Goal: Task Accomplishment & Management: Use online tool/utility

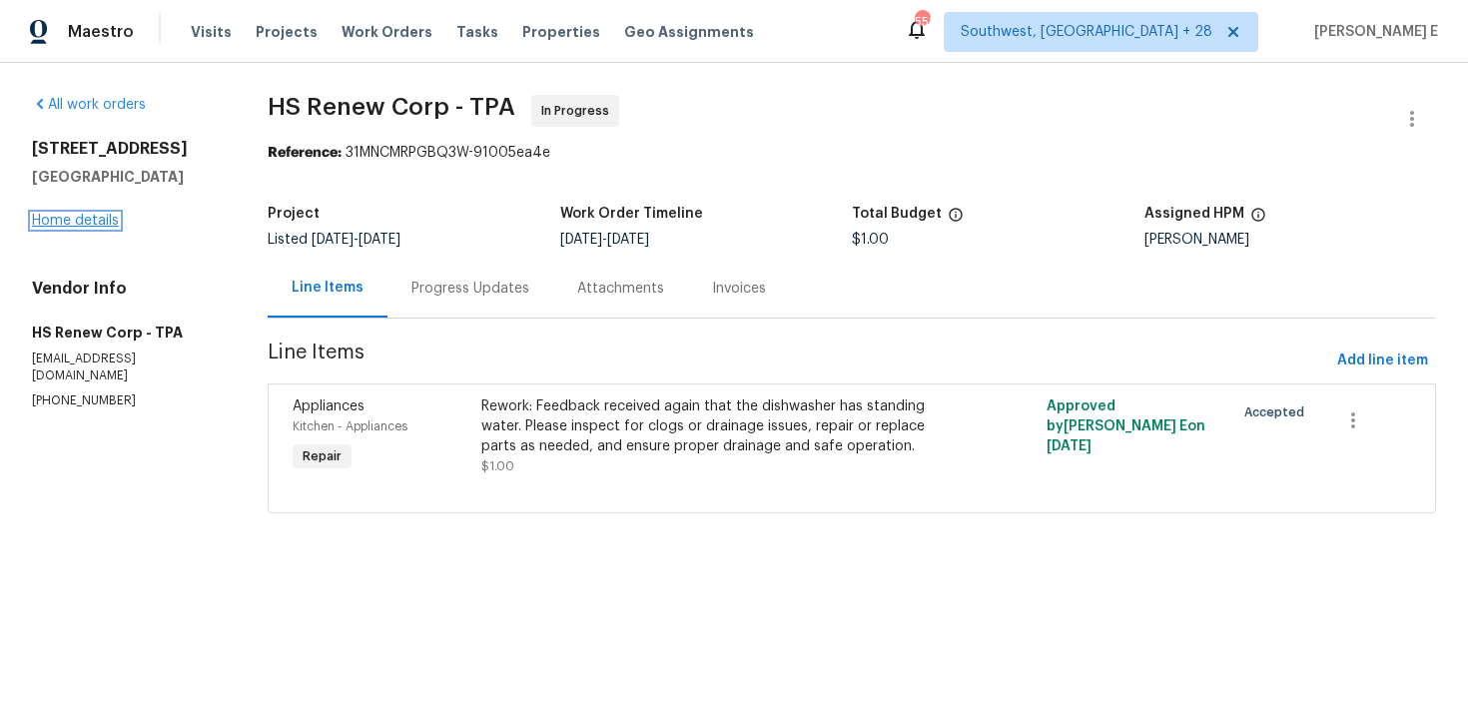
click at [90, 218] on link "Home details" at bounding box center [75, 221] width 87 height 14
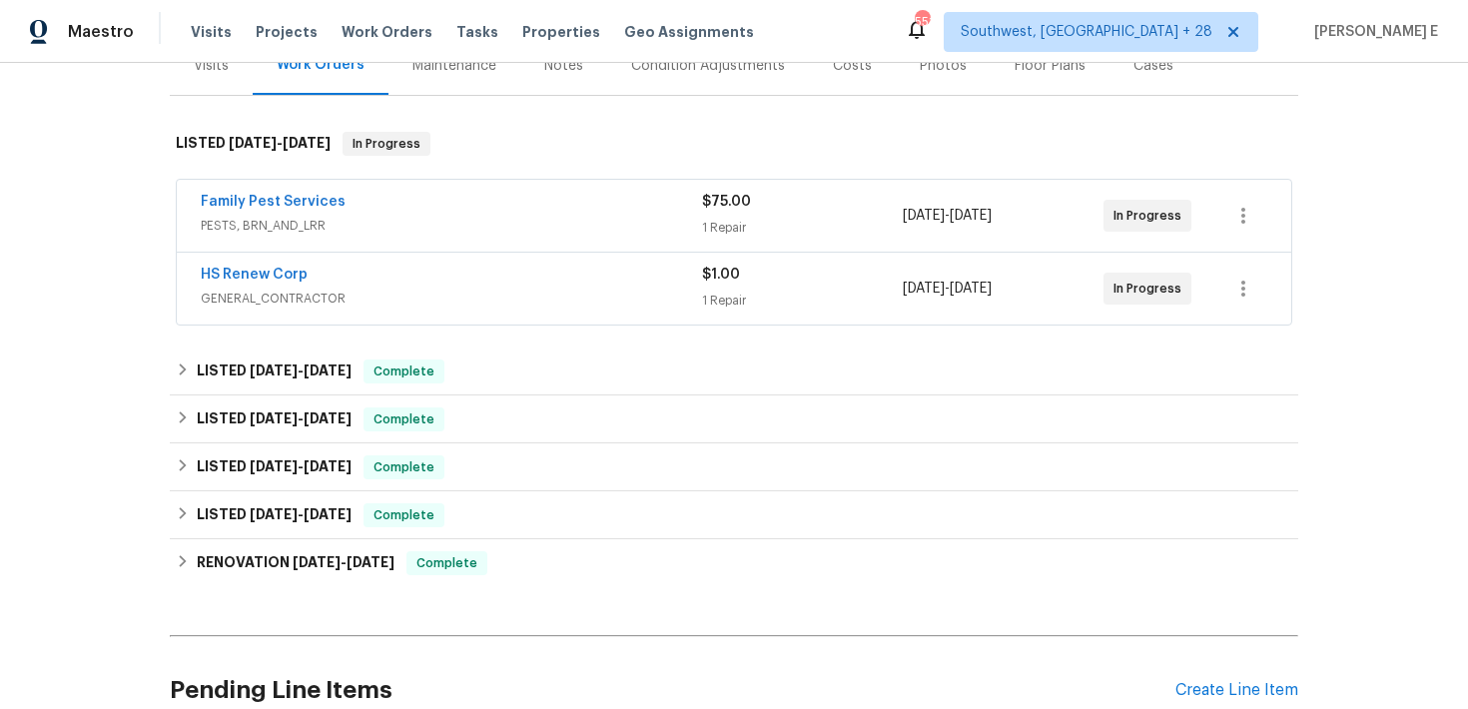
scroll to position [270, 0]
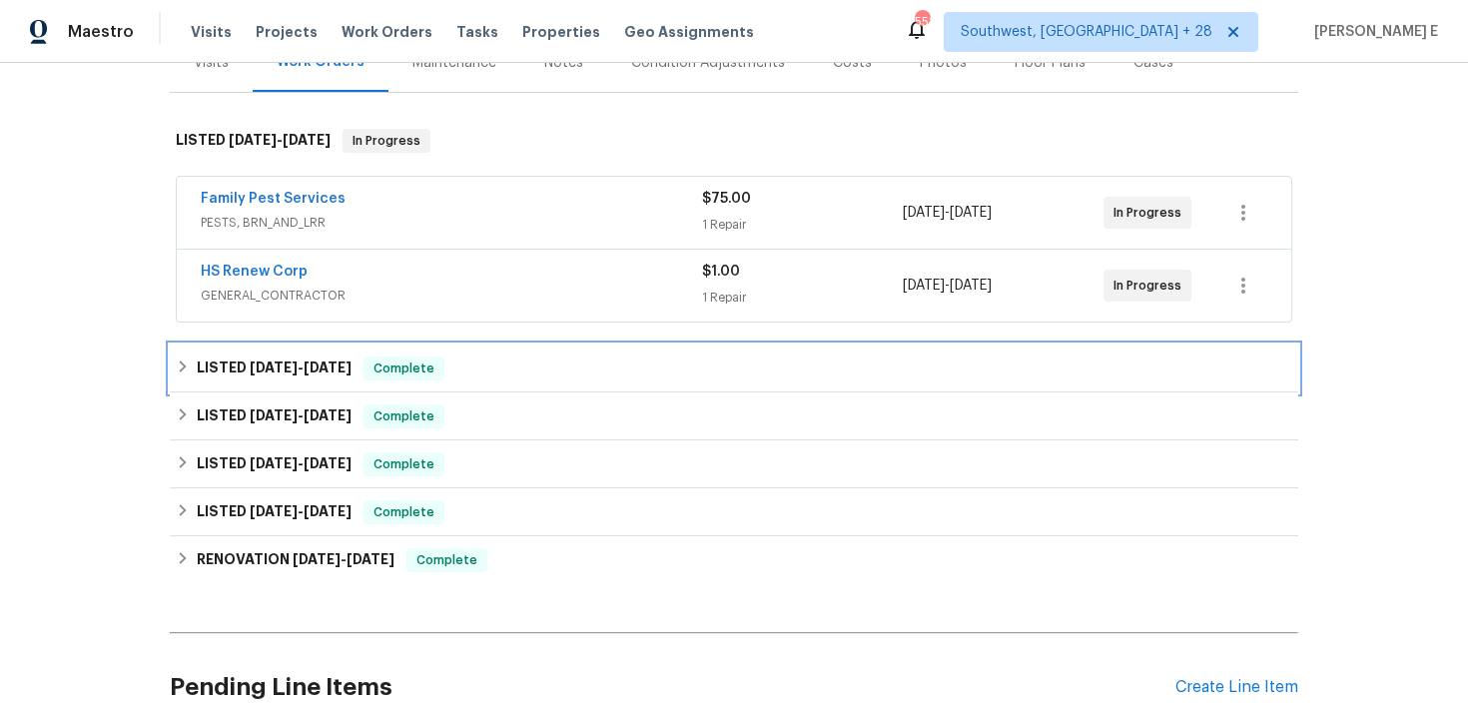
click at [296, 376] on h6 "LISTED 8/12/25 - 9/2/25" at bounding box center [274, 369] width 155 height 24
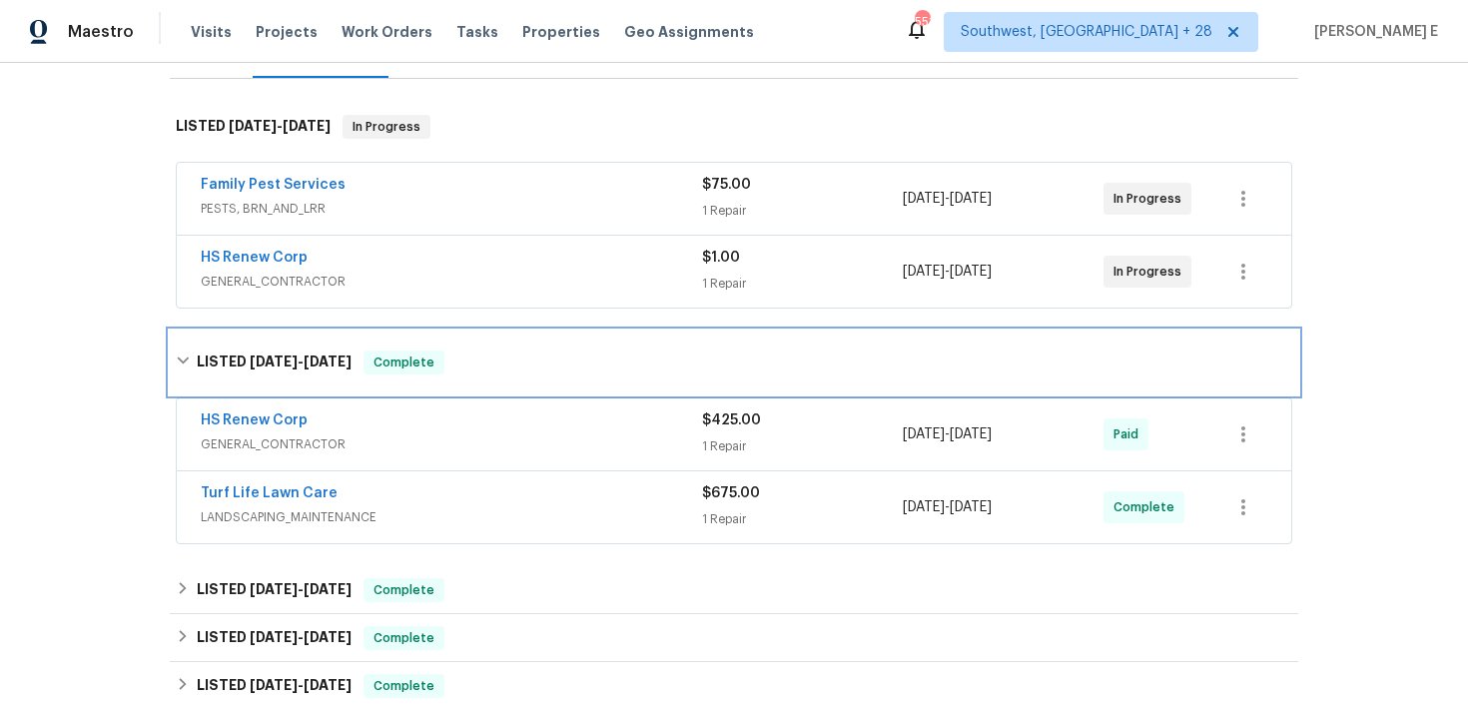
scroll to position [293, 0]
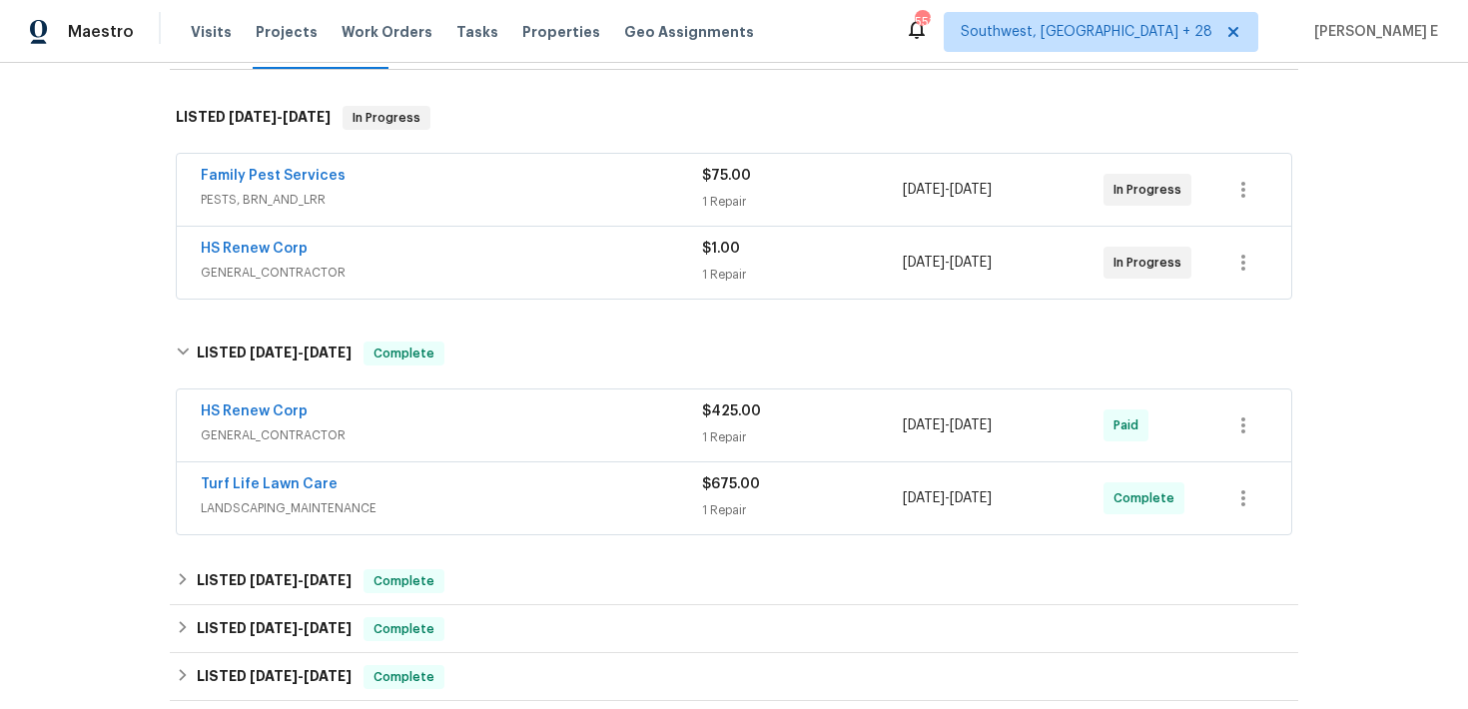
click at [369, 433] on span "GENERAL_CONTRACTOR" at bounding box center [451, 435] width 501 height 20
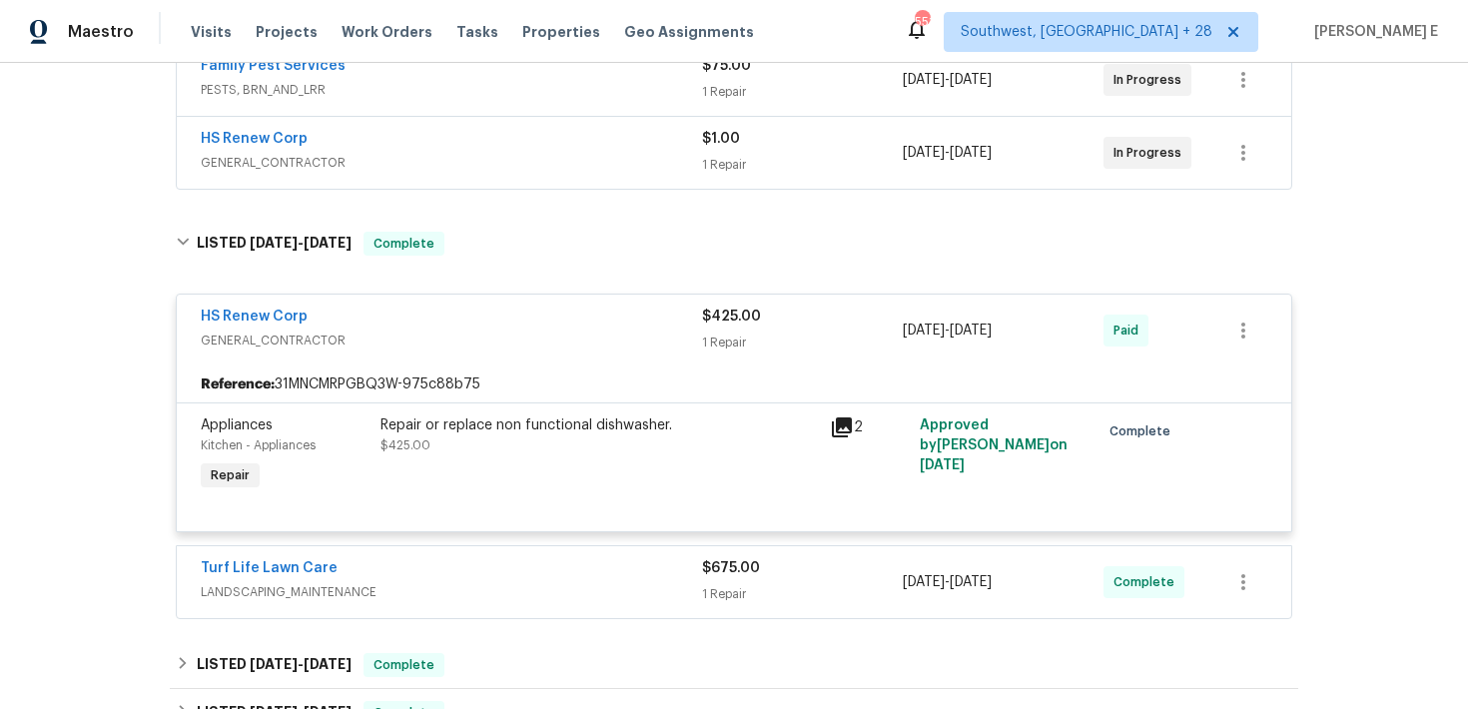
scroll to position [410, 0]
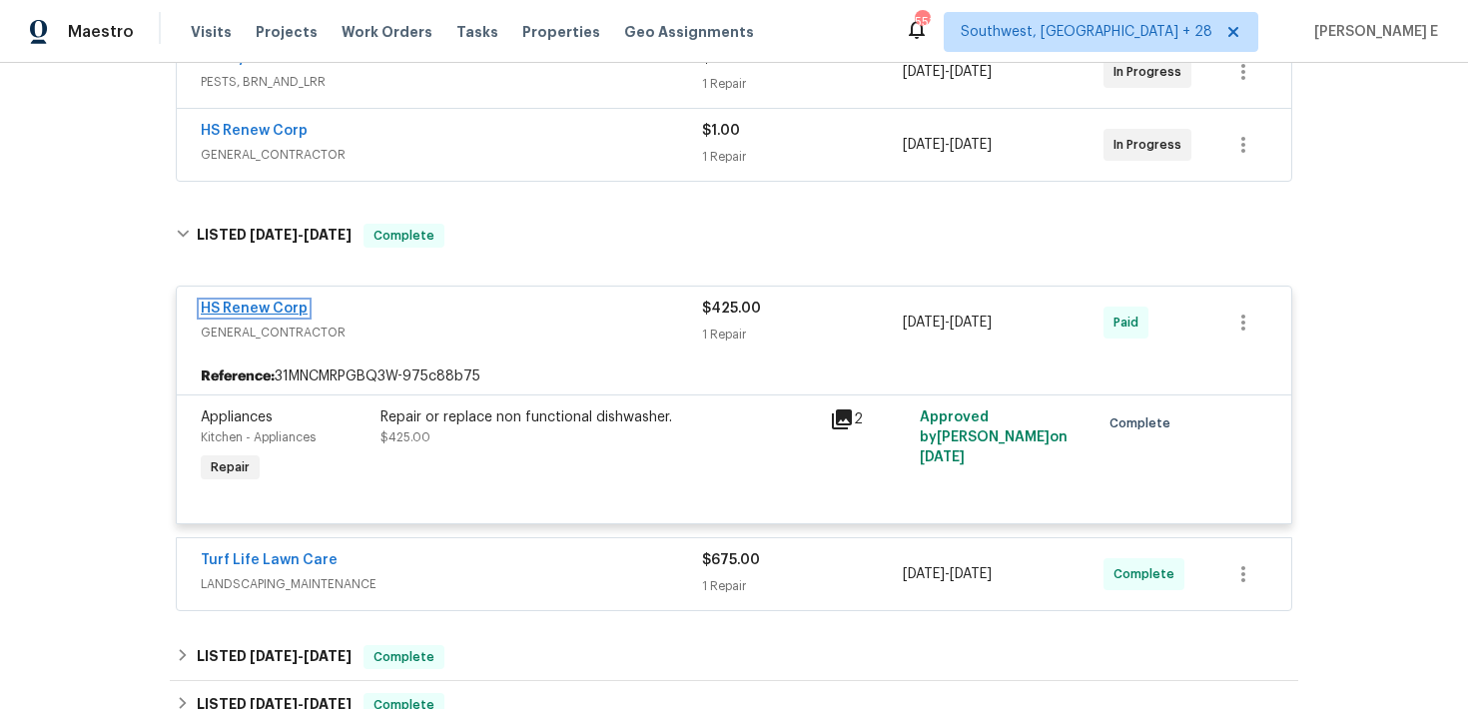
click at [268, 310] on link "HS Renew Corp" at bounding box center [254, 309] width 107 height 14
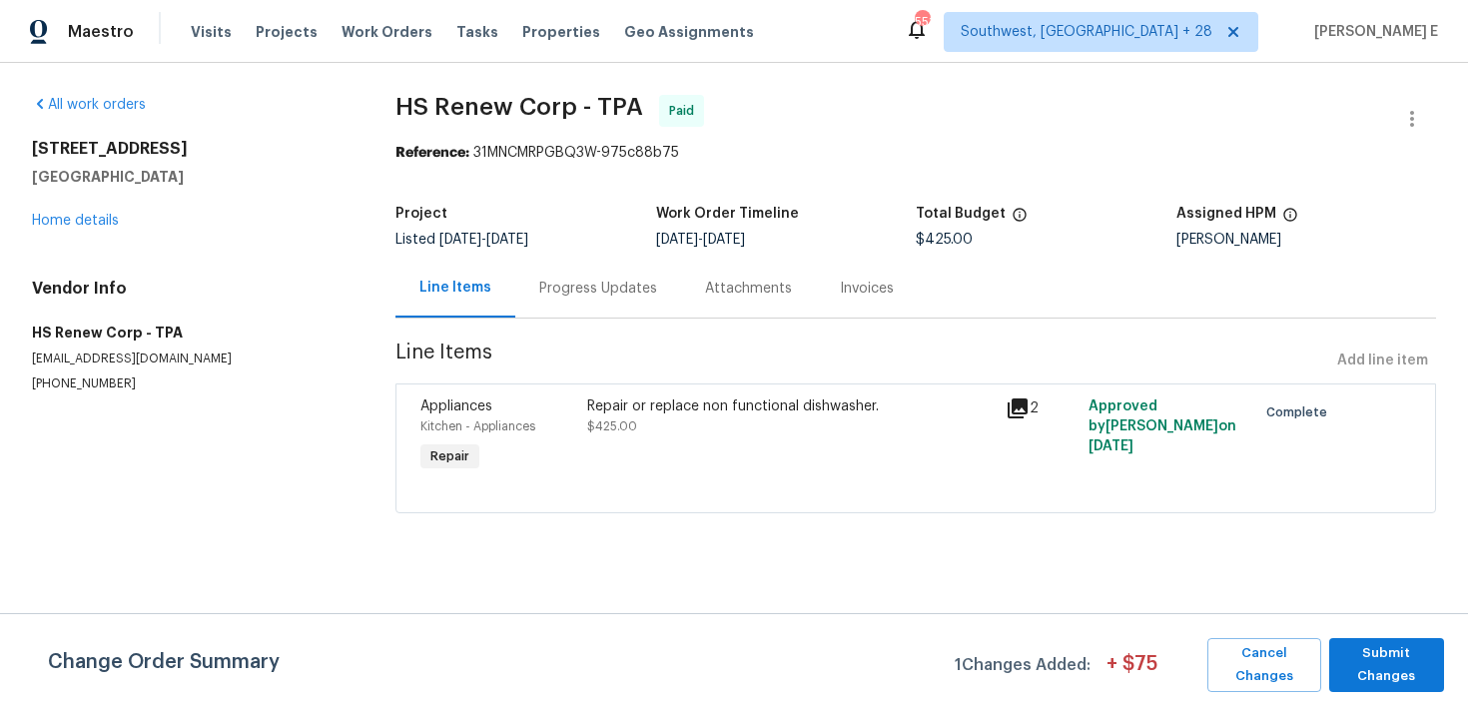
click at [688, 416] on div "Repair or replace non functional dishwasher. $425.00" at bounding box center [789, 416] width 405 height 40
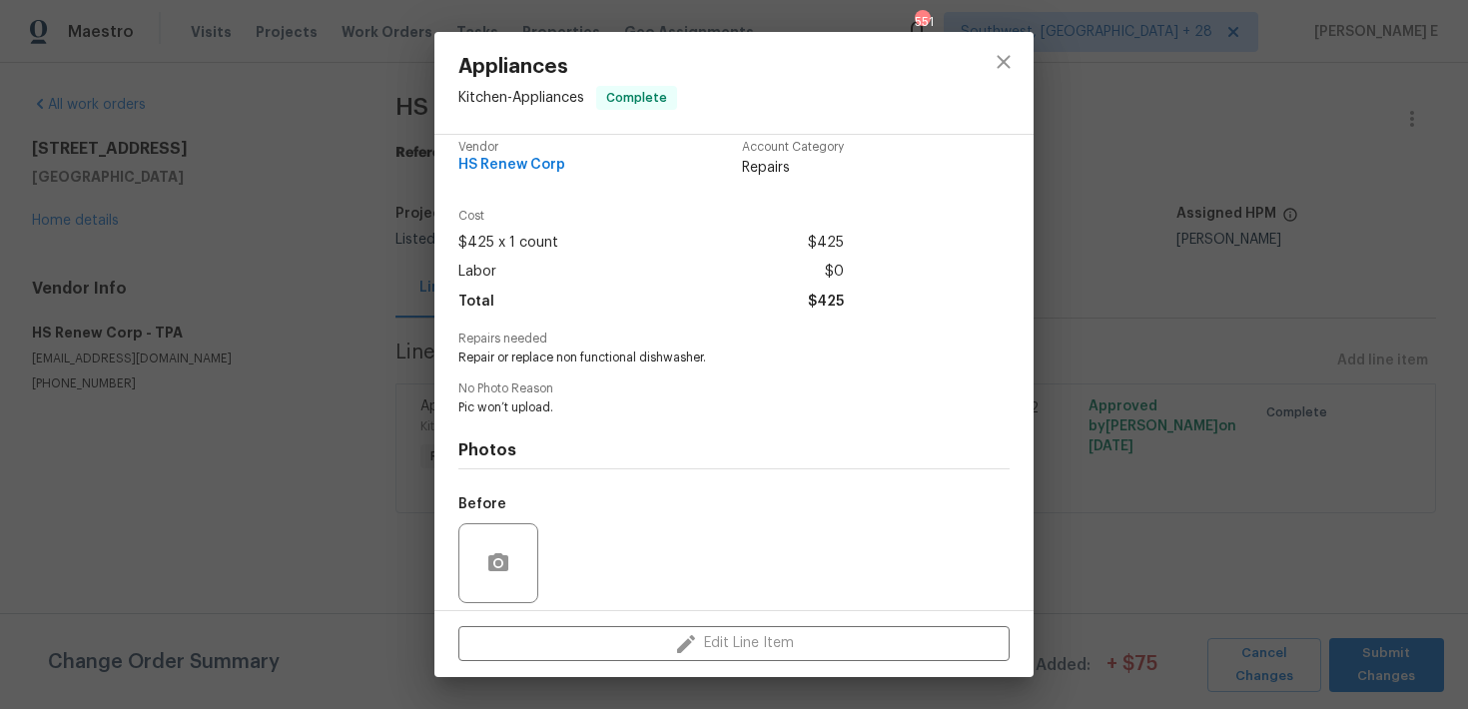
scroll to position [160, 0]
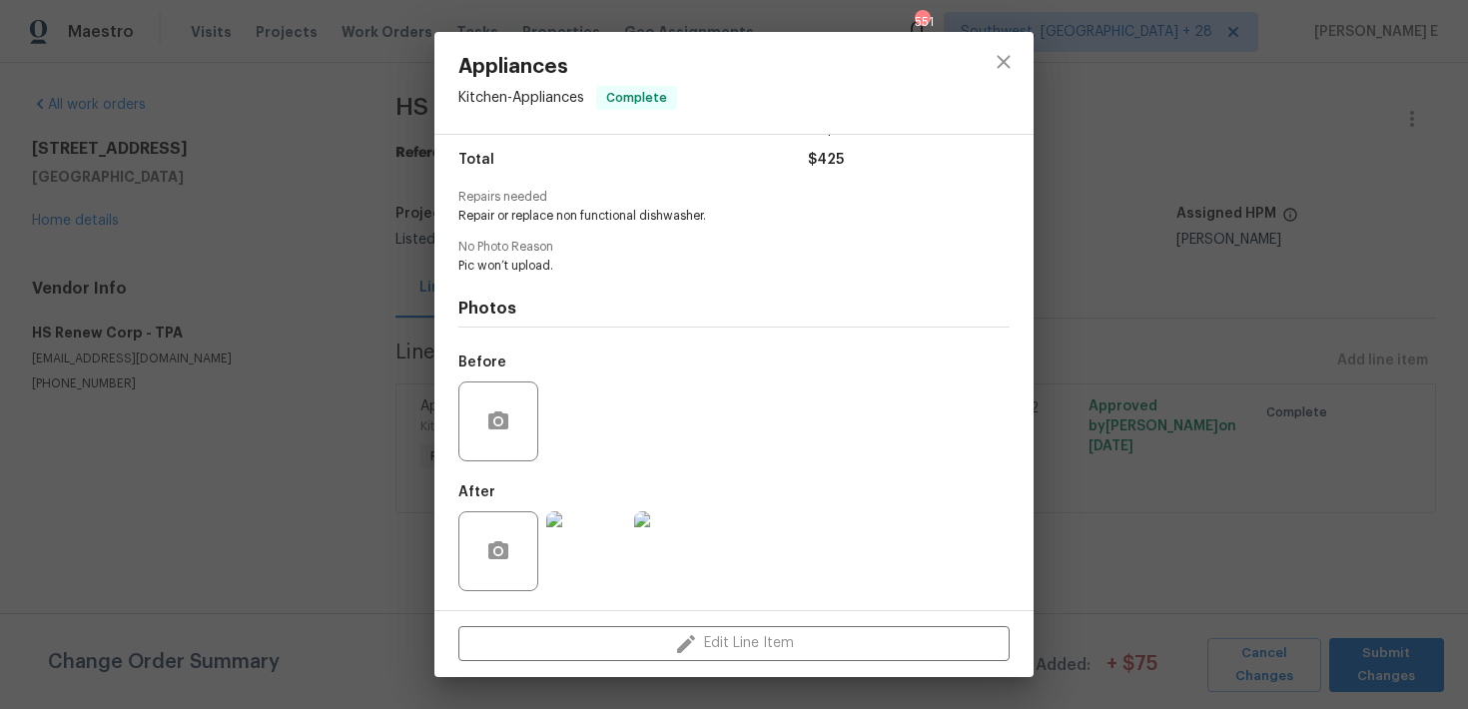
click at [1187, 413] on div "Appliances Kitchen - Appliances Complete Vendor HS Renew Corp Account Category …" at bounding box center [734, 354] width 1468 height 709
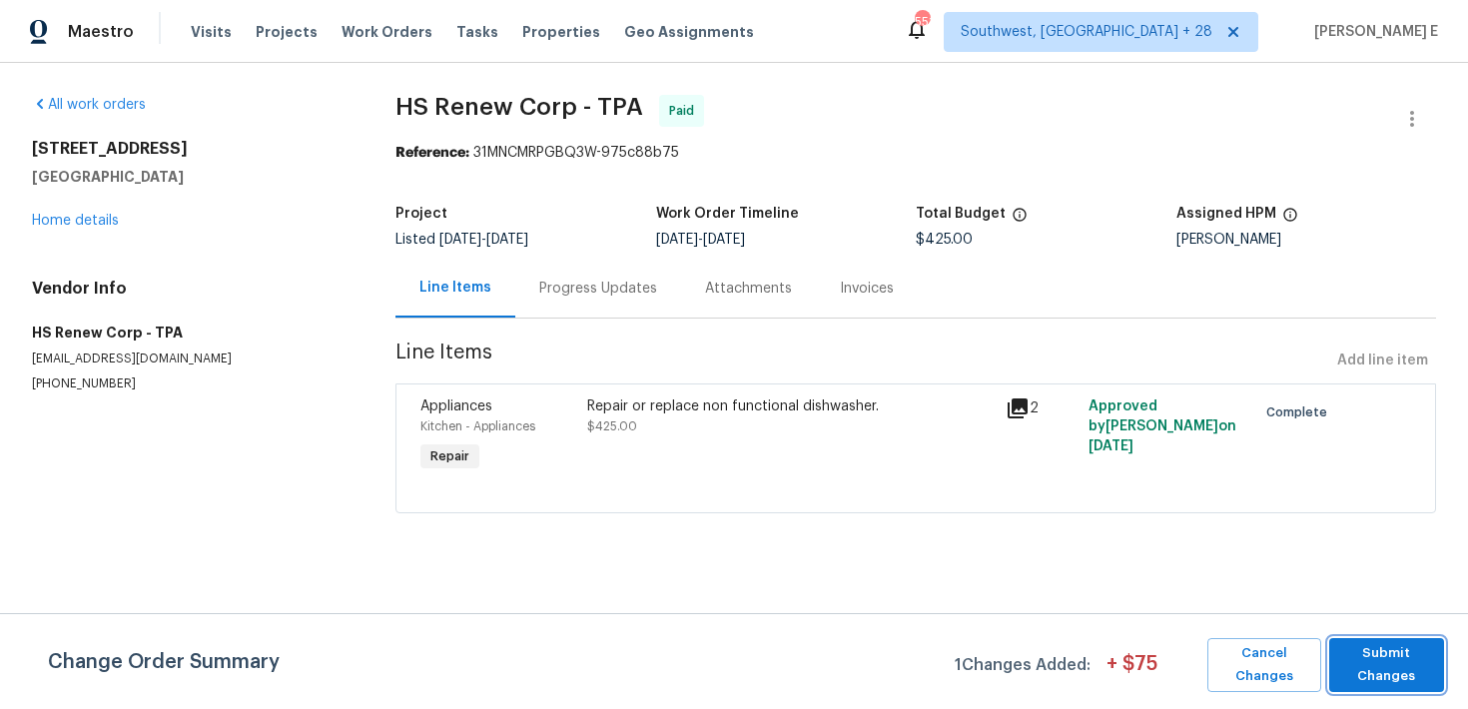
click at [1391, 657] on span "Submit Changes" at bounding box center [1386, 665] width 95 height 46
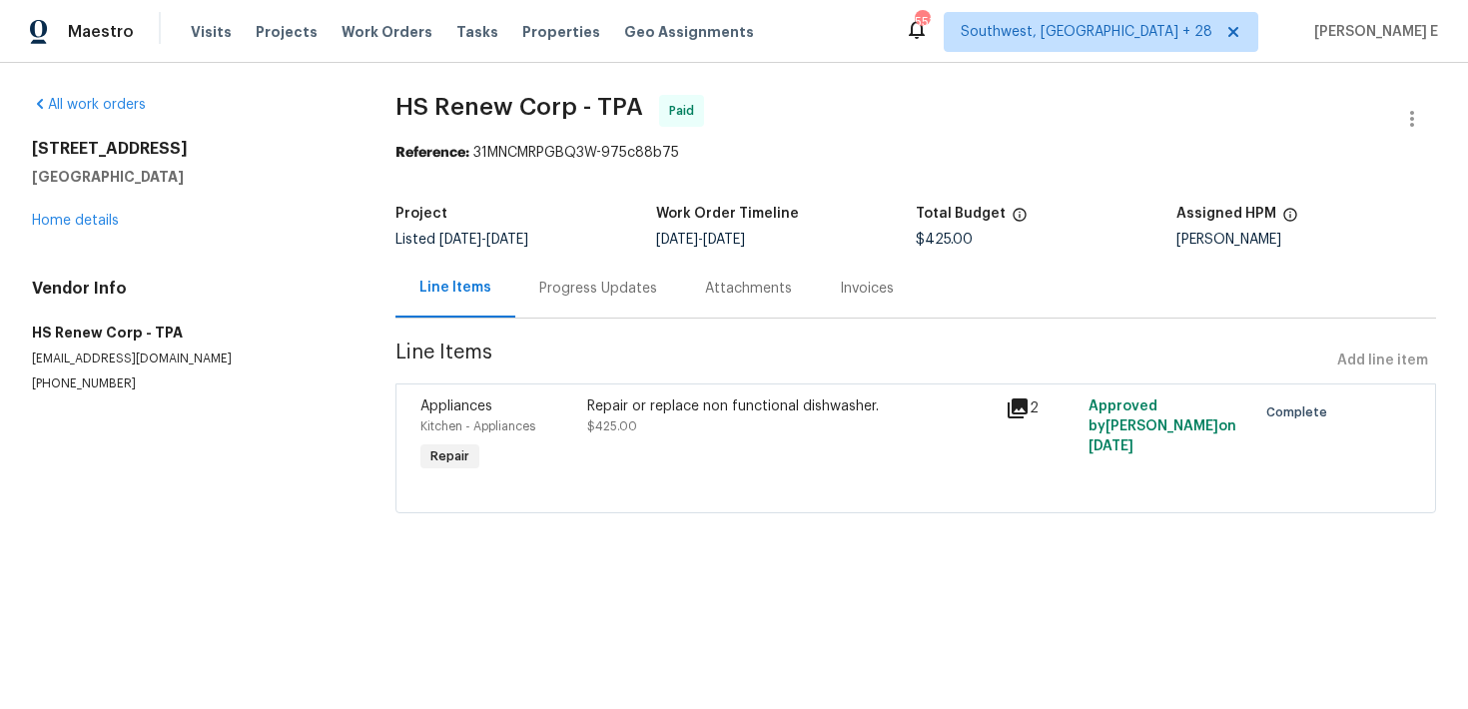
click at [640, 412] on div "Repair or replace non functional dishwasher." at bounding box center [789, 406] width 405 height 20
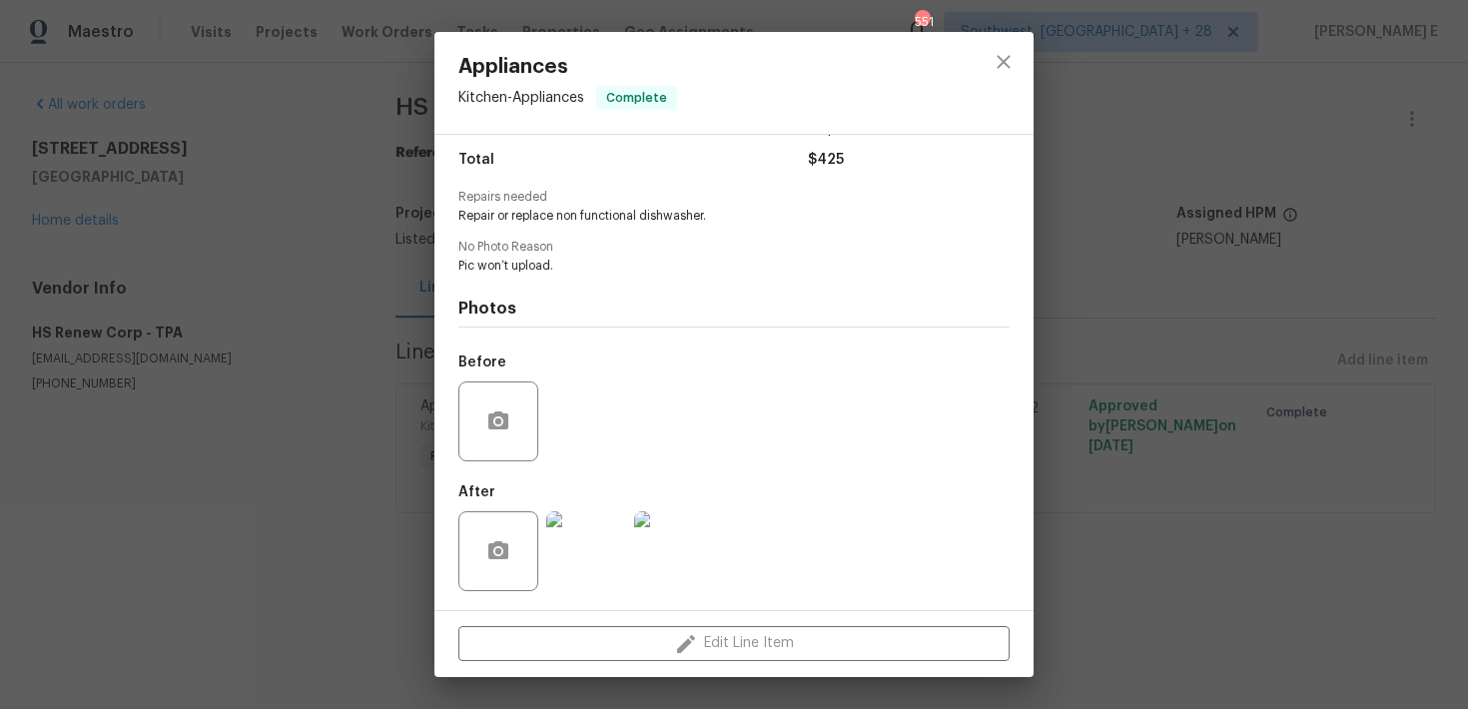
click at [269, 532] on div "Appliances Kitchen - Appliances Complete Vendor HS Renew Corp Account Category …" at bounding box center [734, 354] width 1468 height 709
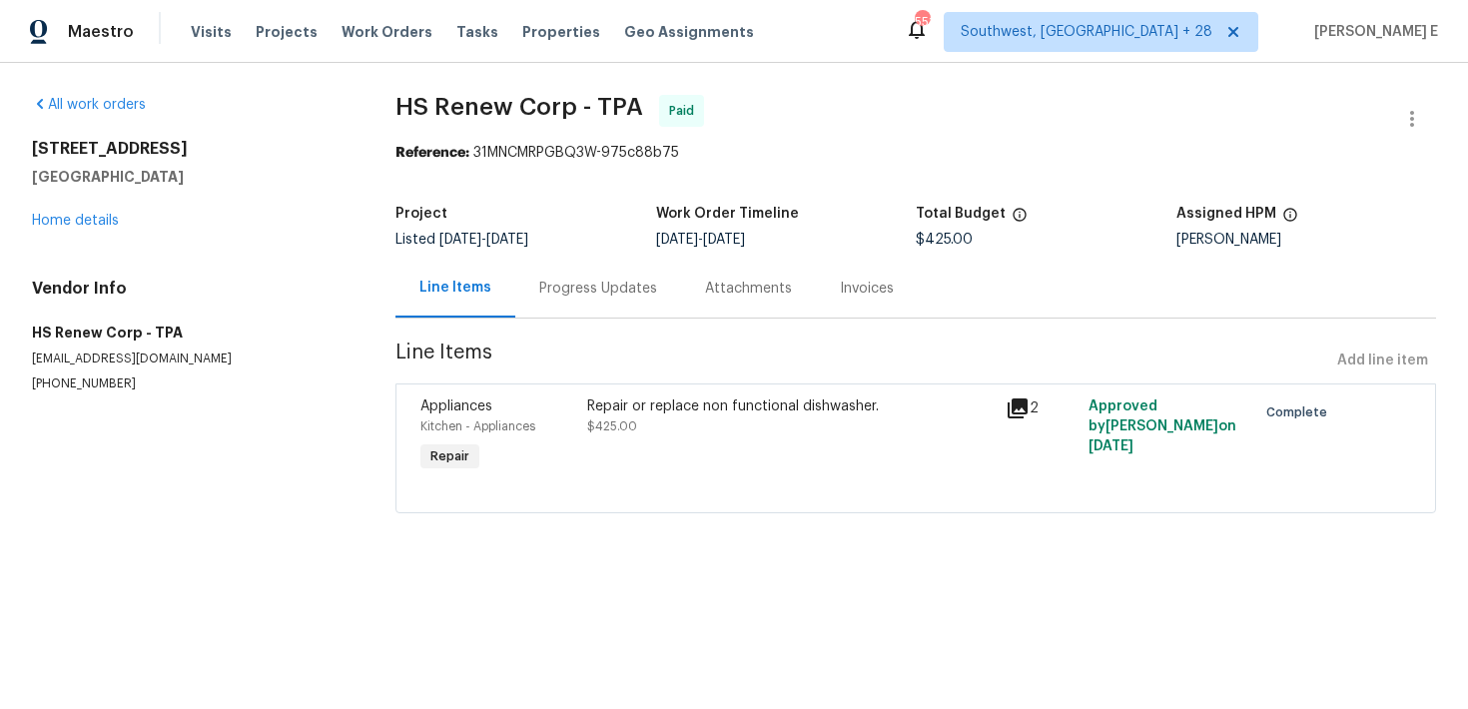
click at [592, 279] on div "Progress Updates" at bounding box center [598, 289] width 118 height 20
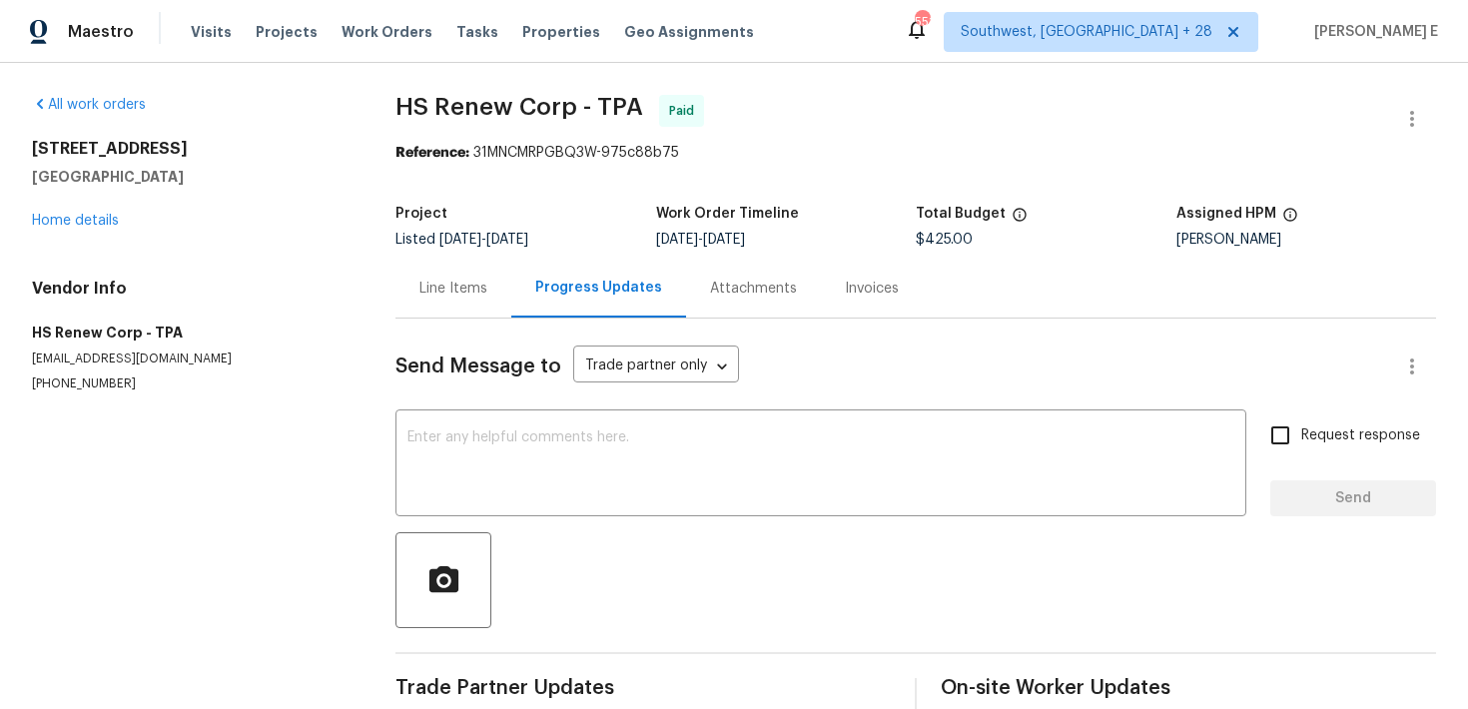
scroll to position [33, 0]
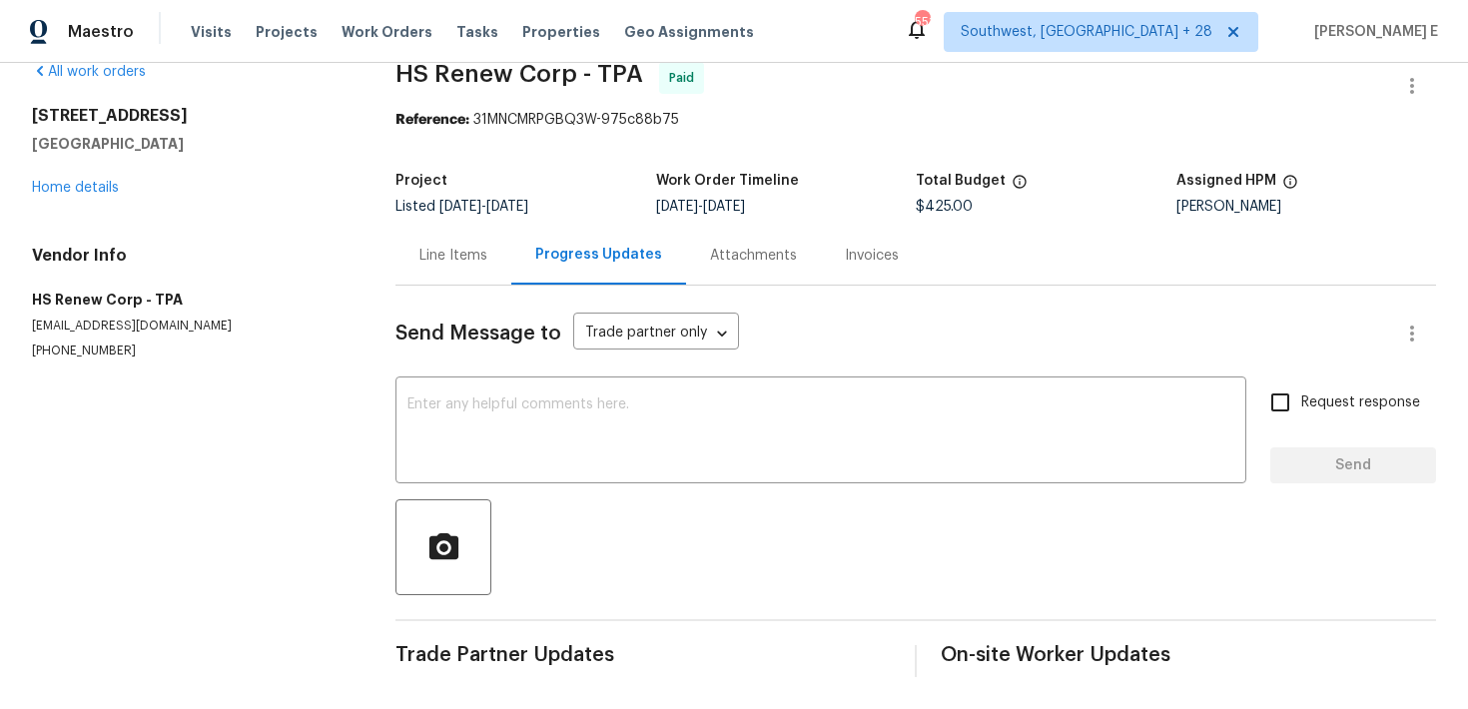
click at [434, 272] on div "Line Items" at bounding box center [453, 255] width 116 height 59
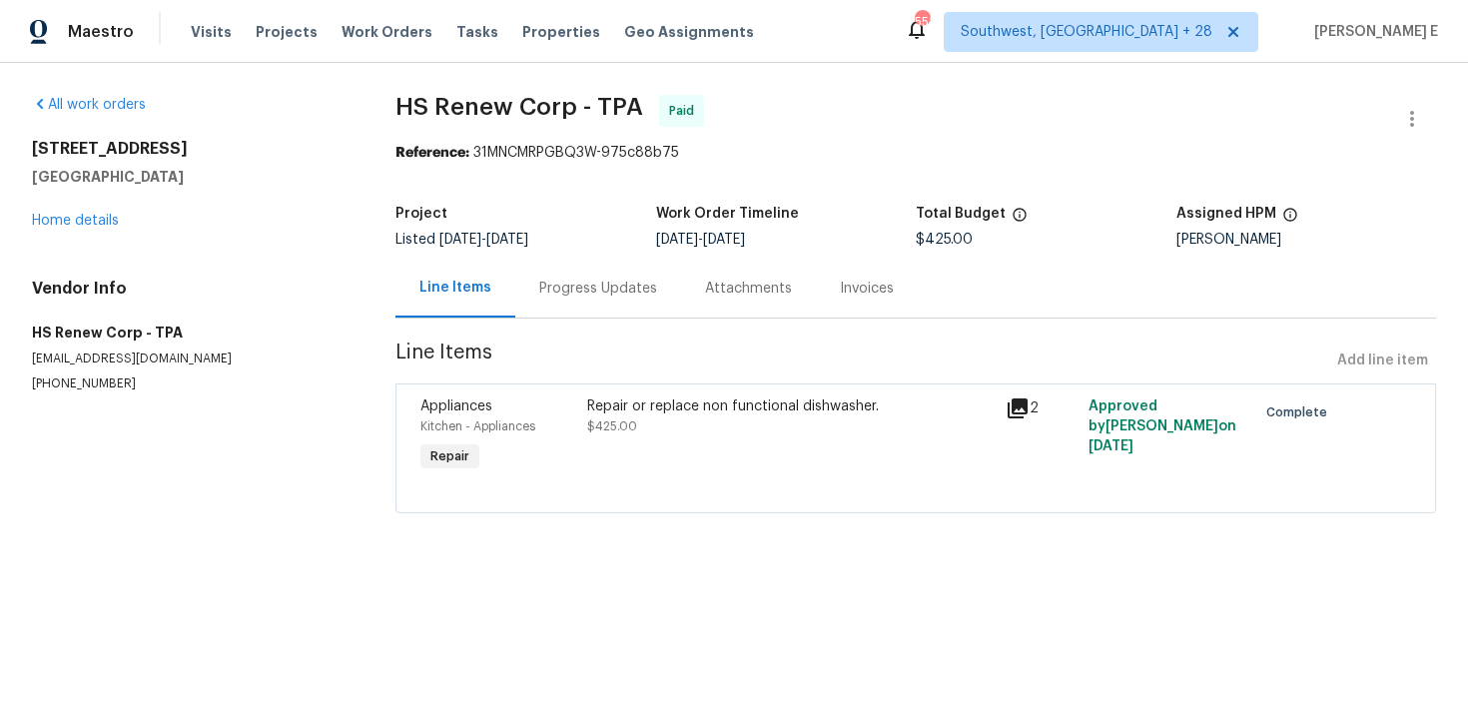
click at [664, 519] on section "HS Renew Corp - TPA Paid Reference: 31MNCMRPGBQ3W-975c88b75 Project Listed 8/12…" at bounding box center [915, 316] width 1041 height 442
click at [723, 453] on div "Repair or replace non functional dishwasher. $425.00" at bounding box center [789, 436] width 417 height 92
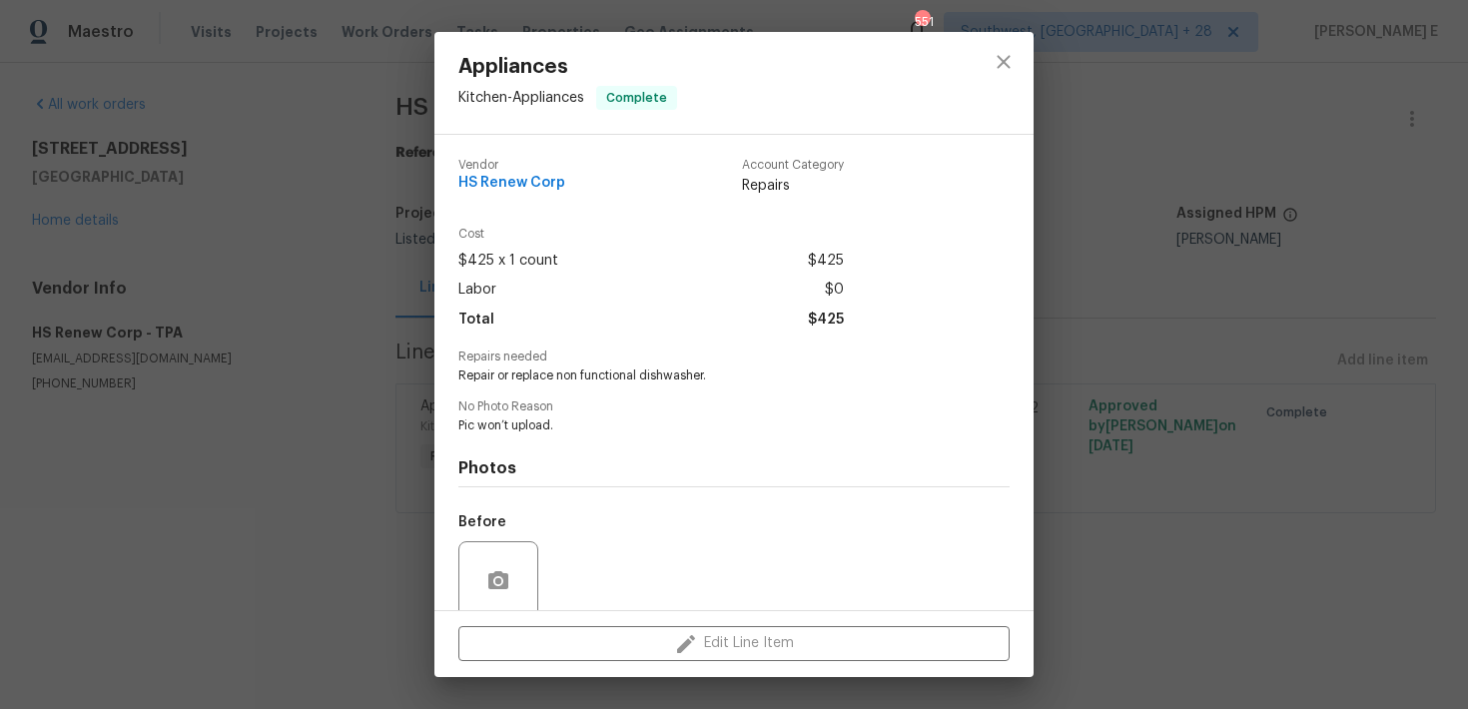
scroll to position [160, 0]
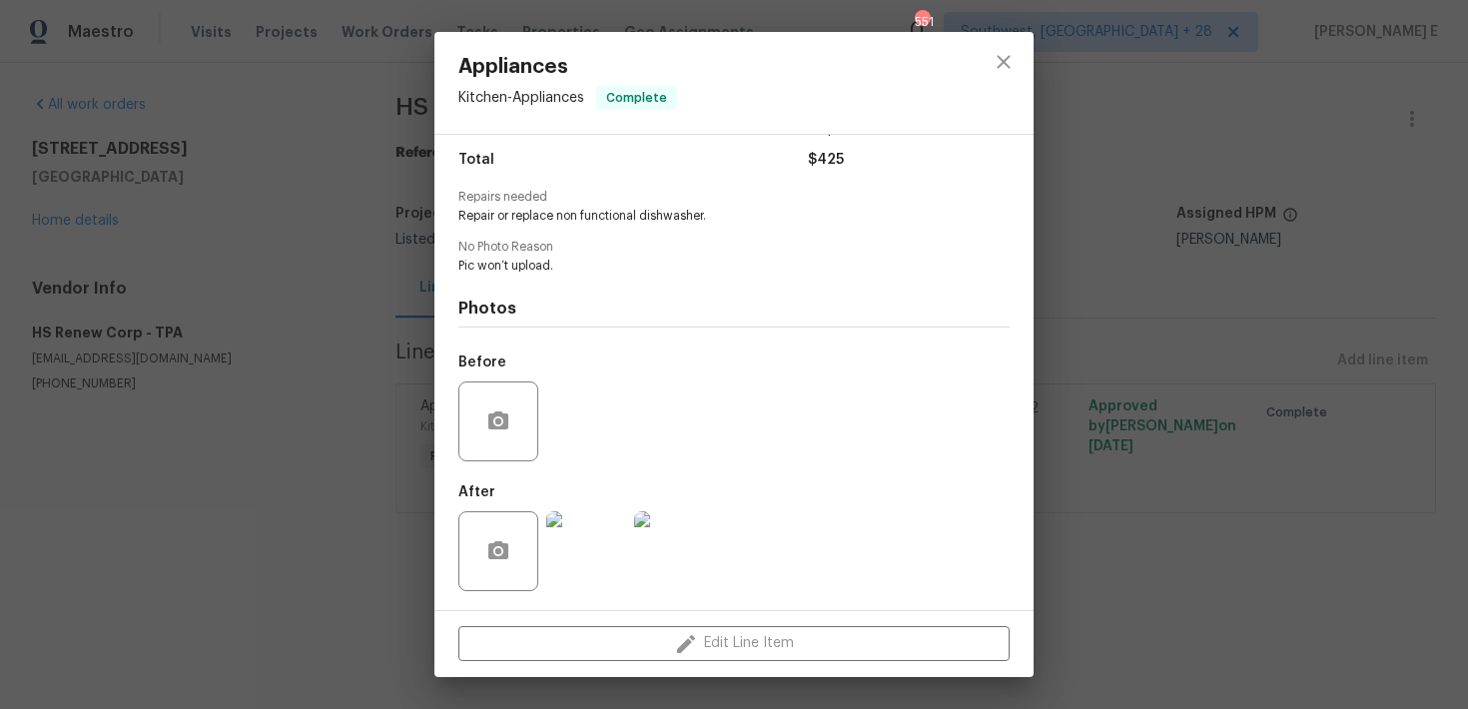
click at [592, 552] on img at bounding box center [586, 551] width 80 height 80
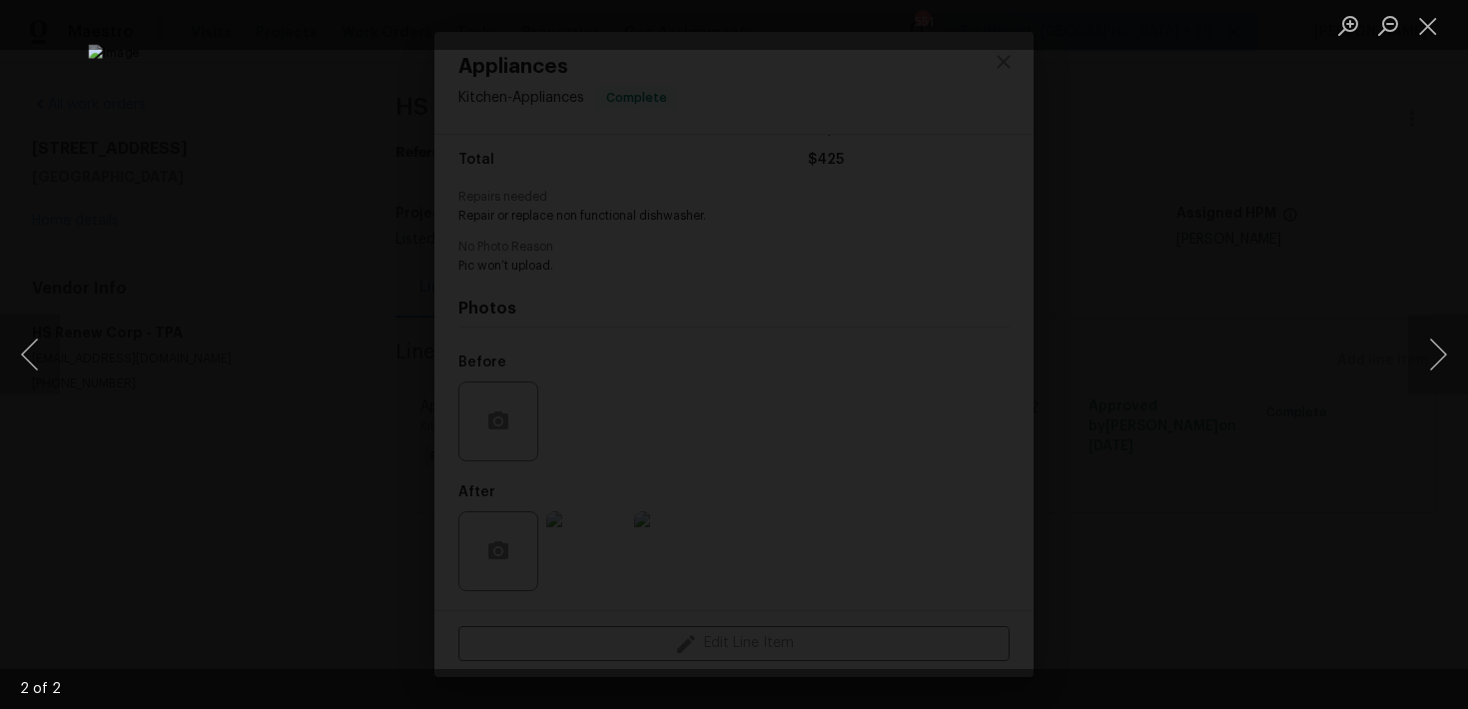
click at [1370, 169] on div "Lightbox" at bounding box center [734, 354] width 1468 height 709
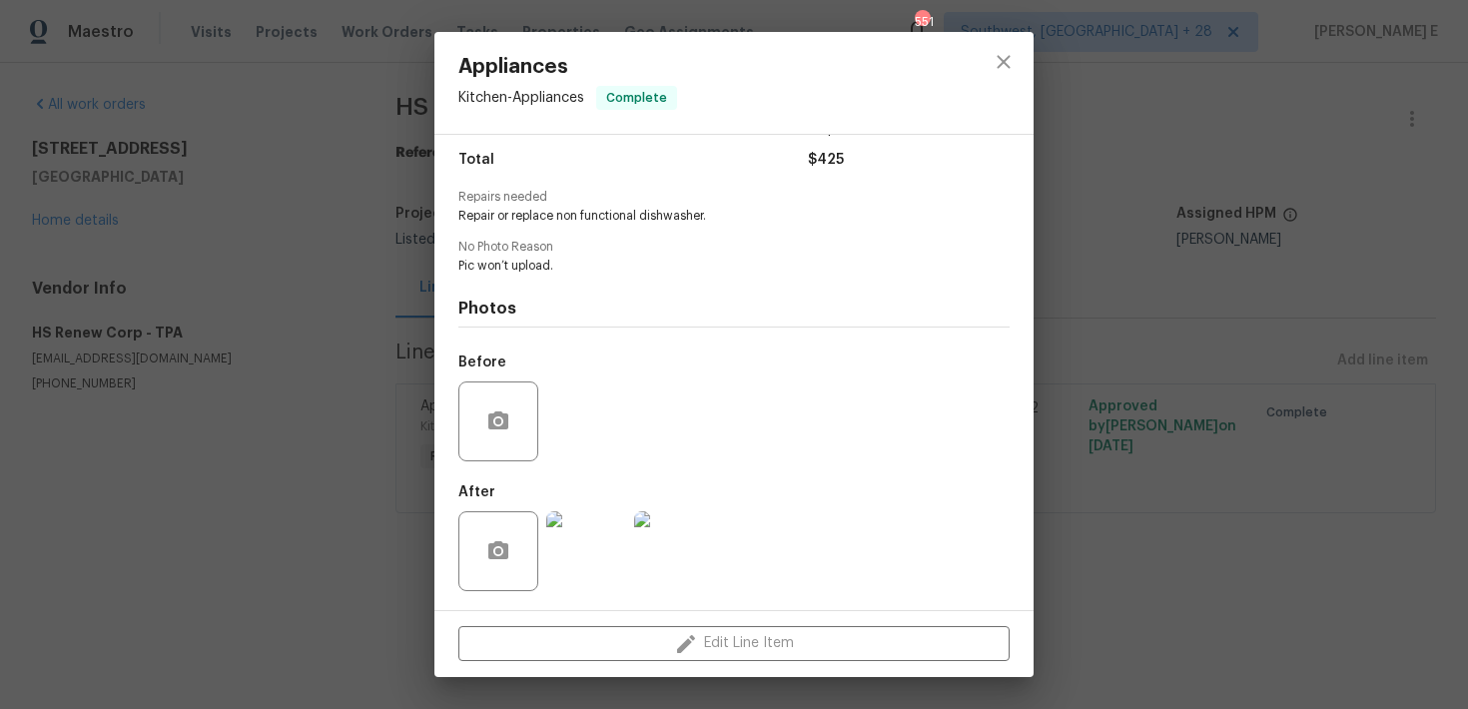
click at [1370, 169] on div "Appliances Kitchen - Appliances Complete Vendor HS Renew Corp Account Category …" at bounding box center [734, 354] width 1468 height 709
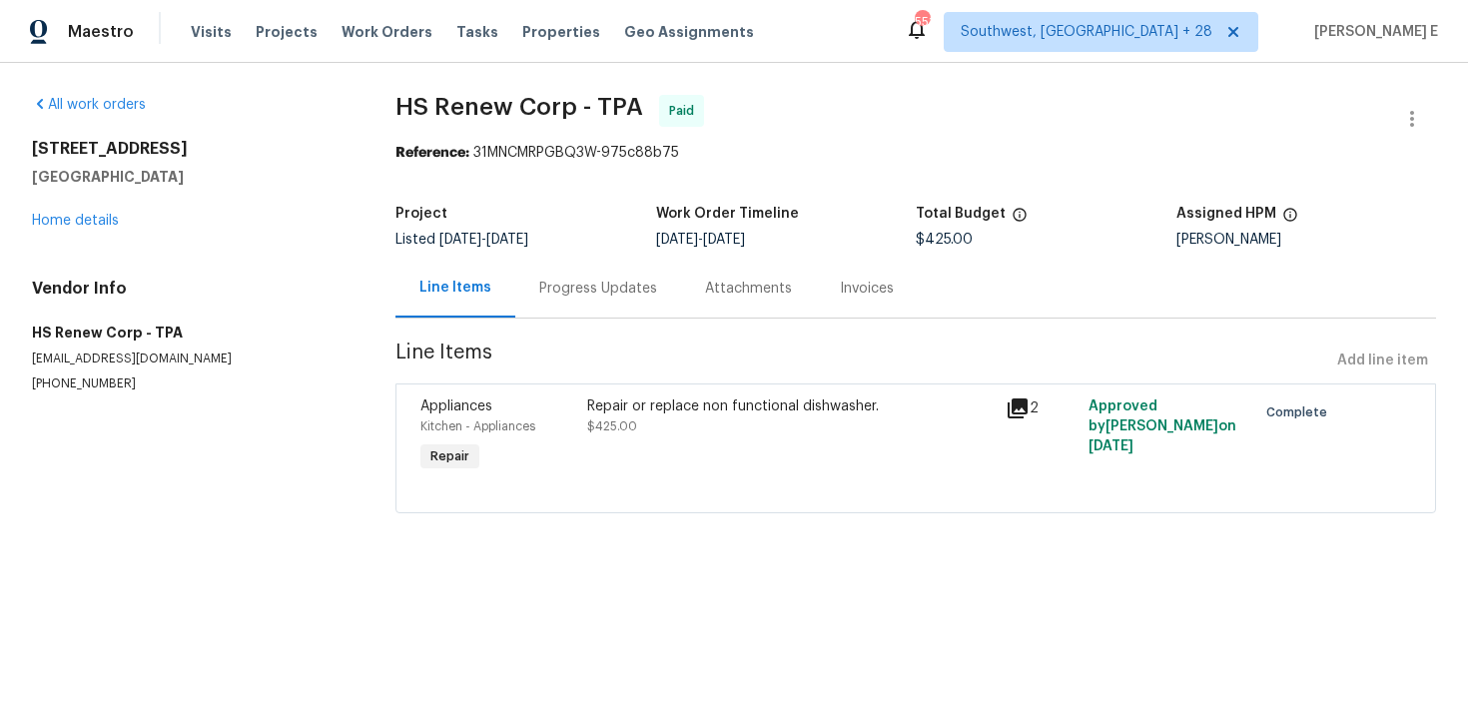
drag, startPoint x: 21, startPoint y: 154, endPoint x: 268, endPoint y: 185, distance: 248.6
click at [268, 184] on div "All work orders 27118 Fernery Ave Brooksville, FL 34602 Home details Vendor Inf…" at bounding box center [734, 316] width 1468 height 506
copy div "27118 Fernery Ave Brooksville, FL 34602"
click at [109, 233] on div "All work orders 27118 Fernery Ave Brooksville, FL 34602 Home details Vendor Inf…" at bounding box center [190, 244] width 316 height 298
click at [107, 218] on link "Home details" at bounding box center [75, 221] width 87 height 14
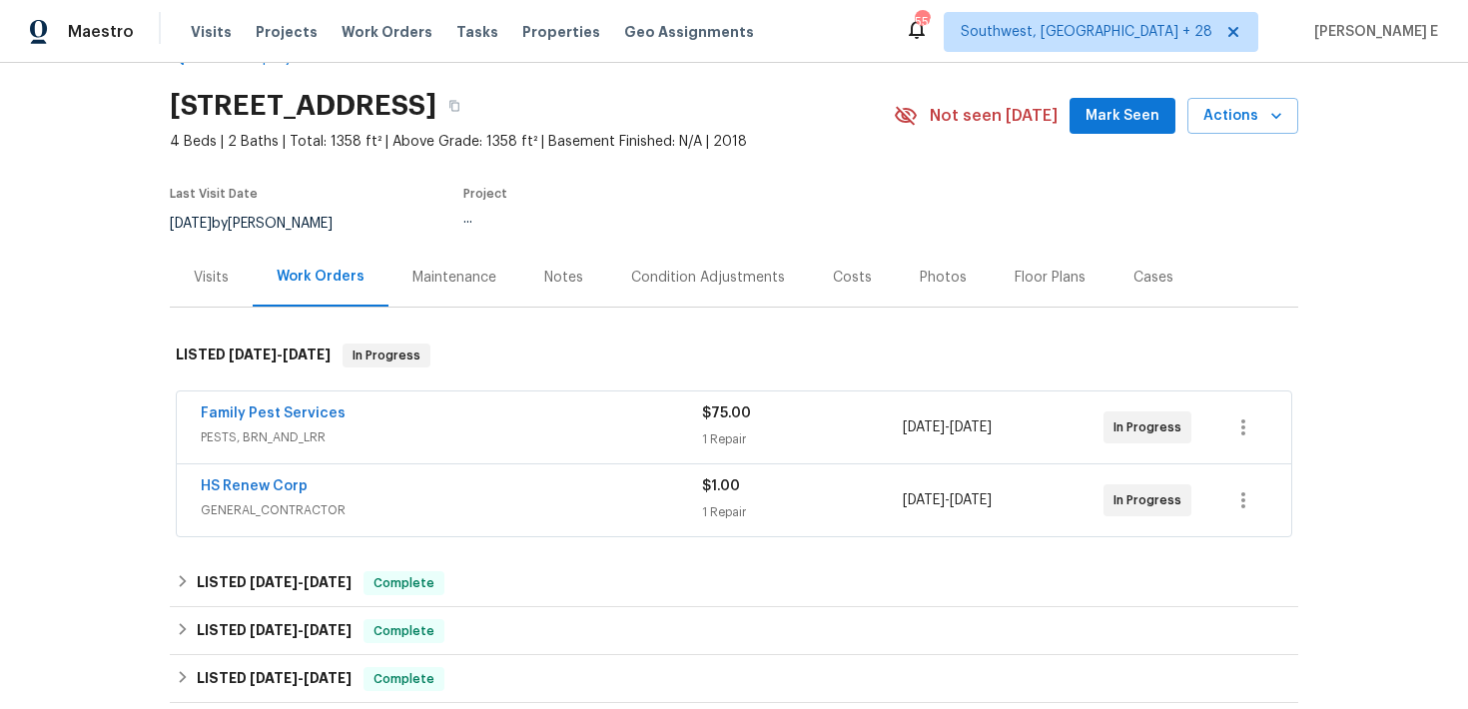
scroll to position [75, 0]
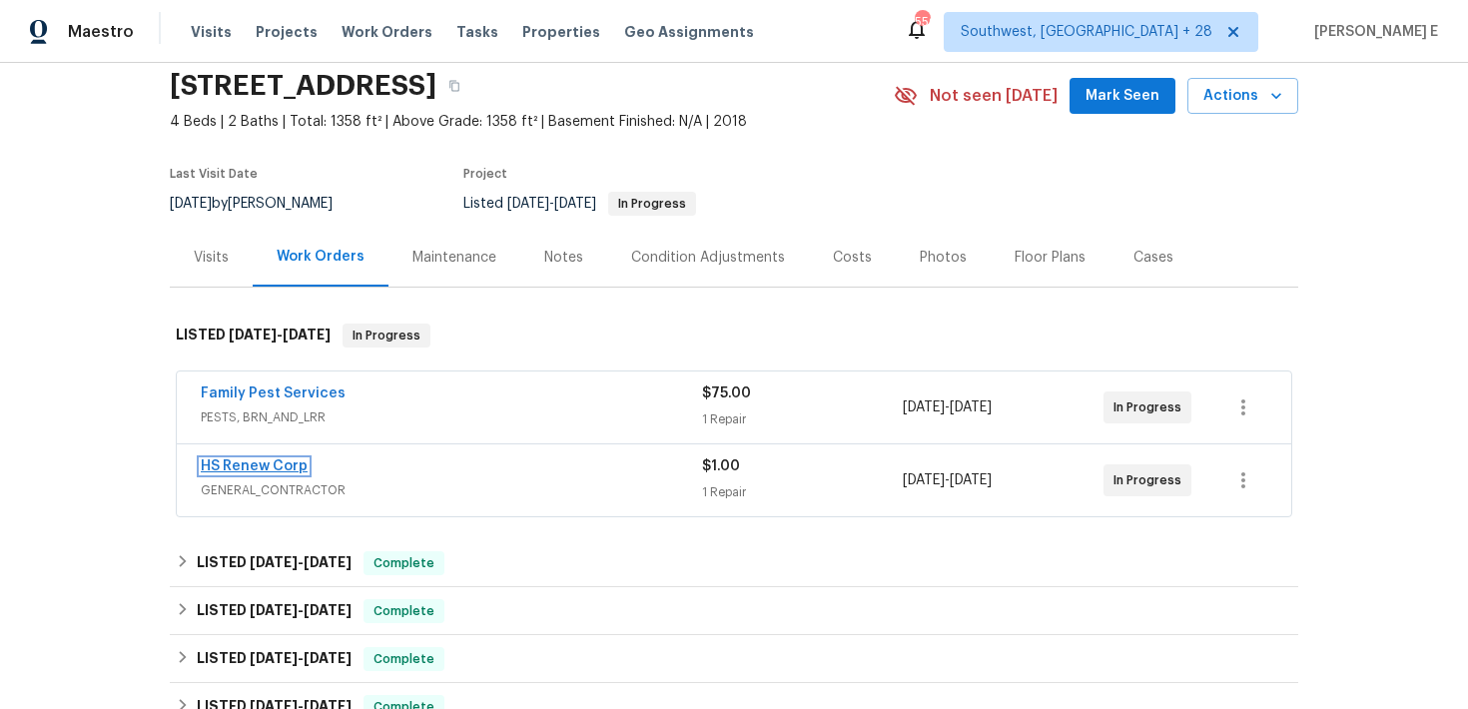
click at [268, 468] on link "HS Renew Corp" at bounding box center [254, 466] width 107 height 14
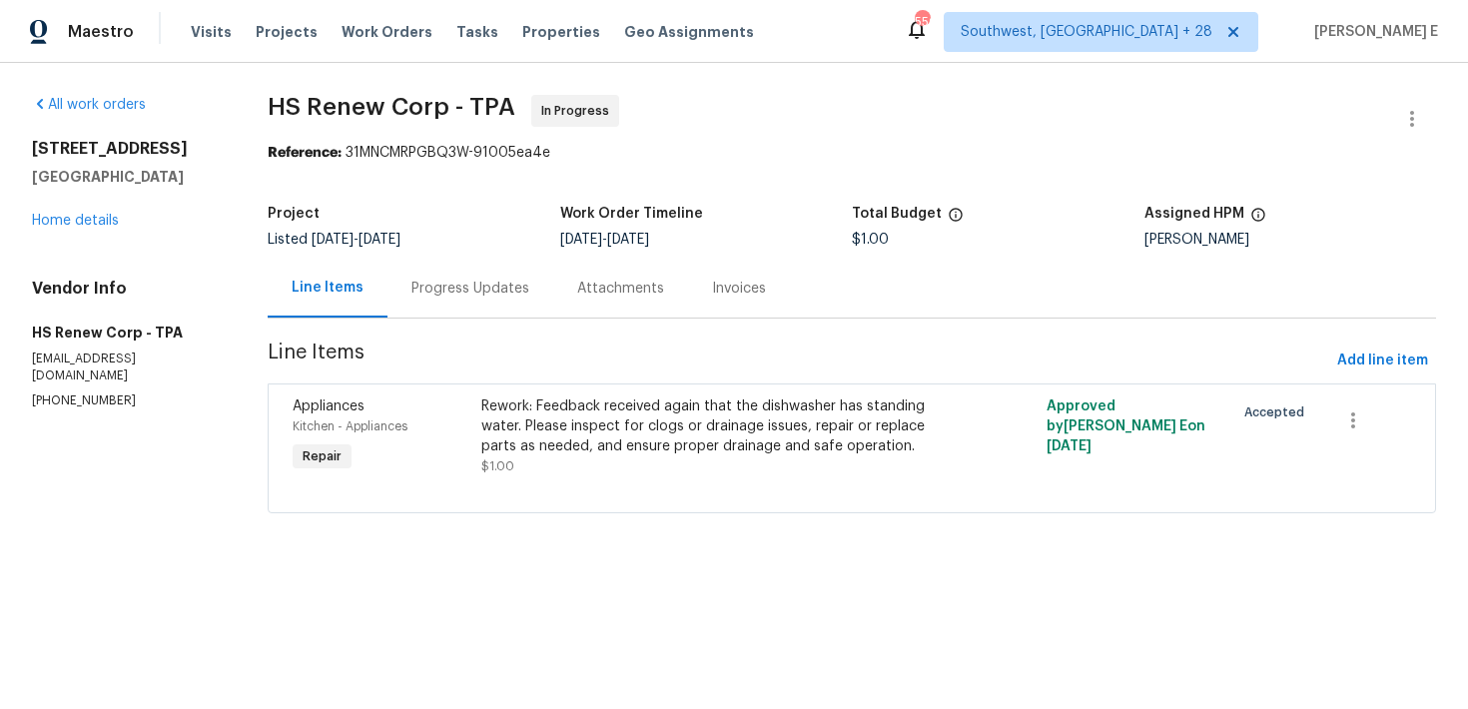
click at [479, 297] on div "Progress Updates" at bounding box center [470, 289] width 118 height 20
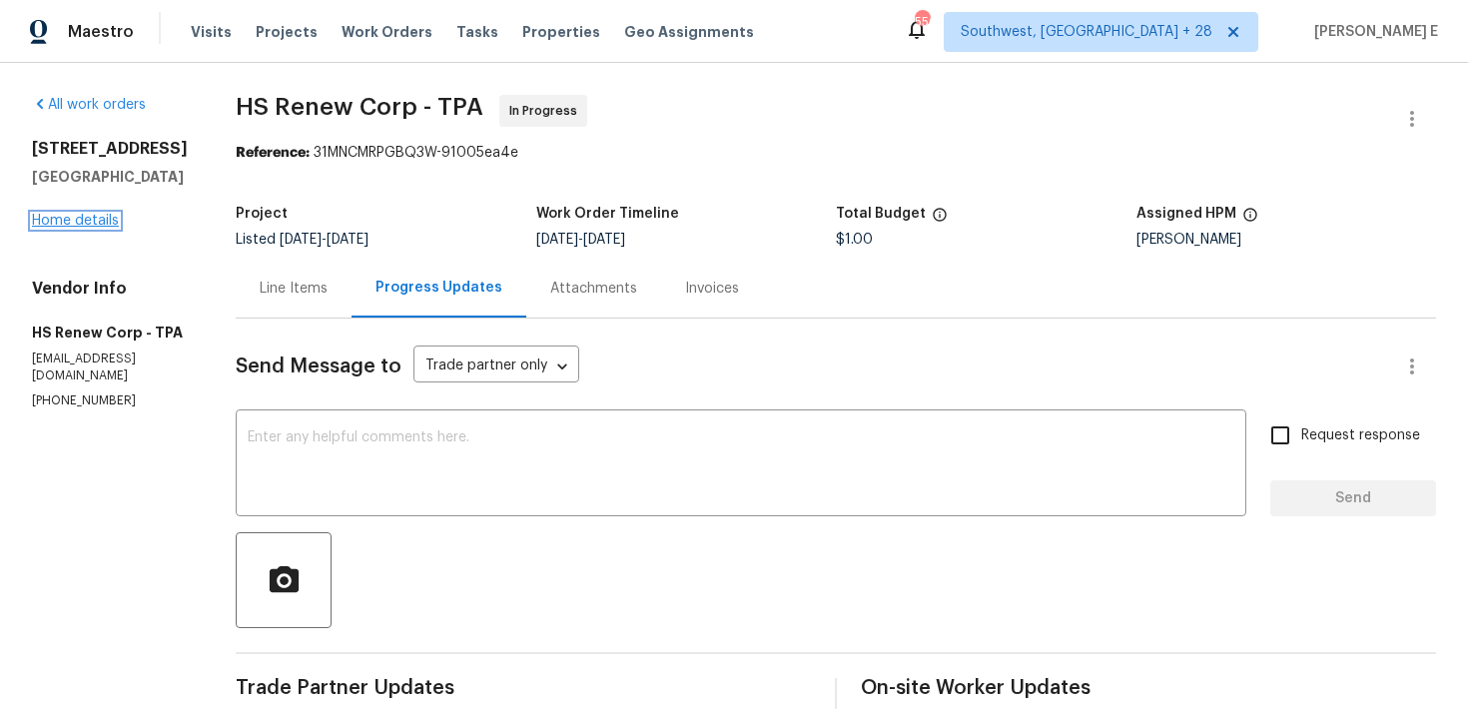
click at [62, 228] on link "Home details" at bounding box center [75, 221] width 87 height 14
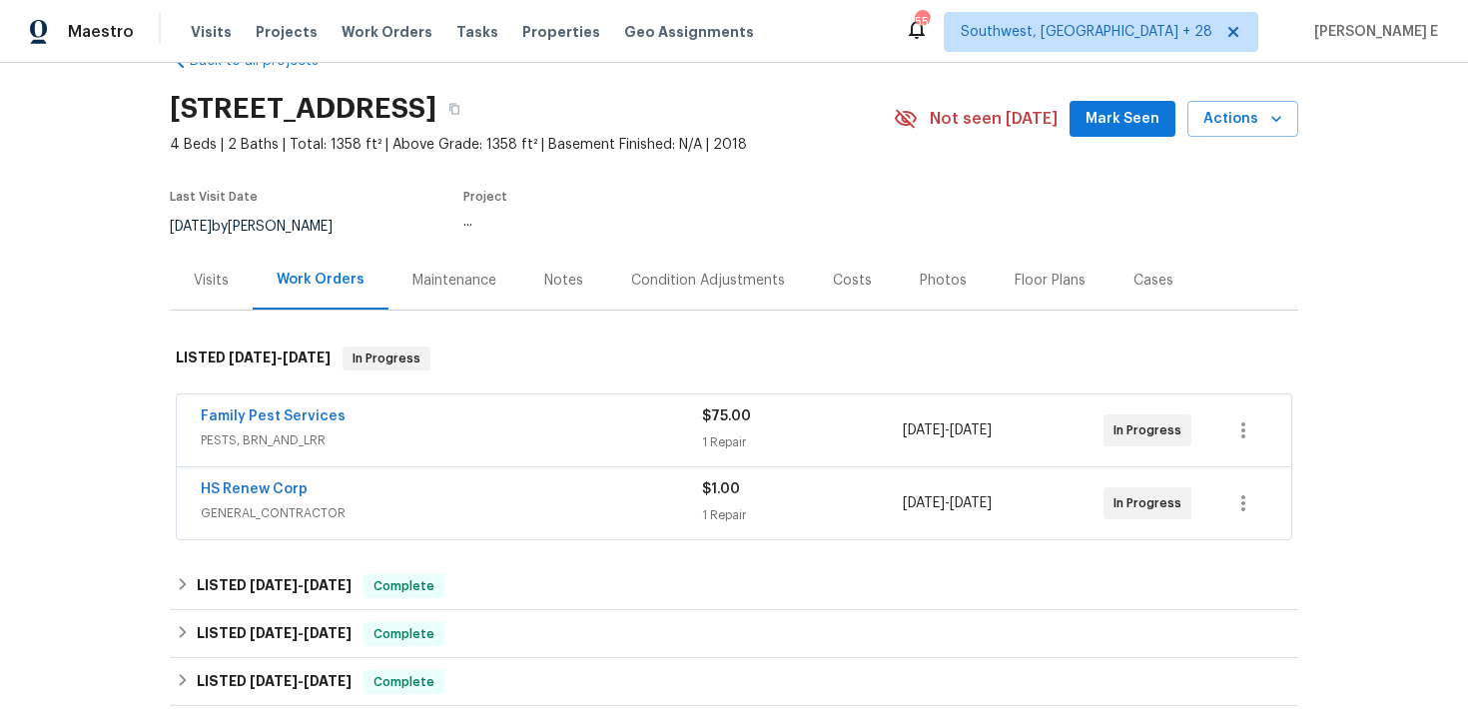
scroll to position [64, 0]
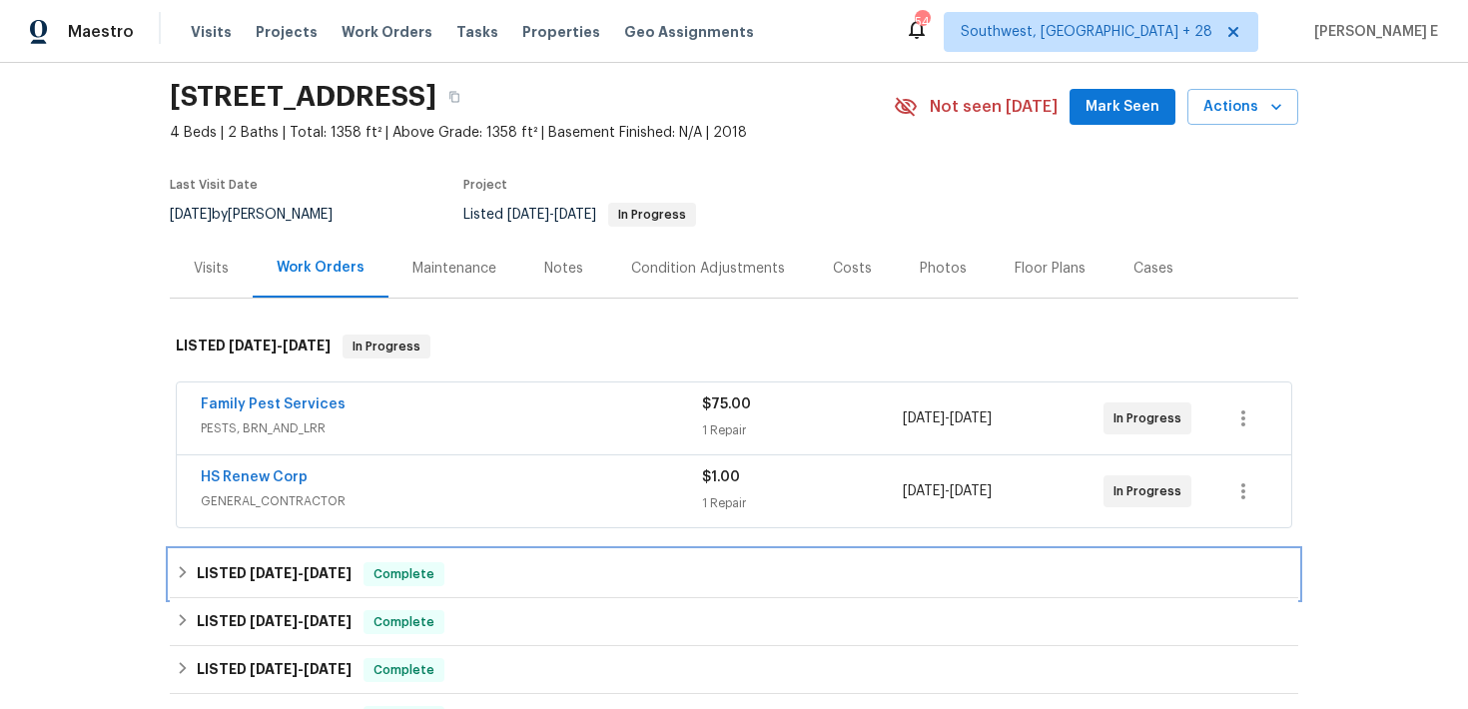
click at [322, 574] on span "9/2/25" at bounding box center [328, 573] width 48 height 14
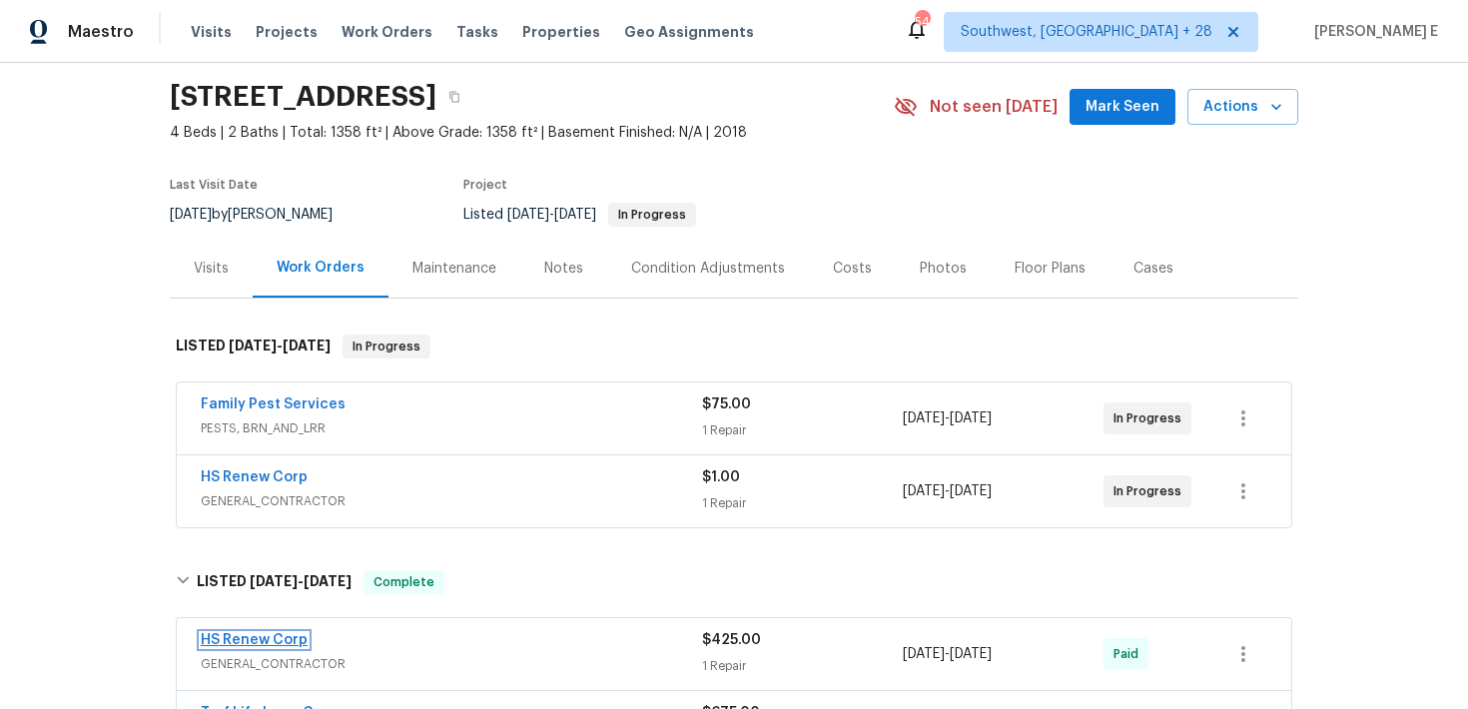
click at [271, 636] on link "HS Renew Corp" at bounding box center [254, 640] width 107 height 14
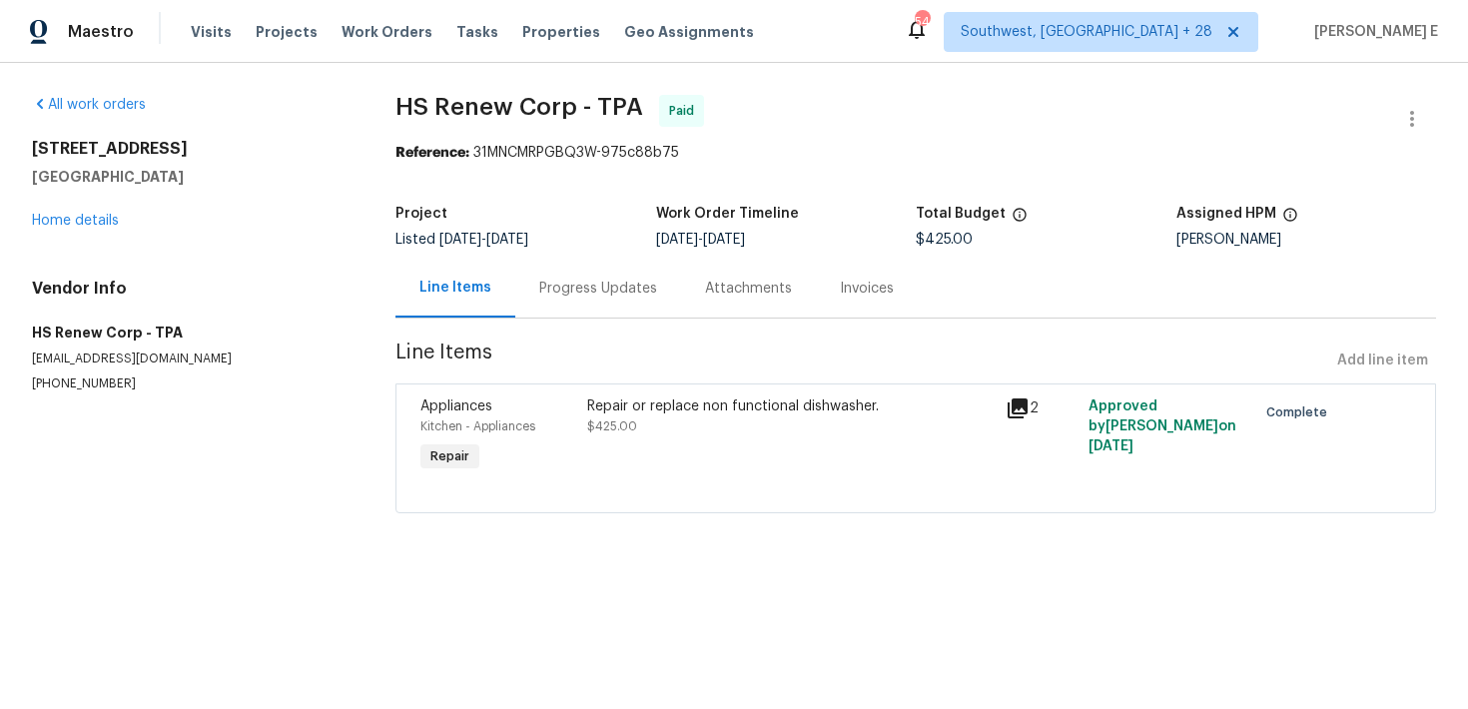
click at [652, 394] on div "Repair or replace non functional dishwasher. $425.00" at bounding box center [789, 436] width 417 height 92
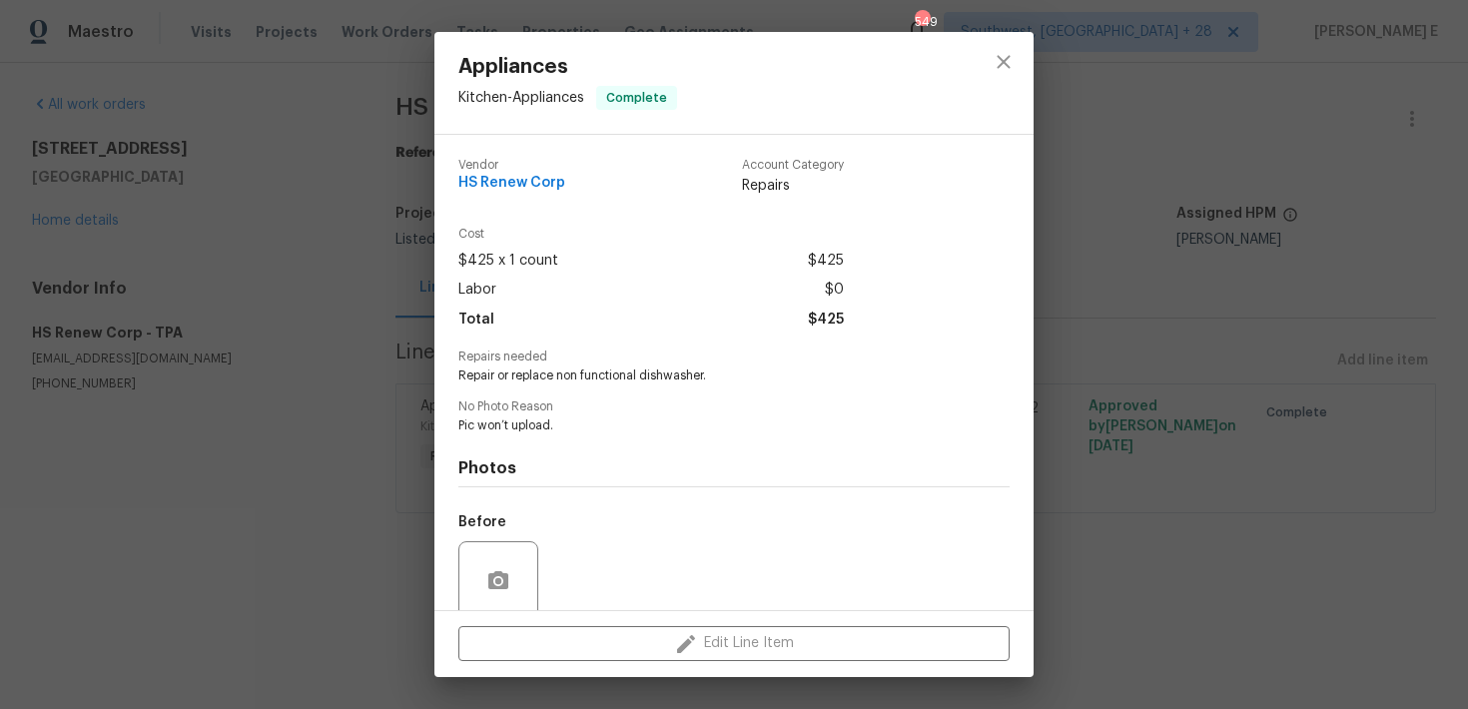
scroll to position [160, 0]
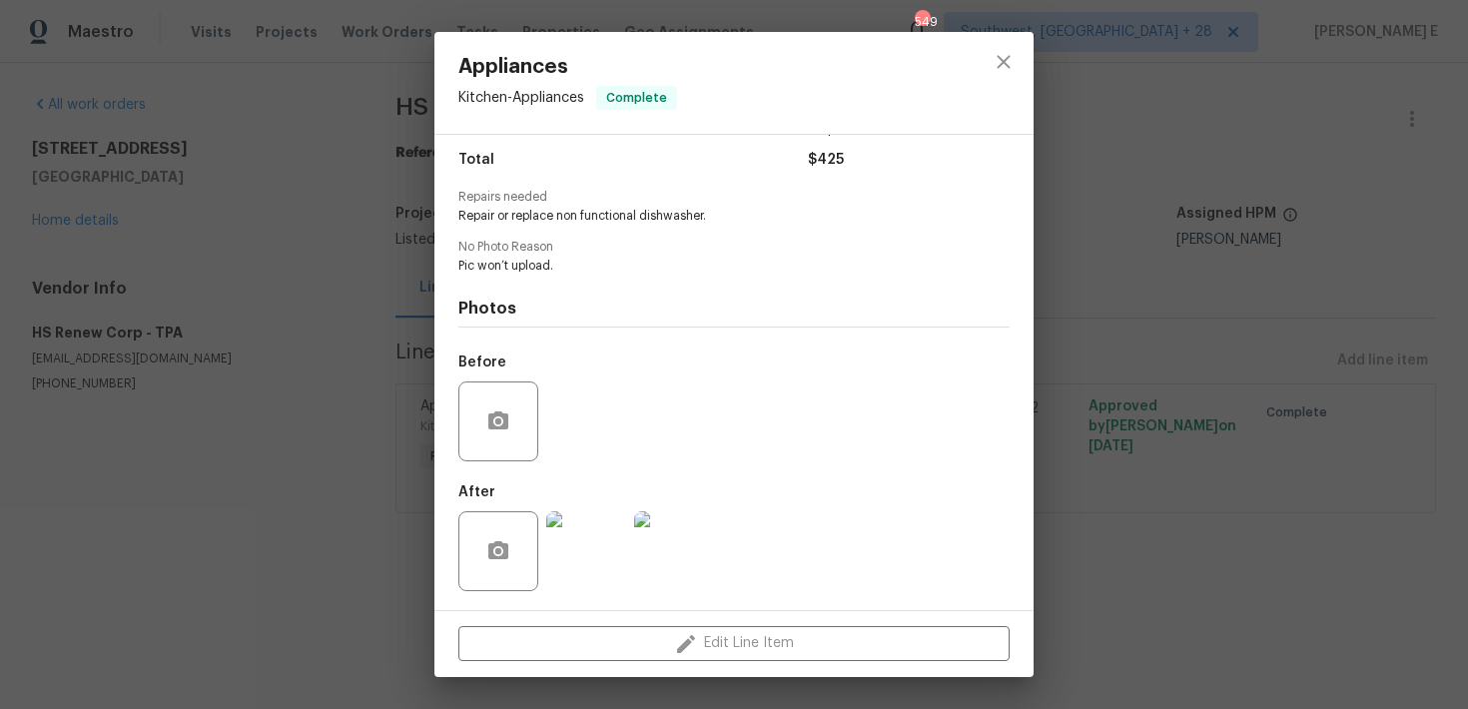
click at [603, 554] on img at bounding box center [586, 551] width 80 height 80
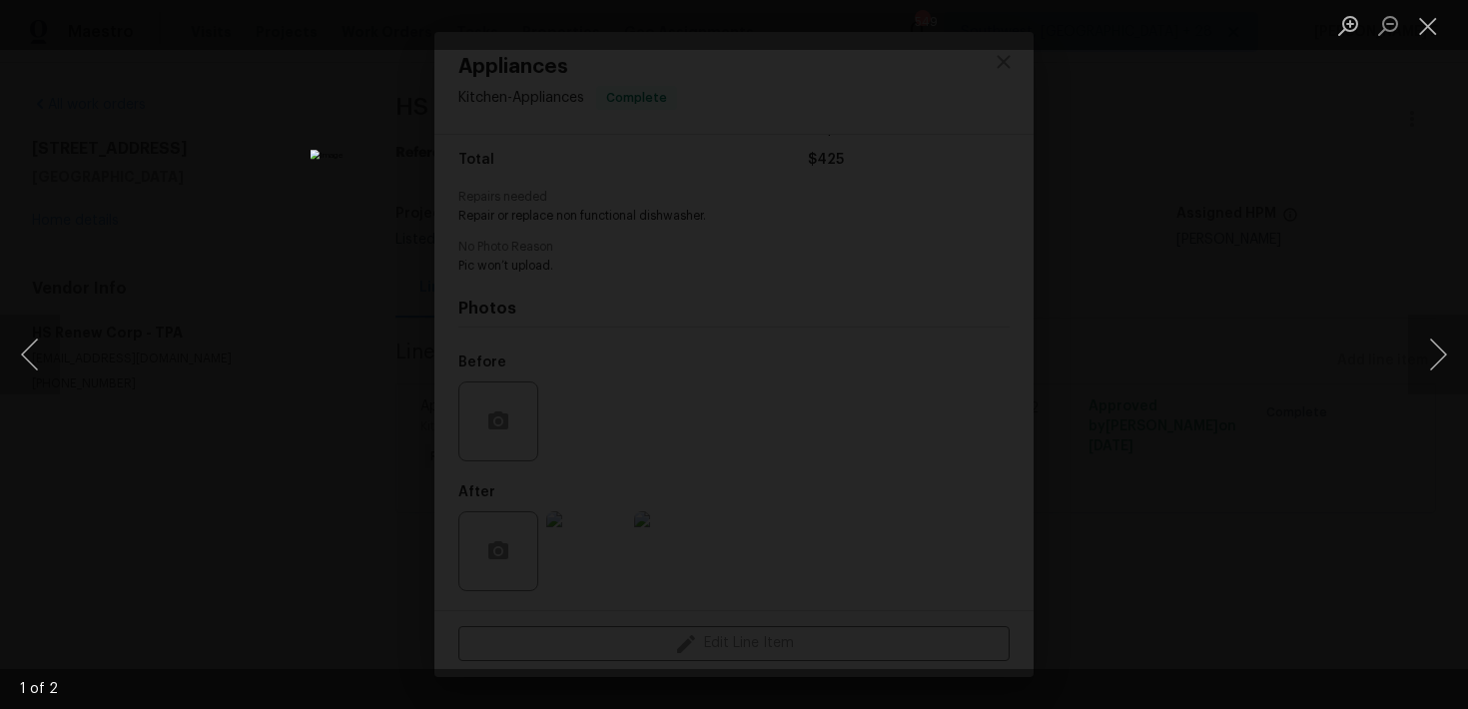
click at [1170, 340] on div "Lightbox" at bounding box center [734, 354] width 1468 height 709
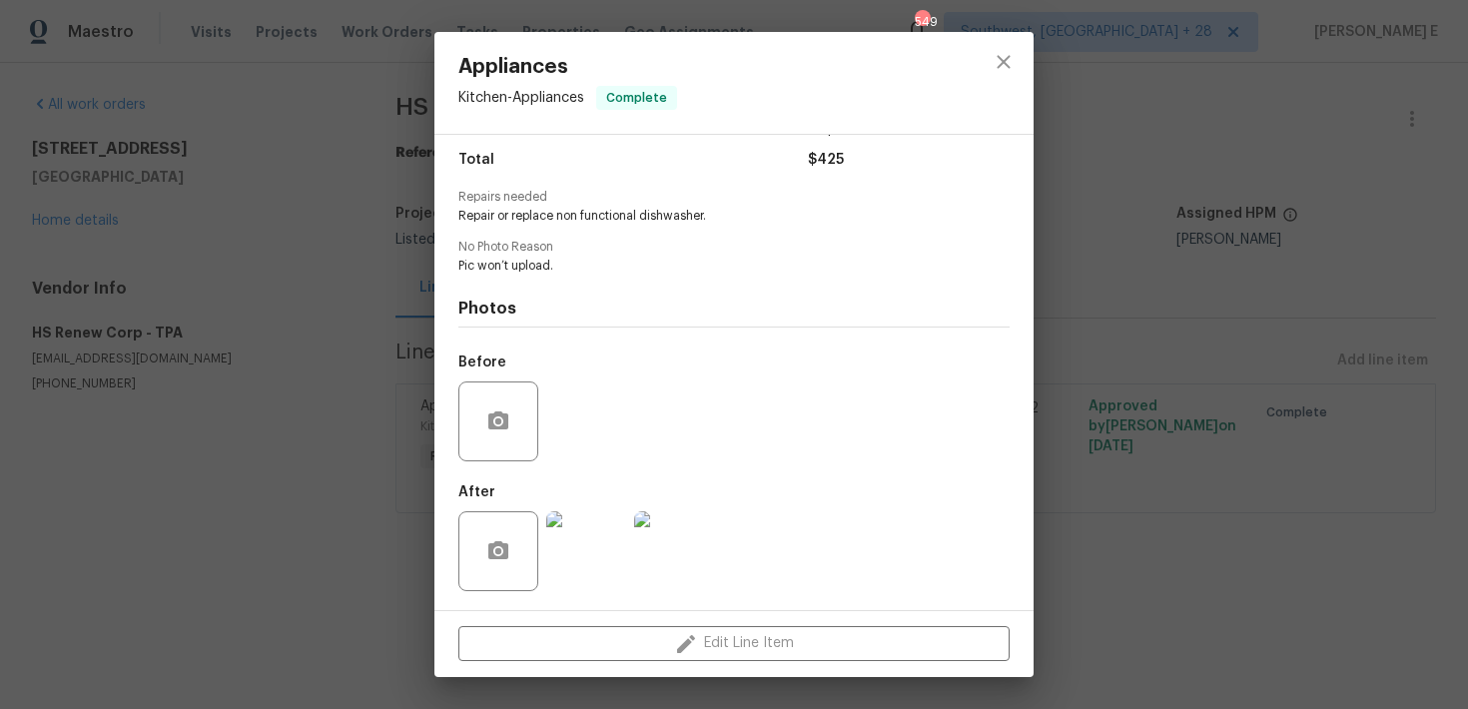
click at [1170, 340] on div "Appliances Kitchen - Appliances Complete Vendor HS Renew Corp Account Category …" at bounding box center [734, 354] width 1468 height 709
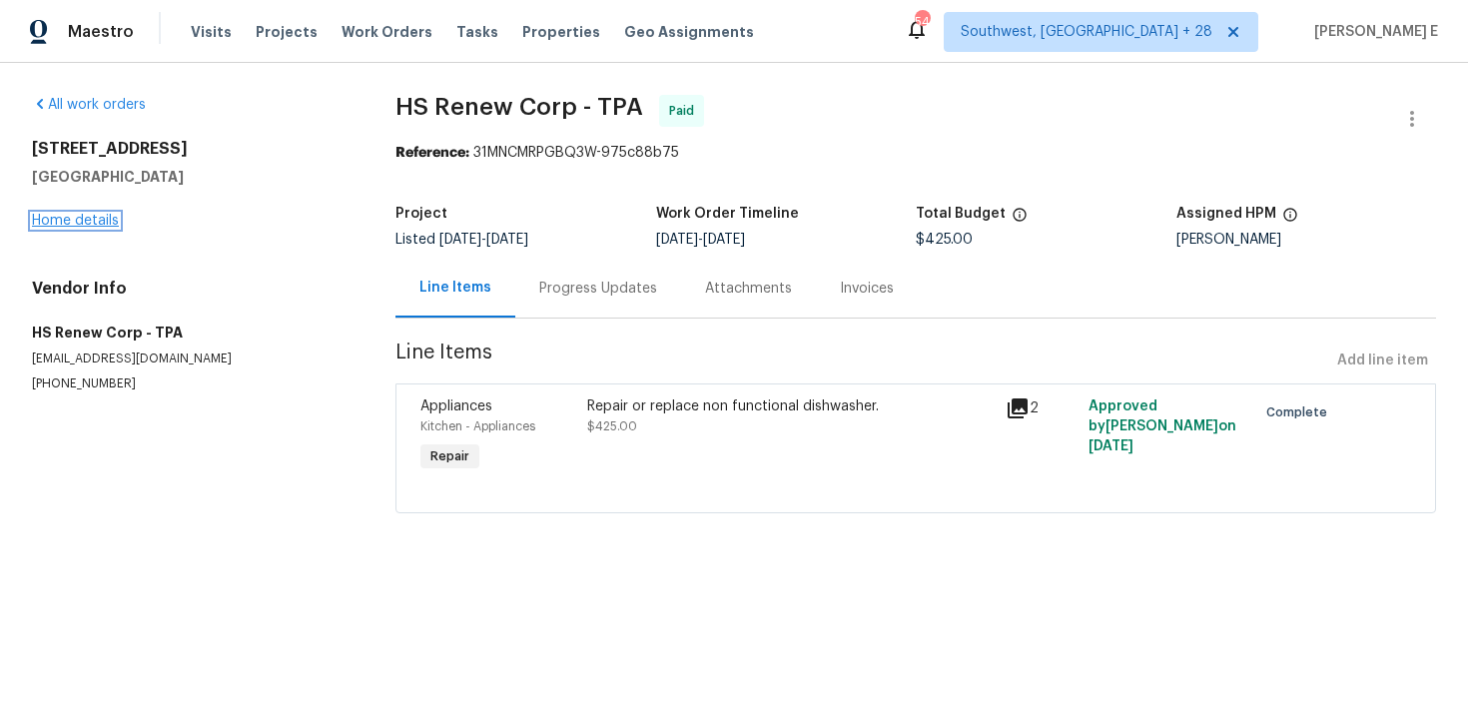
click at [106, 214] on link "Home details" at bounding box center [75, 221] width 87 height 14
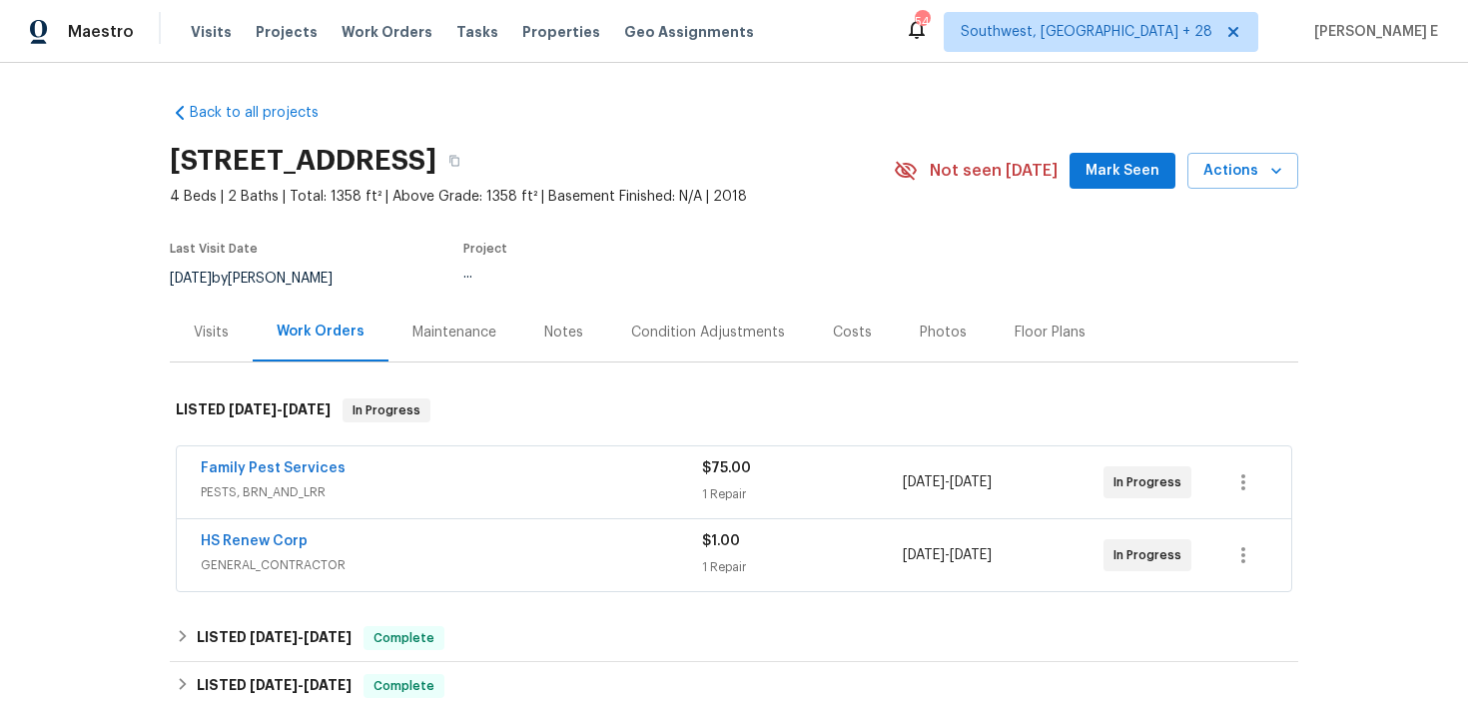
scroll to position [71, 0]
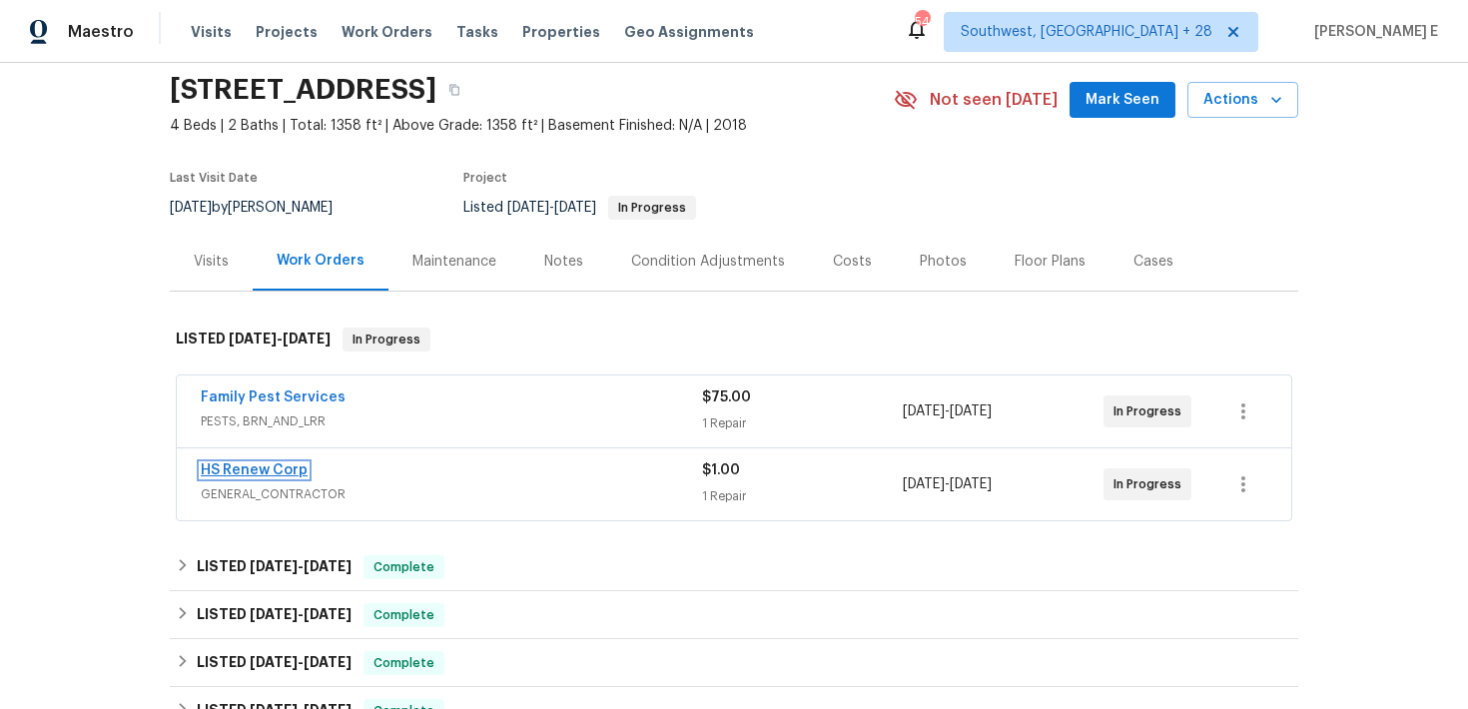
click at [257, 466] on link "HS Renew Corp" at bounding box center [254, 470] width 107 height 14
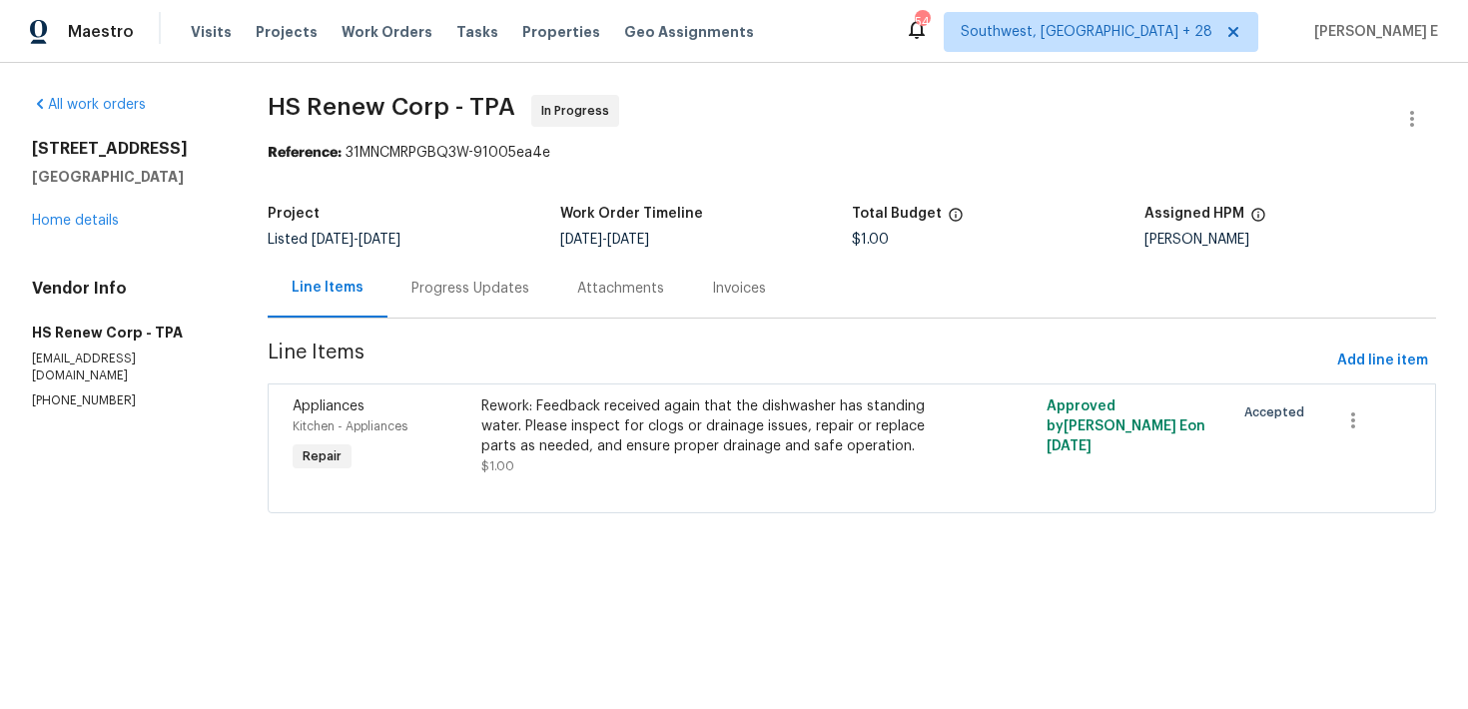
click at [472, 293] on div "Progress Updates" at bounding box center [470, 289] width 118 height 20
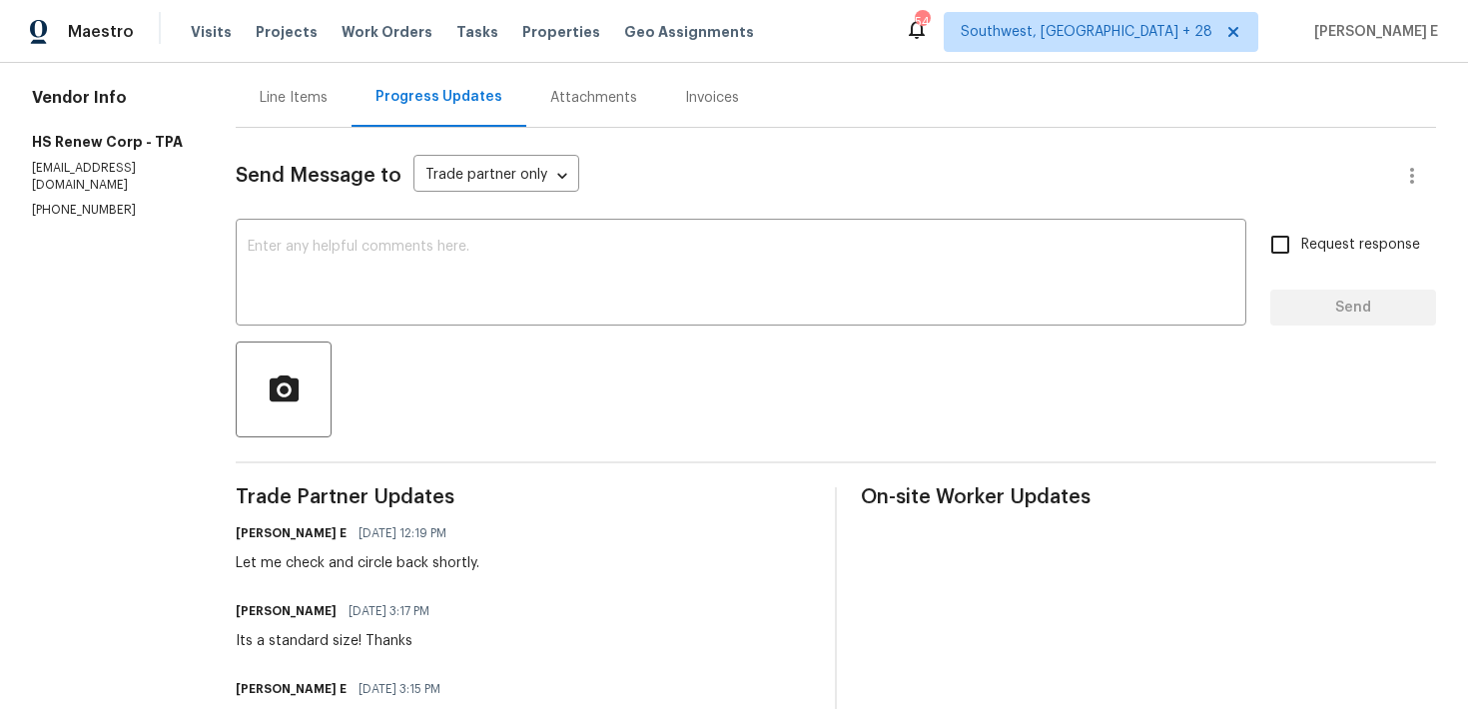
scroll to position [192, 0]
click at [799, 295] on textarea at bounding box center [741, 274] width 987 height 70
paste textarea "We see that the dishwasher was replaced by you just last month. It now requires…"
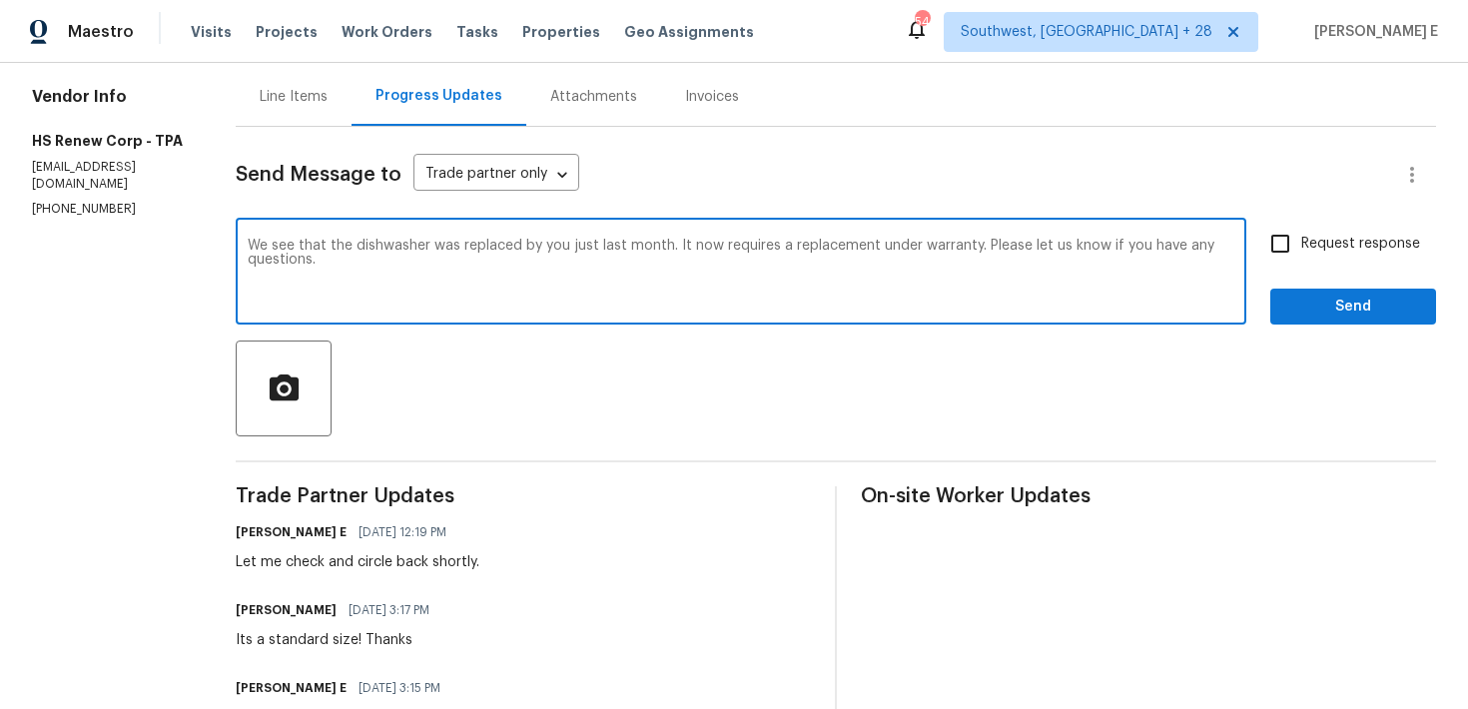
type textarea "We see that the dishwasher was replaced by you just last month. It now requires…"
click at [1309, 270] on div "Request response Send" at bounding box center [1353, 274] width 166 height 102
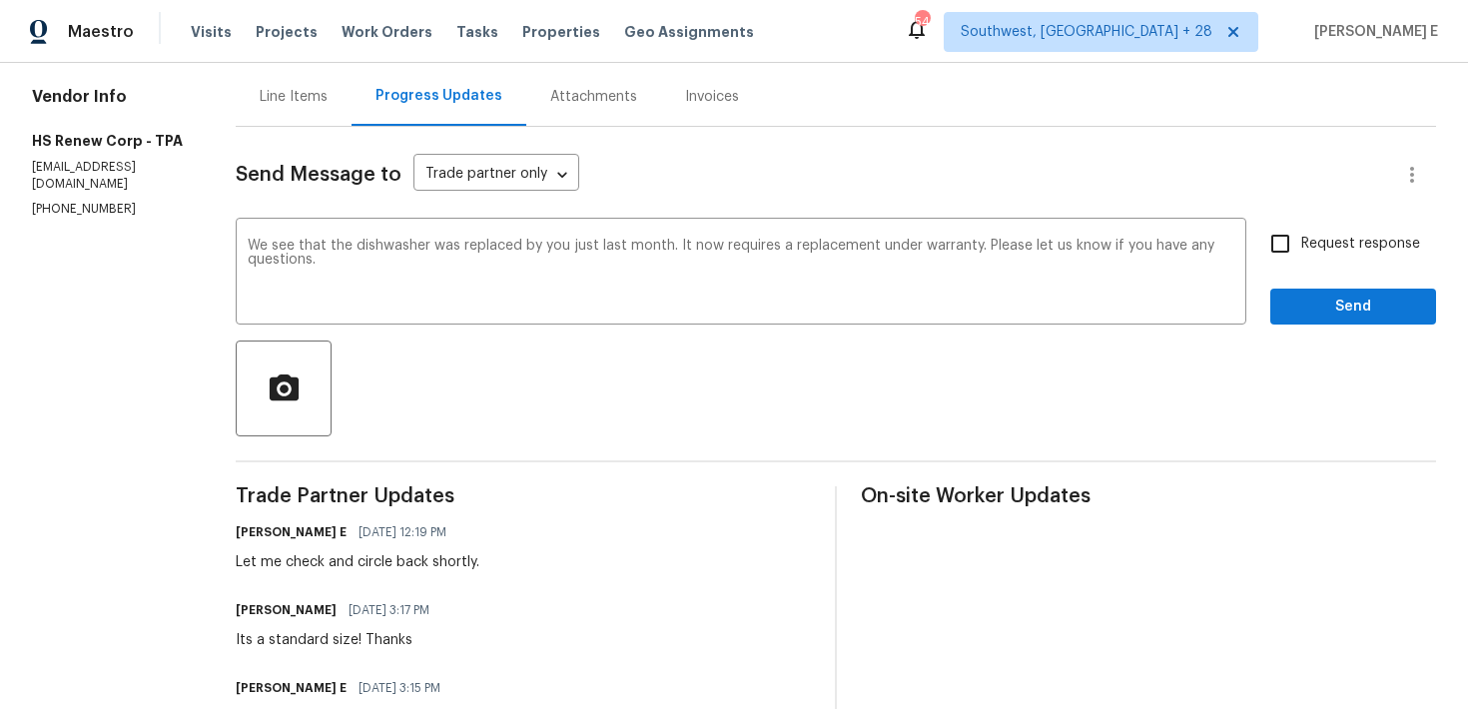
click at [1280, 237] on input "Request response" at bounding box center [1280, 244] width 42 height 42
checkbox input "true"
click at [1288, 315] on span "Send" at bounding box center [1353, 307] width 134 height 25
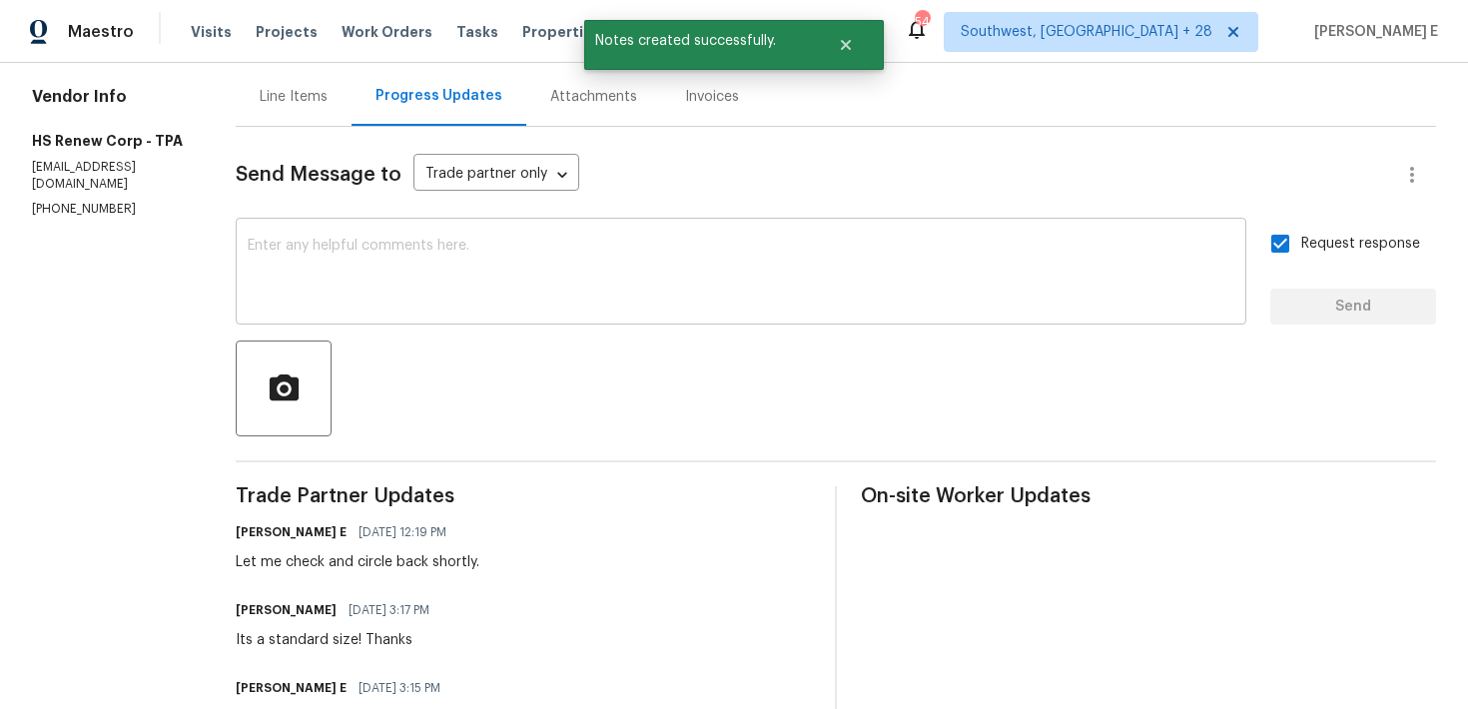
scroll to position [0, 0]
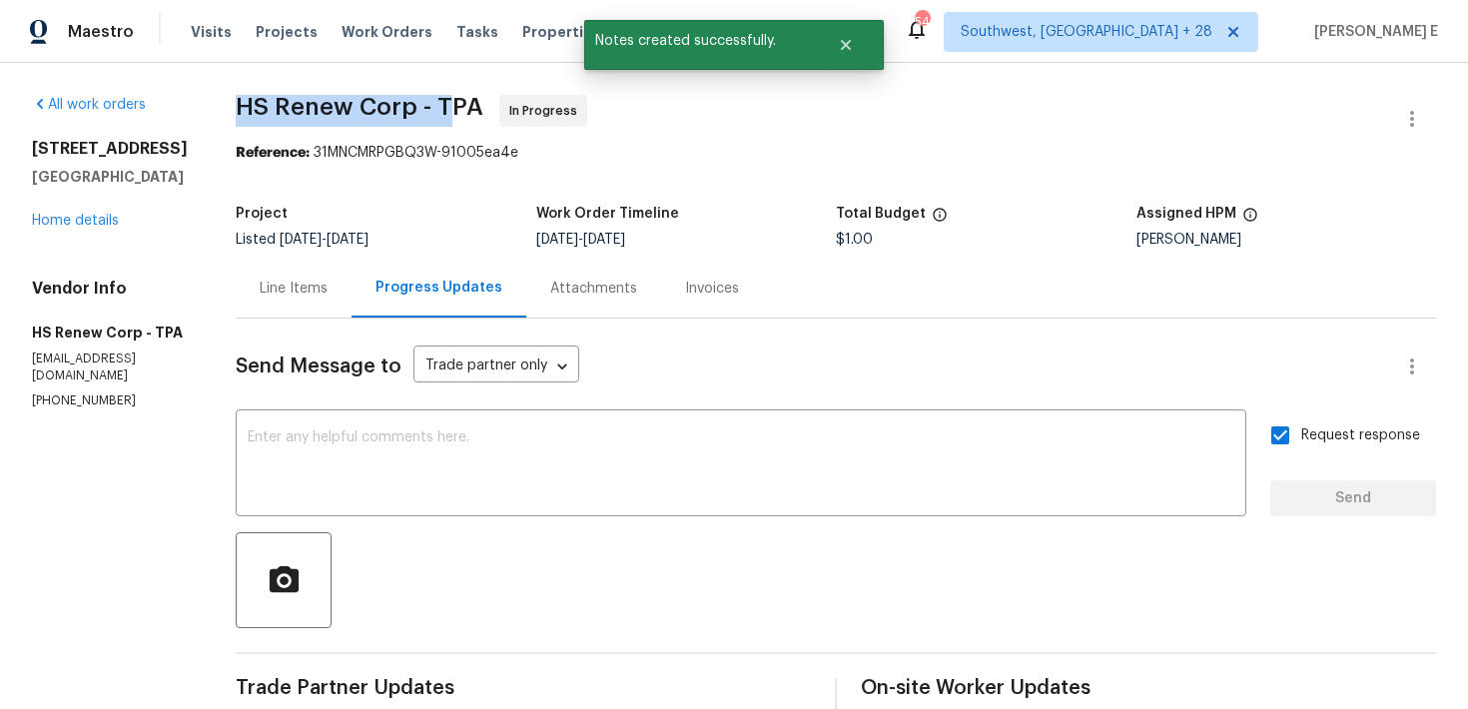
drag, startPoint x: 222, startPoint y: 111, endPoint x: 429, endPoint y: 112, distance: 207.7
copy span "HS Renew Corp - T"
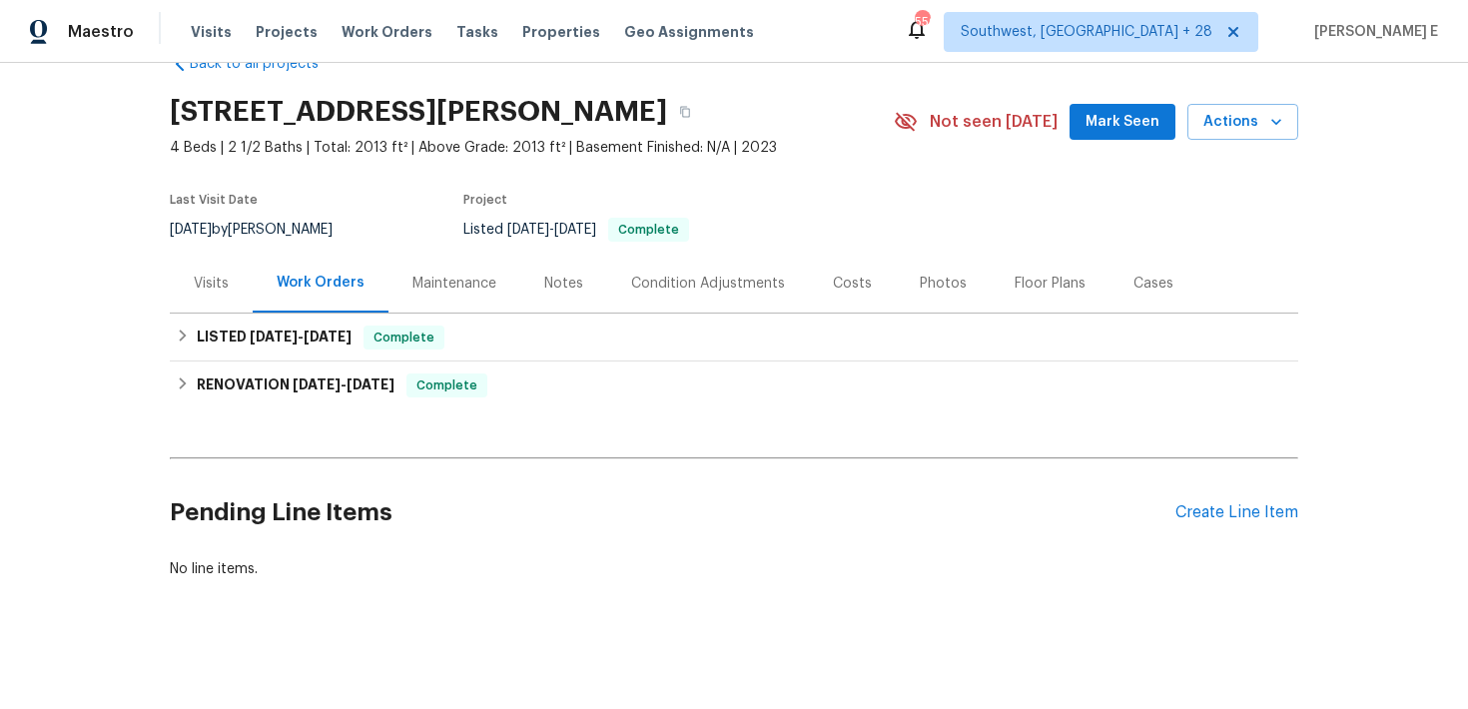
scroll to position [55, 0]
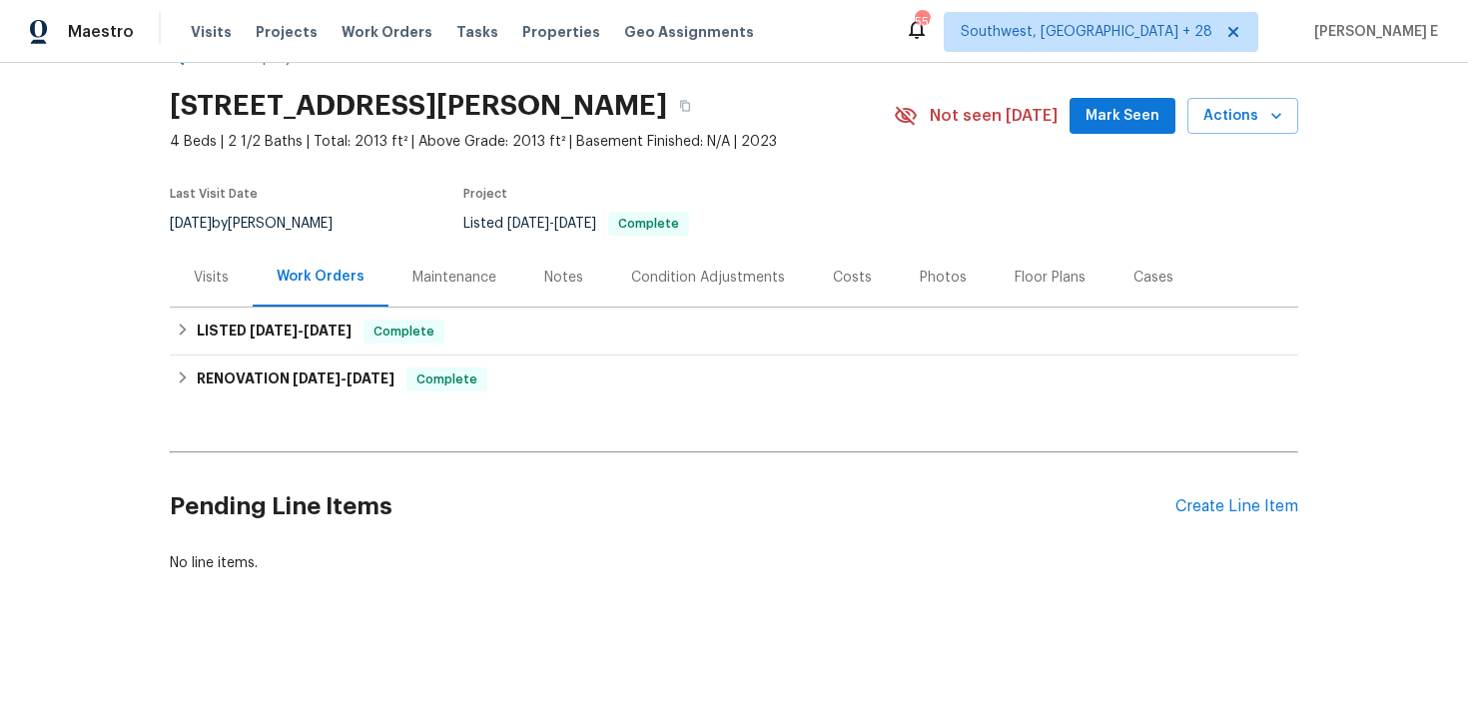
click at [1183, 495] on div "Pending Line Items Create Line Item" at bounding box center [734, 506] width 1129 height 93
click at [1185, 509] on div "Create Line Item" at bounding box center [1236, 506] width 123 height 19
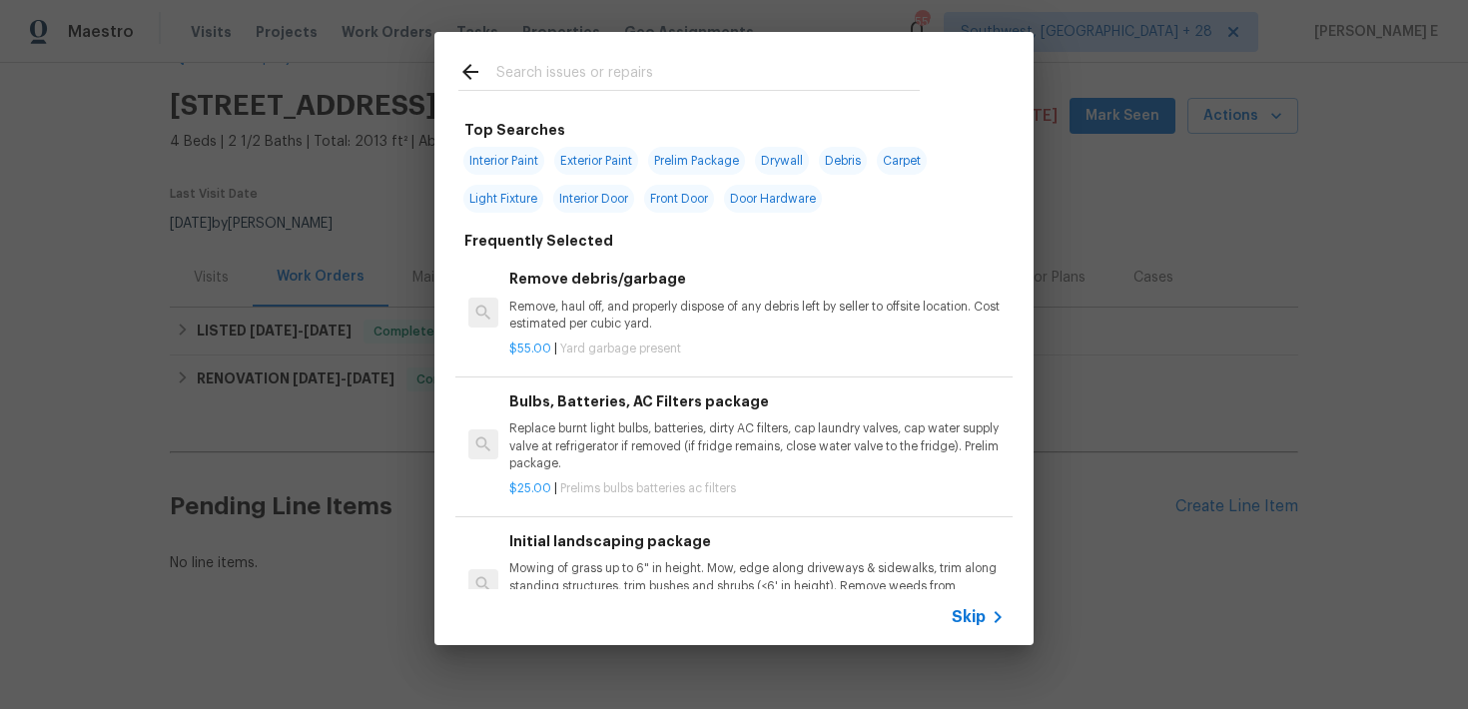
click at [952, 627] on div "Skip" at bounding box center [981, 617] width 58 height 24
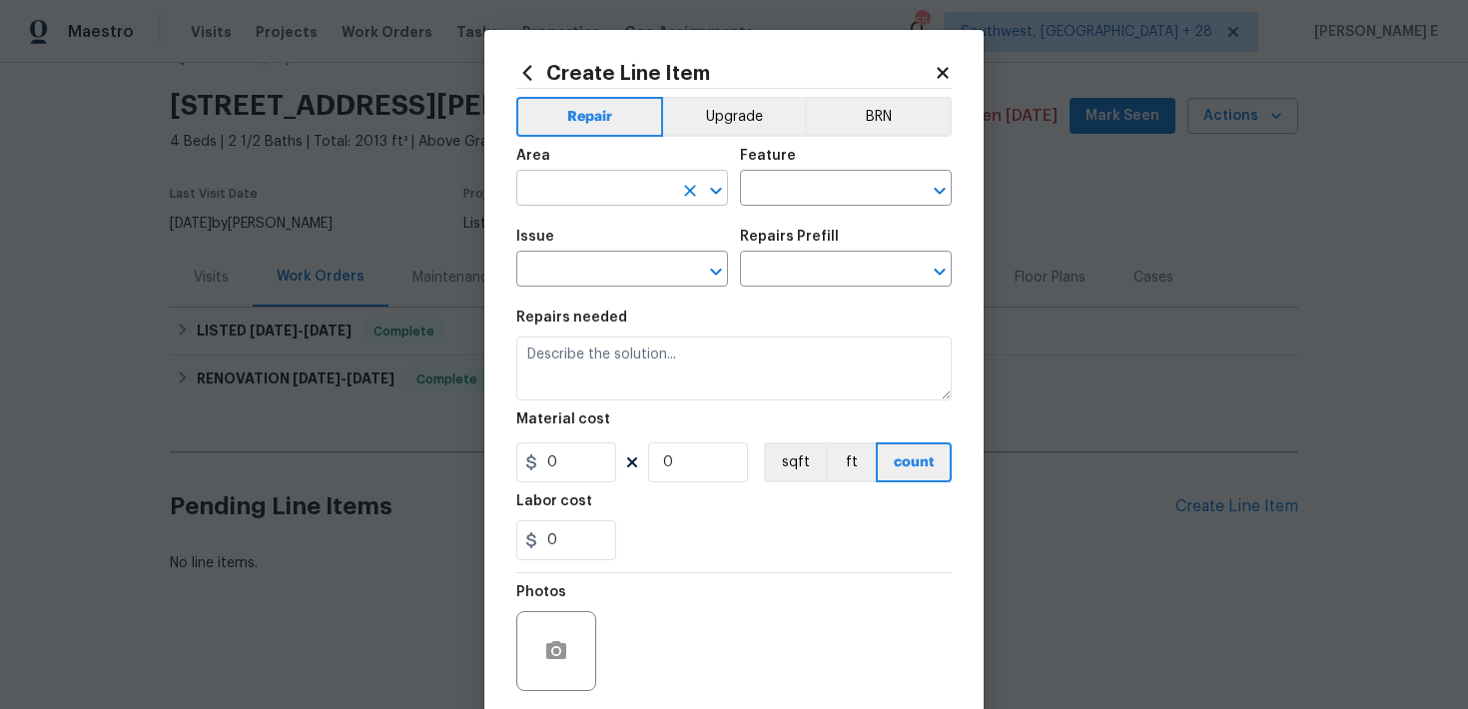
click at [595, 196] on input "text" at bounding box center [594, 190] width 156 height 31
type input "HVAC"
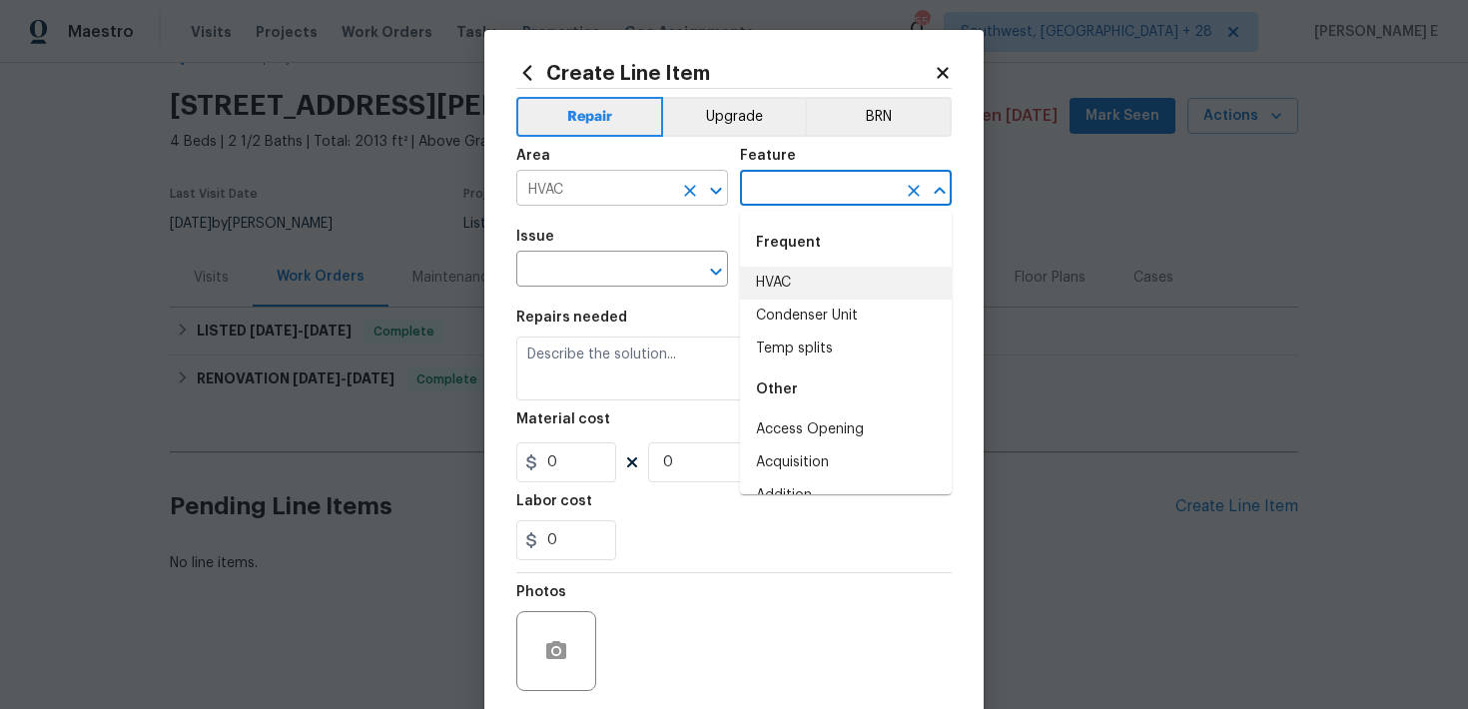
type input "HVAC"
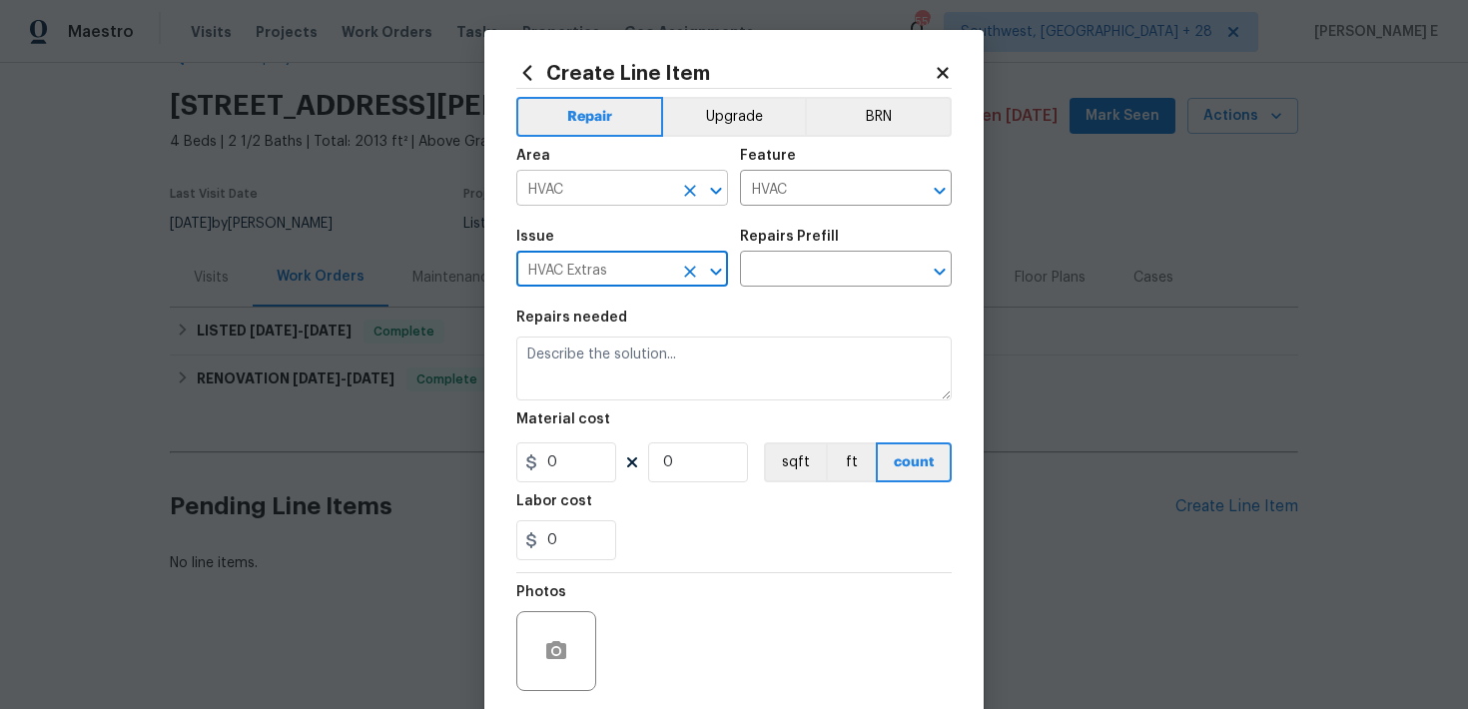
type input "HVAC Extras"
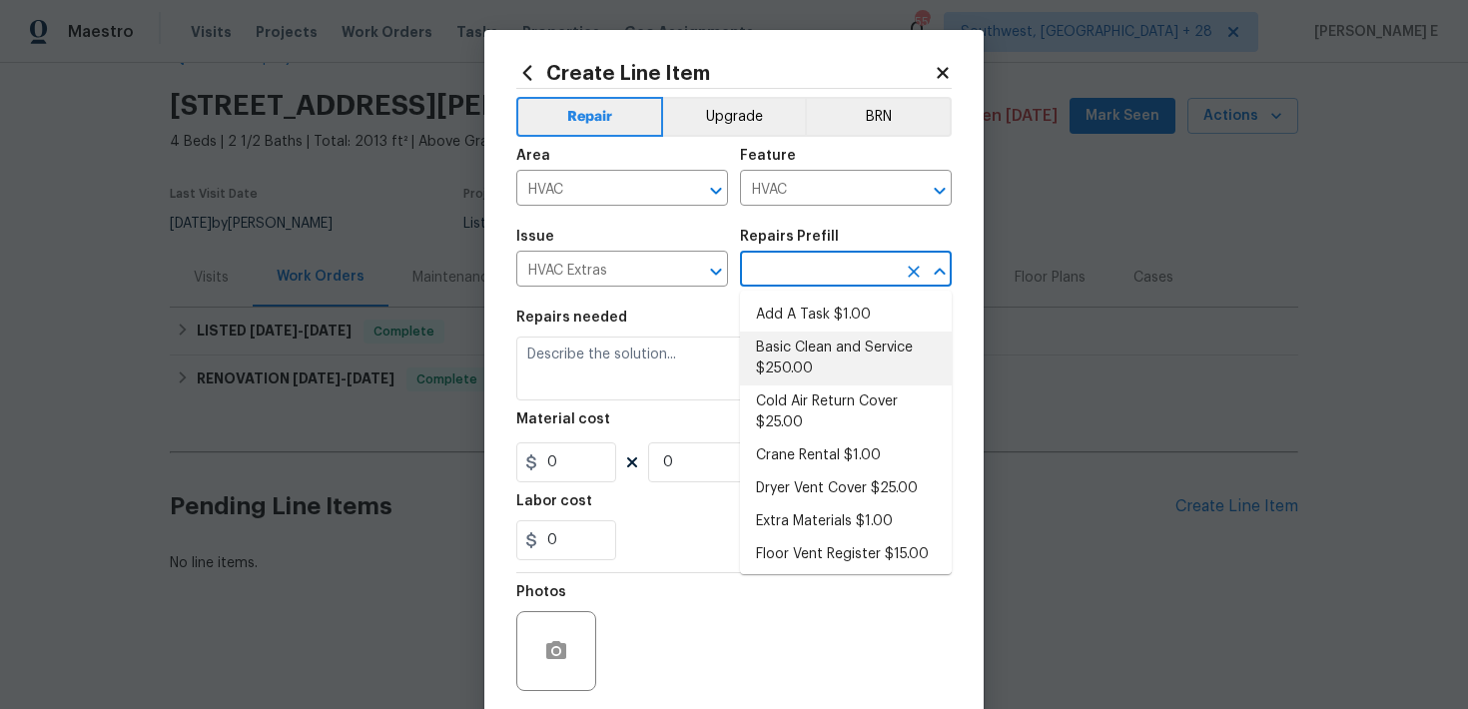
scroll to position [152, 0]
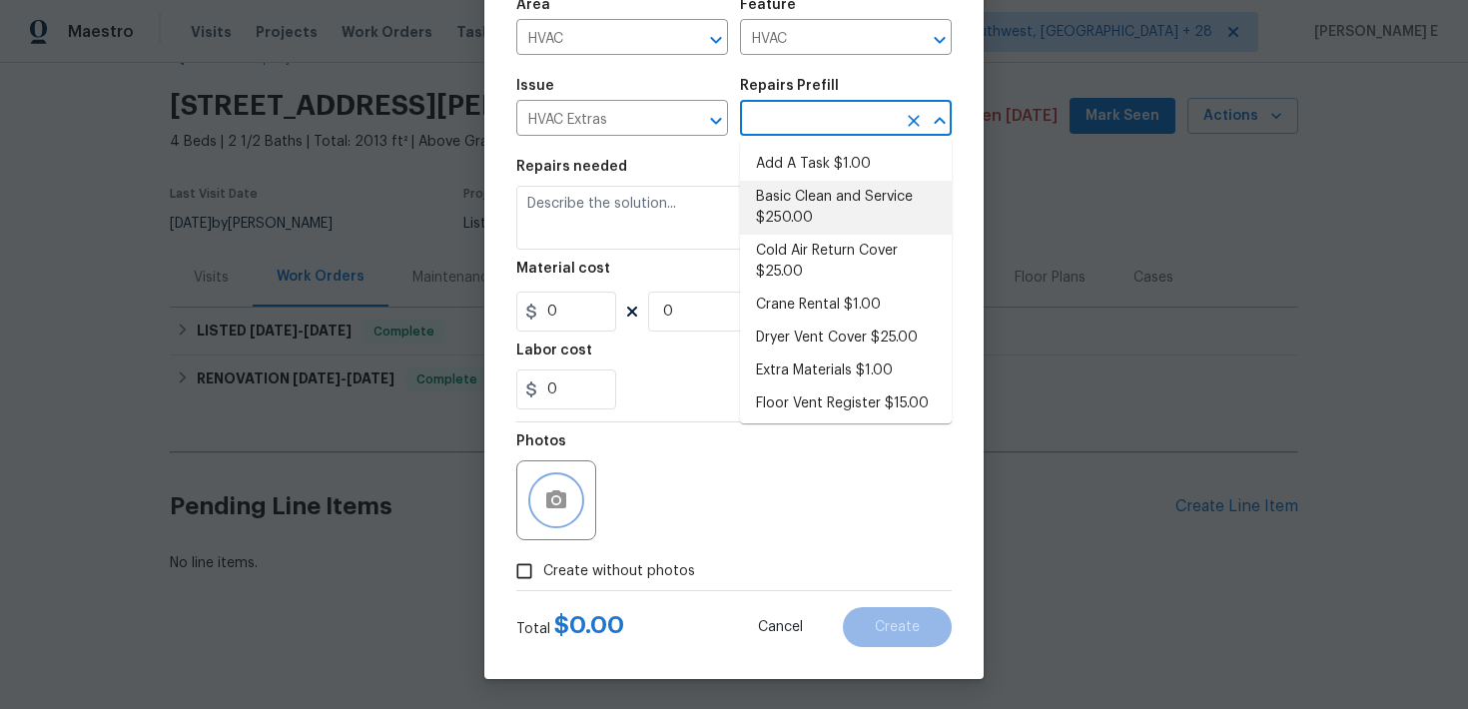
click at [568, 493] on button "button" at bounding box center [556, 500] width 48 height 48
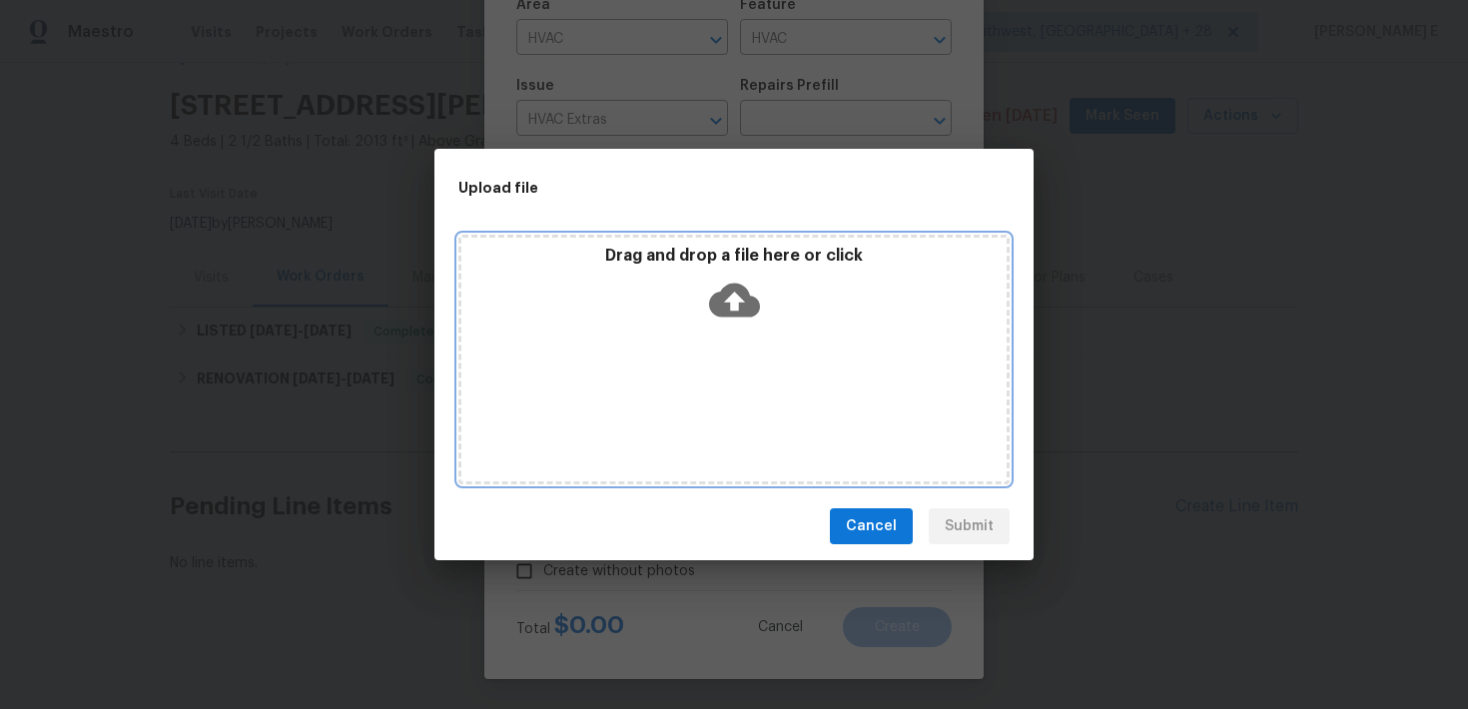
click at [735, 297] on icon at bounding box center [734, 300] width 51 height 51
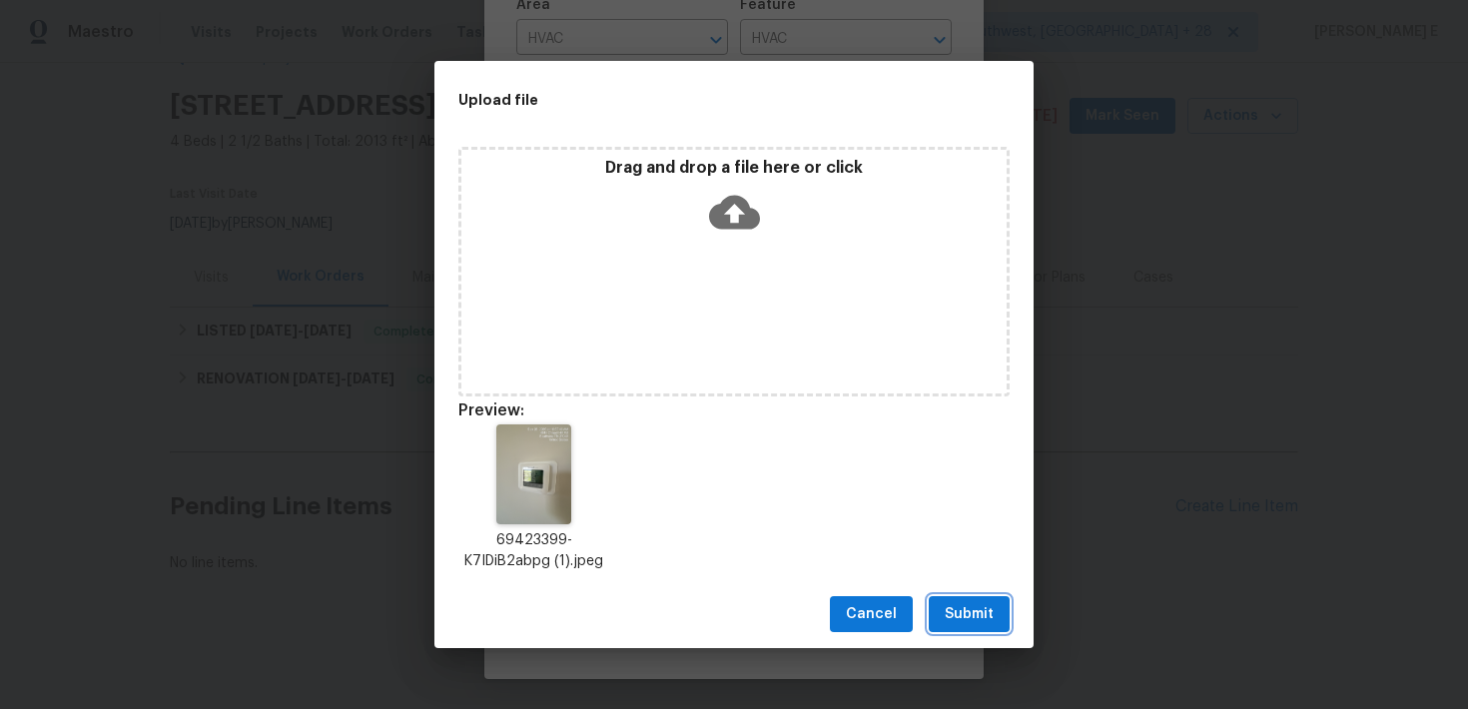
click at [969, 620] on span "Submit" at bounding box center [969, 614] width 49 height 25
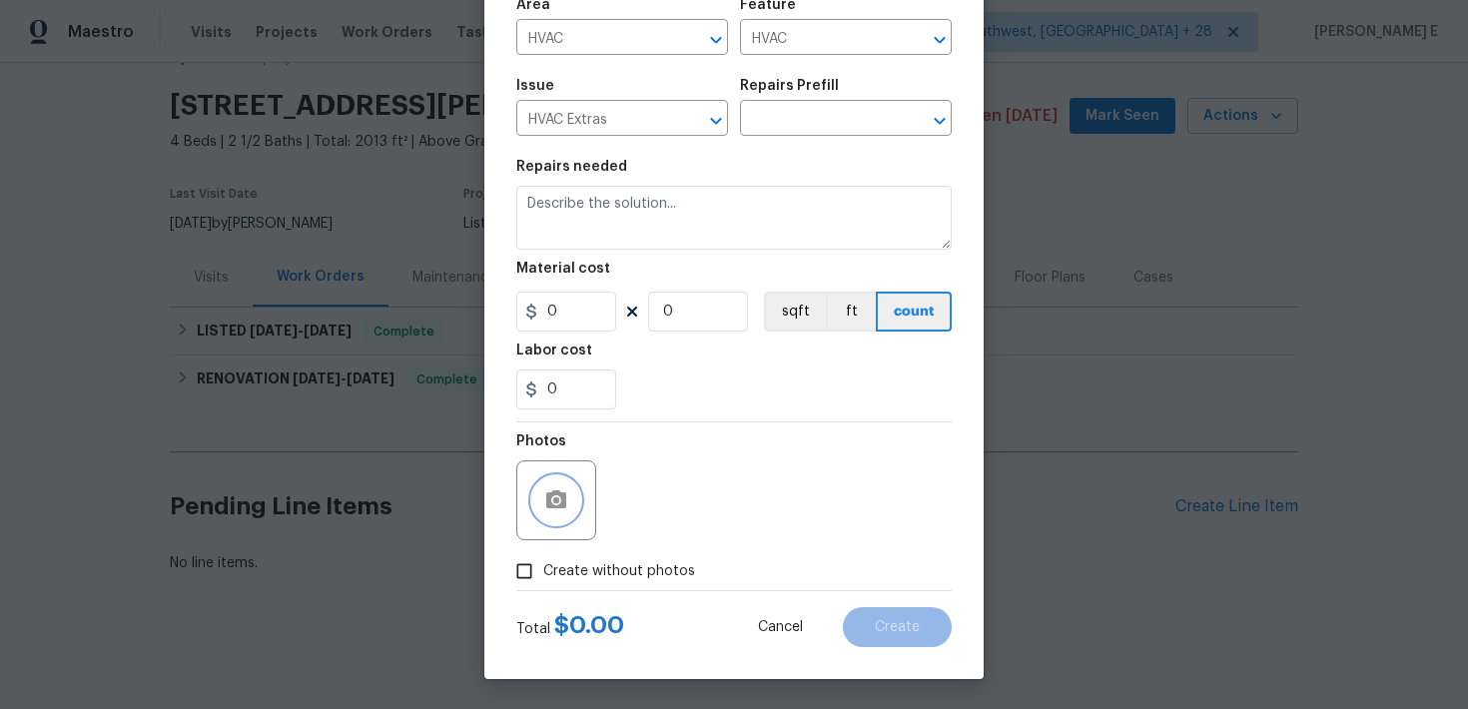
scroll to position [0, 0]
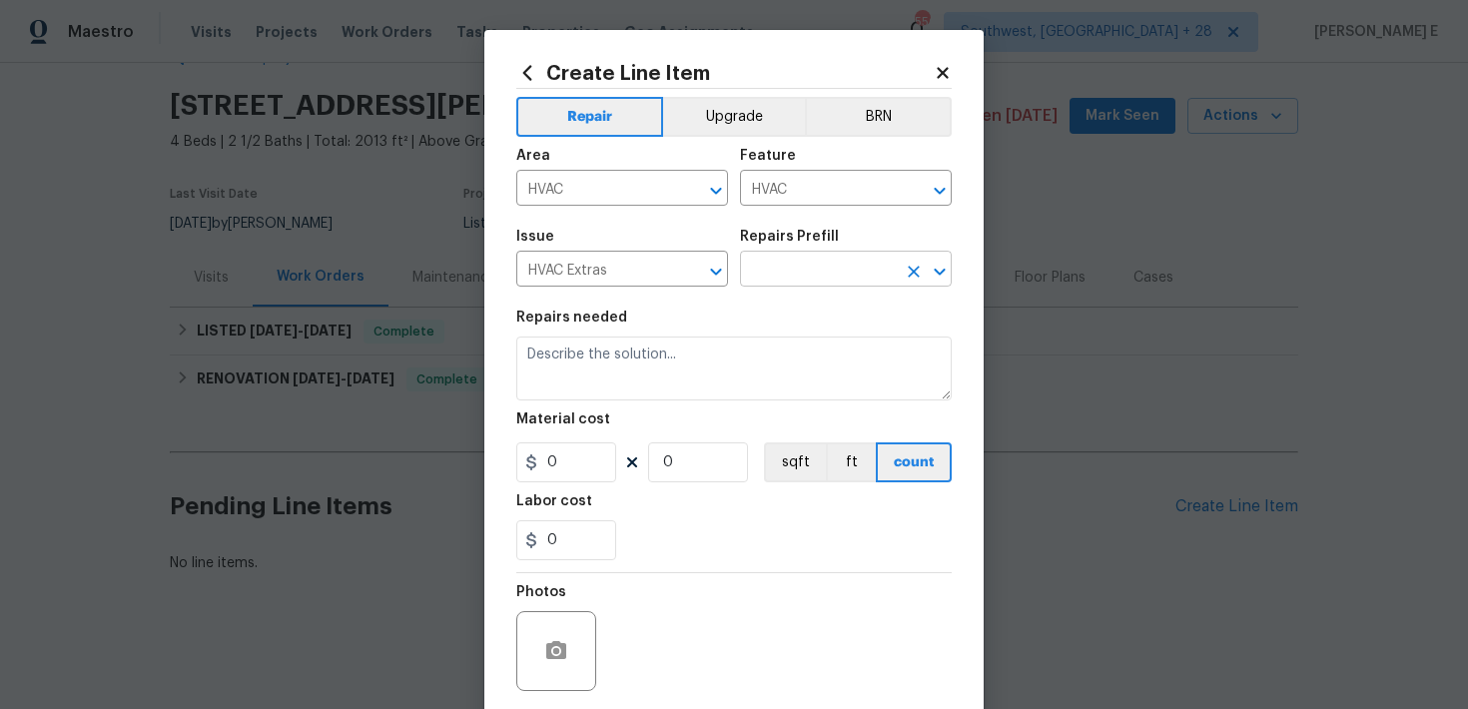
click at [781, 264] on input "text" at bounding box center [818, 271] width 156 height 31
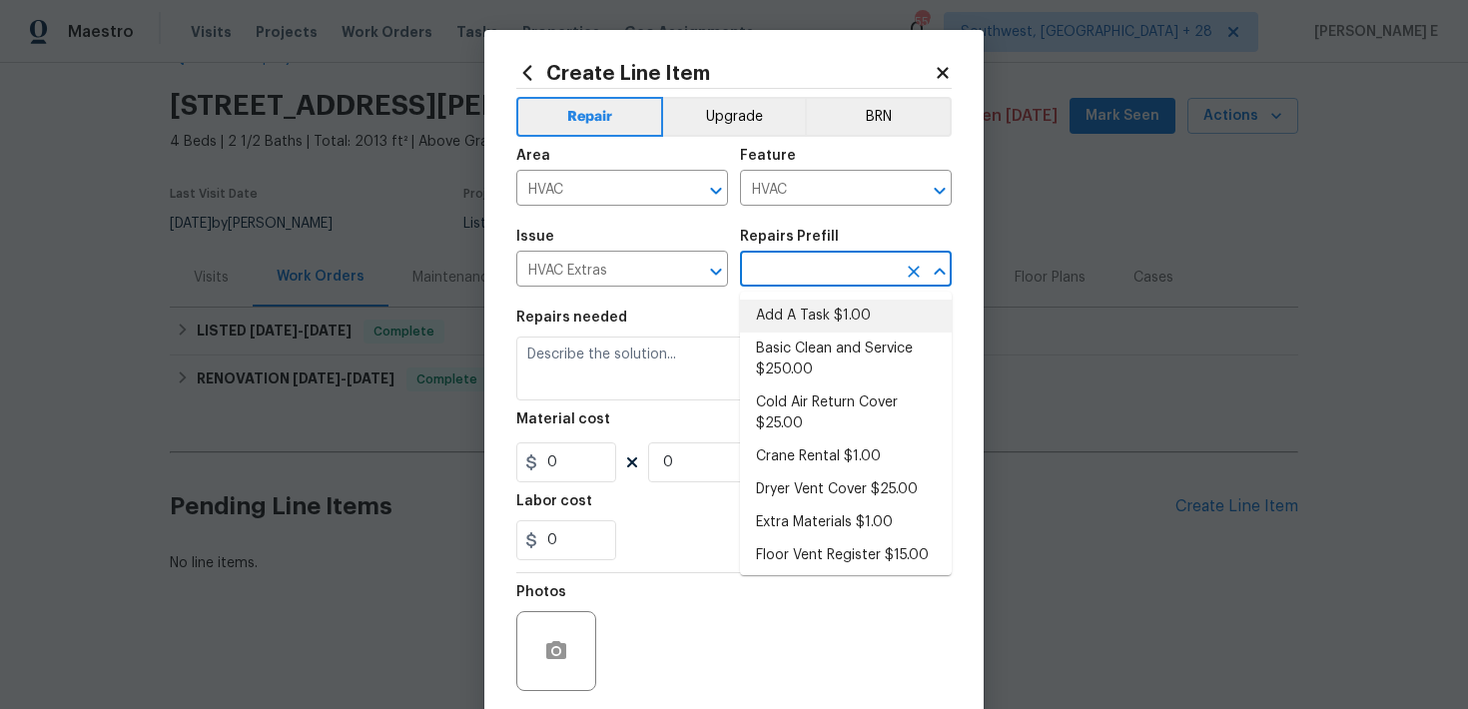
click at [764, 310] on li "Add A Task $1.00" at bounding box center [846, 316] width 212 height 33
type input "Add A Task $1.00"
type textarea "HPM to detail"
type input "1"
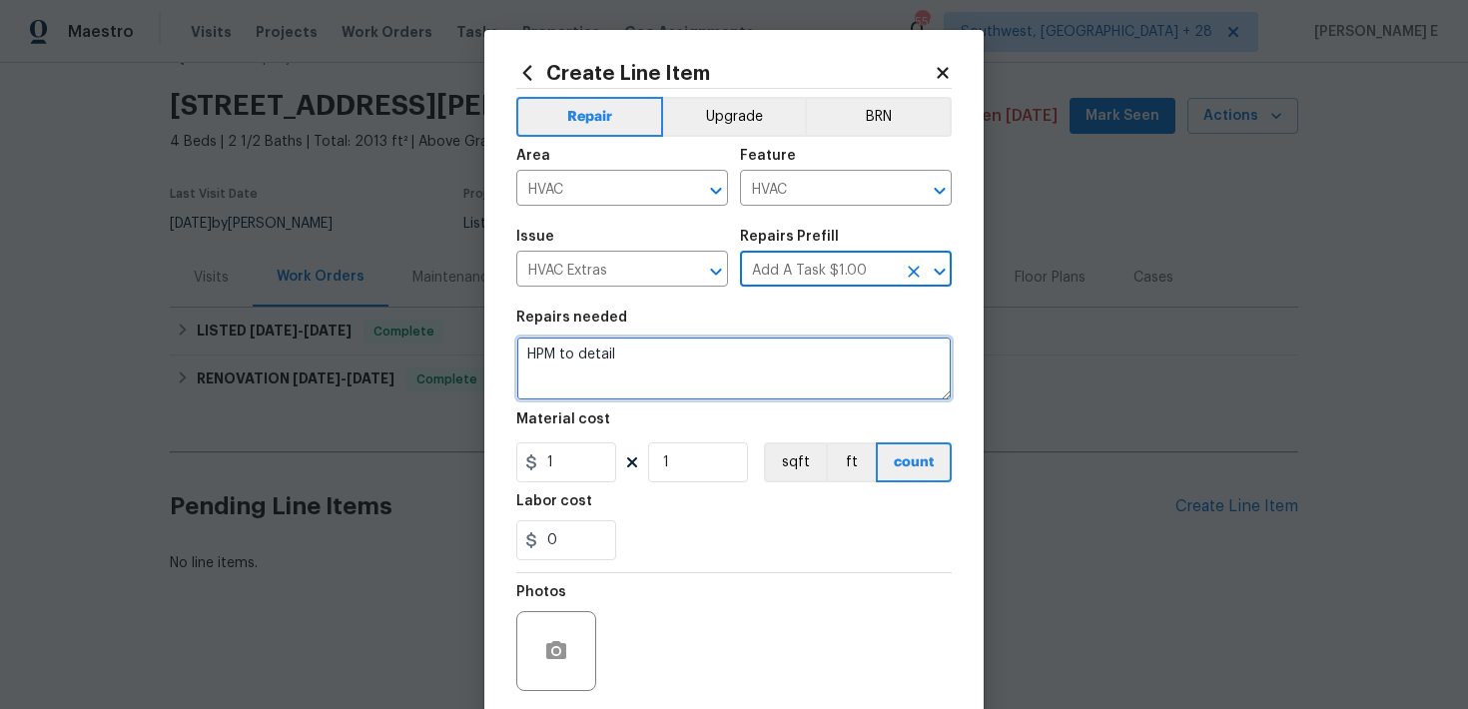
click at [702, 348] on textarea "HPM to detail" at bounding box center [733, 369] width 435 height 64
paste textarea "The thermostat shows signs of low battery. Please replace the batteries if need…"
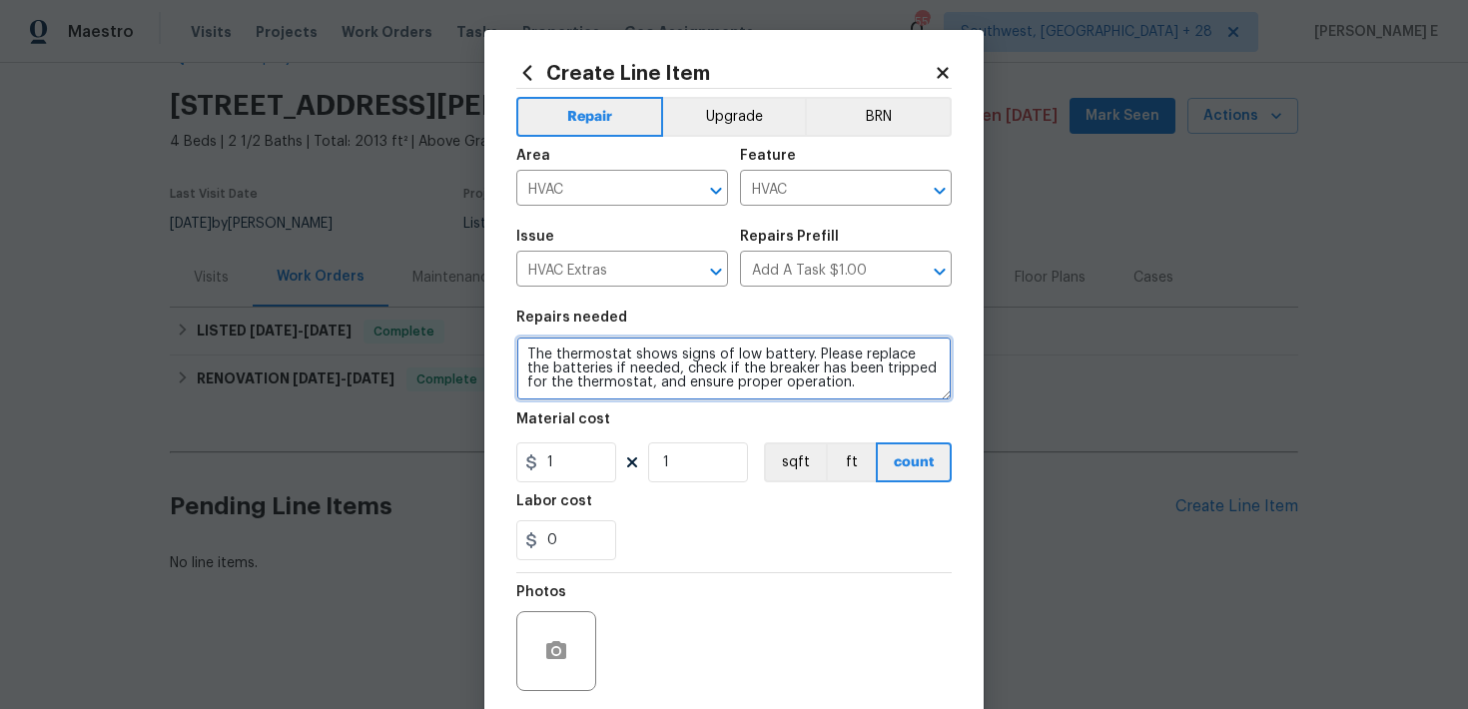
type textarea "The thermostat shows signs of low battery. Please replace the batteries if need…"
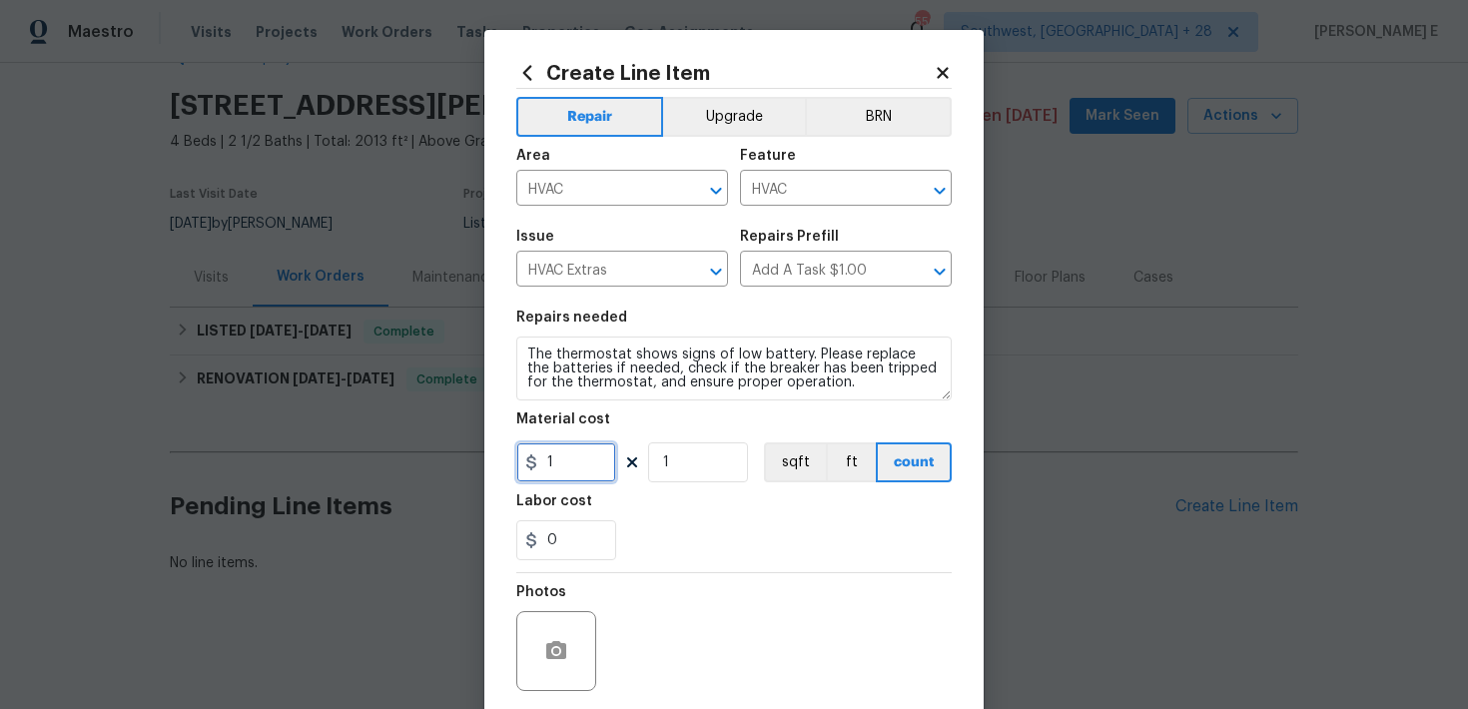
drag, startPoint x: 567, startPoint y: 464, endPoint x: 516, endPoint y: 464, distance: 50.9
click at [516, 464] on input "1" at bounding box center [566, 462] width 100 height 40
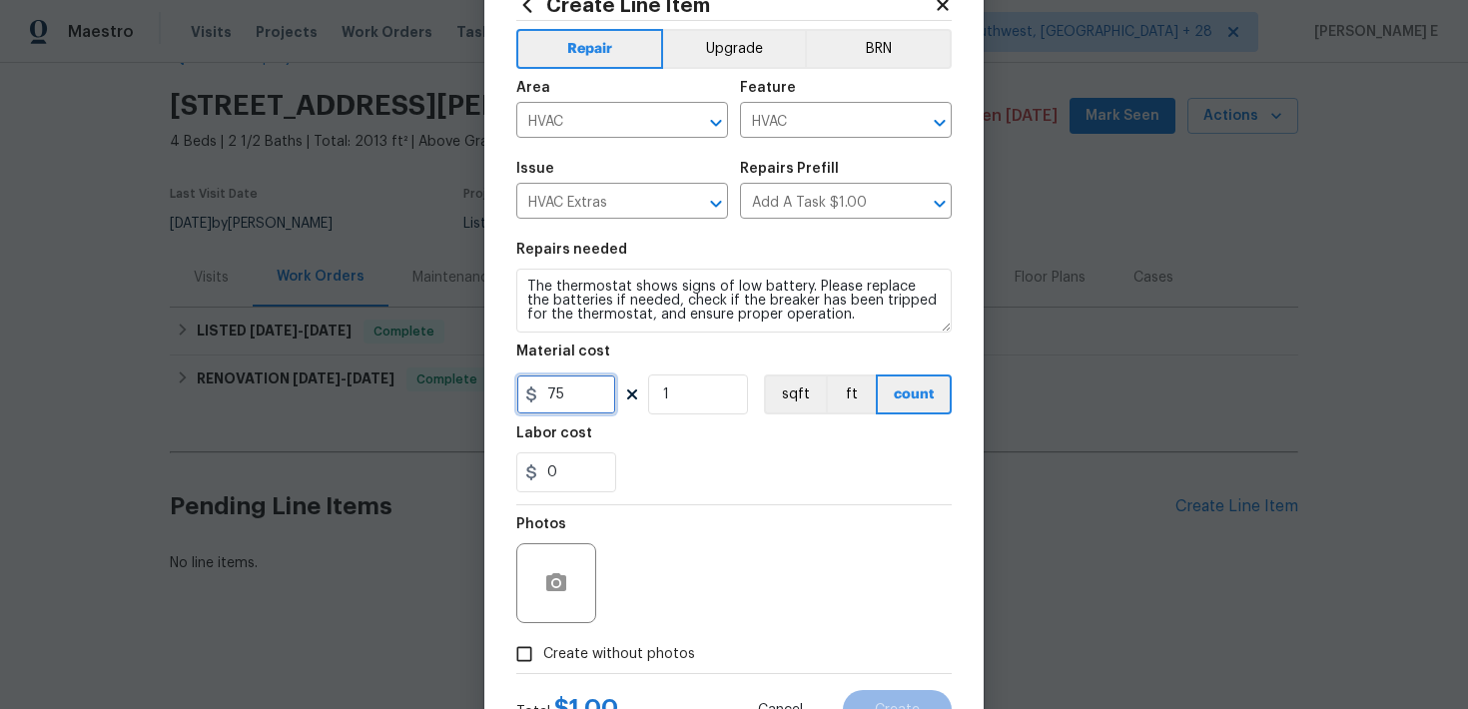
scroll to position [152, 0]
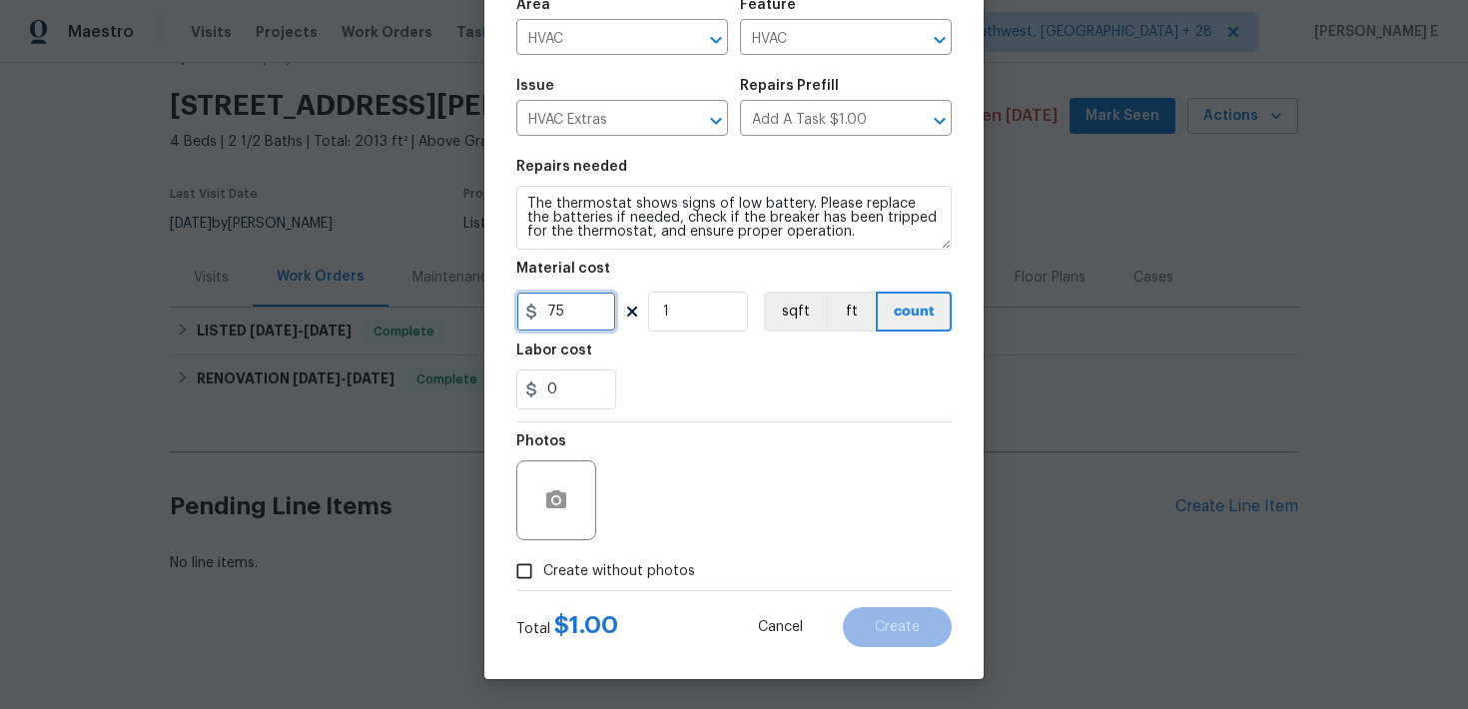
type input "75"
click at [559, 505] on div "Photos" at bounding box center [558, 487] width 84 height 130
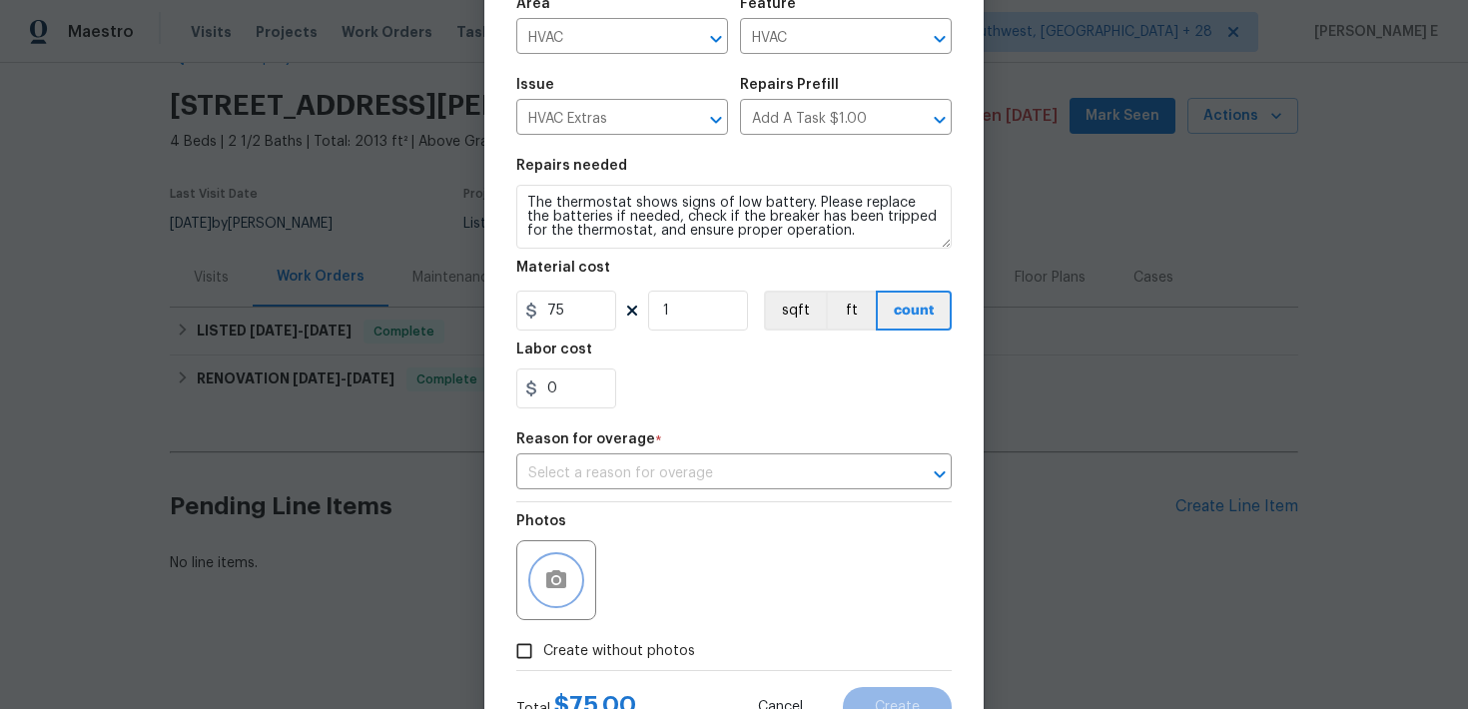
scroll to position [233, 0]
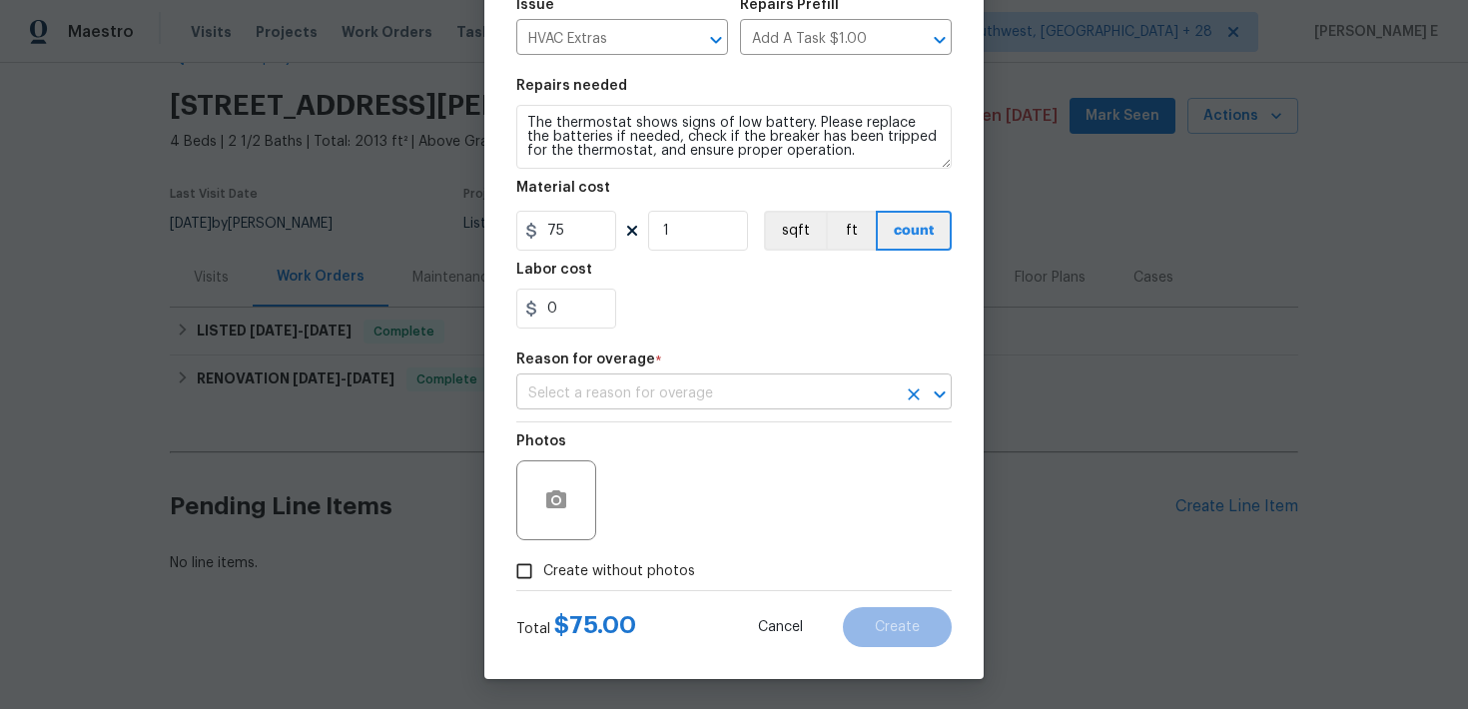
click at [666, 390] on input "text" at bounding box center [706, 394] width 380 height 31
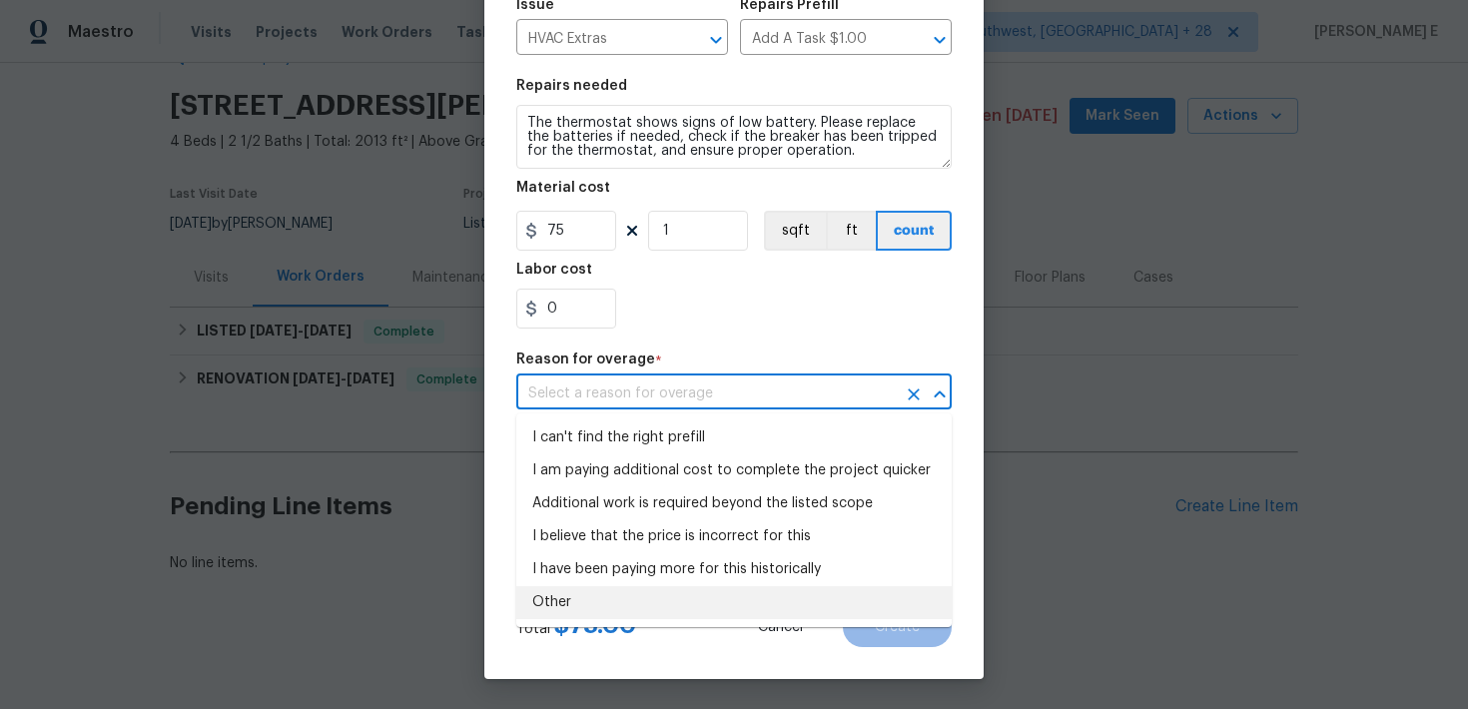
click at [568, 595] on li "Other" at bounding box center [733, 602] width 435 height 33
type input "Other"
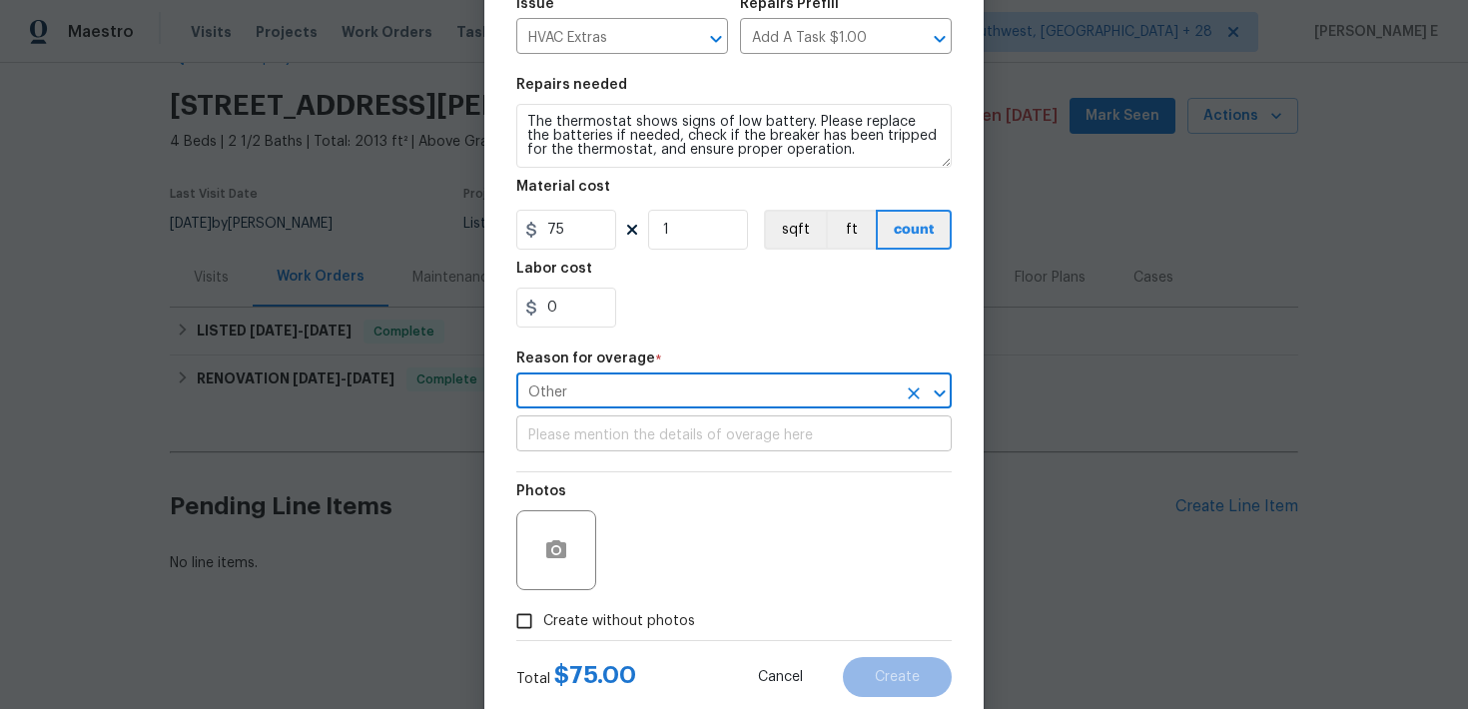
click at [604, 442] on input "text" at bounding box center [733, 435] width 435 height 31
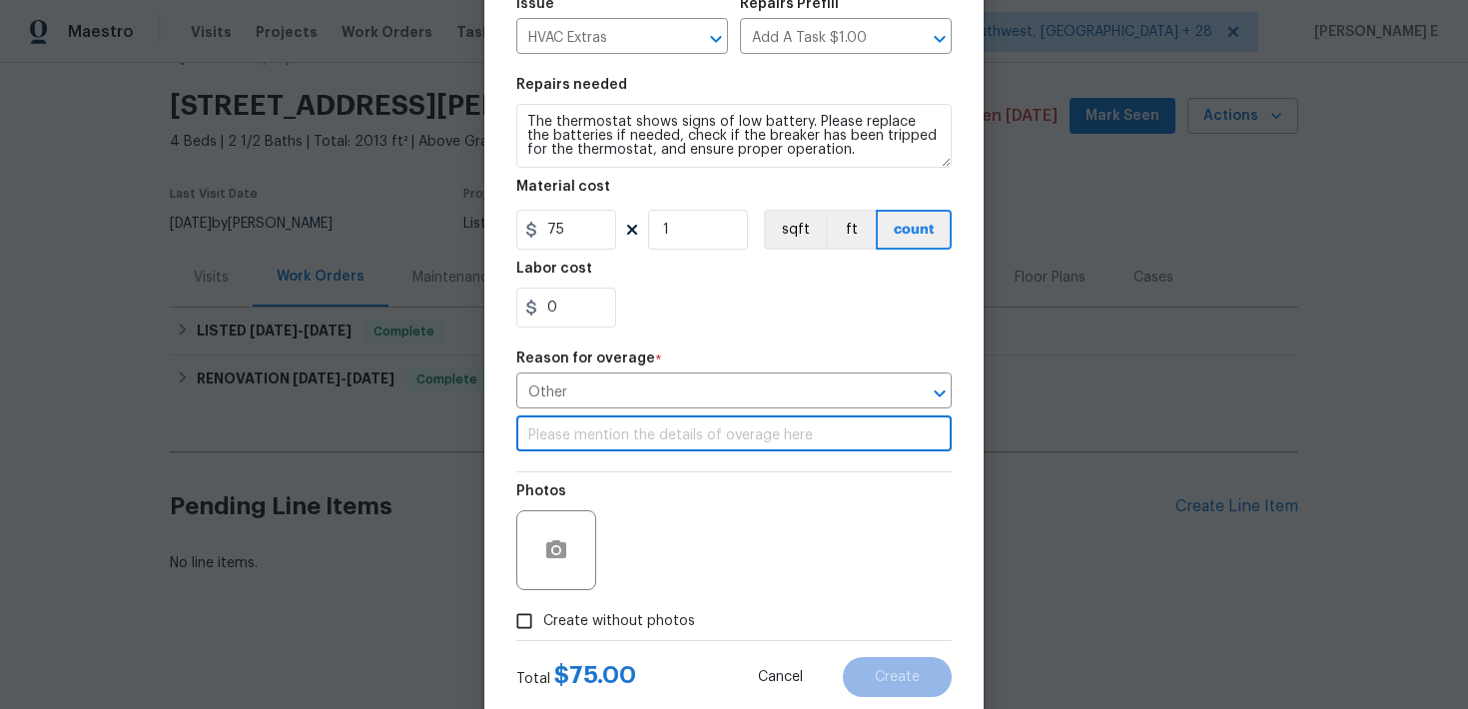
paste input "The thermostat shows signs of low battery. Please replace the batteries if need…"
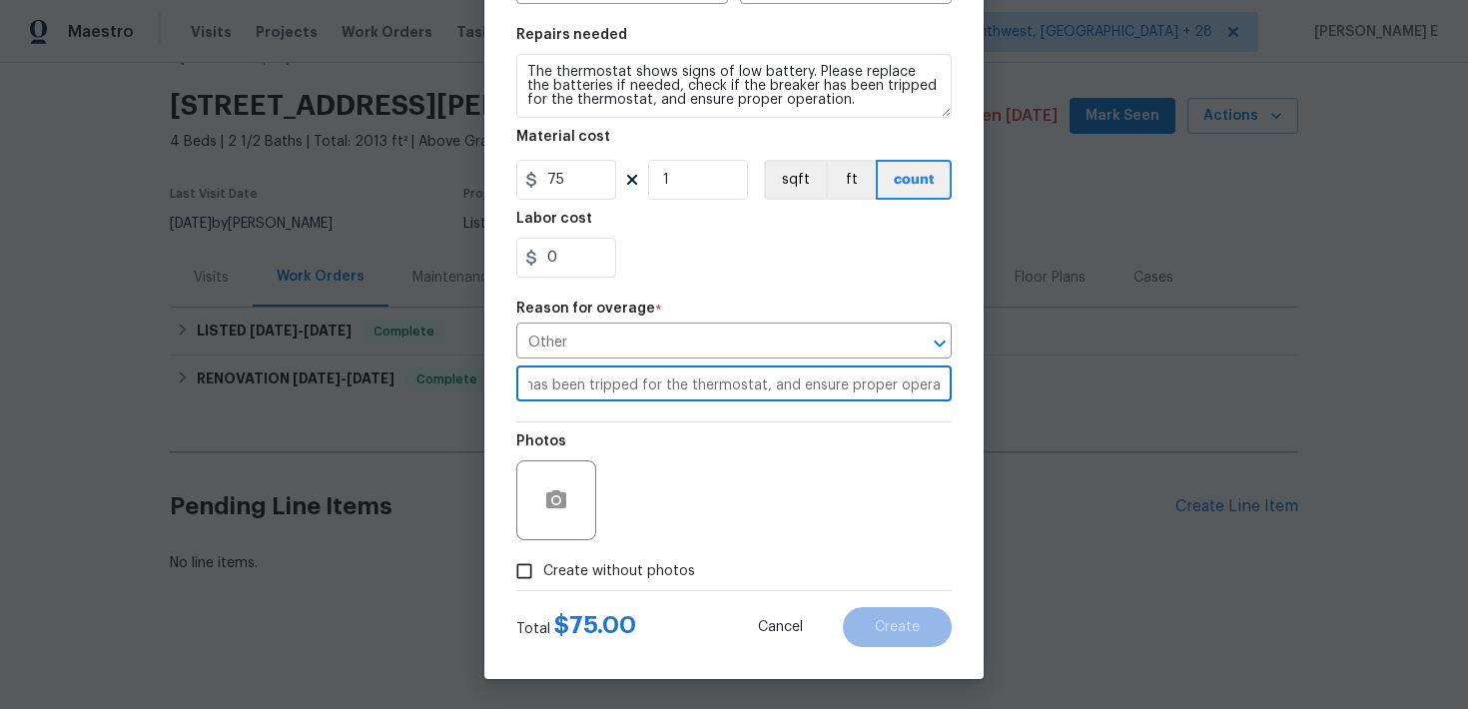
type input "The thermostat shows signs of low battery. Please replace the batteries if need…"
click at [639, 522] on div "Photos" at bounding box center [733, 487] width 435 height 130
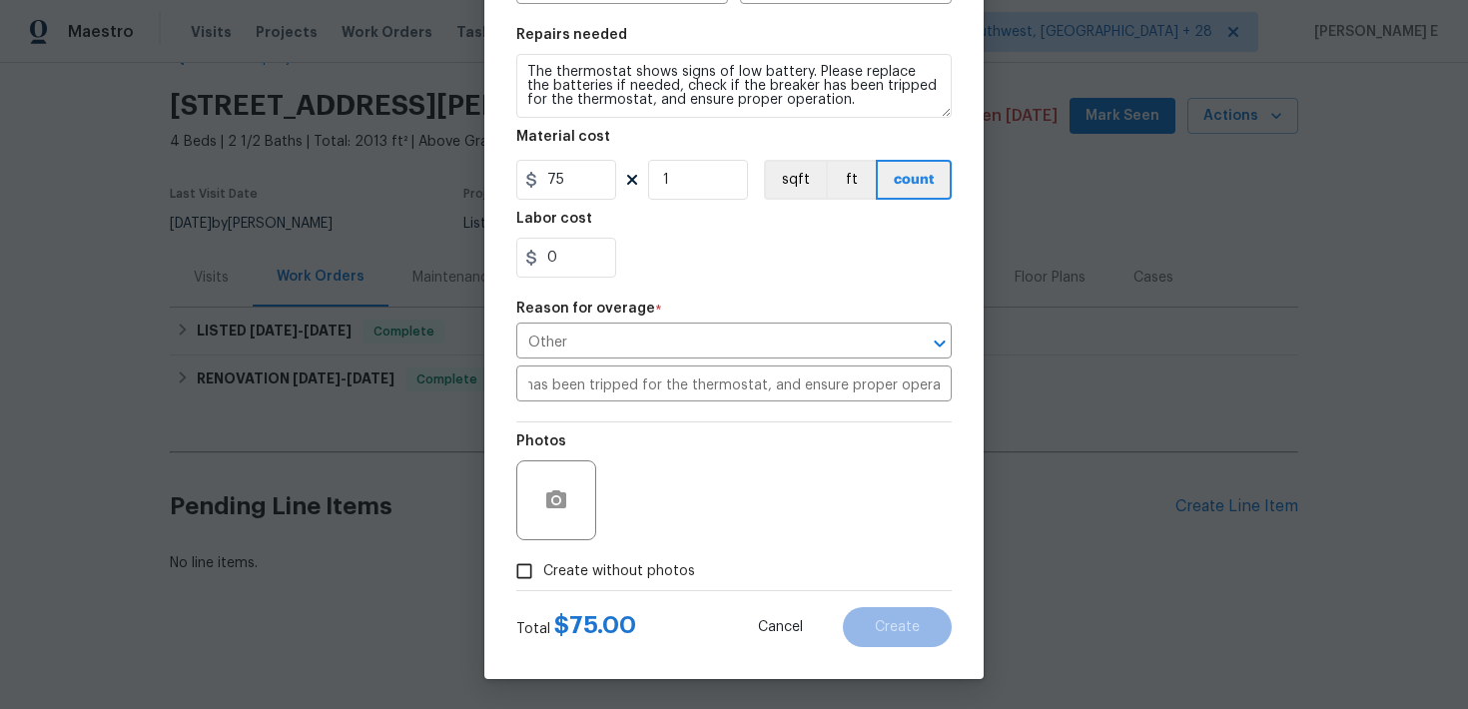
scroll to position [0, 0]
click at [565, 486] on button "button" at bounding box center [556, 500] width 48 height 48
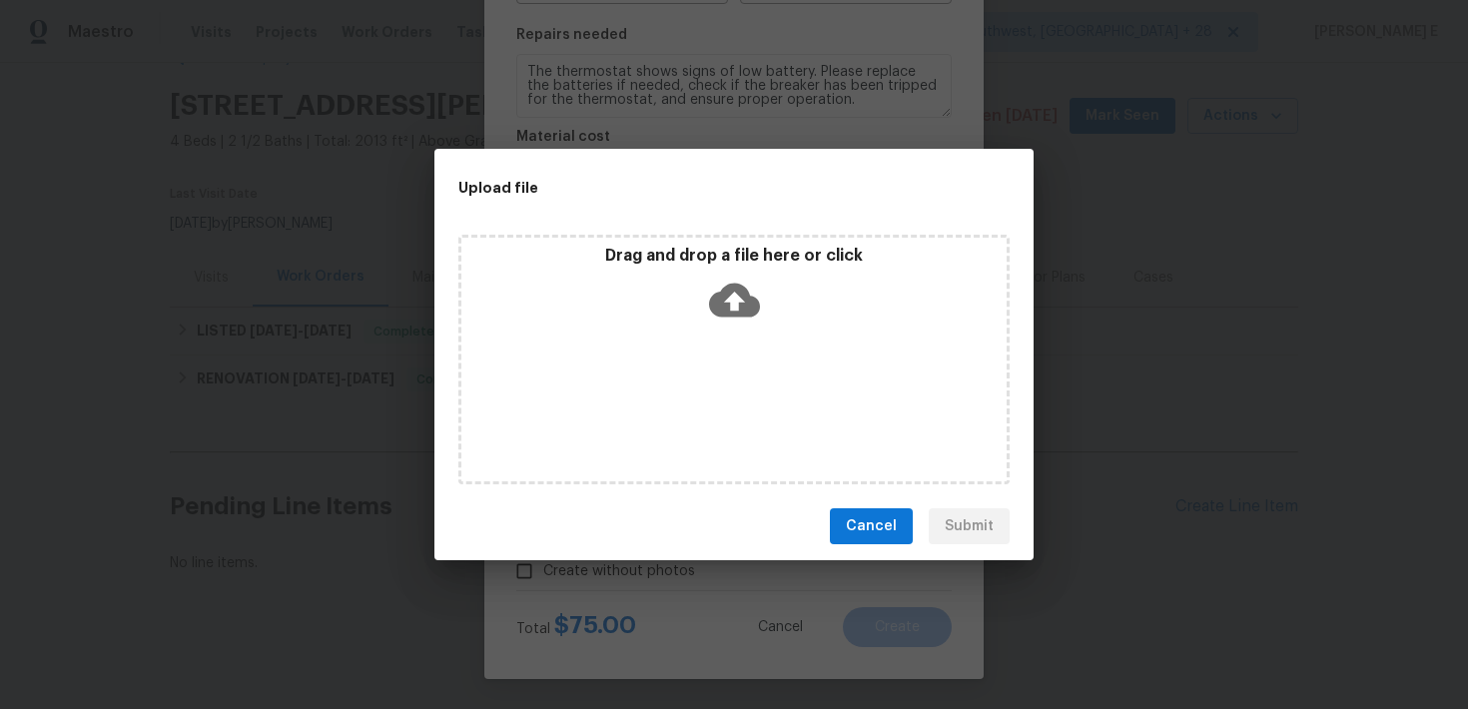
click at [739, 299] on icon at bounding box center [734, 300] width 51 height 51
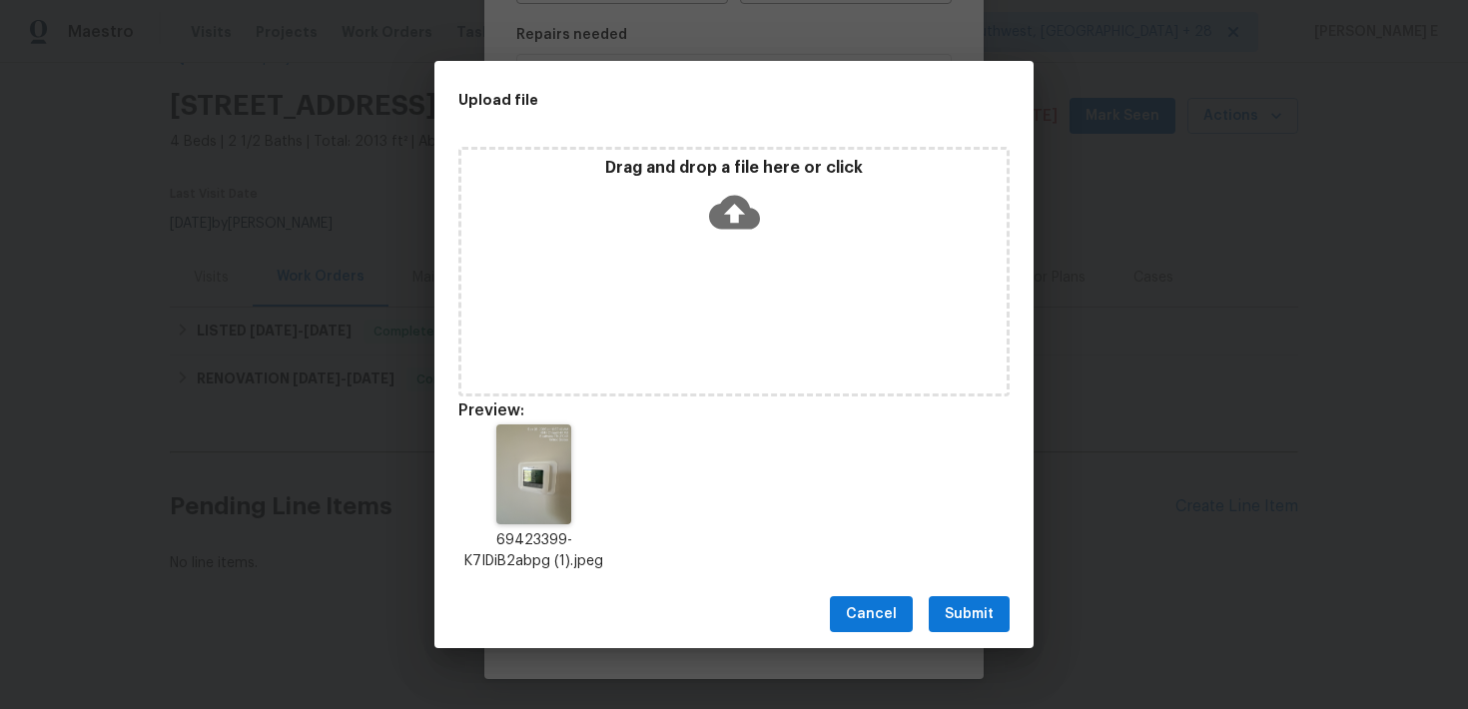
click at [957, 596] on button "Submit" at bounding box center [969, 614] width 81 height 37
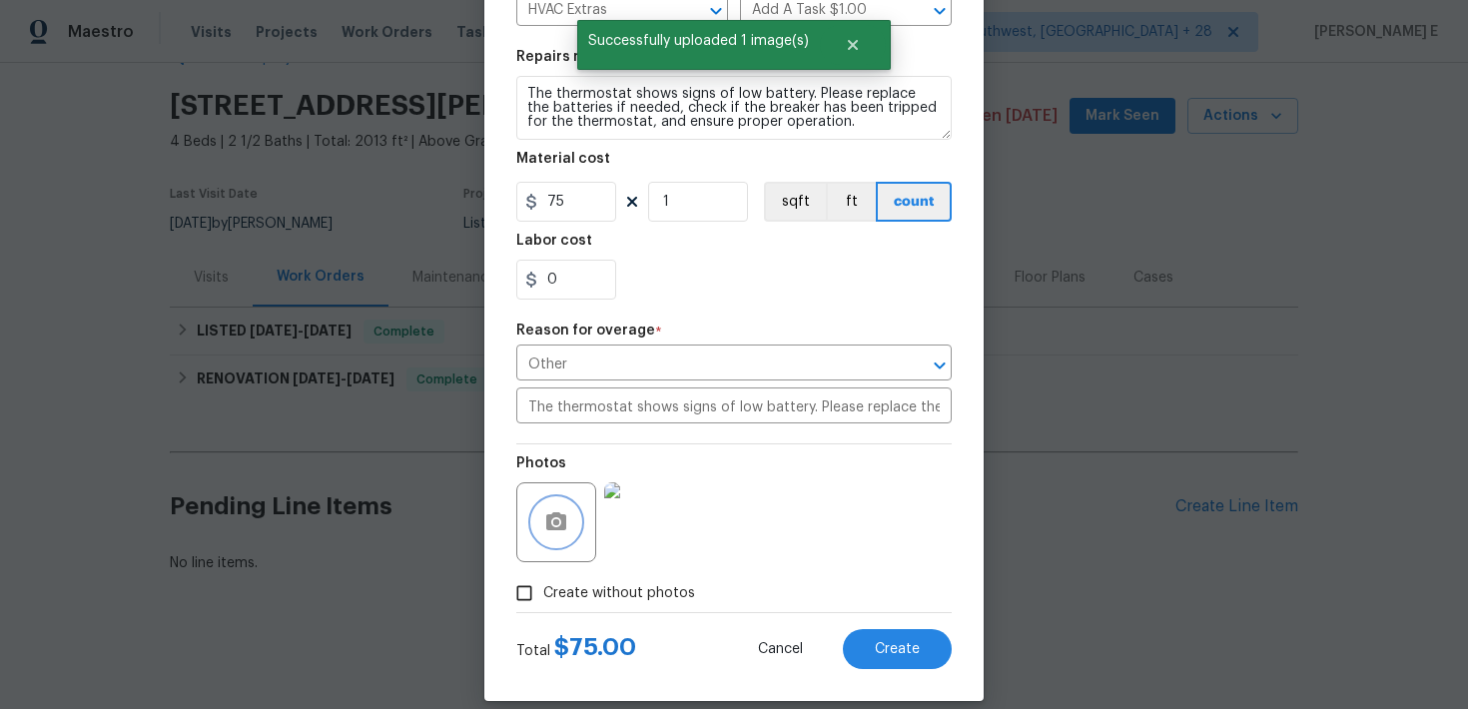
scroll to position [285, 0]
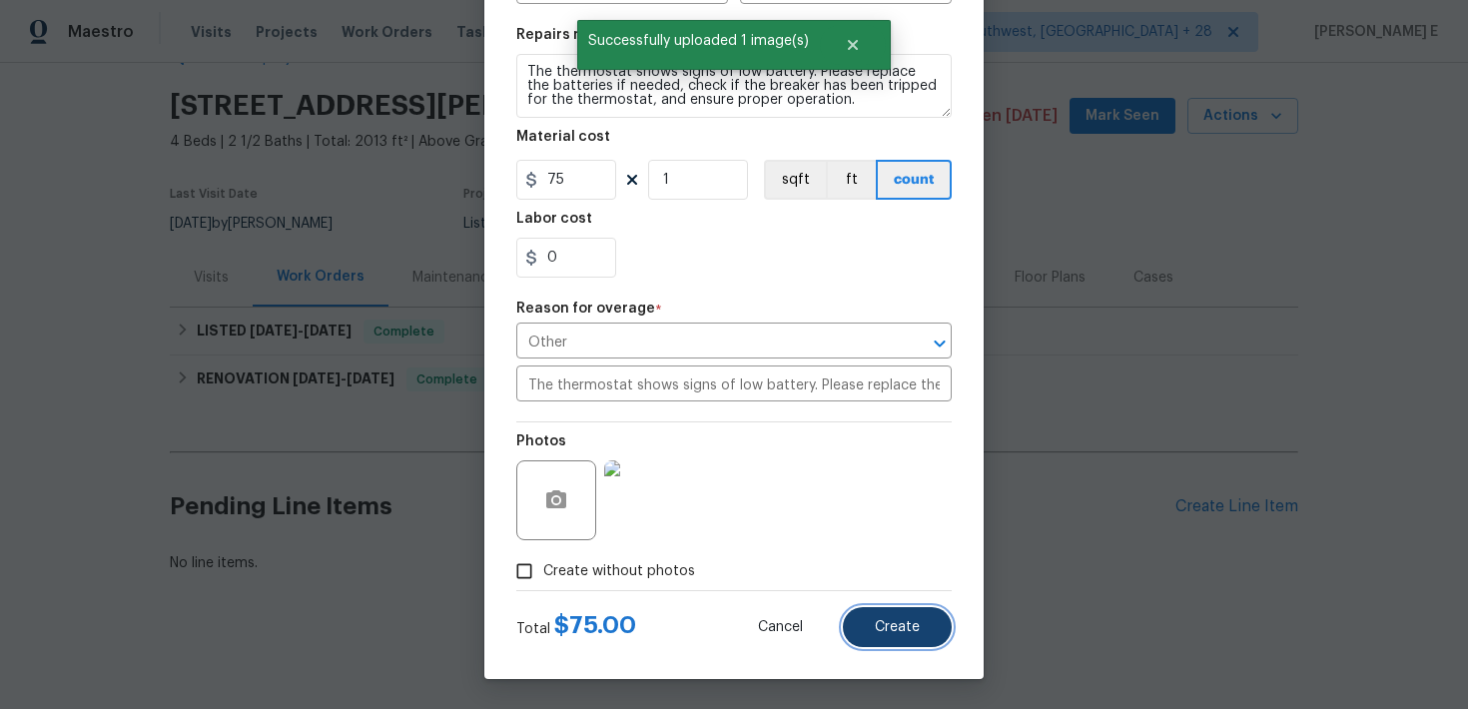
click at [892, 607] on button "Create" at bounding box center [897, 627] width 109 height 40
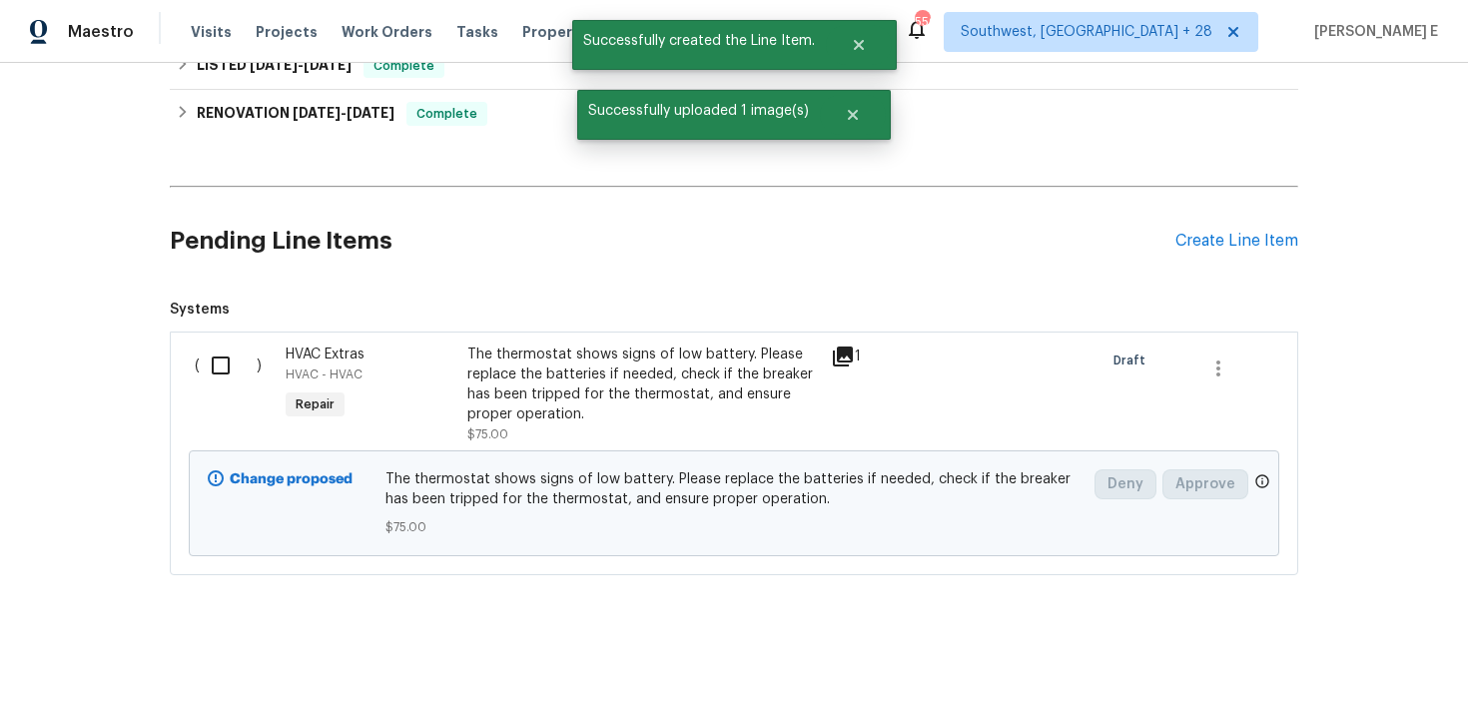
scroll to position [323, 0]
click at [215, 357] on input "checkbox" at bounding box center [228, 364] width 57 height 42
checkbox input "true"
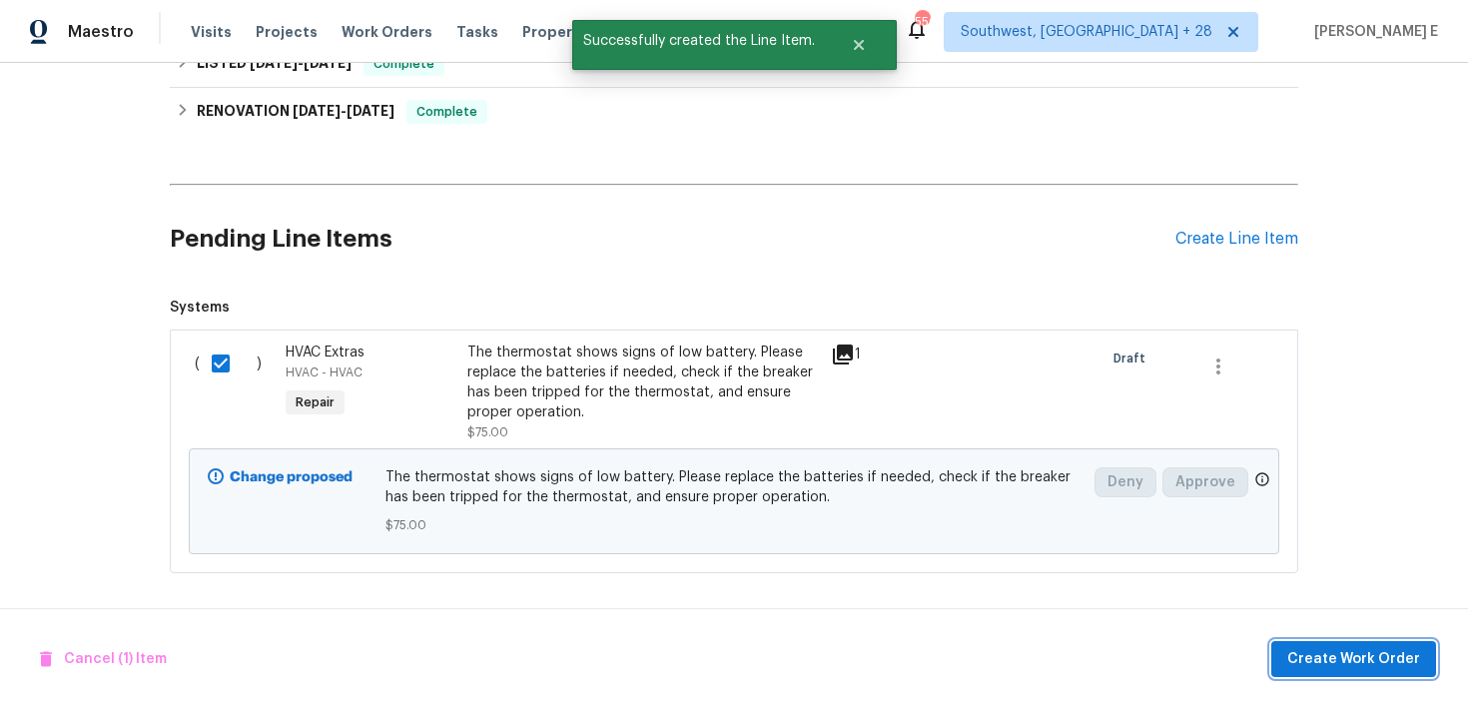
click at [1326, 650] on span "Create Work Order" at bounding box center [1353, 659] width 133 height 25
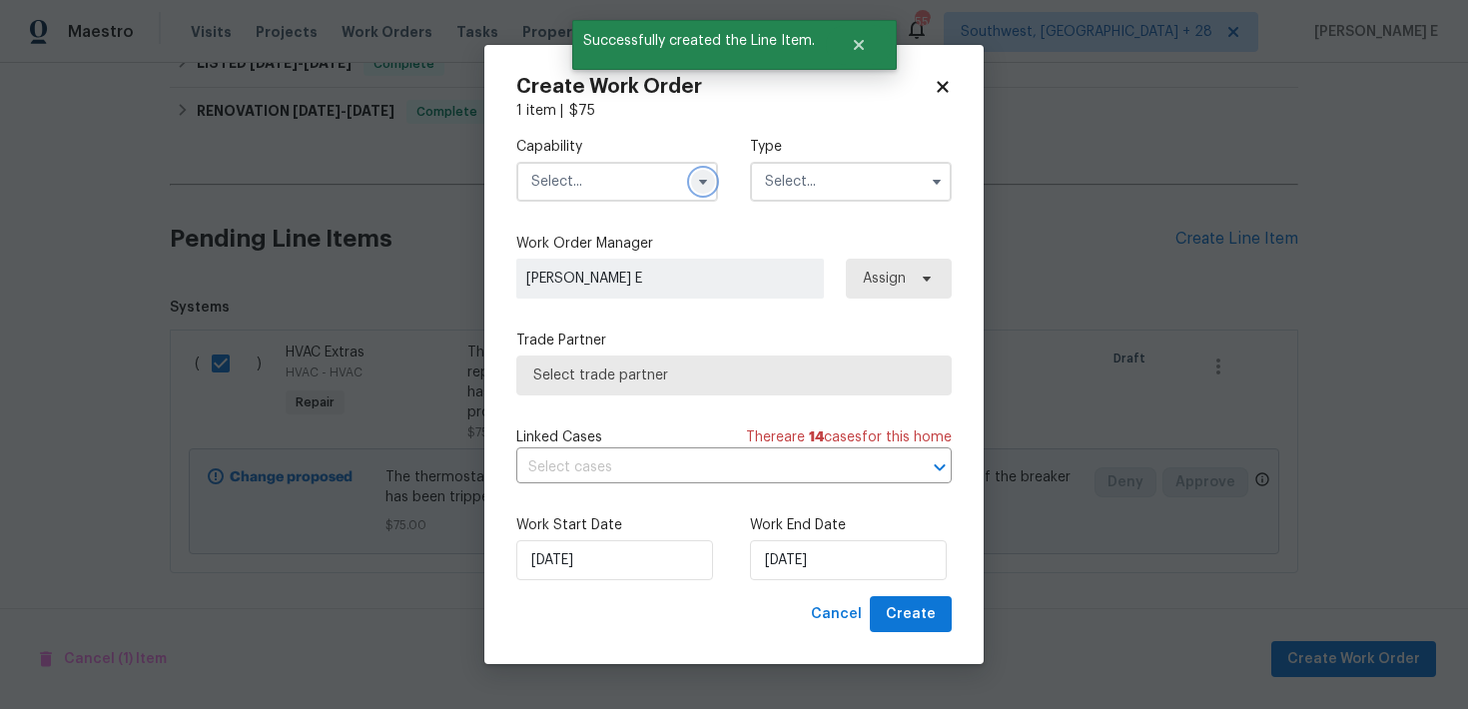
click at [707, 181] on icon "button" at bounding box center [703, 182] width 16 height 16
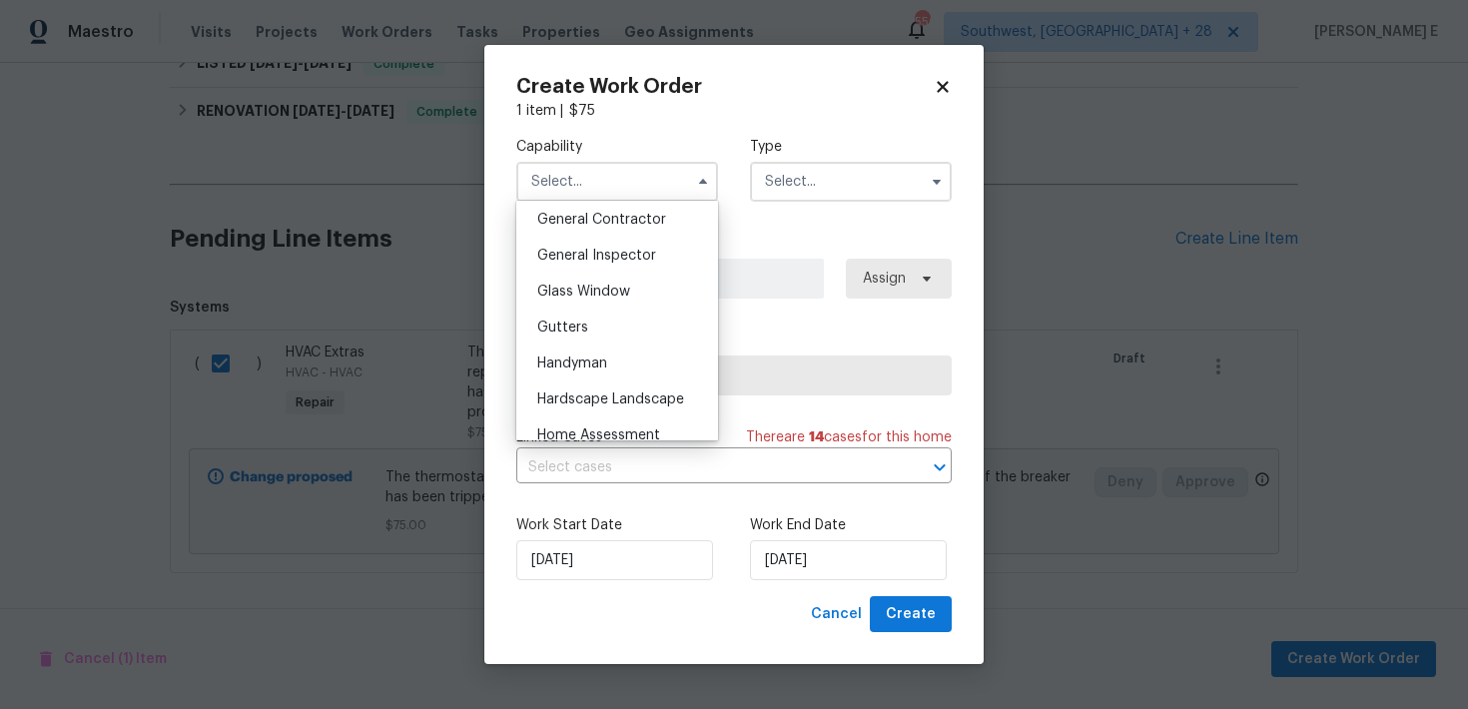
scroll to position [974, 0]
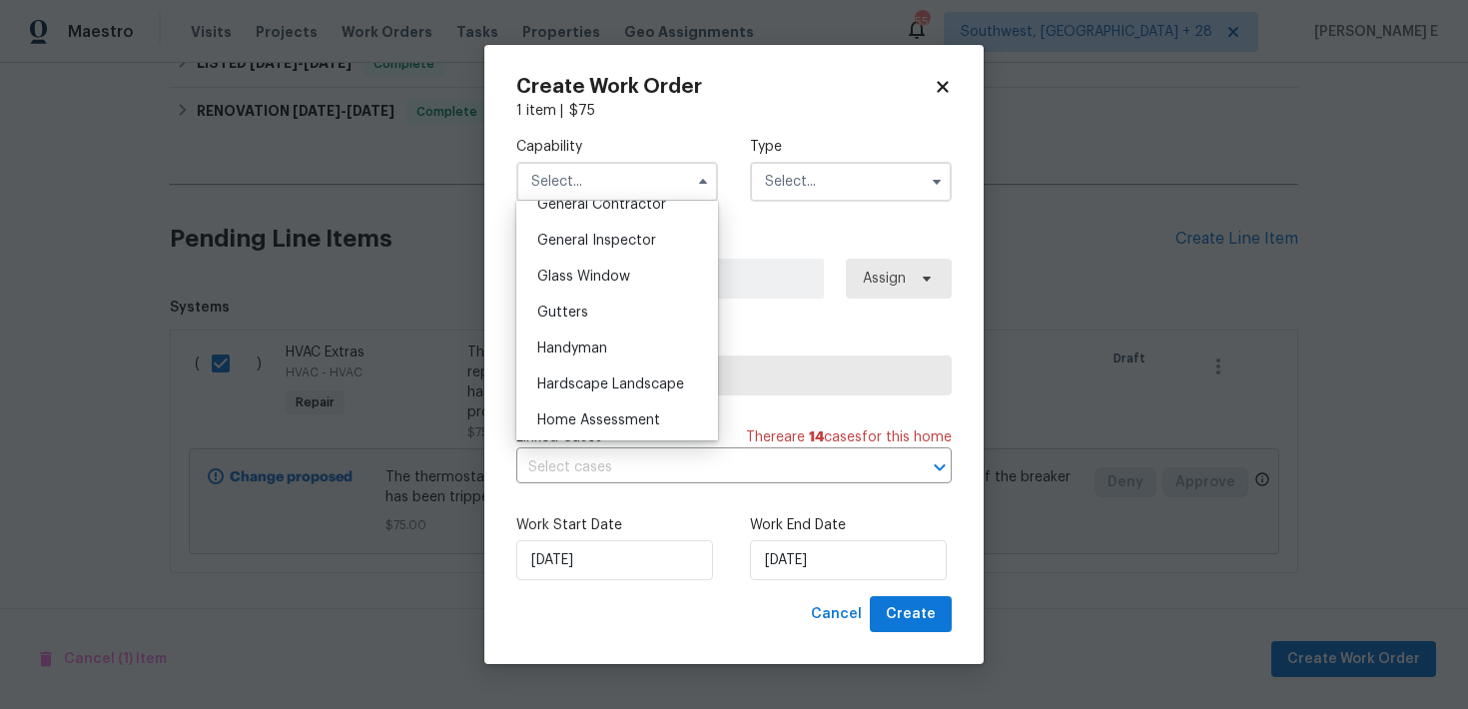
click at [623, 345] on div "Handyman" at bounding box center [617, 349] width 192 height 36
type input "Handyman"
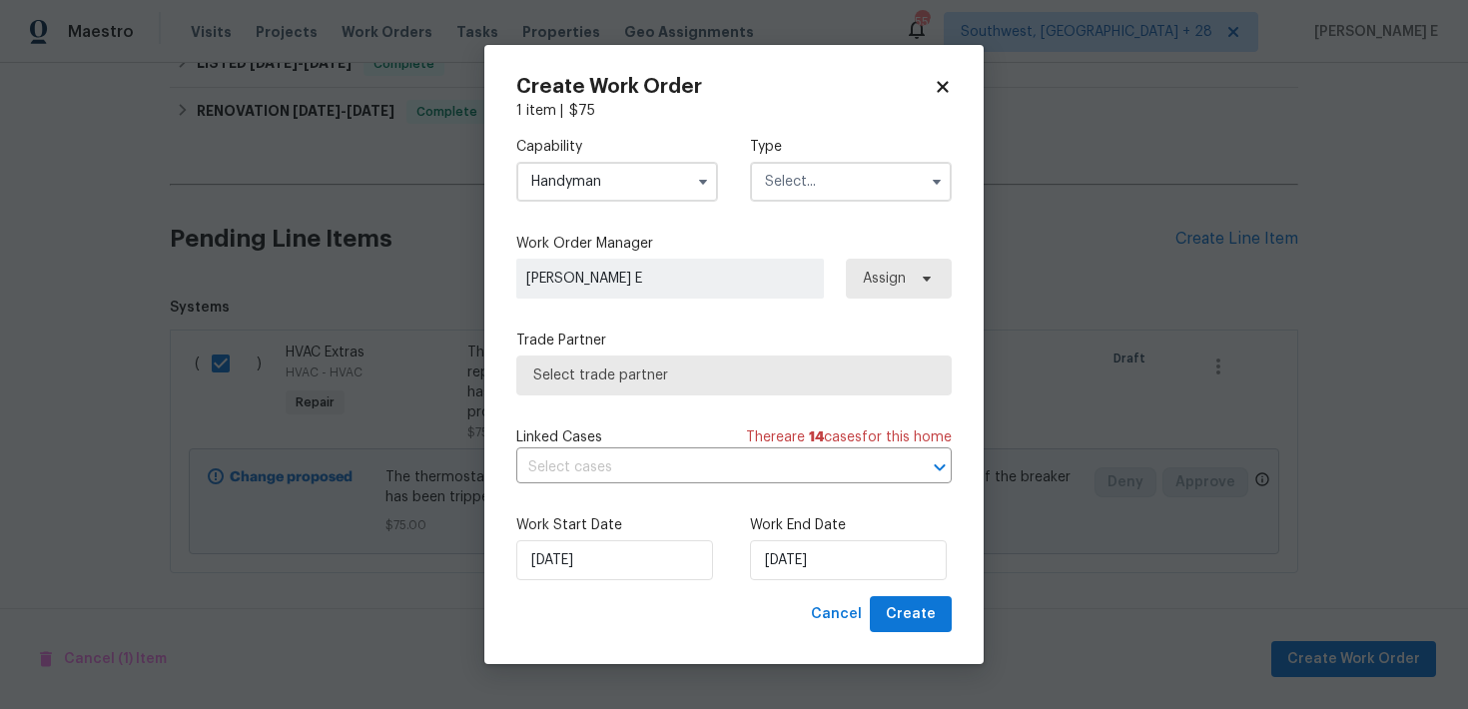
click at [839, 165] on input "text" at bounding box center [851, 182] width 202 height 40
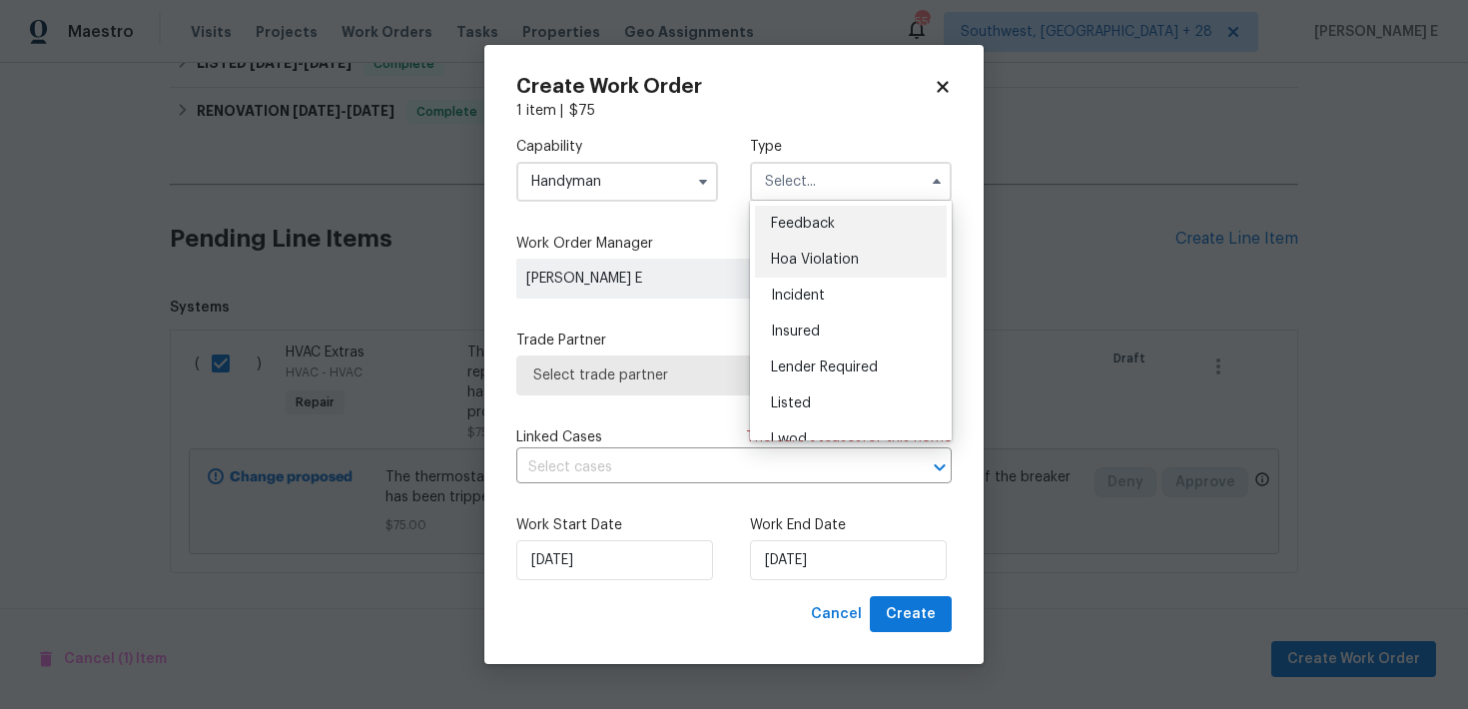
click at [789, 244] on div "Hoa Violation" at bounding box center [851, 260] width 192 height 36
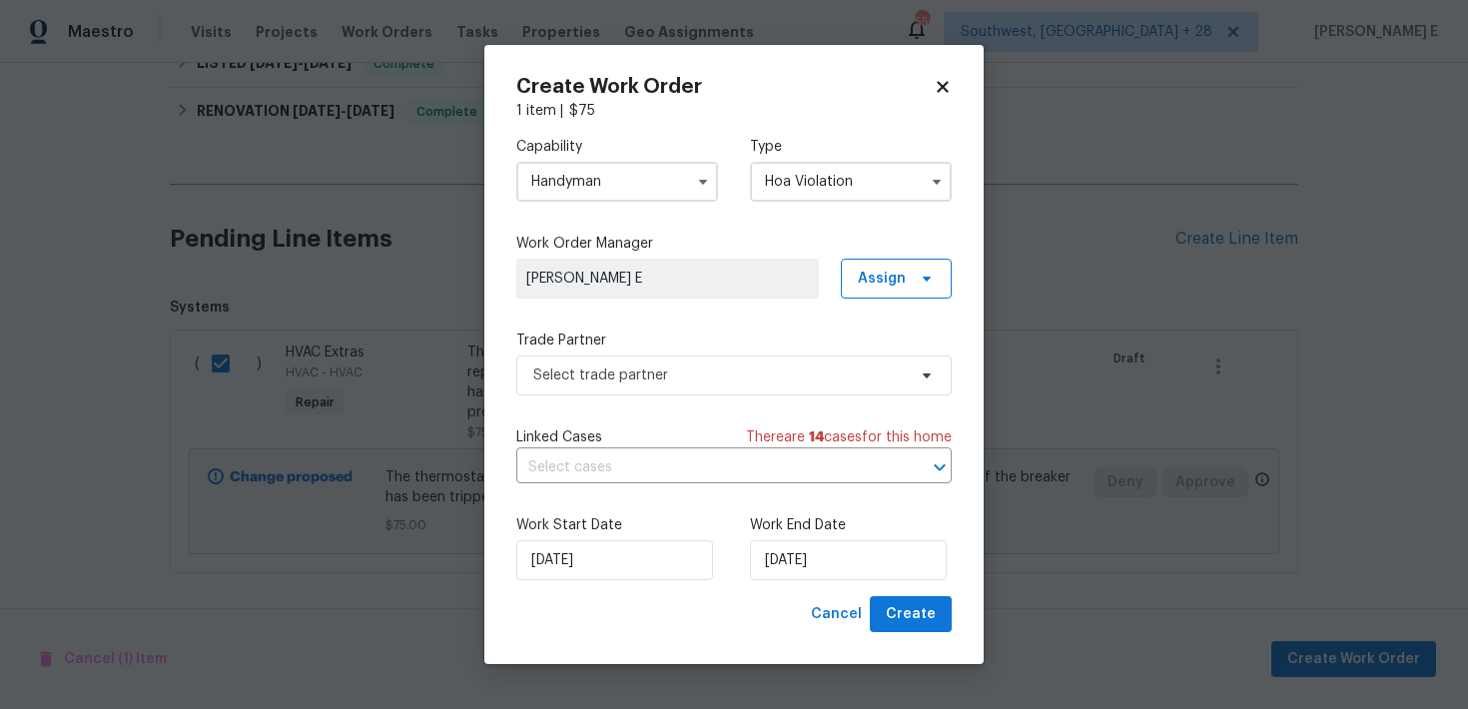
click at [832, 178] on input "Hoa Violation" at bounding box center [851, 182] width 202 height 40
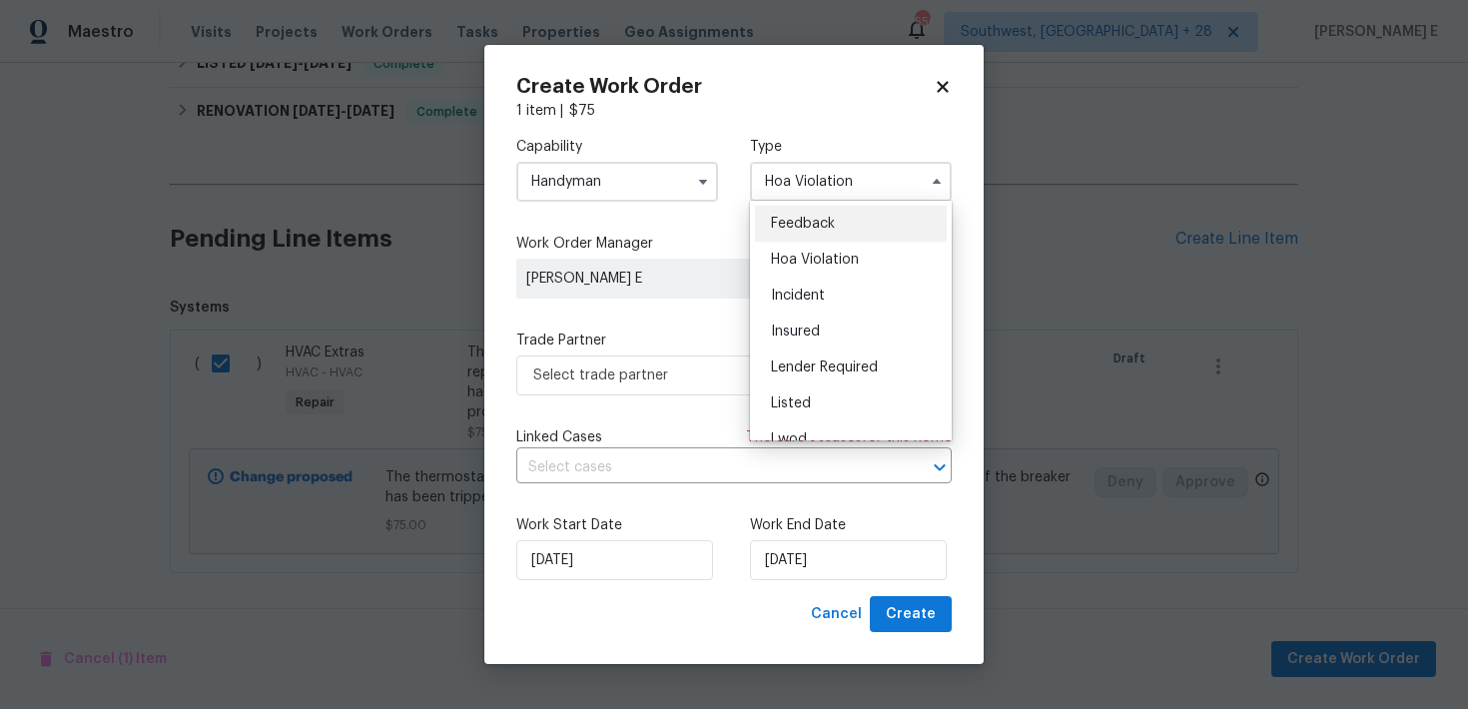
click at [803, 236] on div "Feedback" at bounding box center [851, 224] width 192 height 36
type input "Feedback"
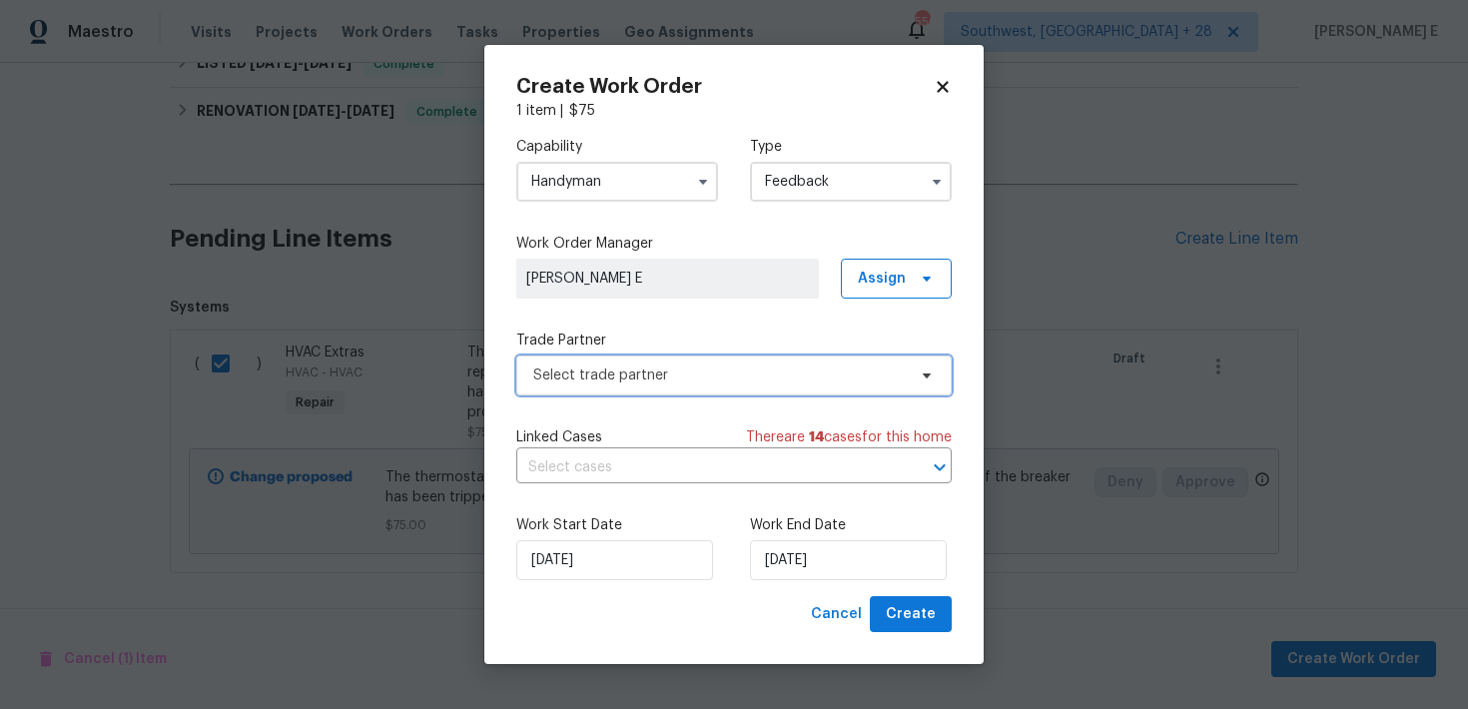
click at [578, 390] on span "Select trade partner" at bounding box center [733, 376] width 435 height 40
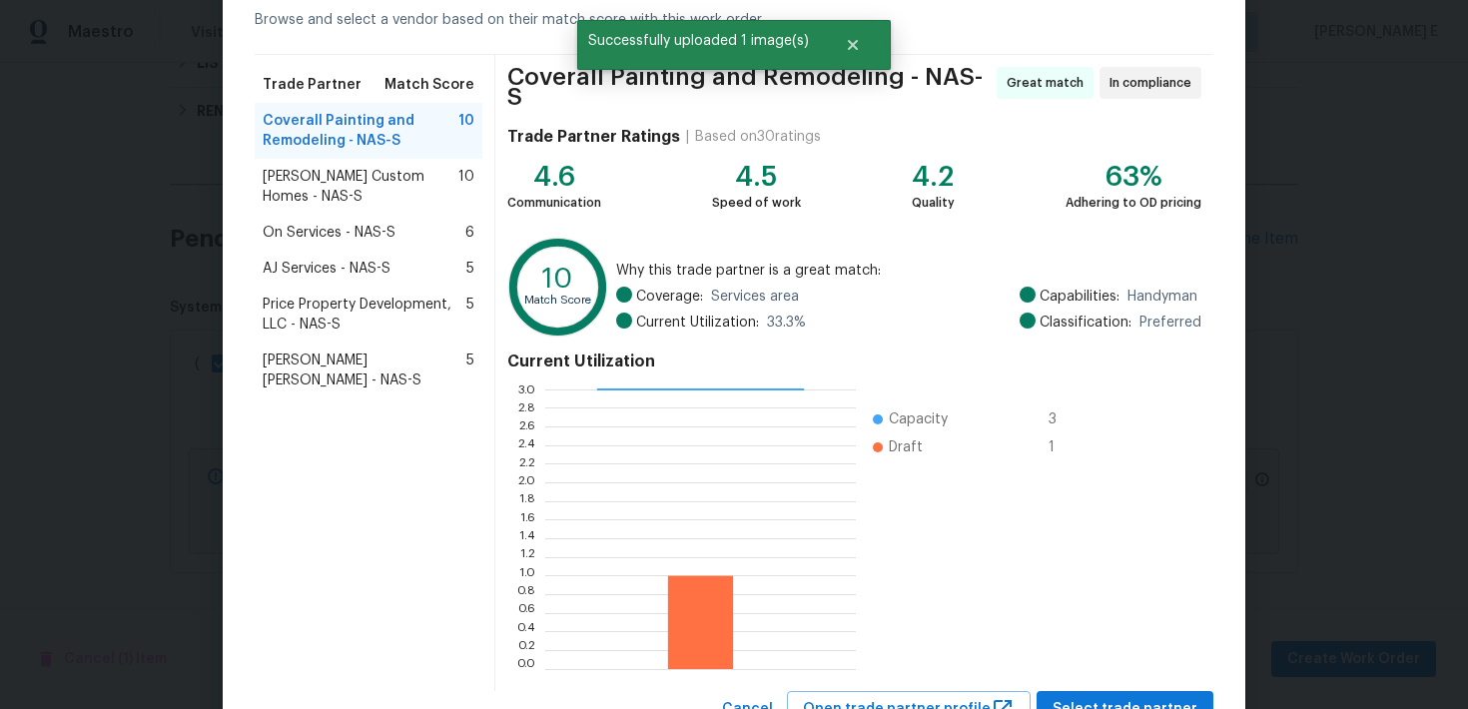
scroll to position [103, 0]
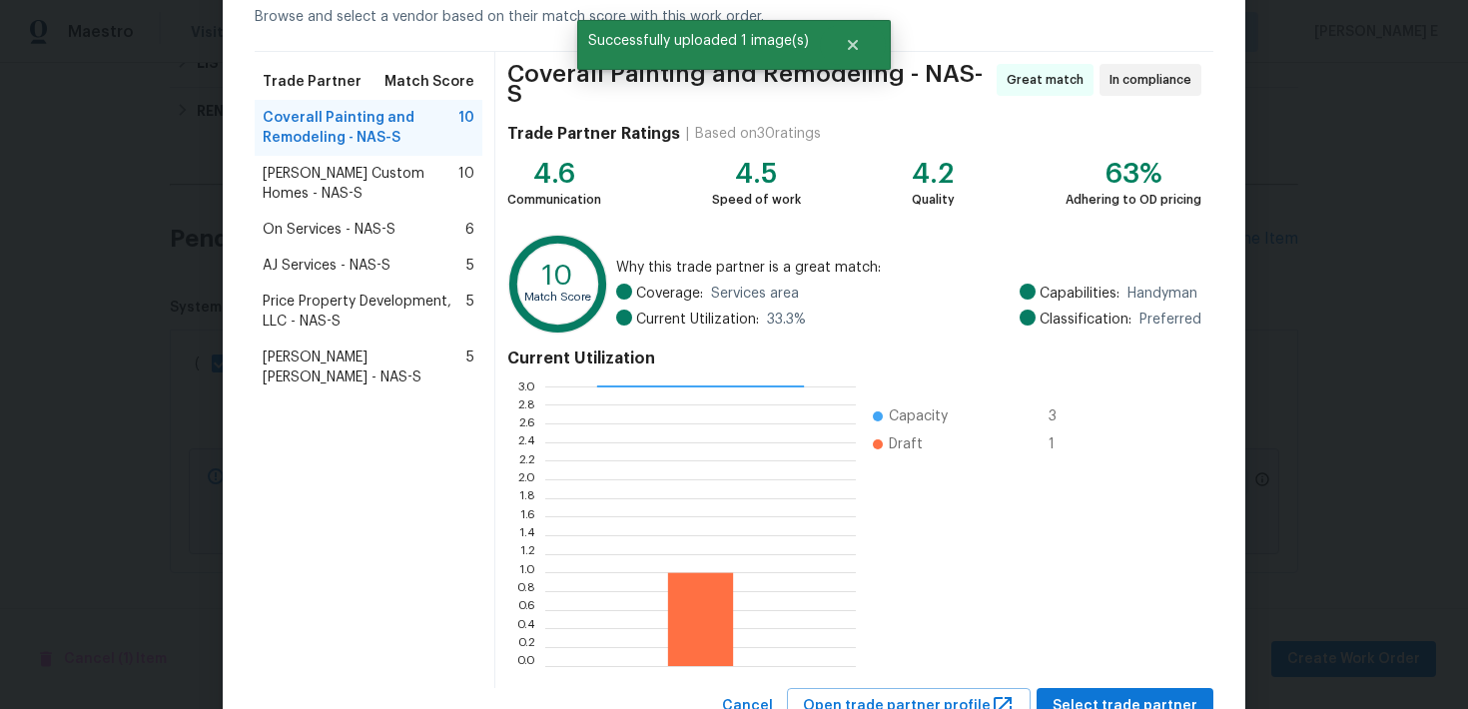
click at [386, 172] on span "Rappa Custom Homes - NAS-S" at bounding box center [361, 184] width 196 height 40
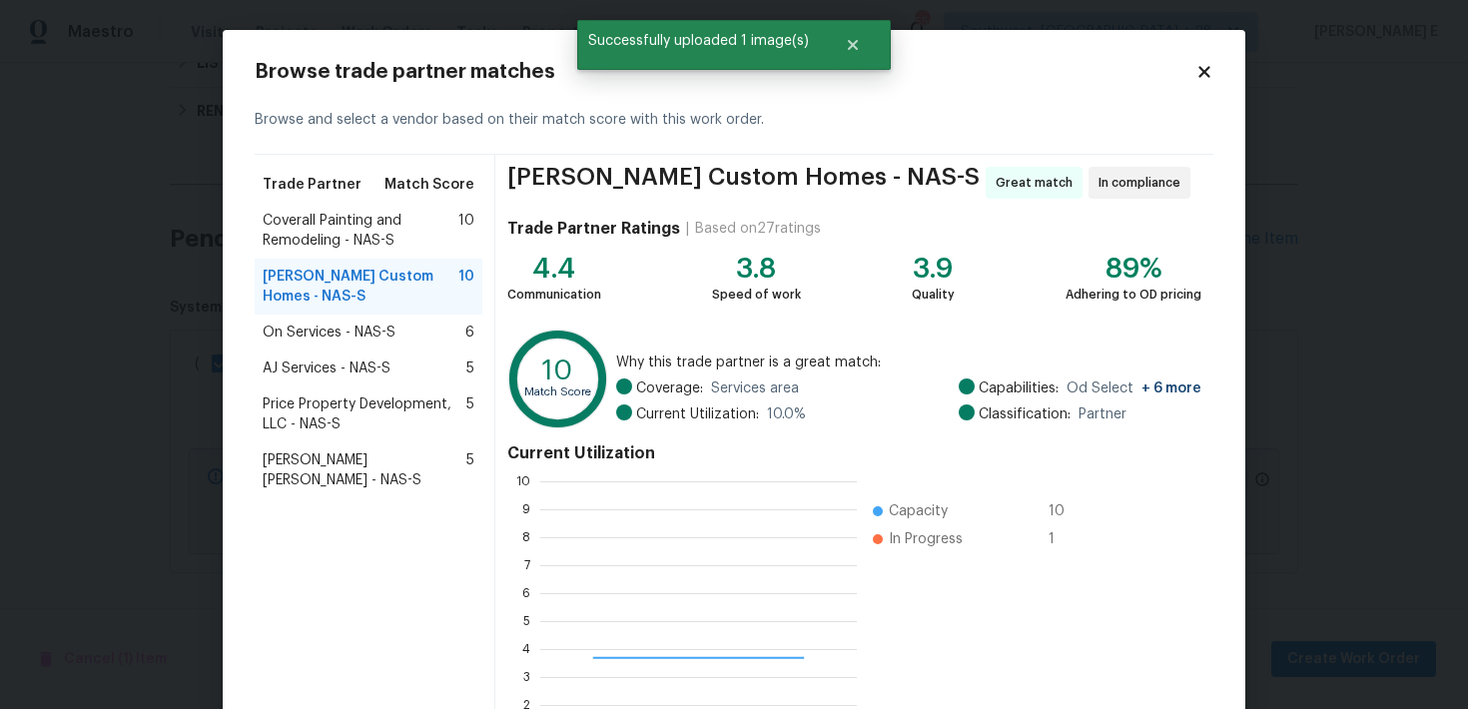
scroll to position [280, 317]
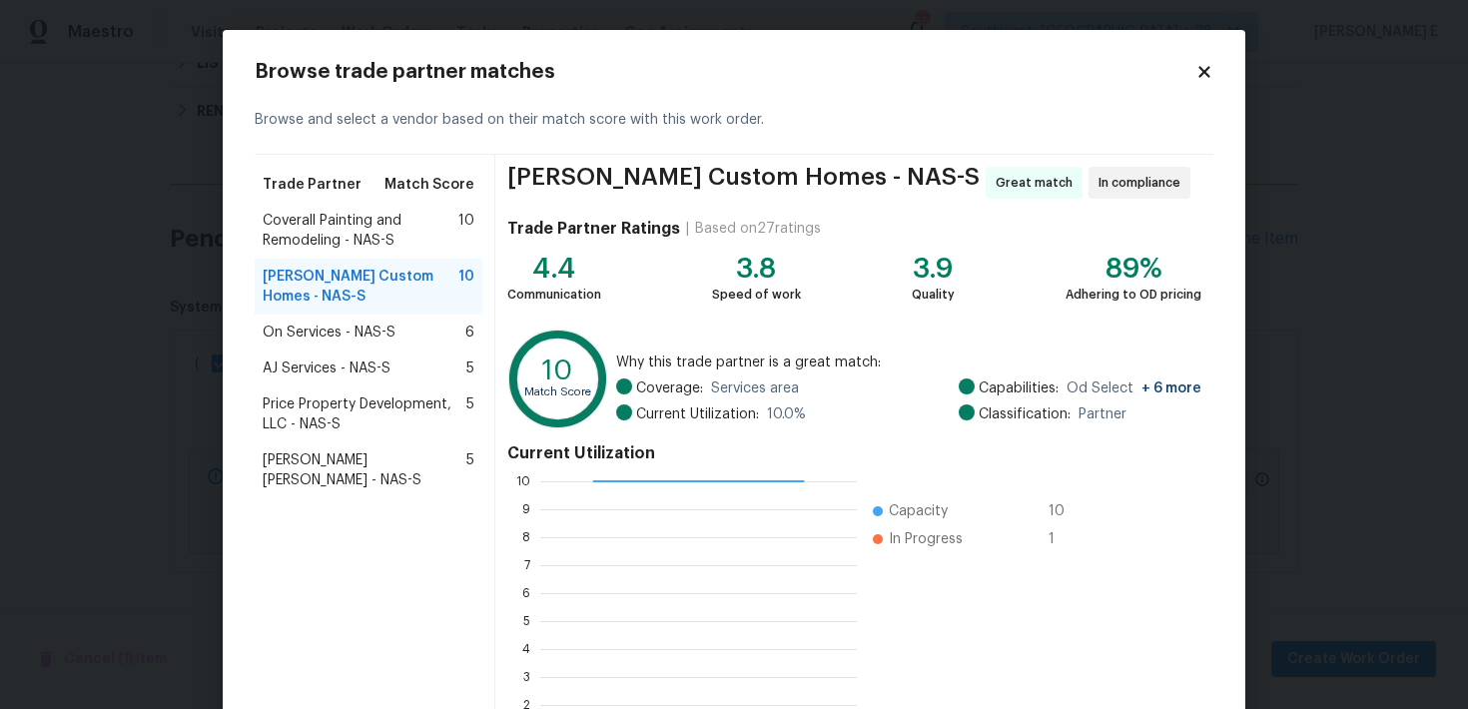
click at [351, 327] on span "On Services - NAS-S" at bounding box center [329, 333] width 133 height 20
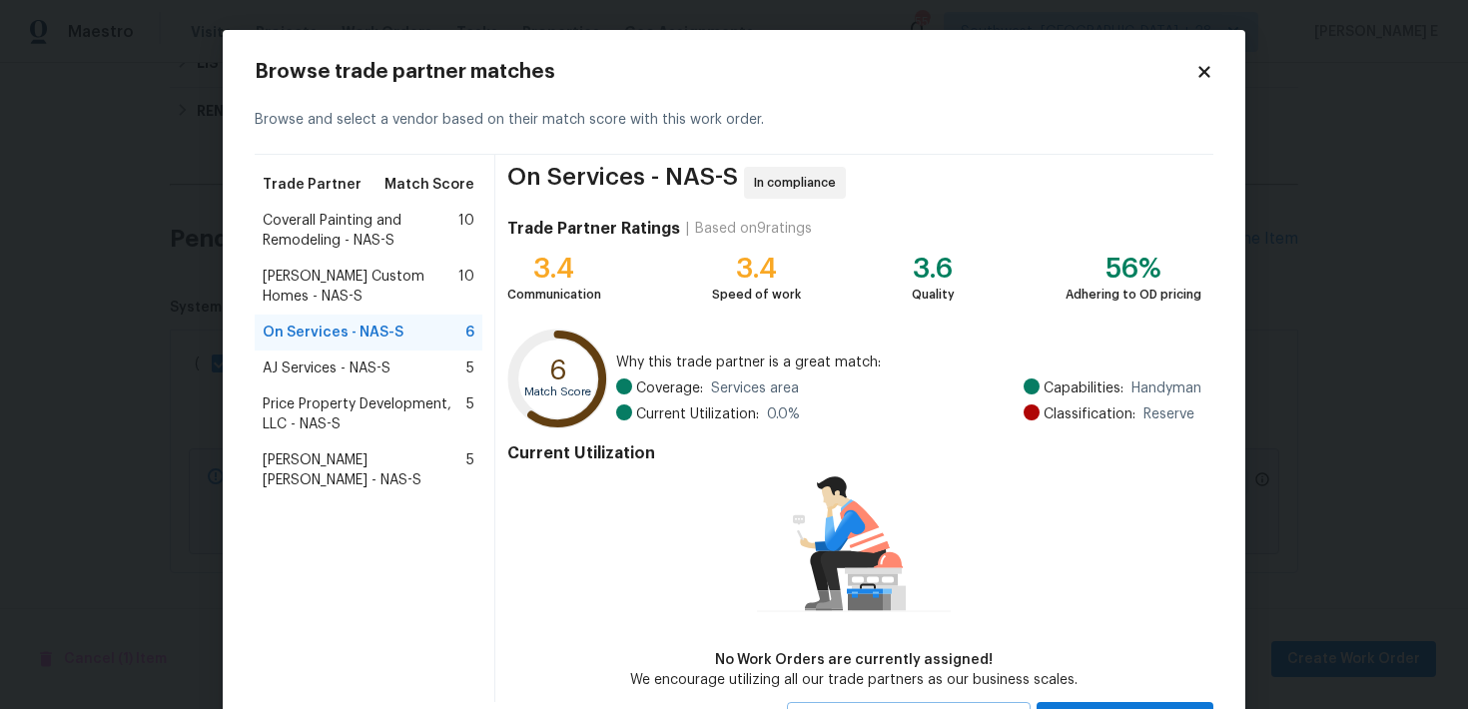
scroll to position [90, 0]
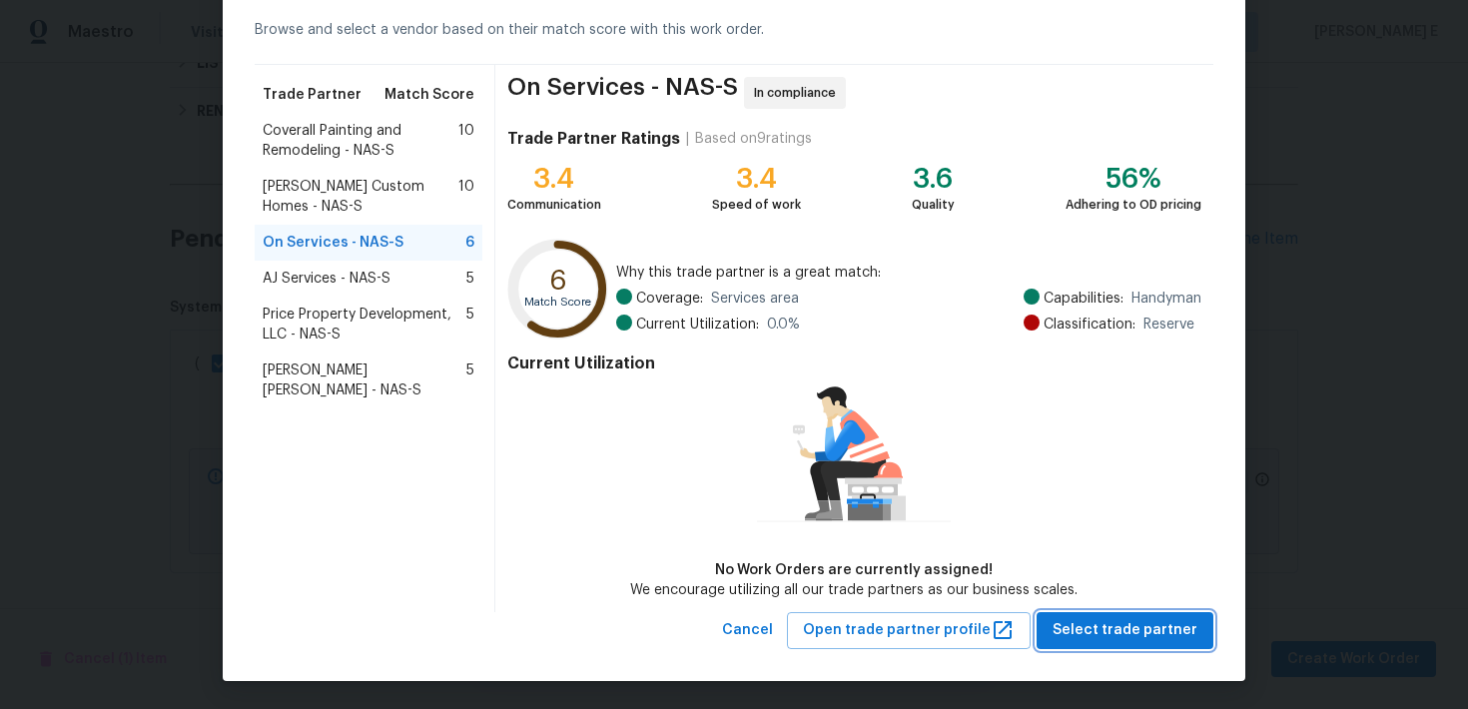
click at [1075, 620] on span "Select trade partner" at bounding box center [1125, 630] width 145 height 25
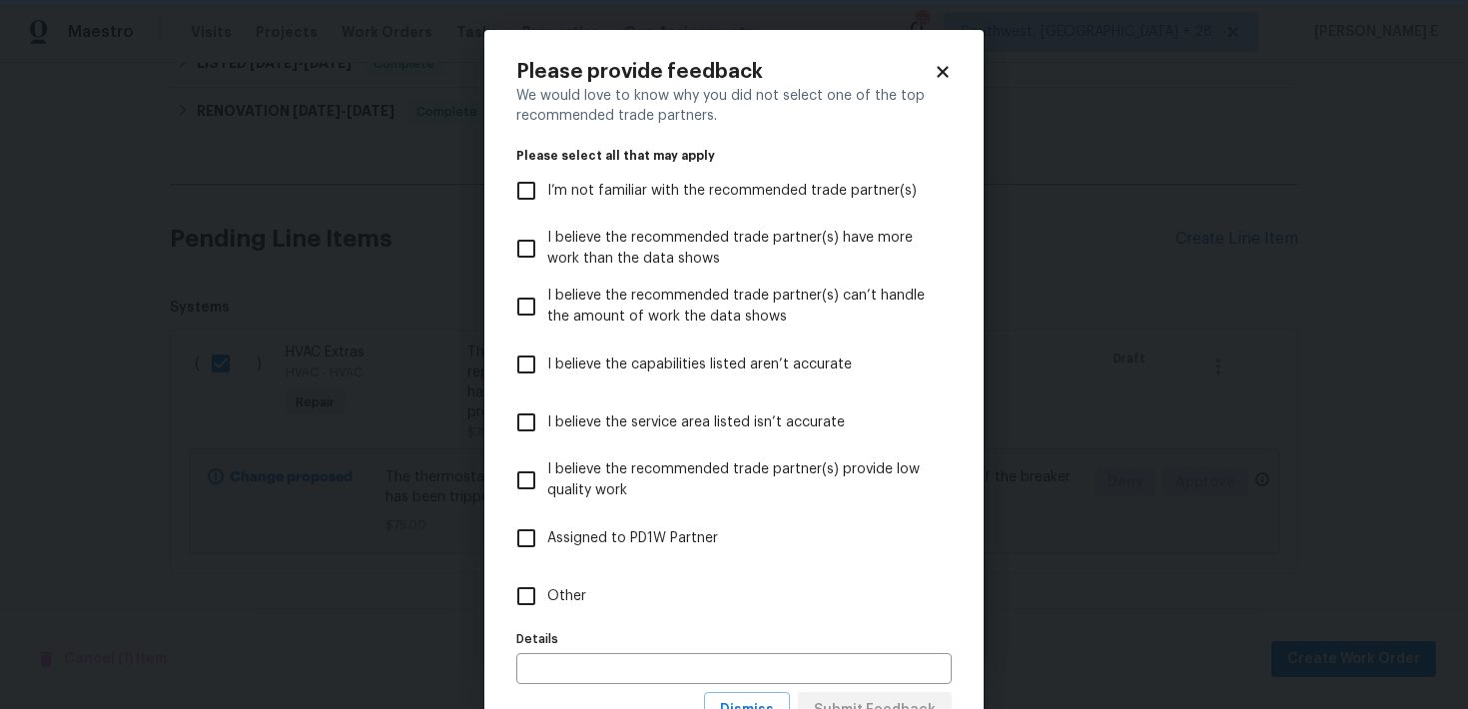
scroll to position [0, 0]
click at [635, 603] on label "Other" at bounding box center [720, 596] width 430 height 58
click at [547, 603] on input "Other" at bounding box center [526, 596] width 42 height 42
checkbox input "true"
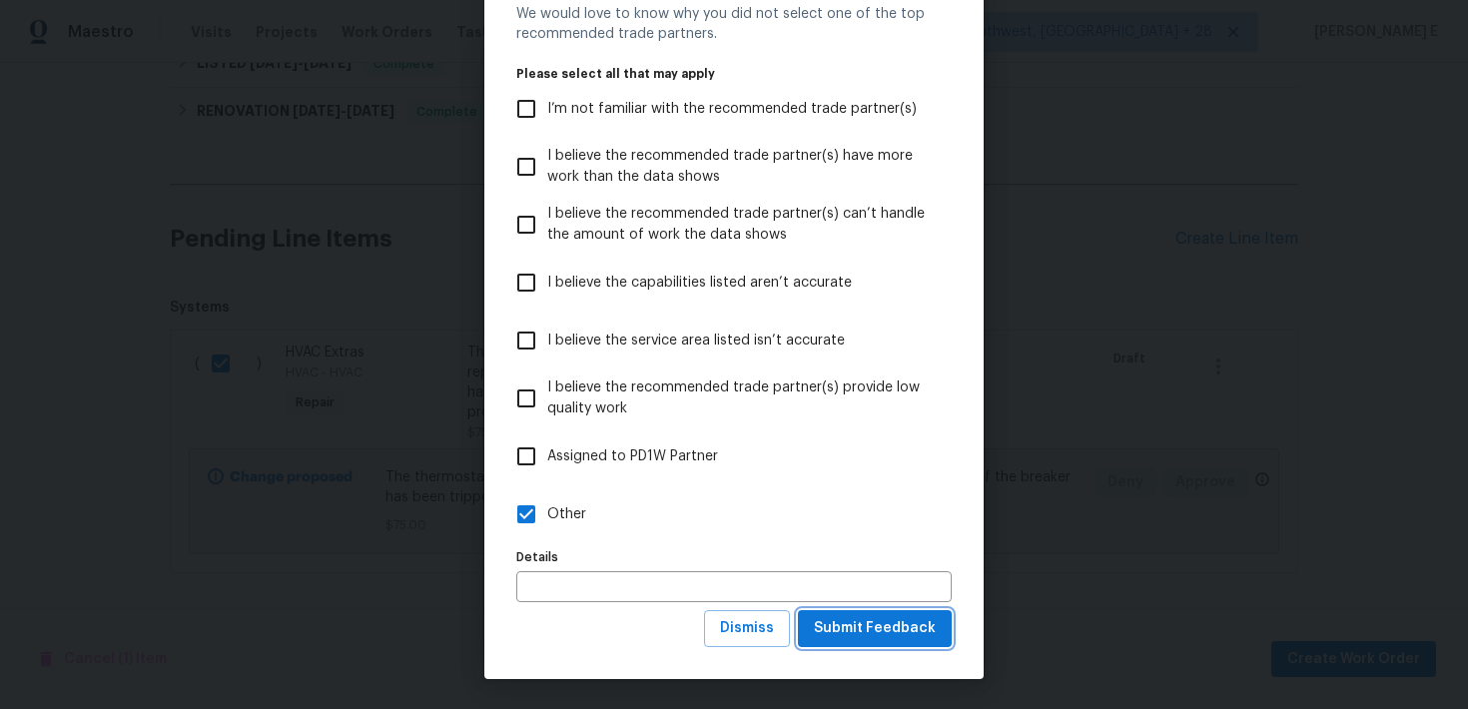
click at [851, 632] on span "Submit Feedback" at bounding box center [875, 628] width 122 height 25
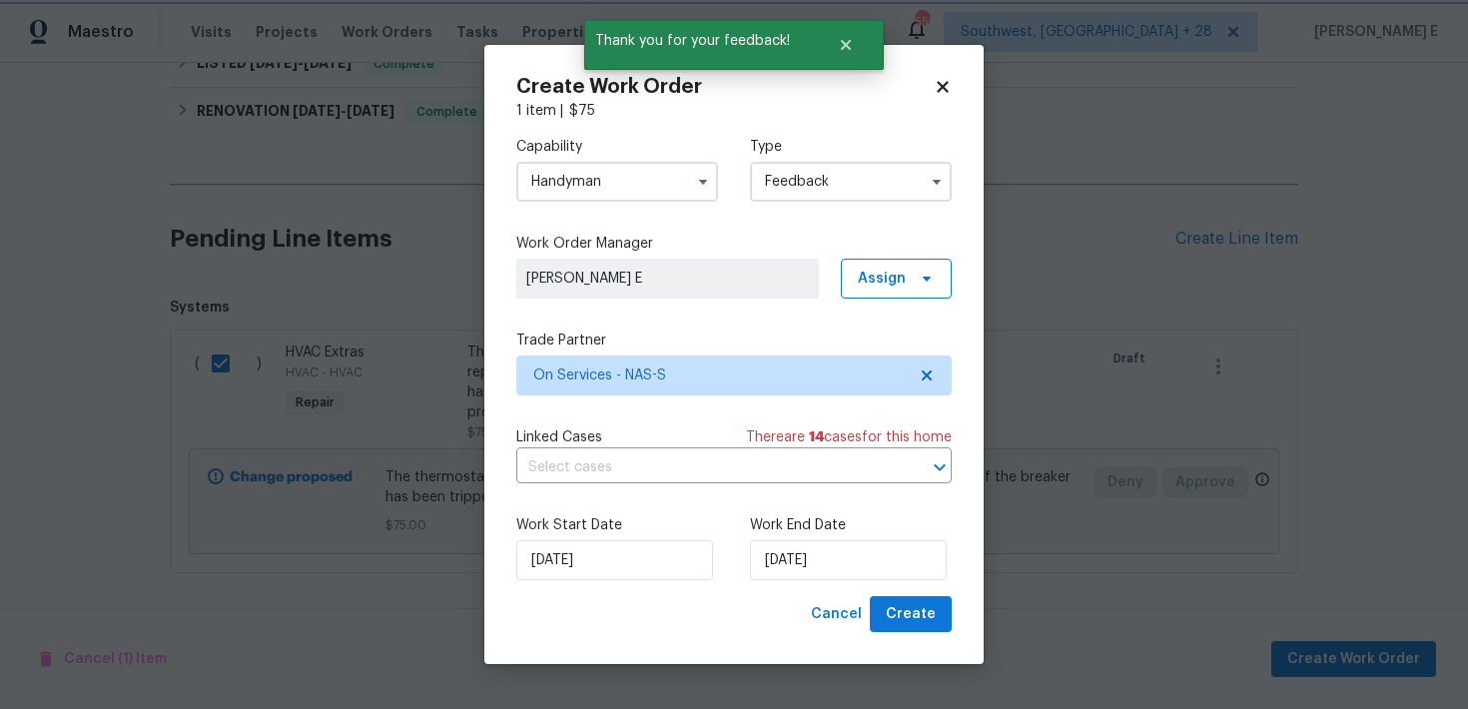
scroll to position [0, 0]
click at [782, 576] on input "29/09/2025" at bounding box center [848, 560] width 197 height 40
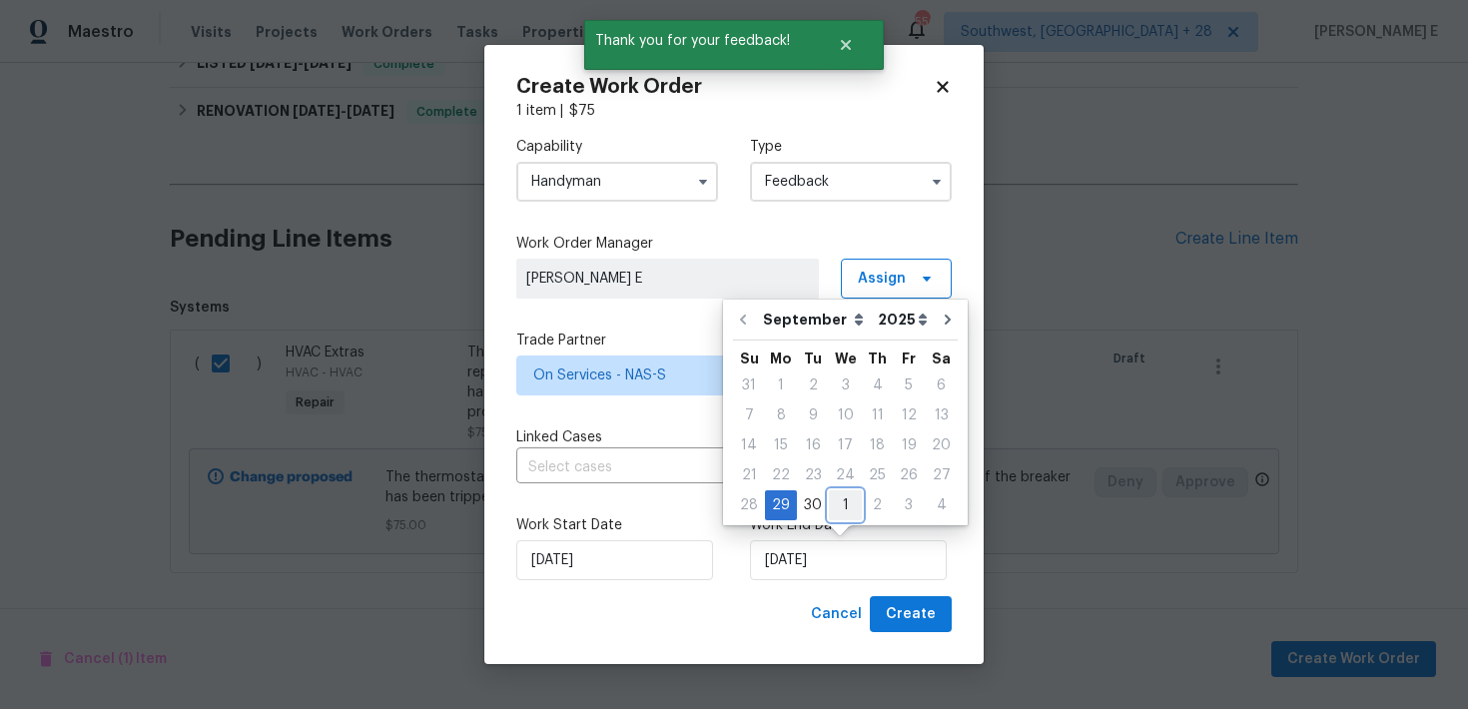
click at [839, 505] on div "1" at bounding box center [845, 505] width 33 height 28
type input "01/10/2025"
select select "9"
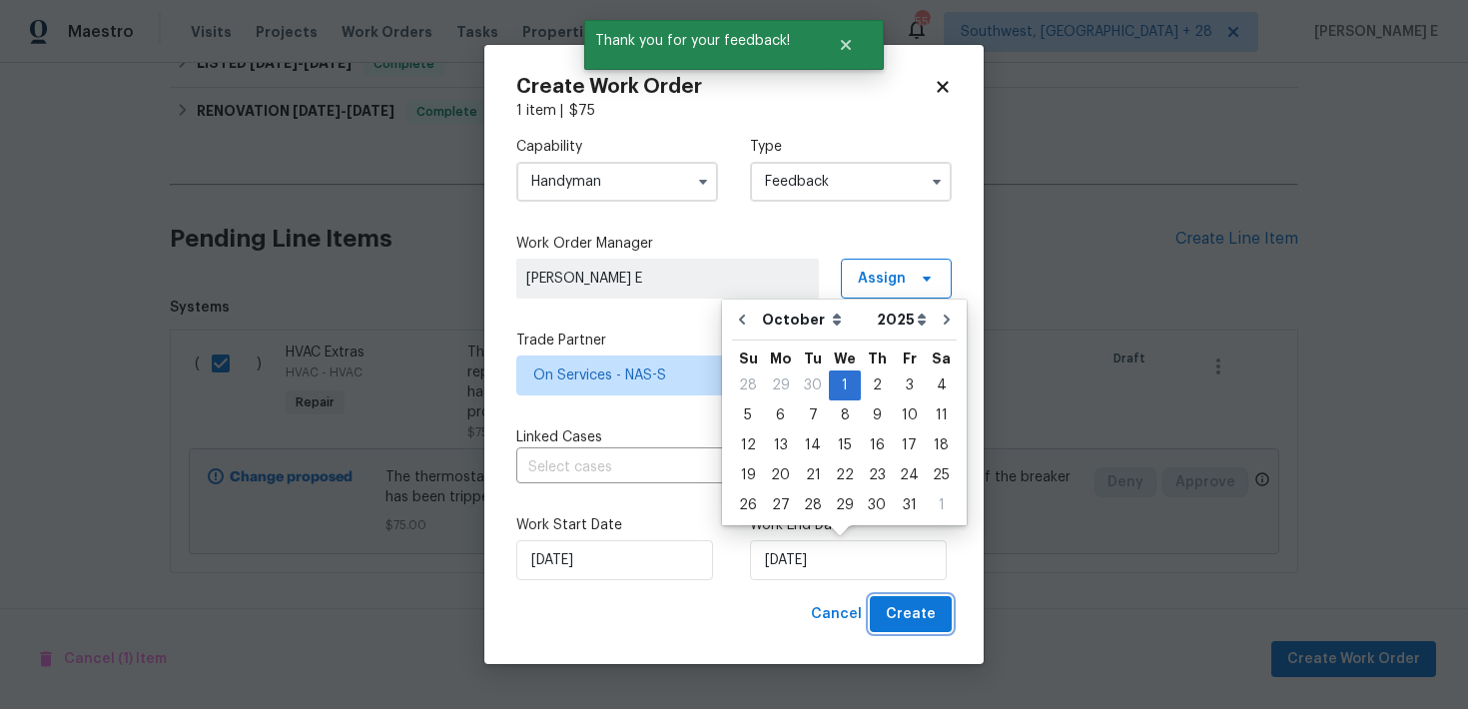
click at [905, 611] on span "Create" at bounding box center [911, 614] width 50 height 25
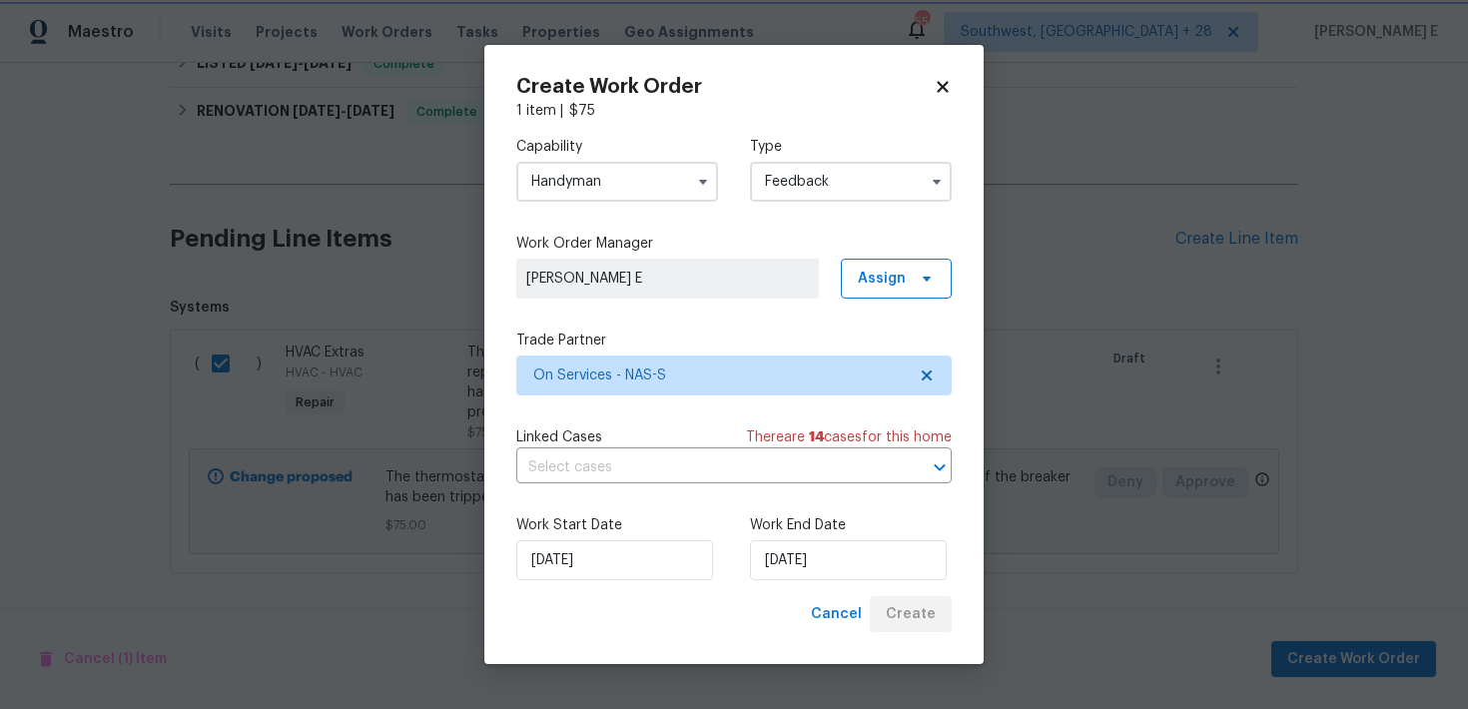
checkbox input "false"
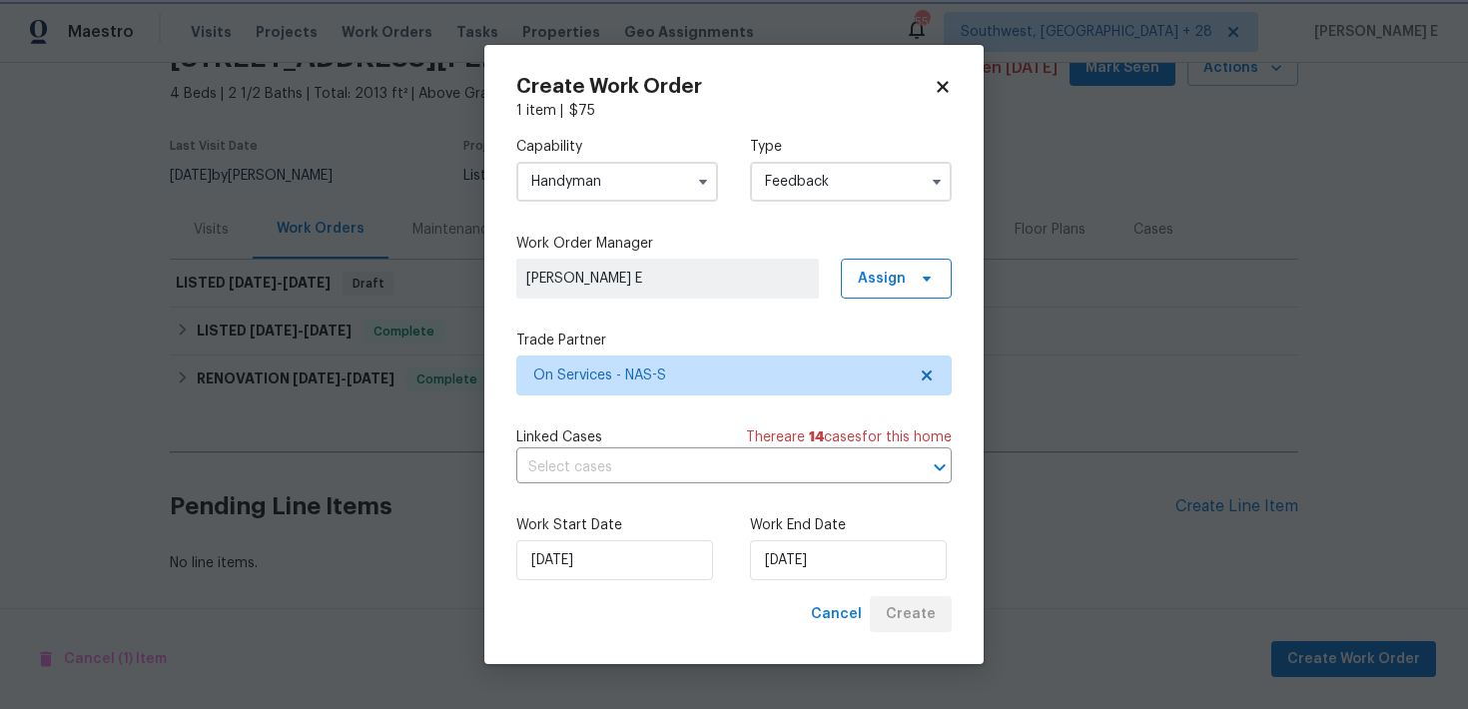
scroll to position [103, 0]
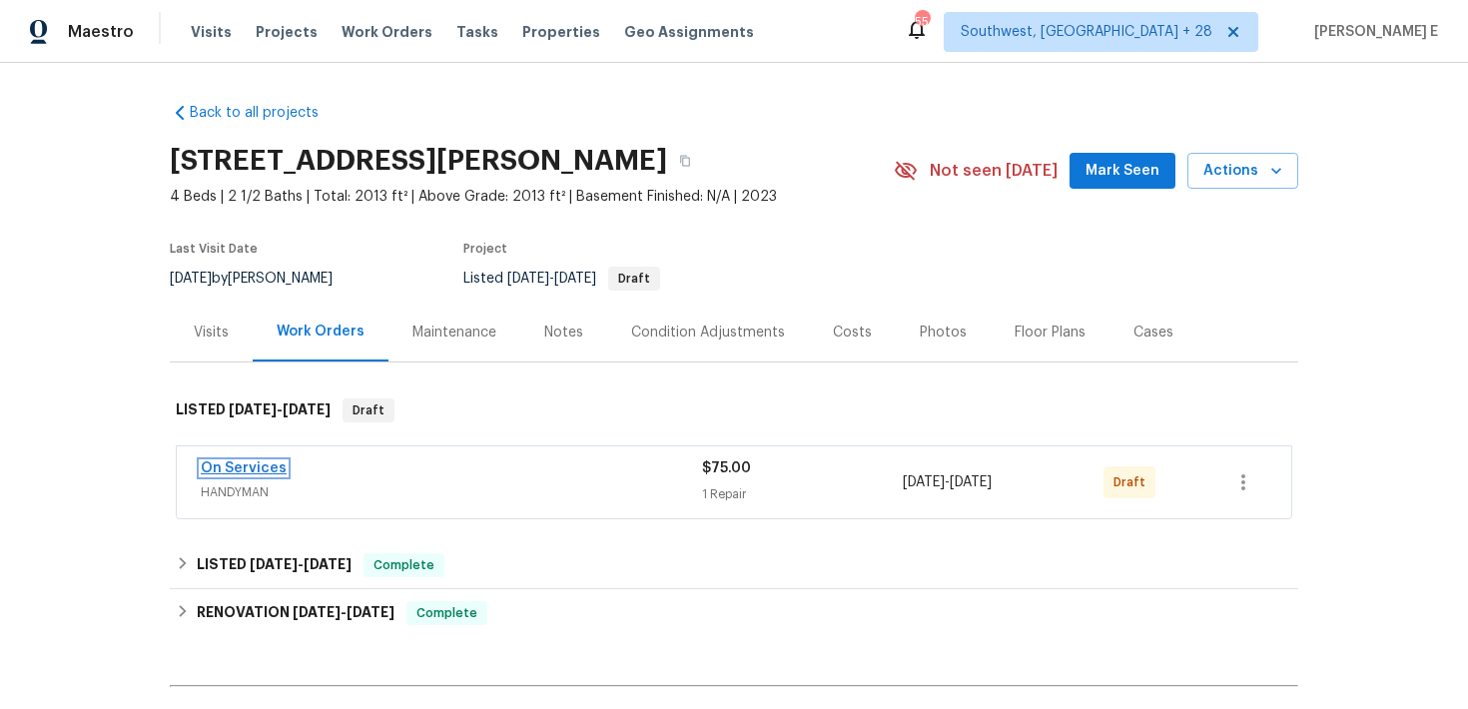
click at [271, 471] on link "On Services" at bounding box center [244, 468] width 86 height 14
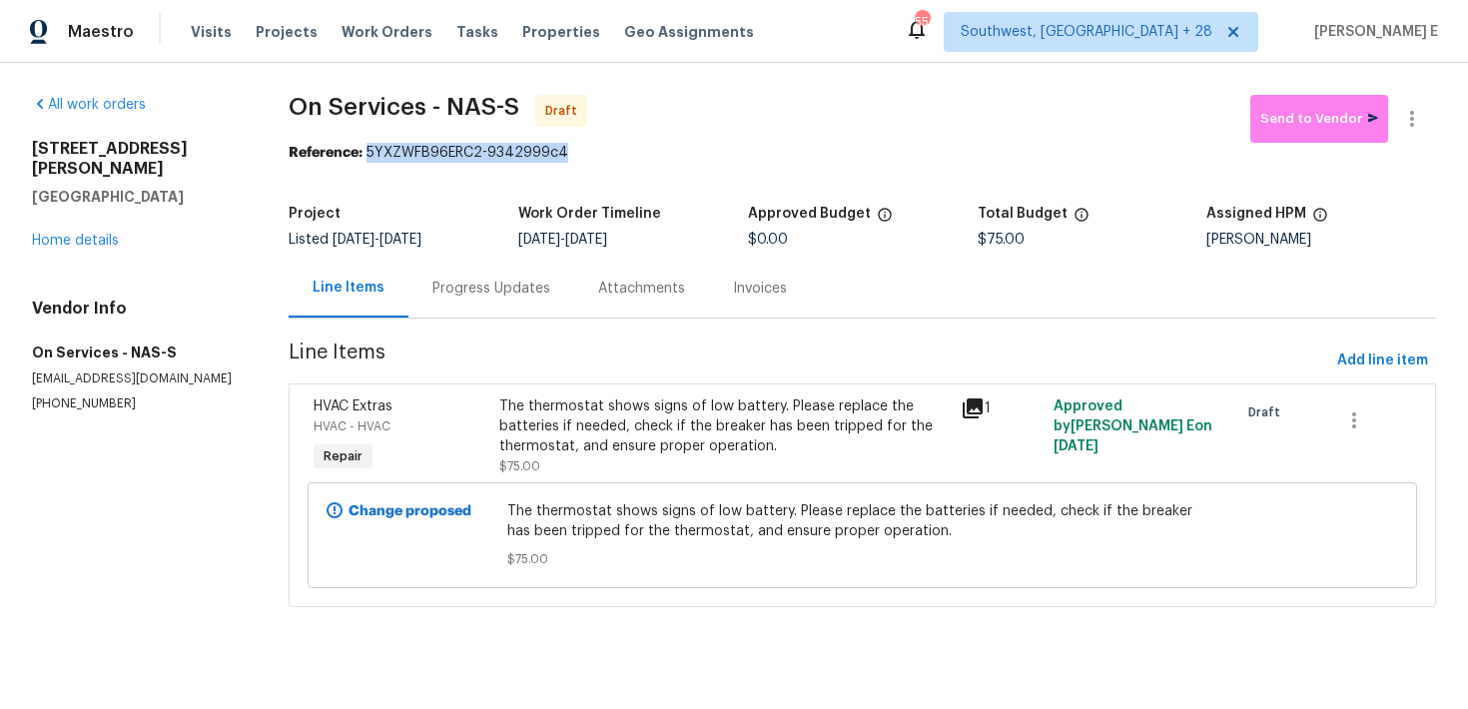
drag, startPoint x: 373, startPoint y: 152, endPoint x: 613, endPoint y: 152, distance: 240.7
click at [613, 152] on div "Reference: 5YXZWFB96ERC2-9342999c4" at bounding box center [863, 153] width 1148 height 20
copy div "5YXZWFB96ERC2-9342999c4"
click at [479, 298] on div "Progress Updates" at bounding box center [491, 289] width 118 height 20
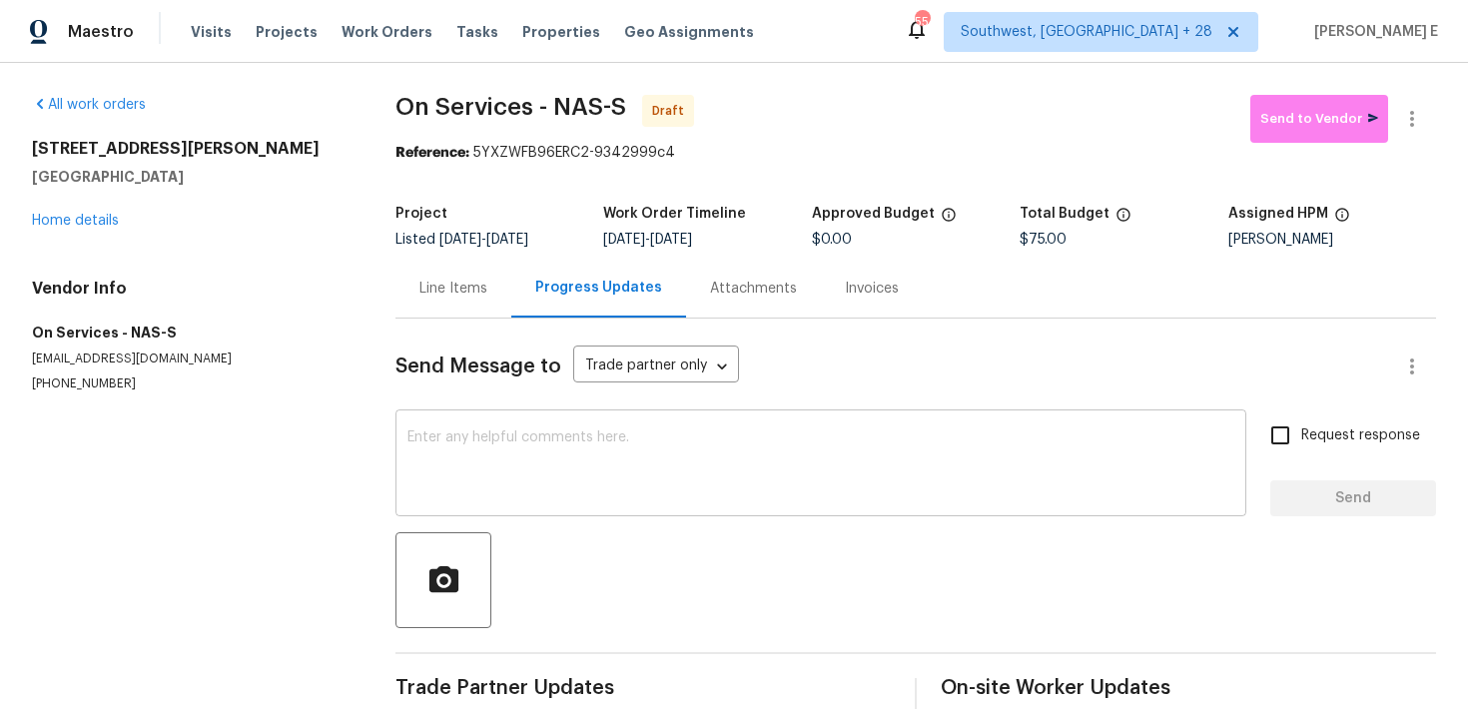
scroll to position [33, 0]
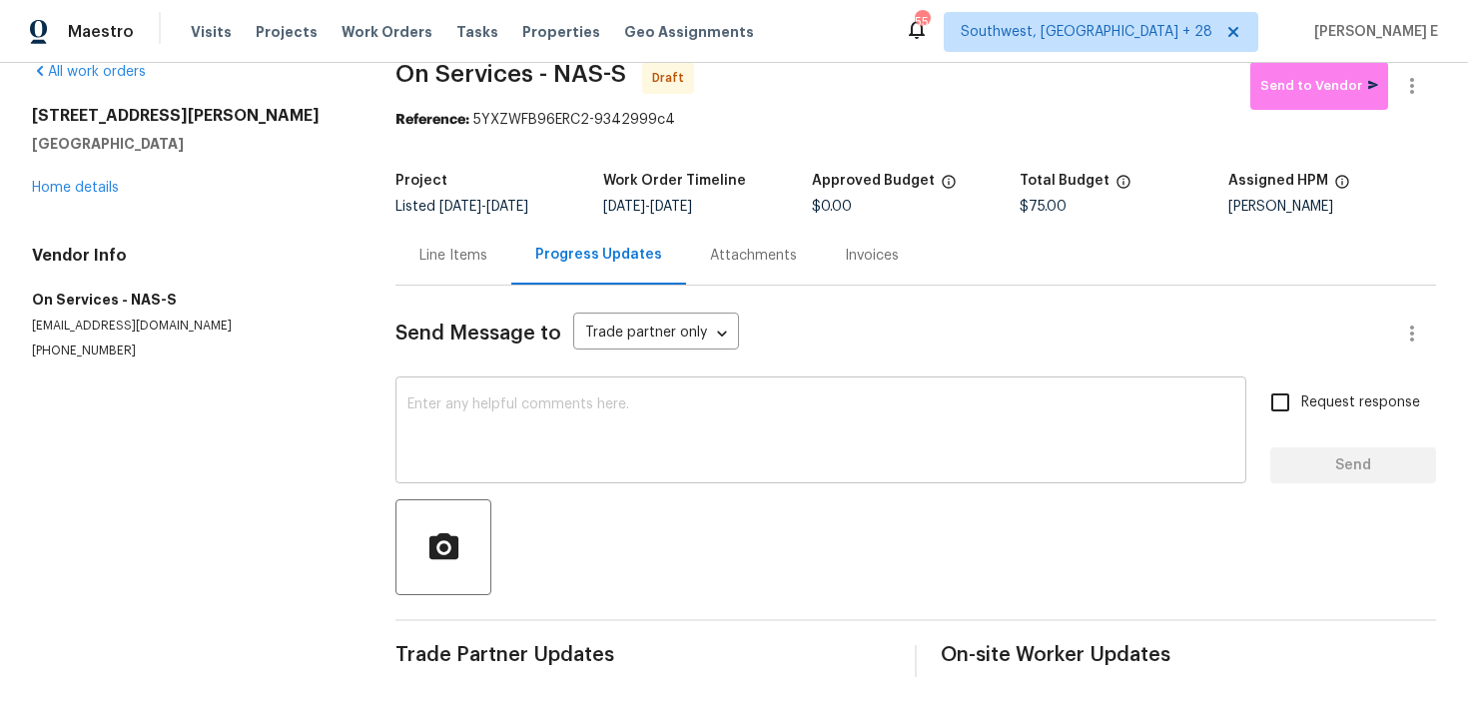
click at [584, 414] on textarea at bounding box center [820, 432] width 827 height 70
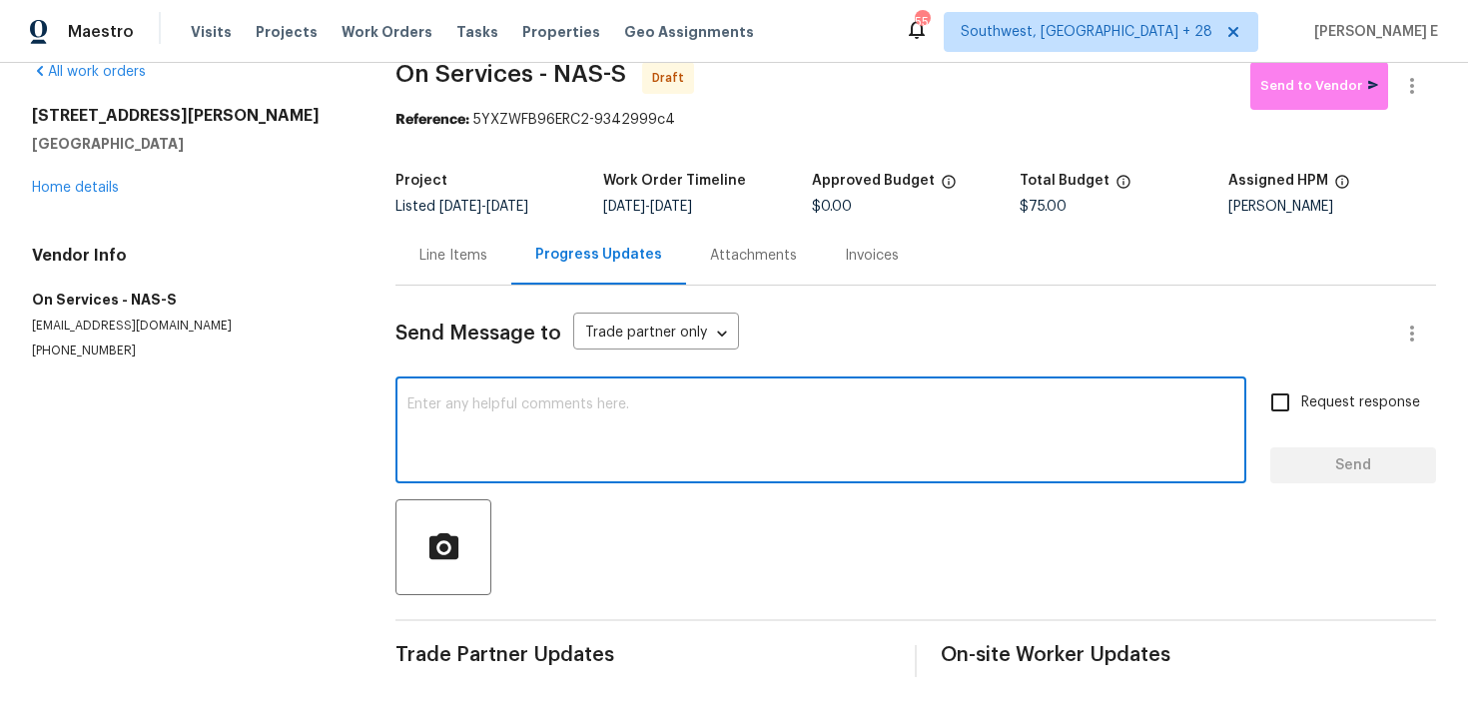
paste textarea "Hi this is Keerthana with Opendoor. I’m confirming you received the WO for the …"
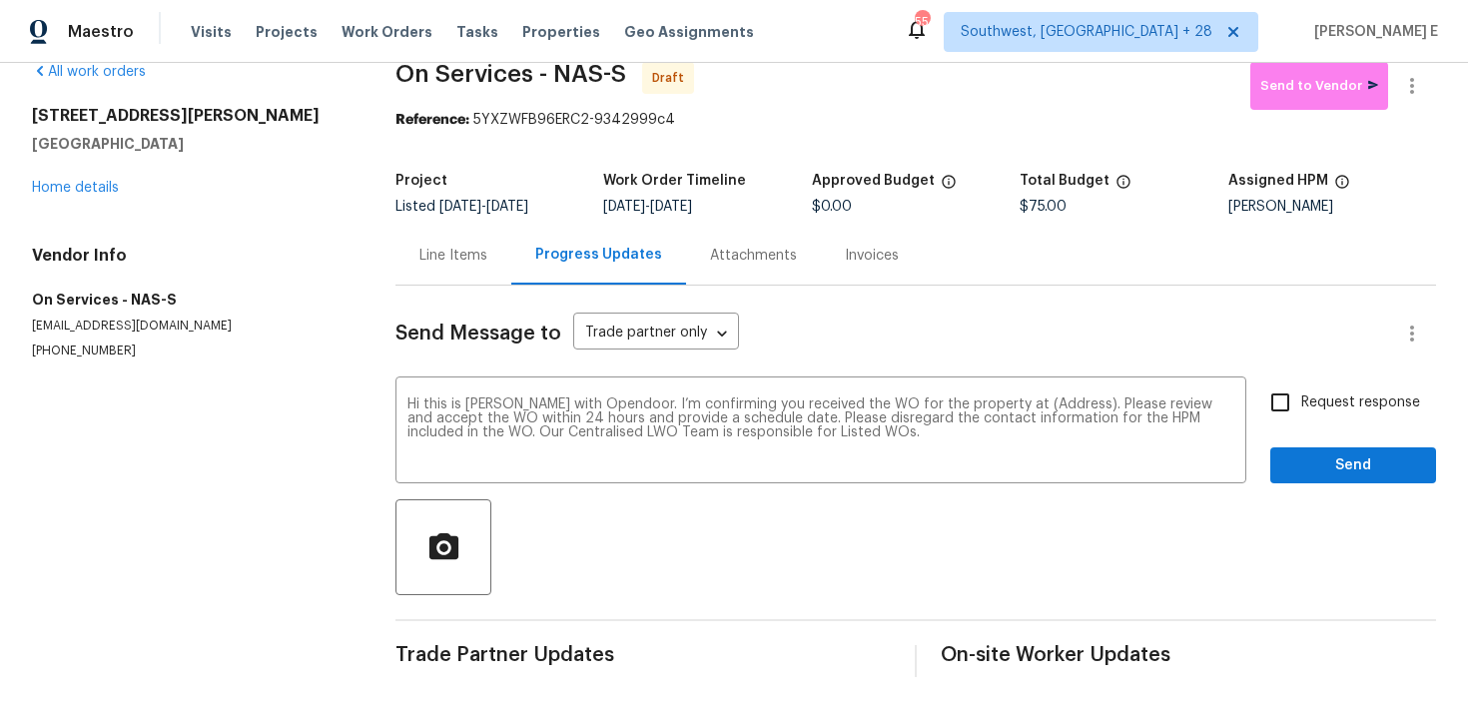
drag, startPoint x: 31, startPoint y: 117, endPoint x: 220, endPoint y: 147, distance: 191.1
click at [220, 147] on div "All work orders 4048 Chapel Hill Rd Clarksville, TN 37040 Home details Vendor I…" at bounding box center [734, 369] width 1468 height 679
copy div "4048 Chapel Hill Rd Clarksville, TN 37040"
click at [1048, 404] on textarea "Hi this is Keerthana with Opendoor. I’m confirming you received the WO for the …" at bounding box center [820, 432] width 827 height 70
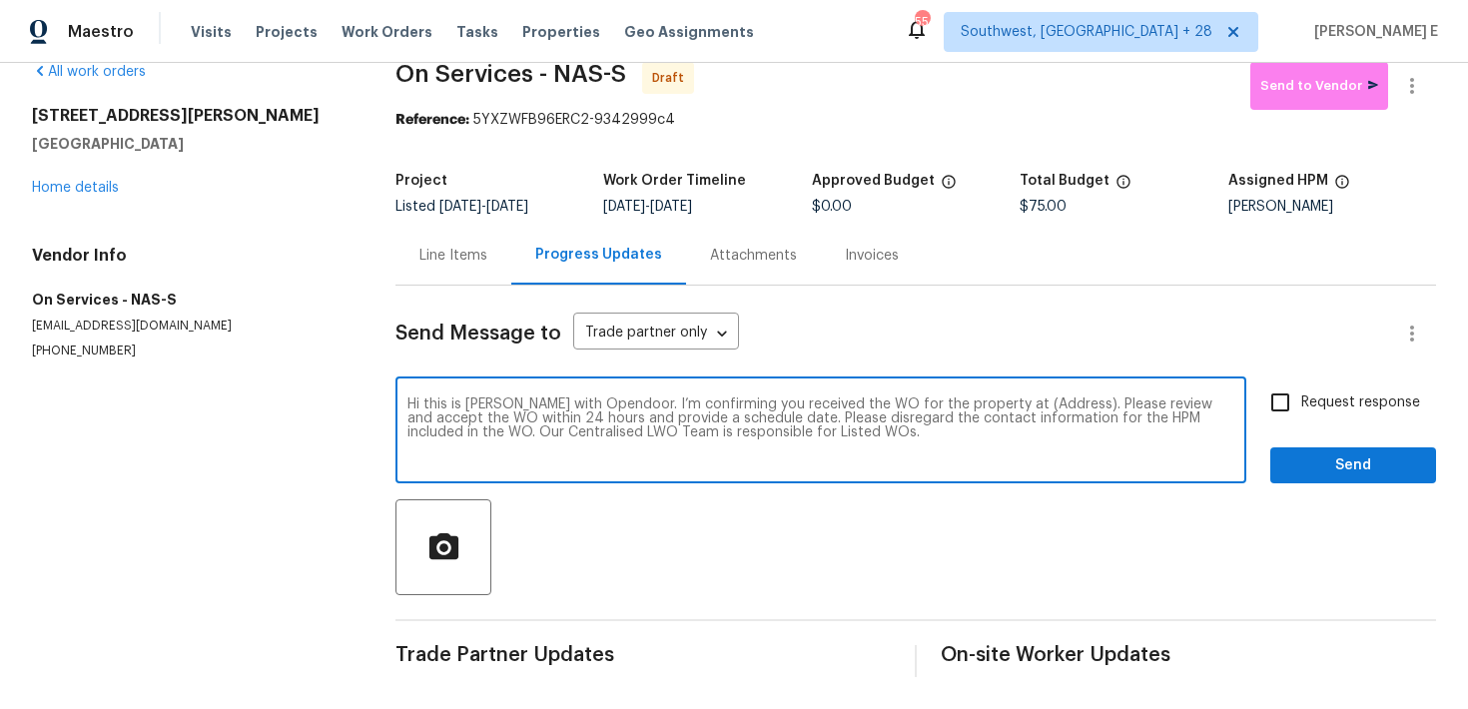
click at [1048, 404] on textarea "Hi this is Keerthana with Opendoor. I’m confirming you received the WO for the …" at bounding box center [820, 432] width 827 height 70
paste textarea "4048 Chapel Hill Rd Clarksville, TN 37040"
type textarea "Hi this is Keerthana with Opendoor. I’m confirming you received the WO for the …"
click at [1296, 406] on input "Request response" at bounding box center [1280, 403] width 42 height 42
checkbox input "true"
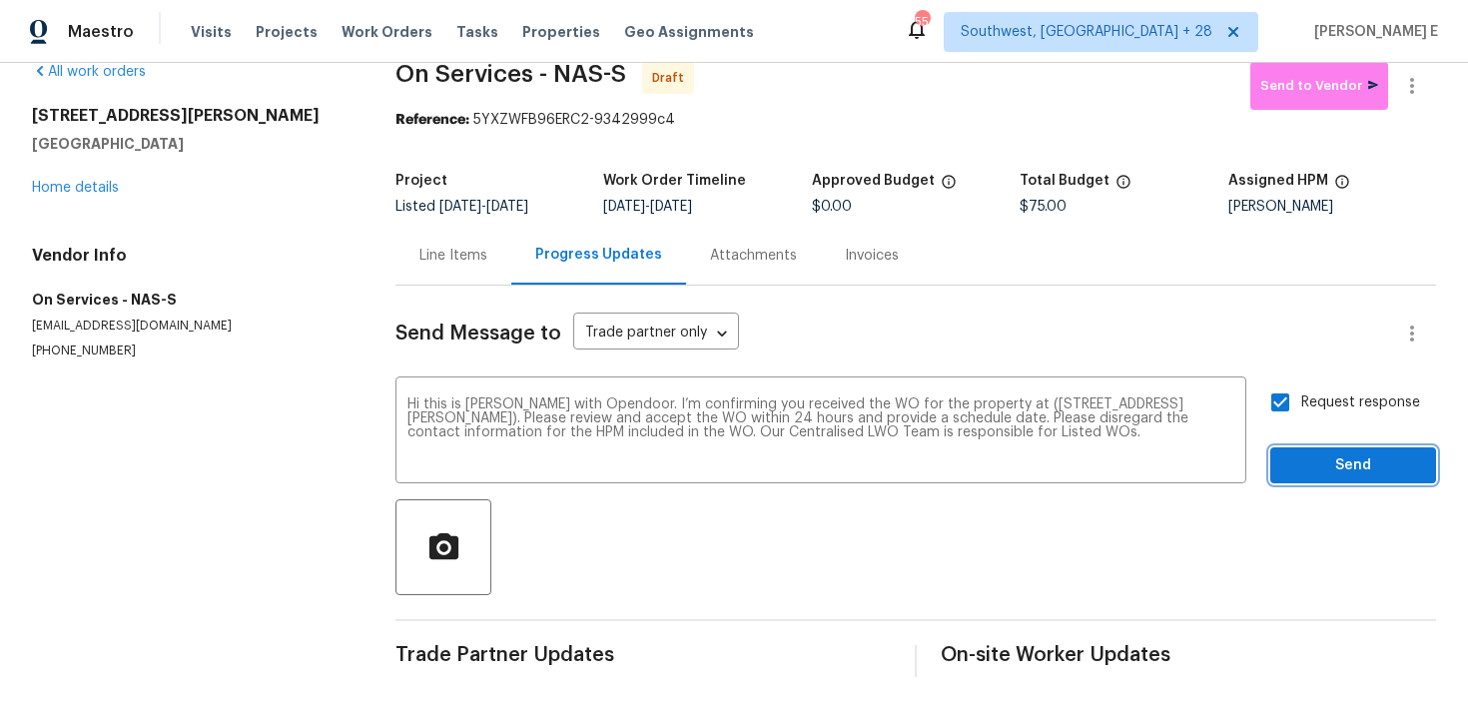
click at [1317, 464] on span "Send" at bounding box center [1353, 465] width 134 height 25
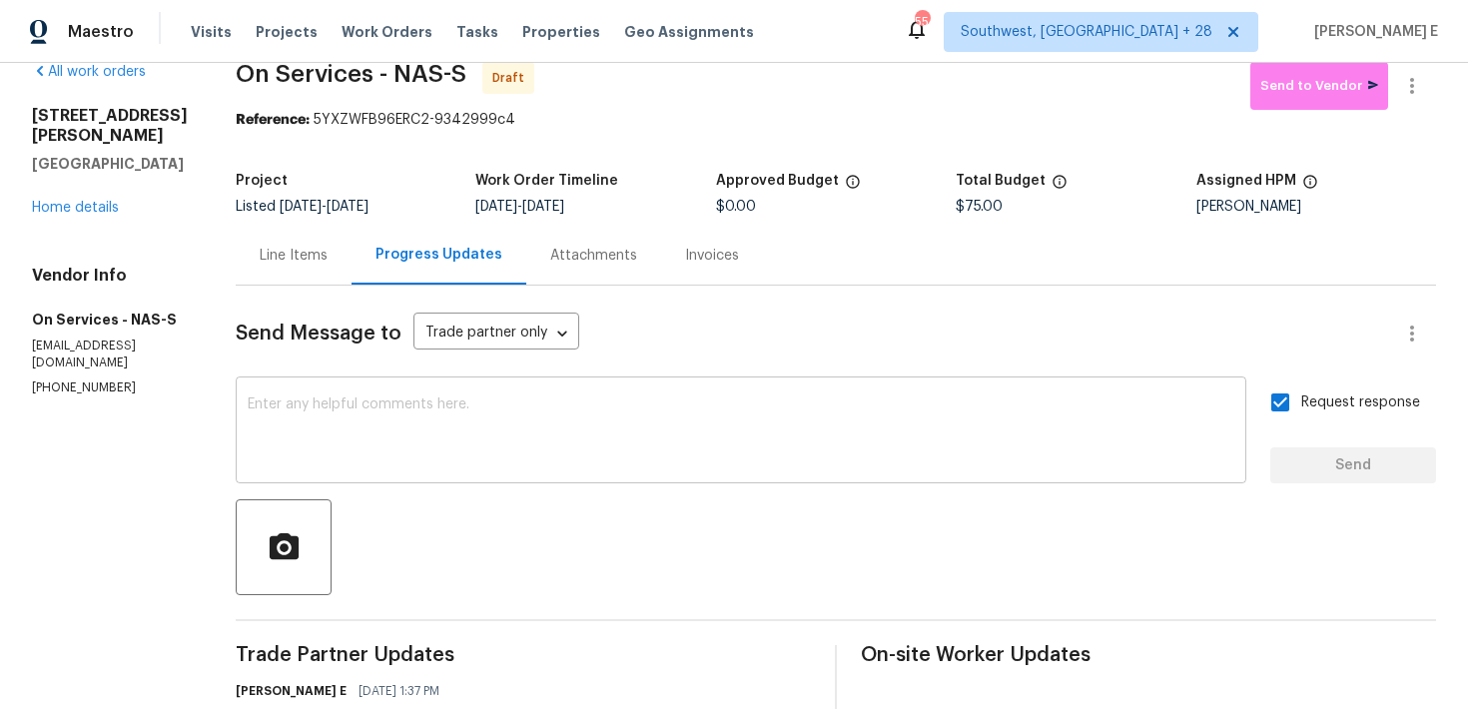
click at [911, 437] on textarea at bounding box center [741, 432] width 987 height 70
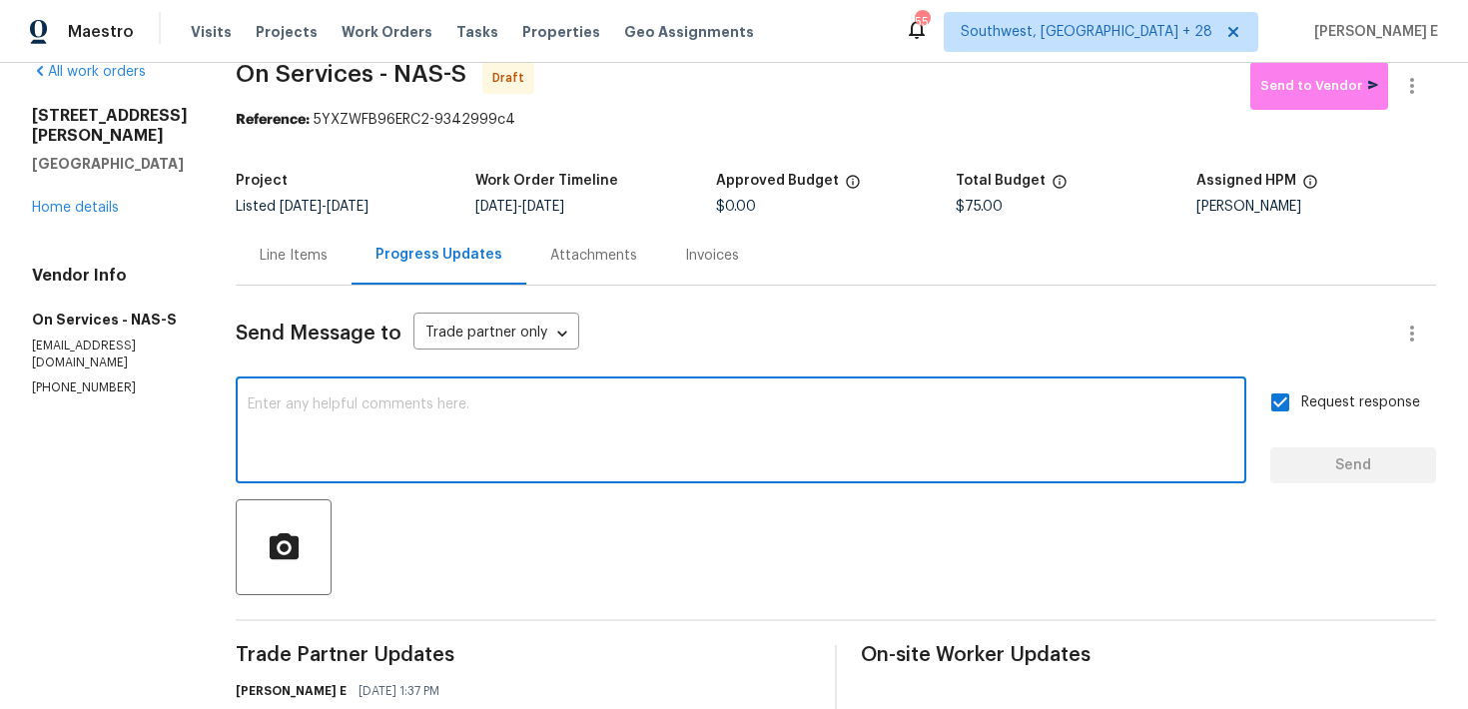
paste textarea "Attention All Work Orders must include before-photos (both close-up and wide-an…"
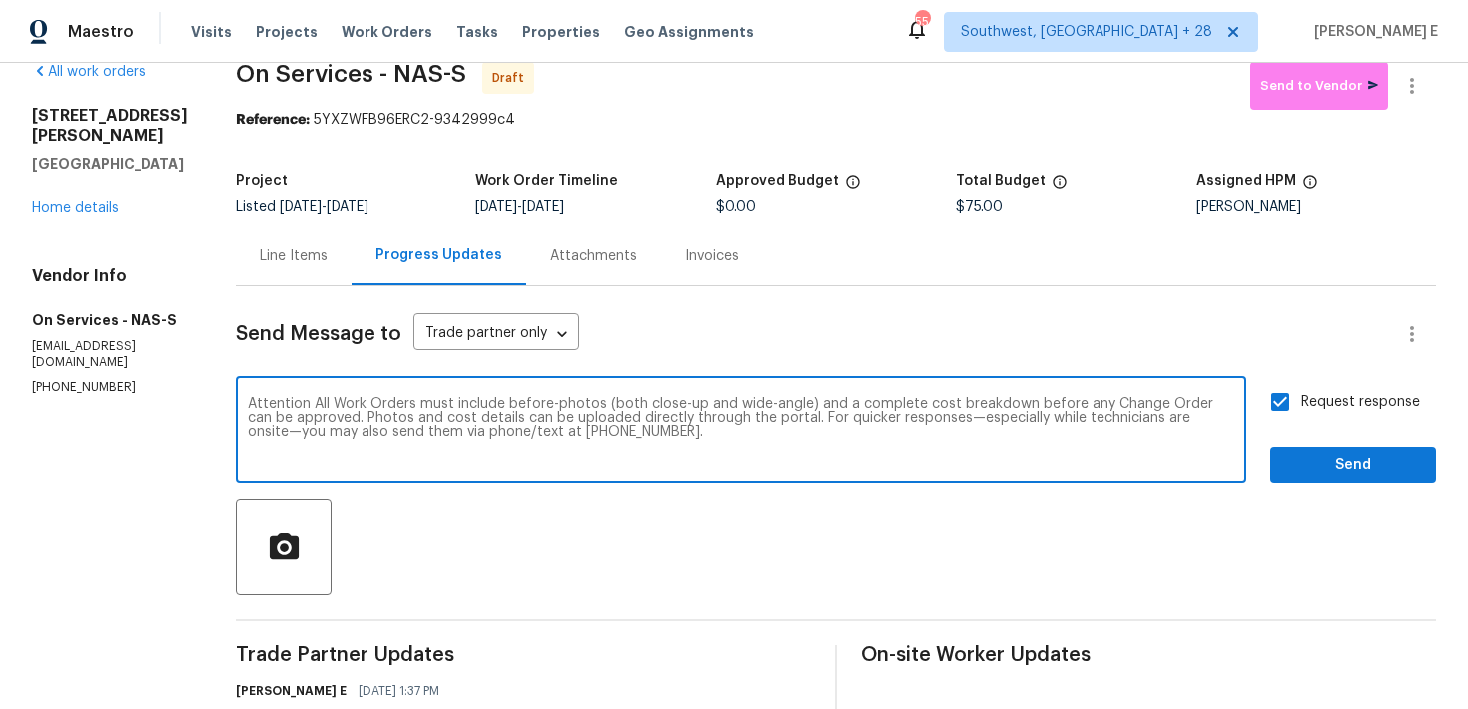
type textarea "Attention All Work Orders must include before-photos (both close-up and wide-an…"
click at [1348, 469] on span "Send" at bounding box center [1353, 465] width 134 height 25
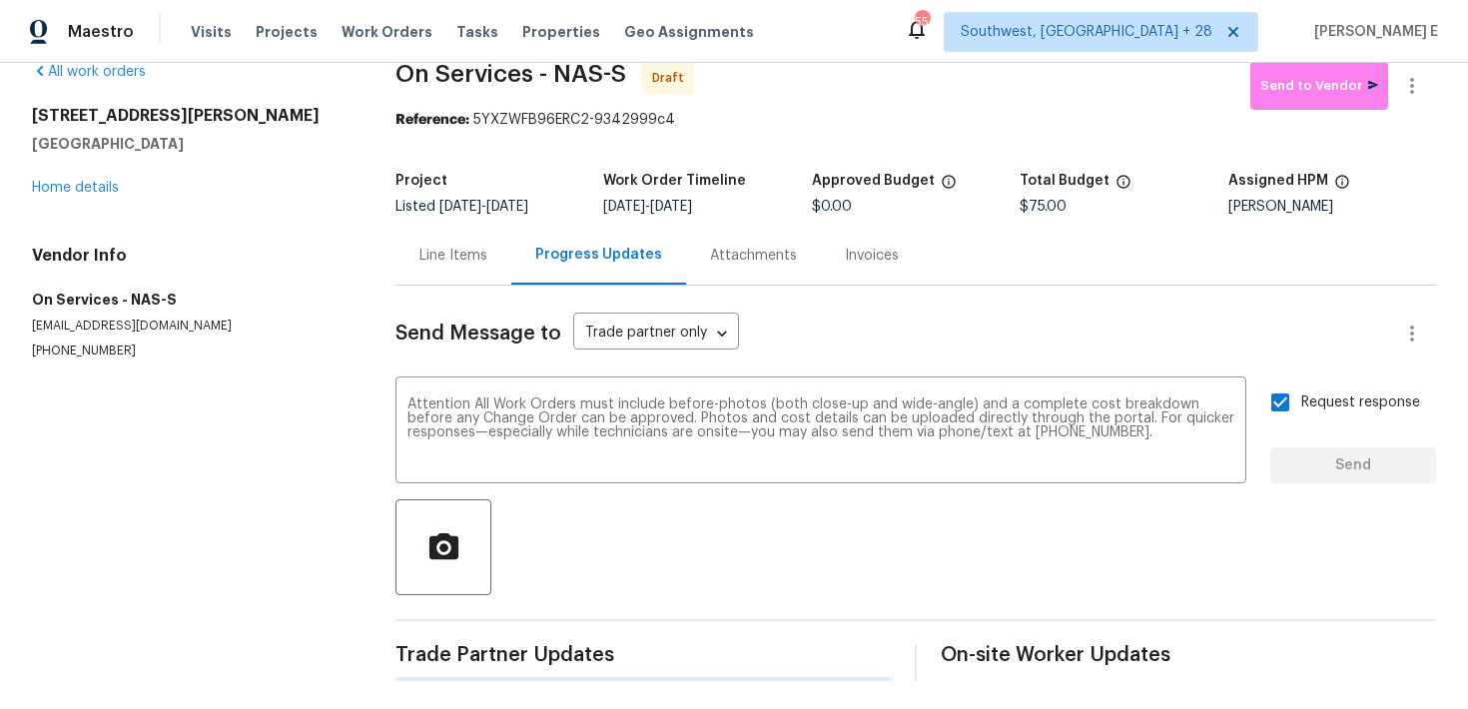
scroll to position [0, 0]
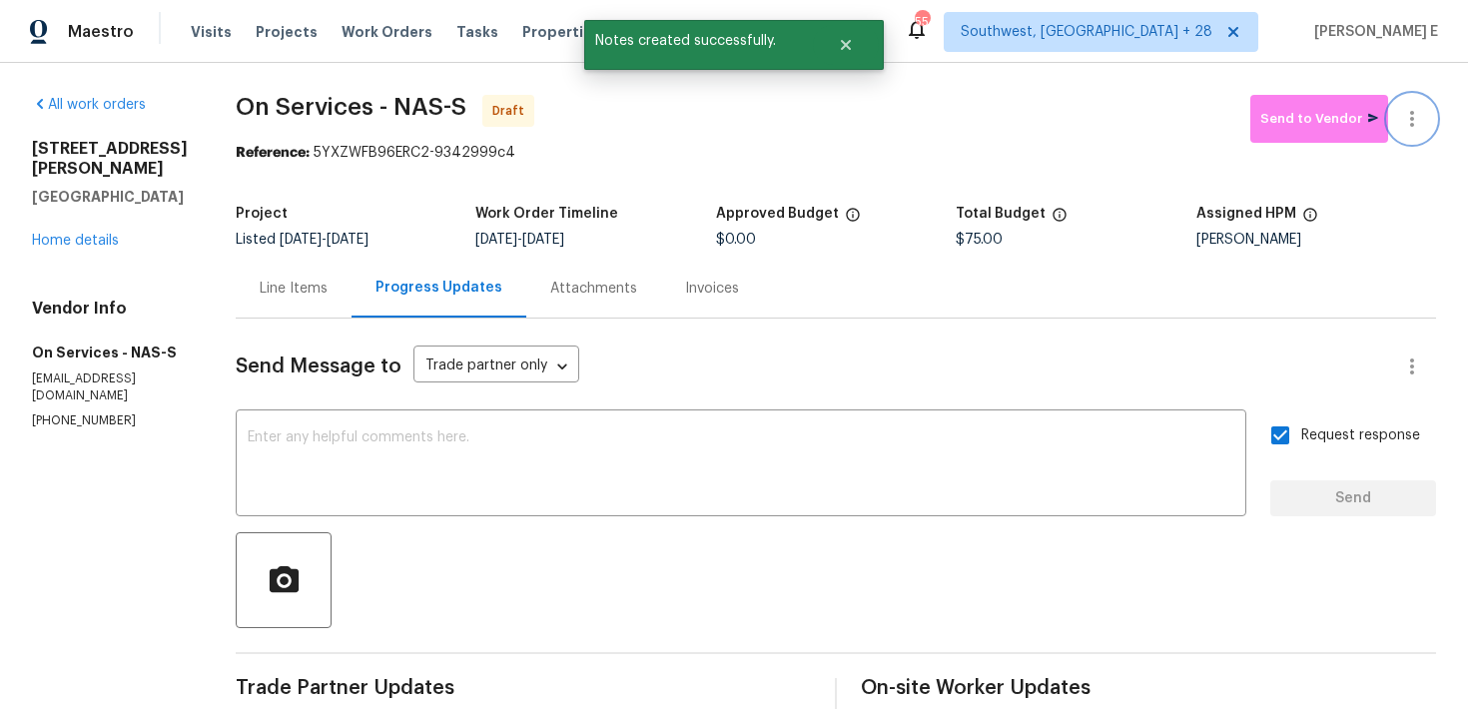
click at [1405, 139] on button "button" at bounding box center [1412, 119] width 48 height 48
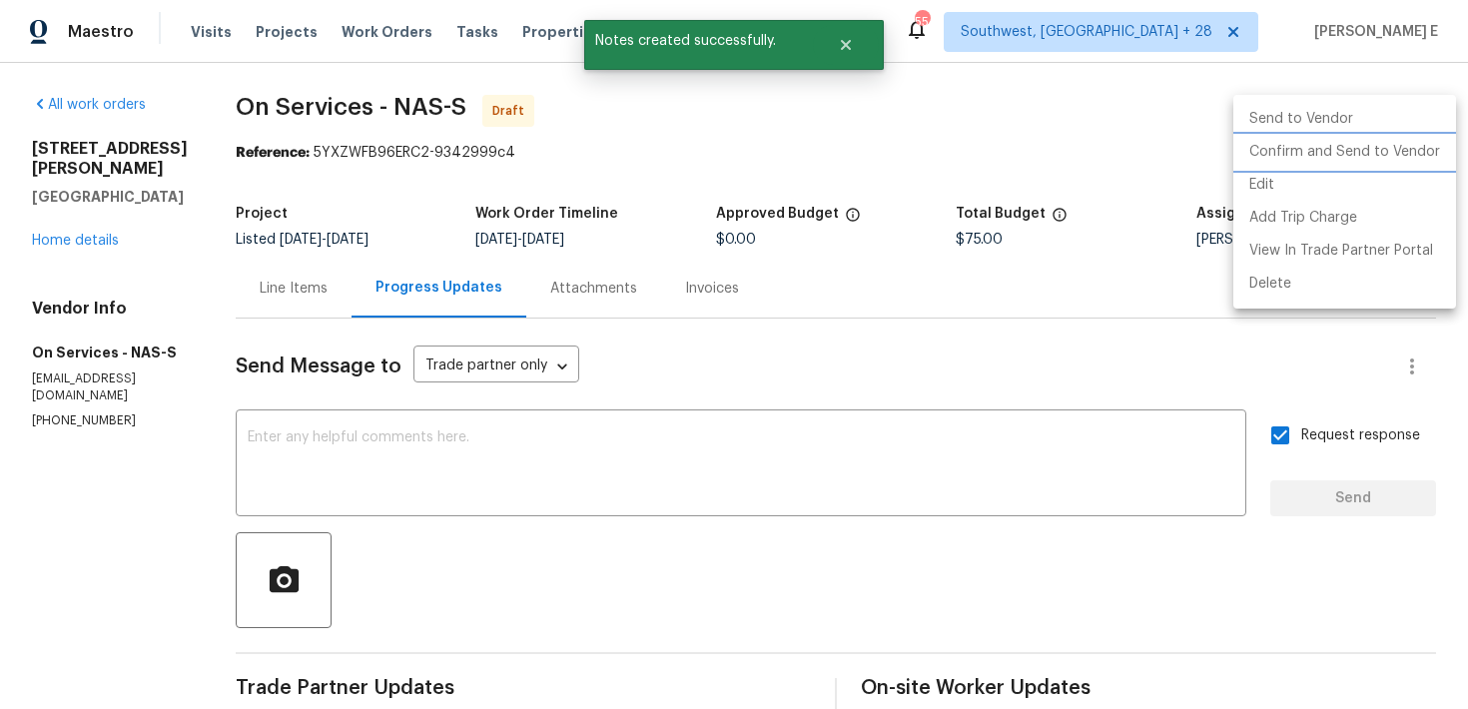
click at [1373, 149] on li "Confirm and Send to Vendor" at bounding box center [1344, 152] width 223 height 33
click at [920, 309] on div at bounding box center [734, 354] width 1468 height 709
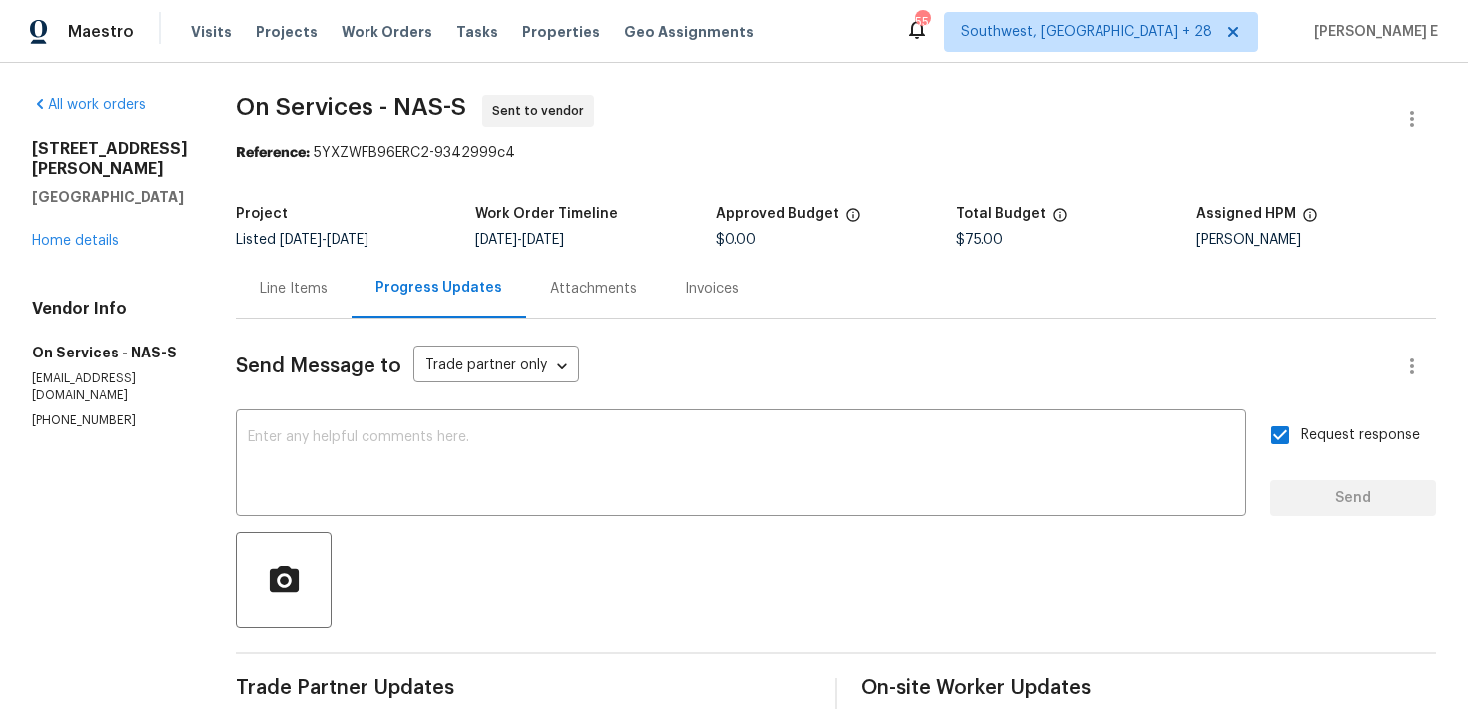
click at [320, 175] on section "On Services - NAS-S Sent to vendor Reference: 5YXZWFB96ERC2-9342999c4 Project L…" at bounding box center [836, 560] width 1200 height 931
drag, startPoint x: 231, startPoint y: 114, endPoint x: 365, endPoint y: 105, distance: 134.1
click at [365, 105] on span "On Services - NAS-S" at bounding box center [351, 107] width 231 height 24
copy span "On Services"
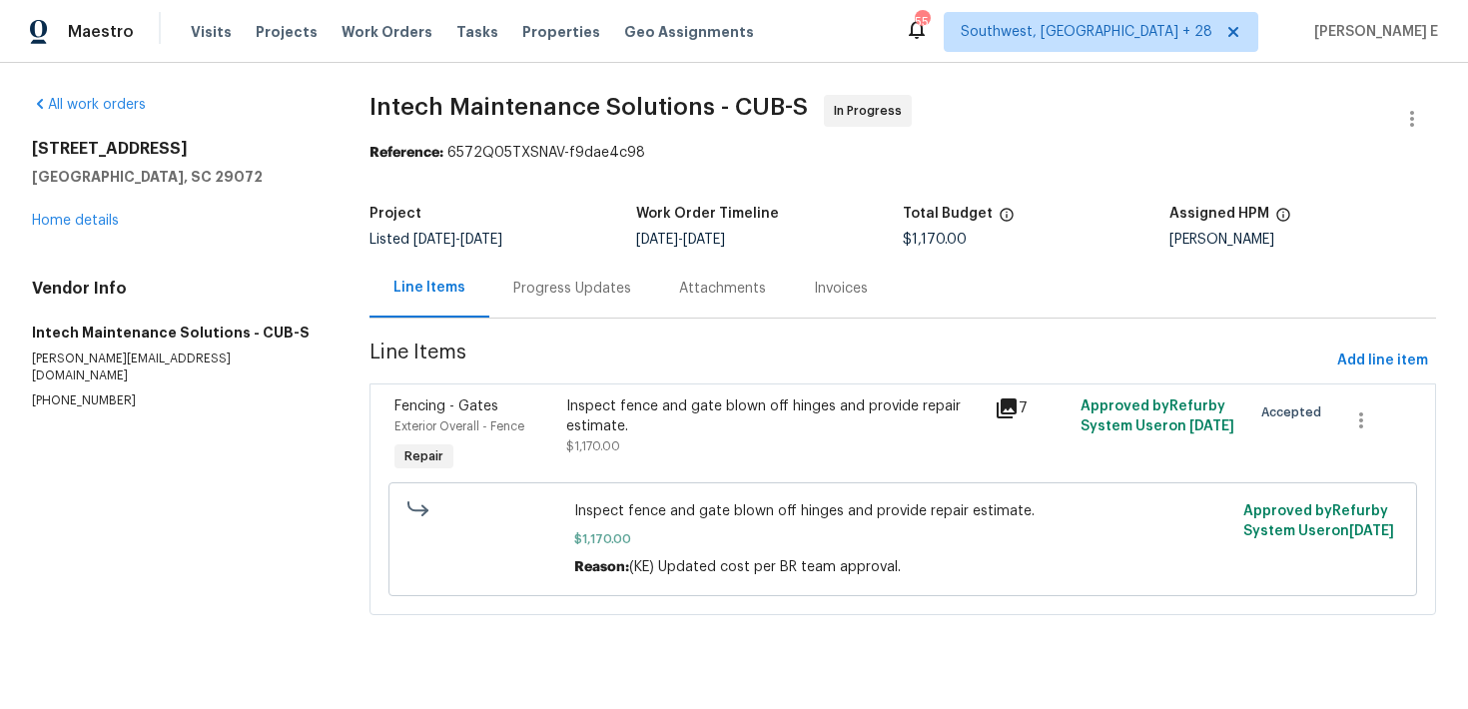
click at [573, 281] on div "Progress Updates" at bounding box center [572, 289] width 118 height 20
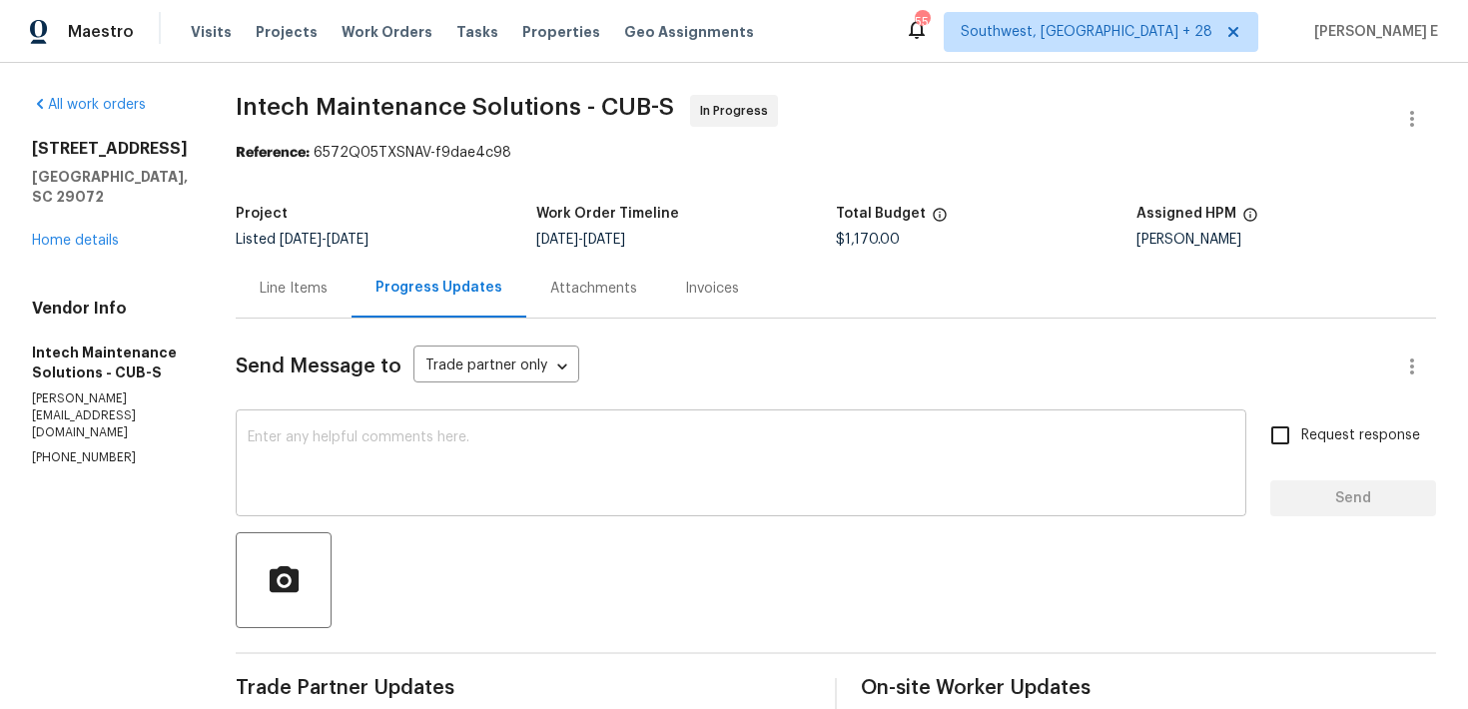
click at [768, 457] on textarea at bounding box center [741, 465] width 987 height 70
paste textarea "Quick check—are we still on track with this work order today?"
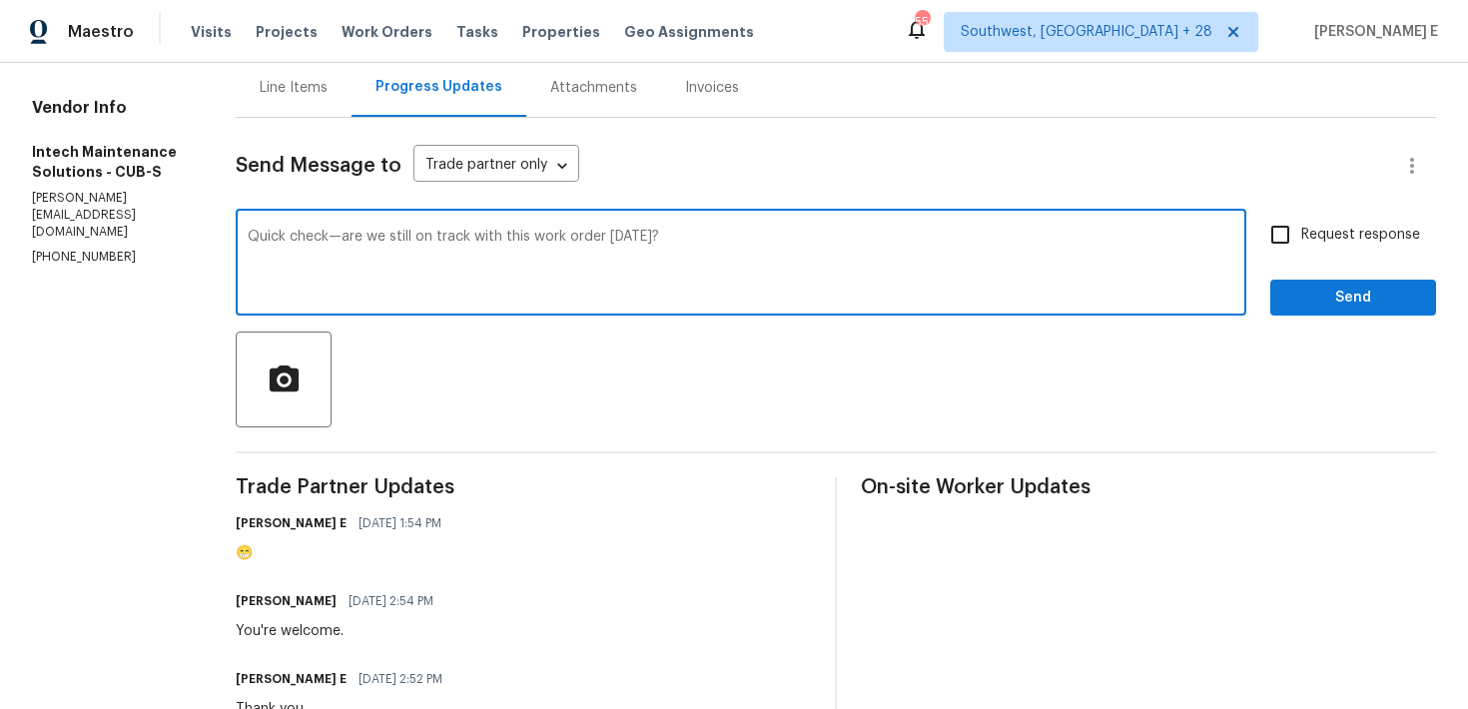
scroll to position [204, 0]
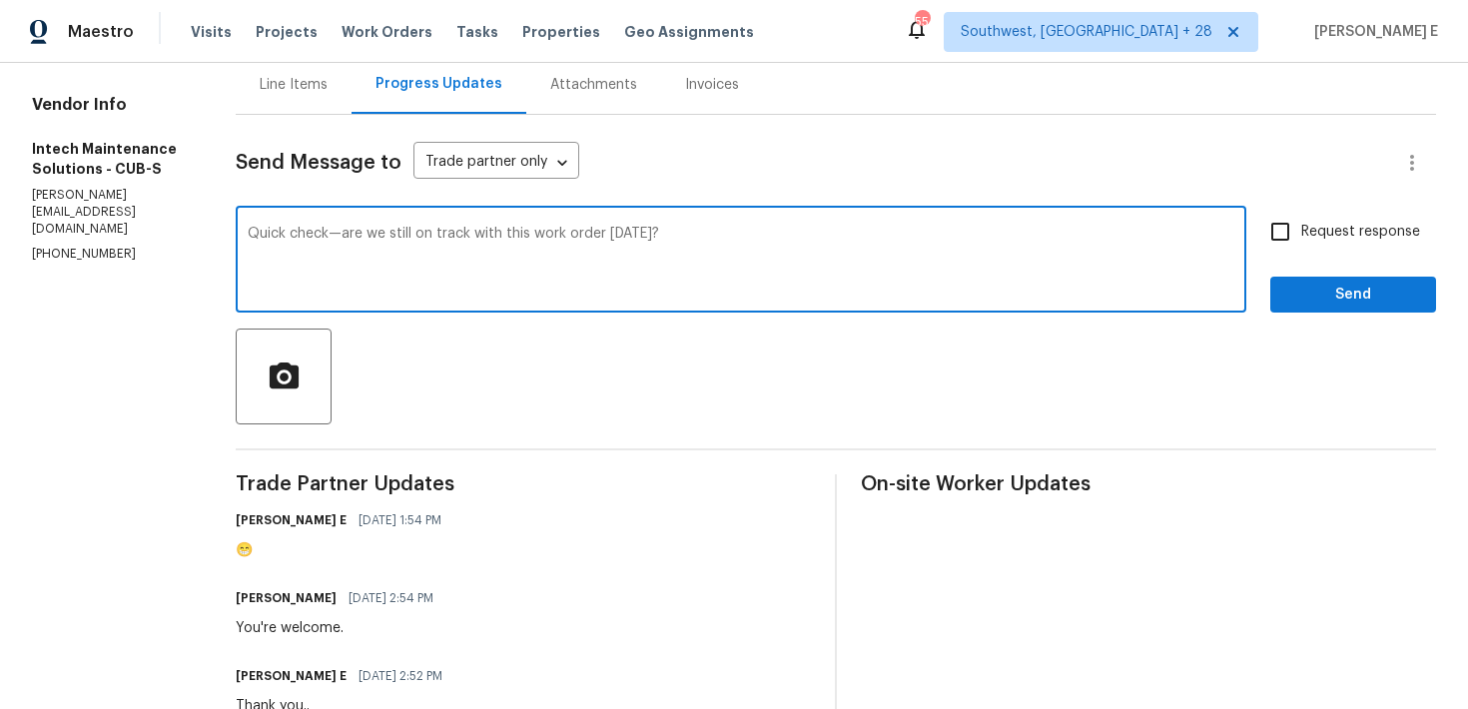
type textarea "Quick check—are we still on track with this work order today?"
click at [1301, 244] on input "Request response" at bounding box center [1280, 232] width 42 height 42
checkbox input "true"
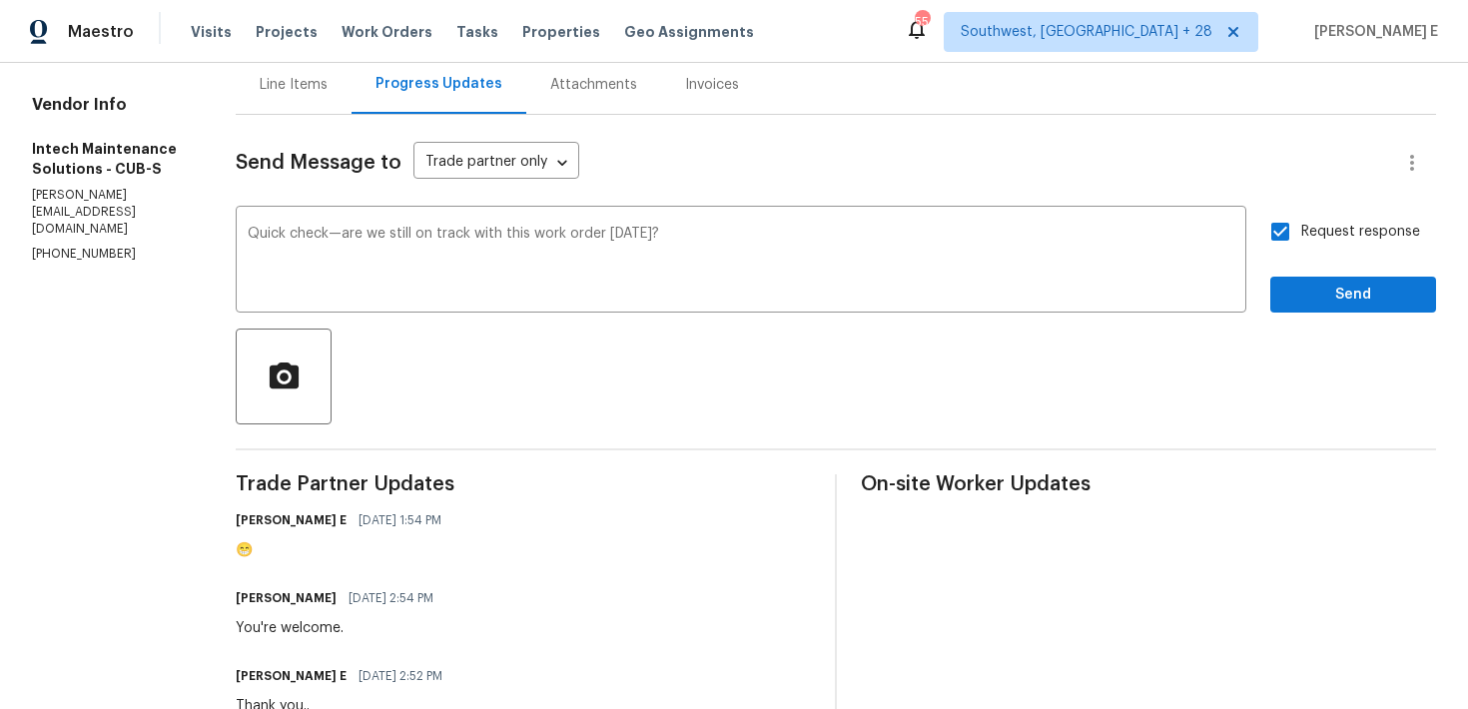
click at [1304, 270] on div "Request response Send" at bounding box center [1353, 262] width 166 height 102
click at [1303, 297] on span "Send" at bounding box center [1353, 295] width 134 height 25
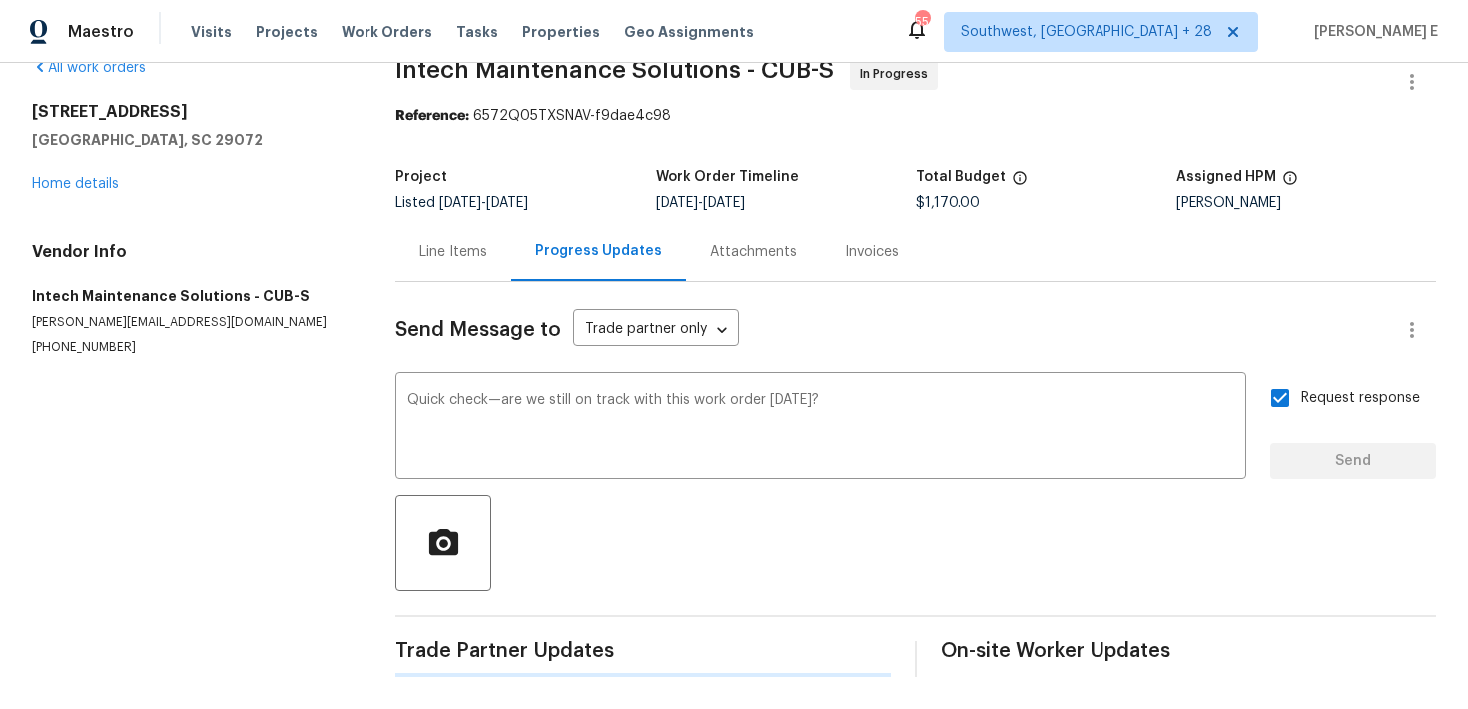
scroll to position [0, 0]
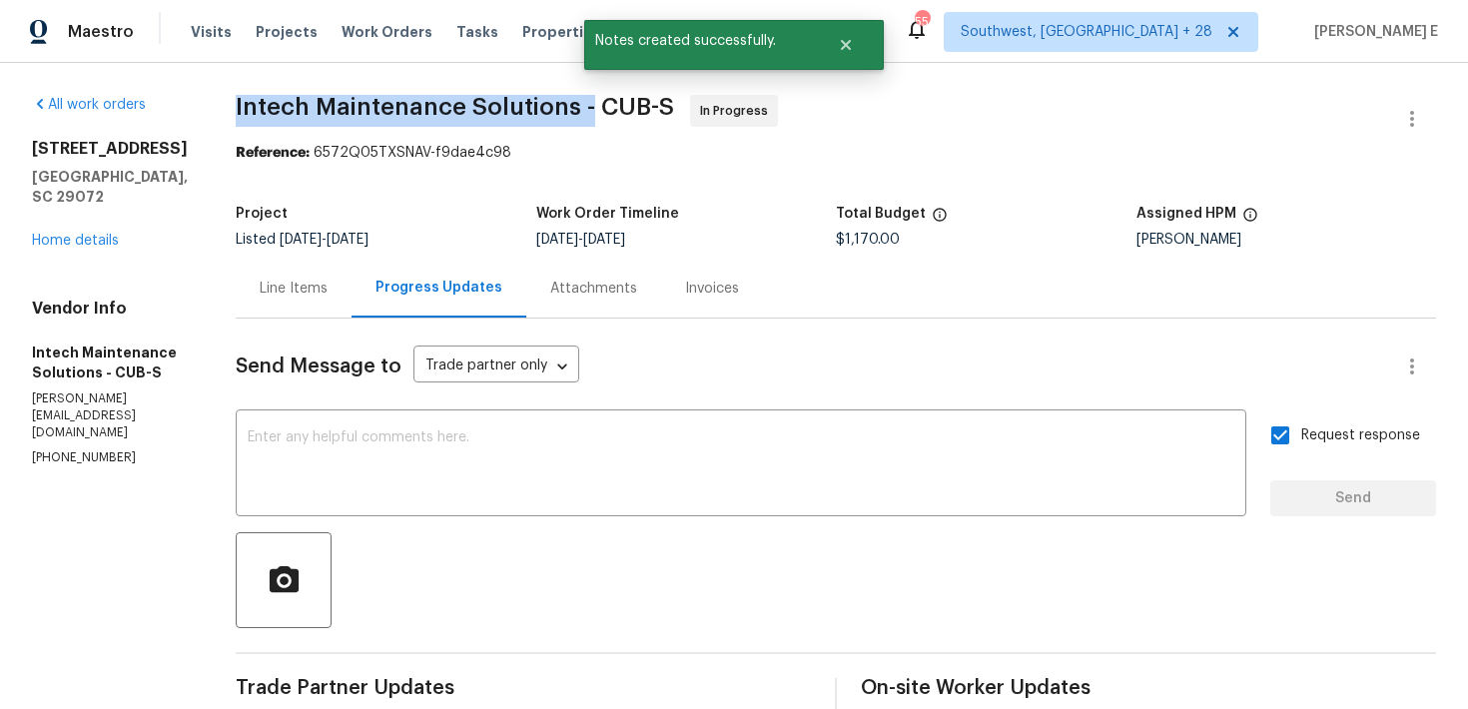
drag, startPoint x: 222, startPoint y: 110, endPoint x: 581, endPoint y: 113, distance: 359.5
copy span "Intech Maintenance Solutions -"
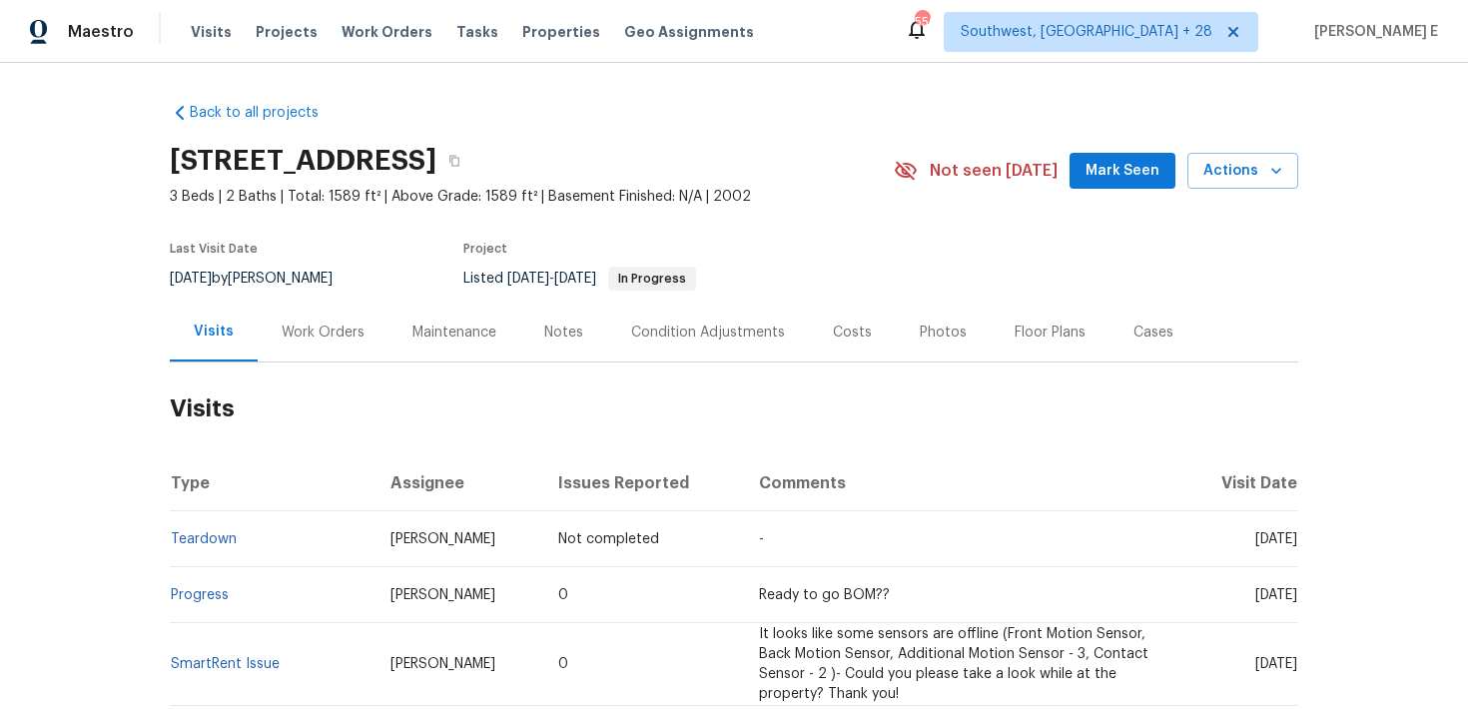
click at [291, 342] on div "Work Orders" at bounding box center [323, 332] width 131 height 59
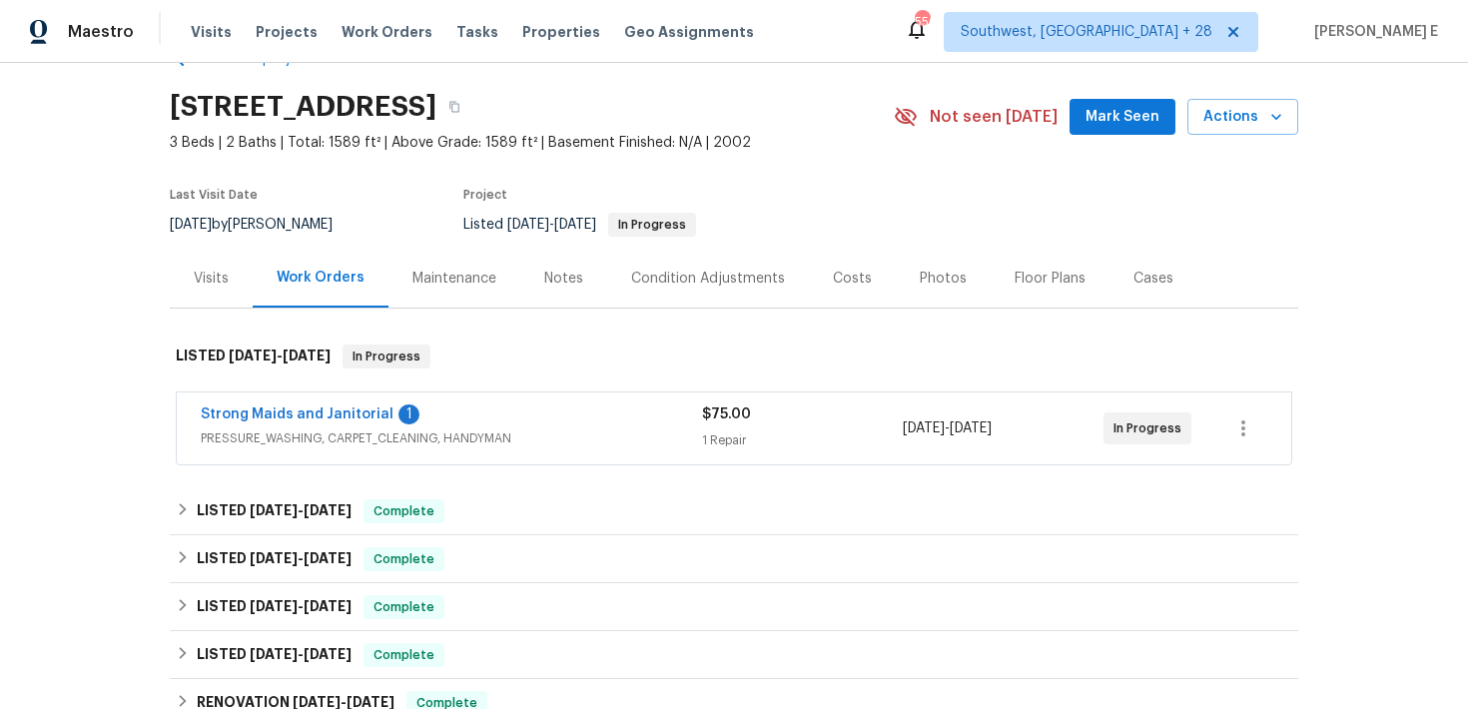
scroll to position [57, 0]
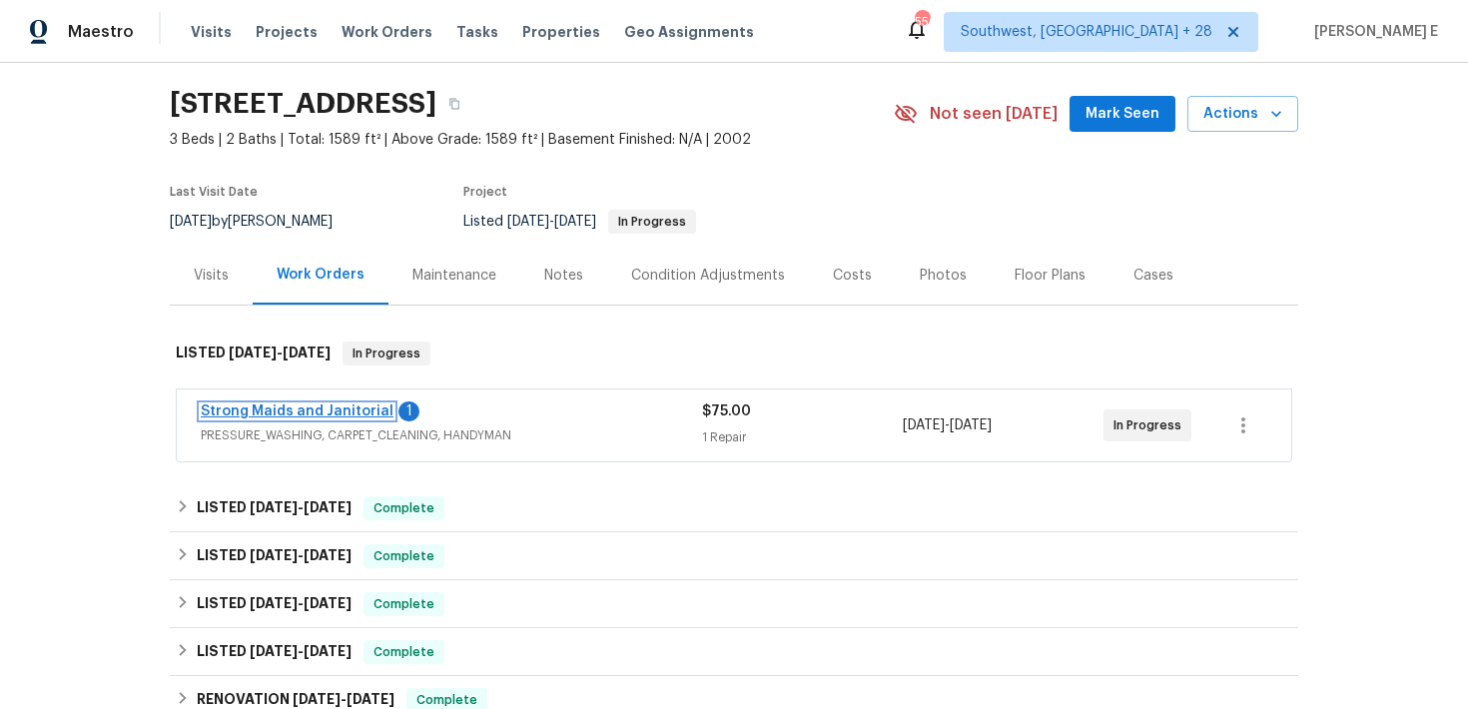
click at [313, 416] on link "Strong Maids and Janitorial" at bounding box center [297, 411] width 193 height 14
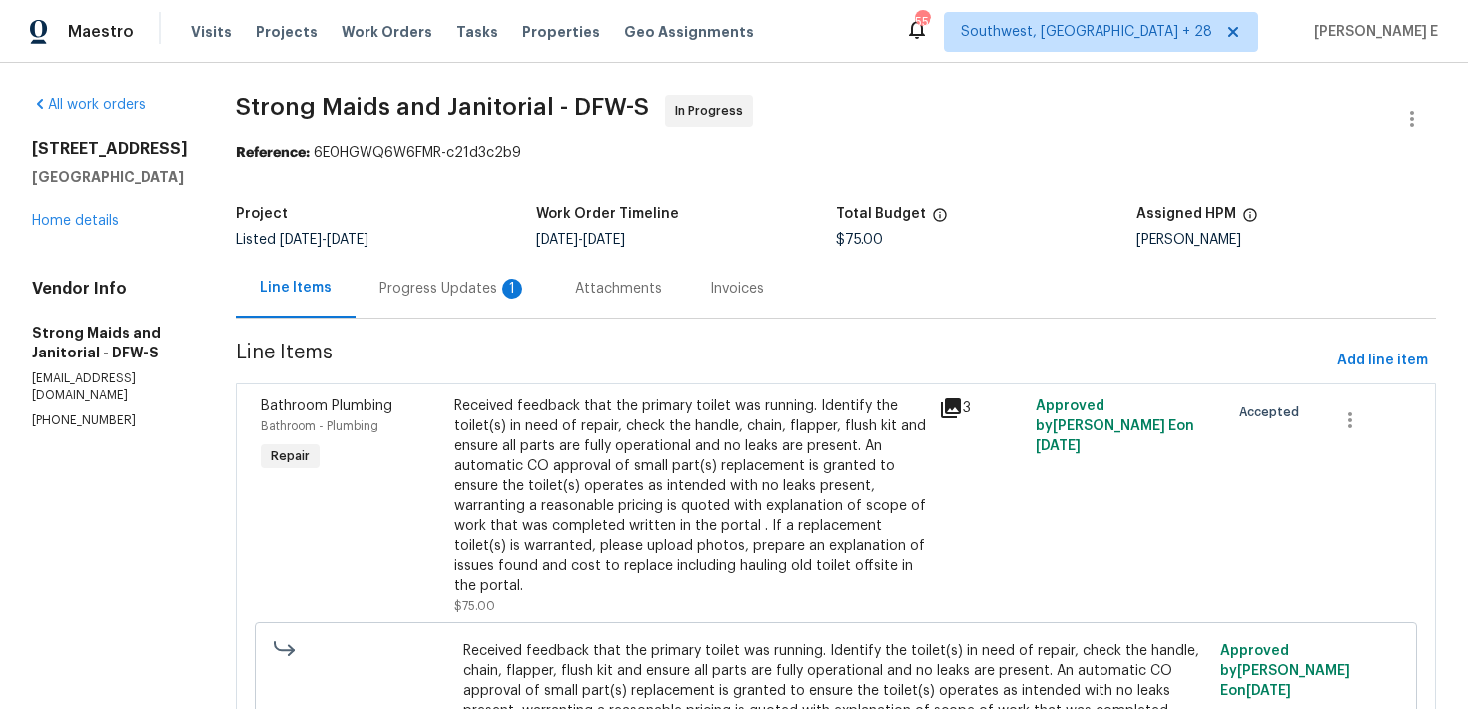
click at [461, 290] on div "Progress Updates 1" at bounding box center [454, 289] width 148 height 20
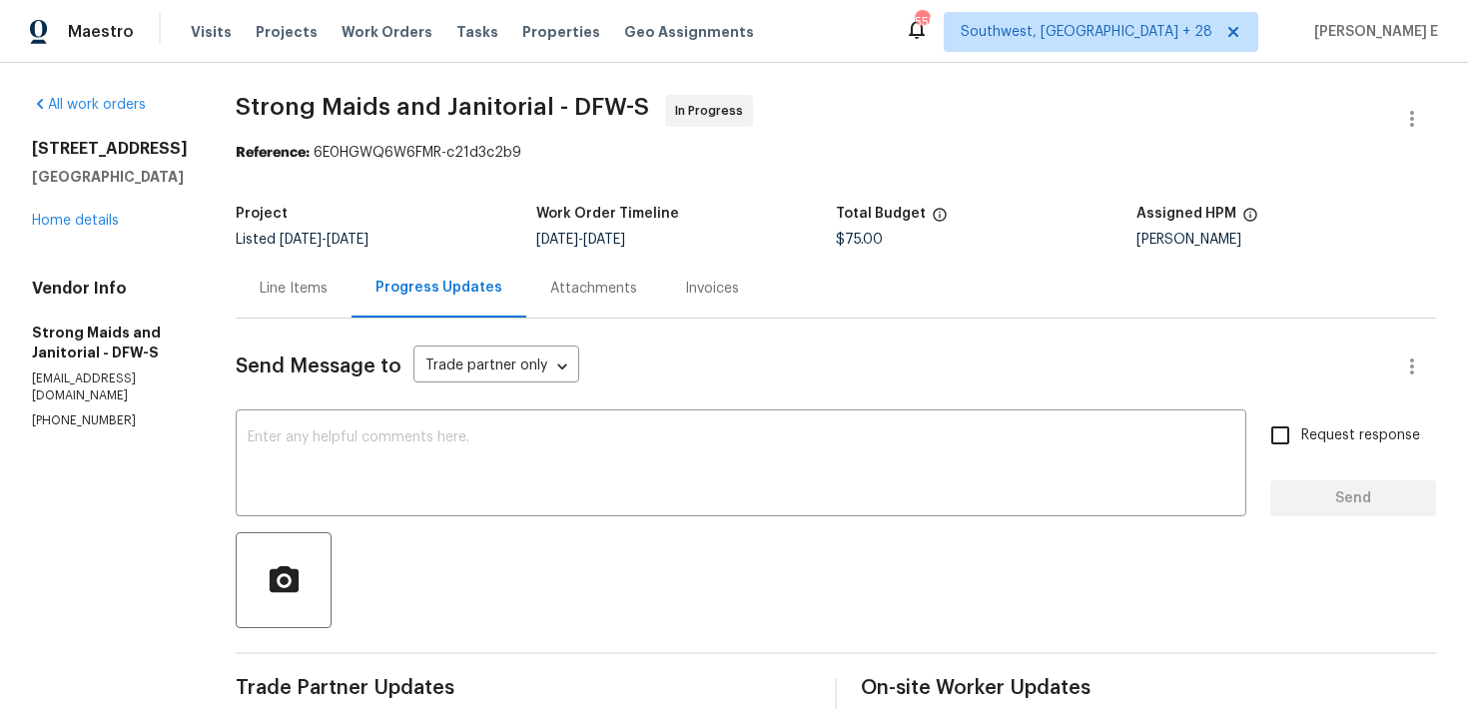
click at [287, 297] on div "Line Items" at bounding box center [294, 289] width 68 height 20
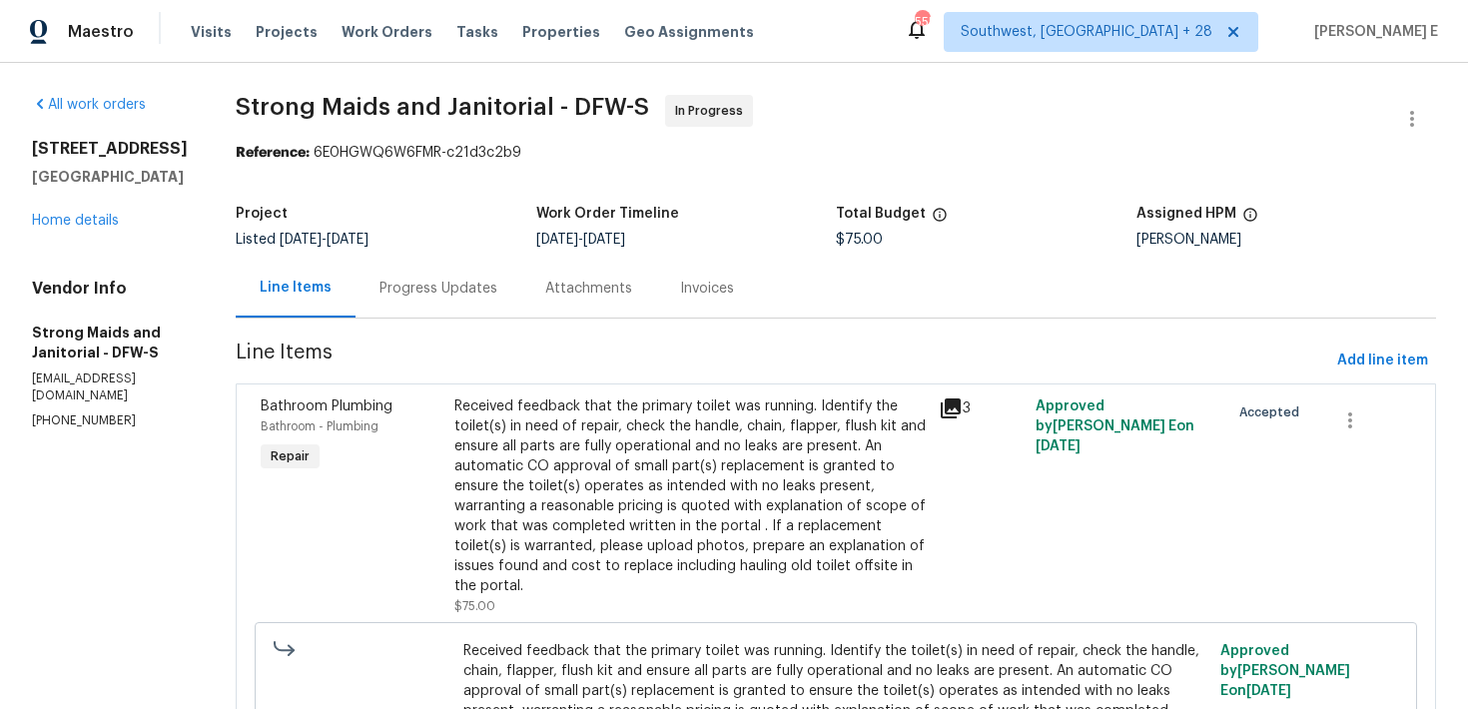
click at [663, 452] on div "Received feedback that the primary toilet was running. Identify the toilet(s) i…" at bounding box center [690, 496] width 472 height 200
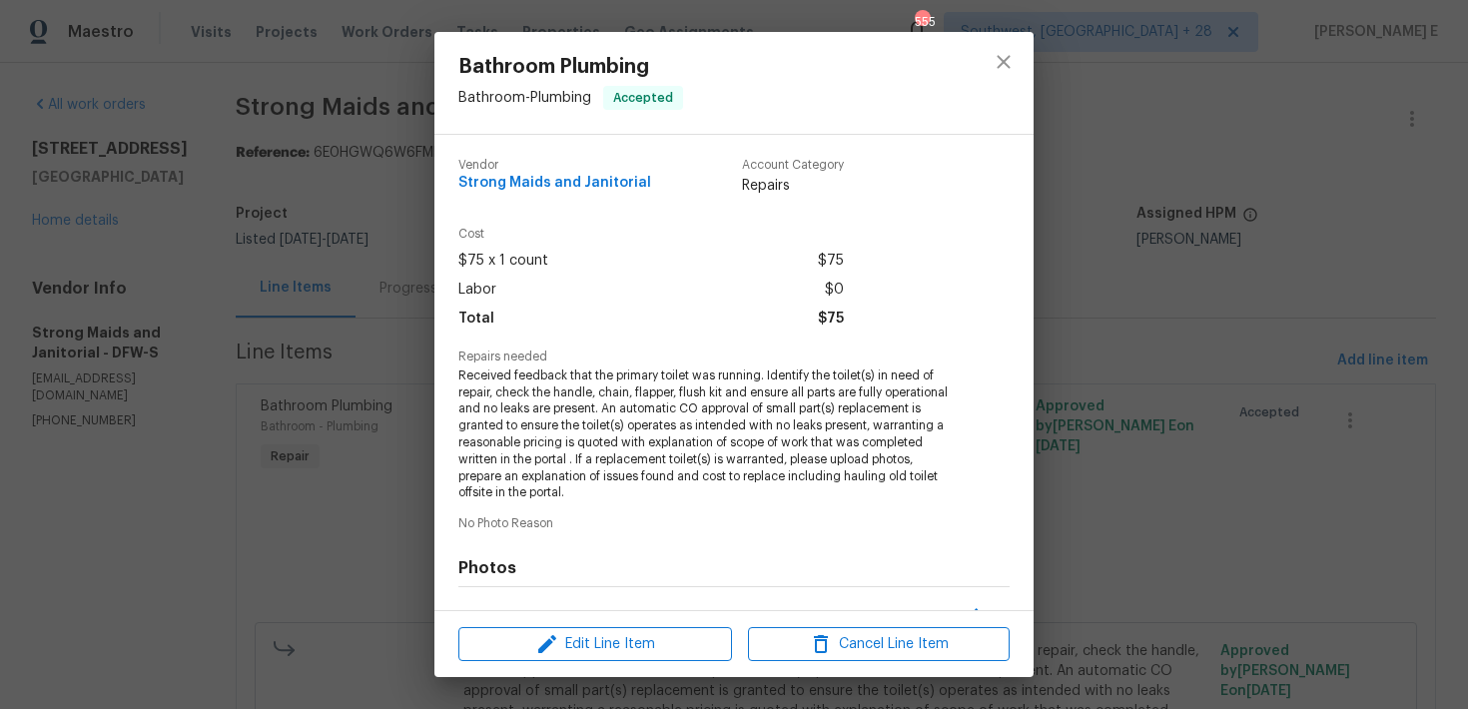
scroll to position [261, 0]
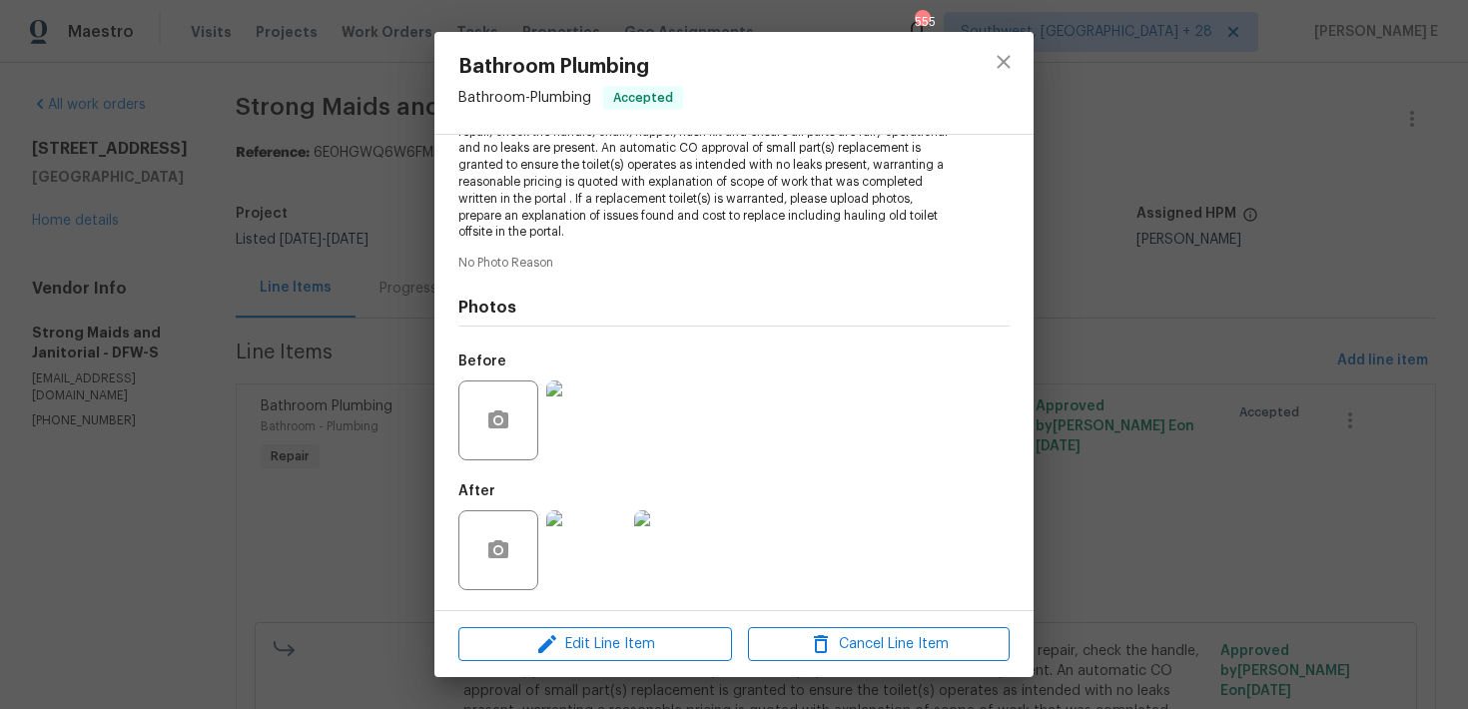
click at [608, 406] on img at bounding box center [586, 421] width 80 height 80
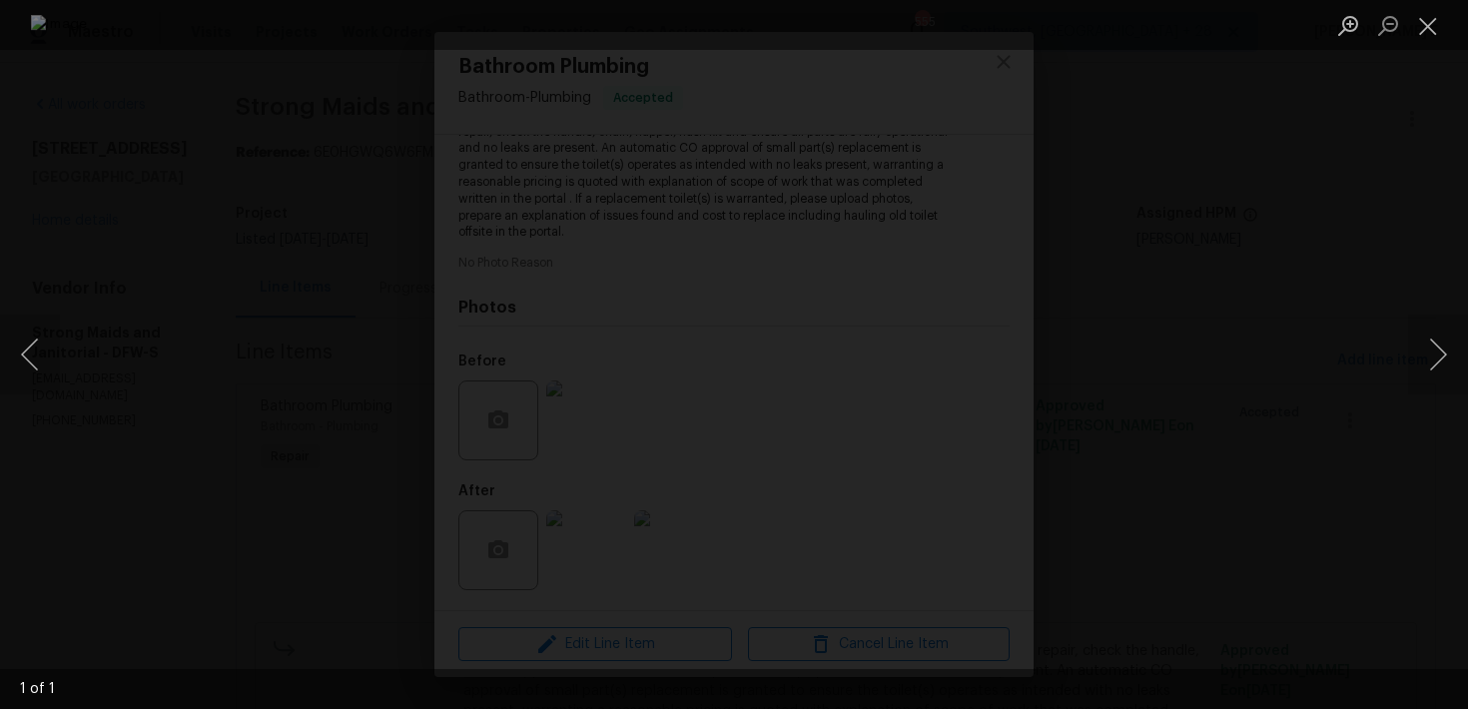
click at [1170, 179] on div "Lightbox" at bounding box center [734, 354] width 1468 height 709
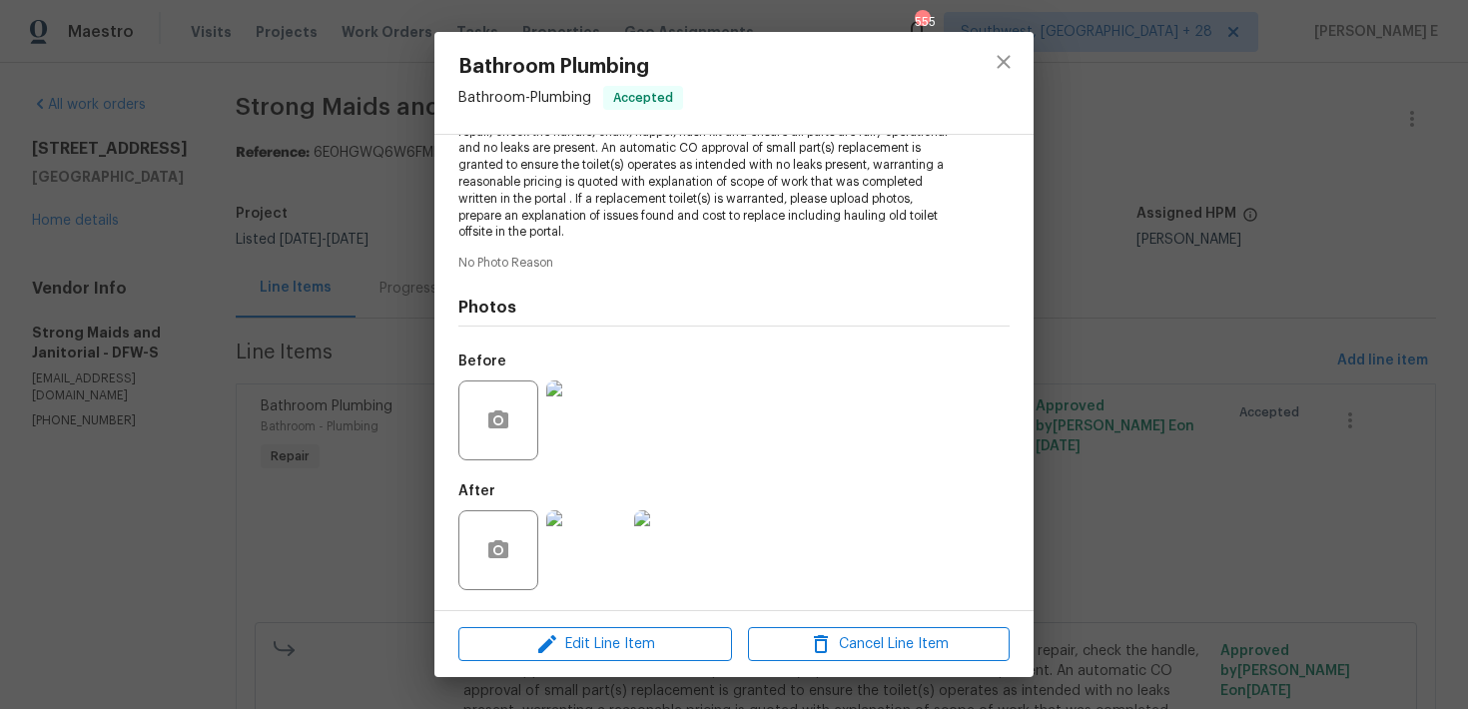
click at [590, 542] on img at bounding box center [586, 550] width 80 height 80
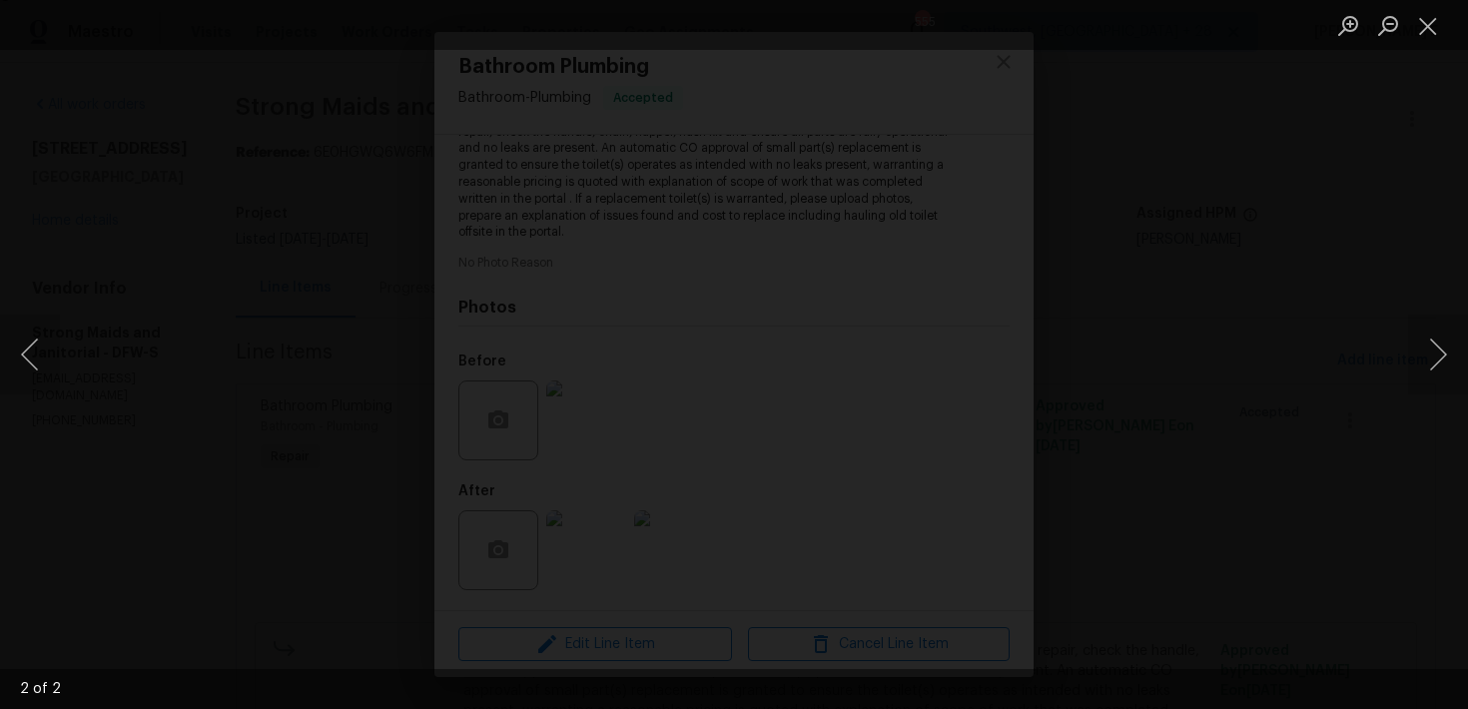
click at [1194, 285] on div "Lightbox" at bounding box center [734, 354] width 1468 height 709
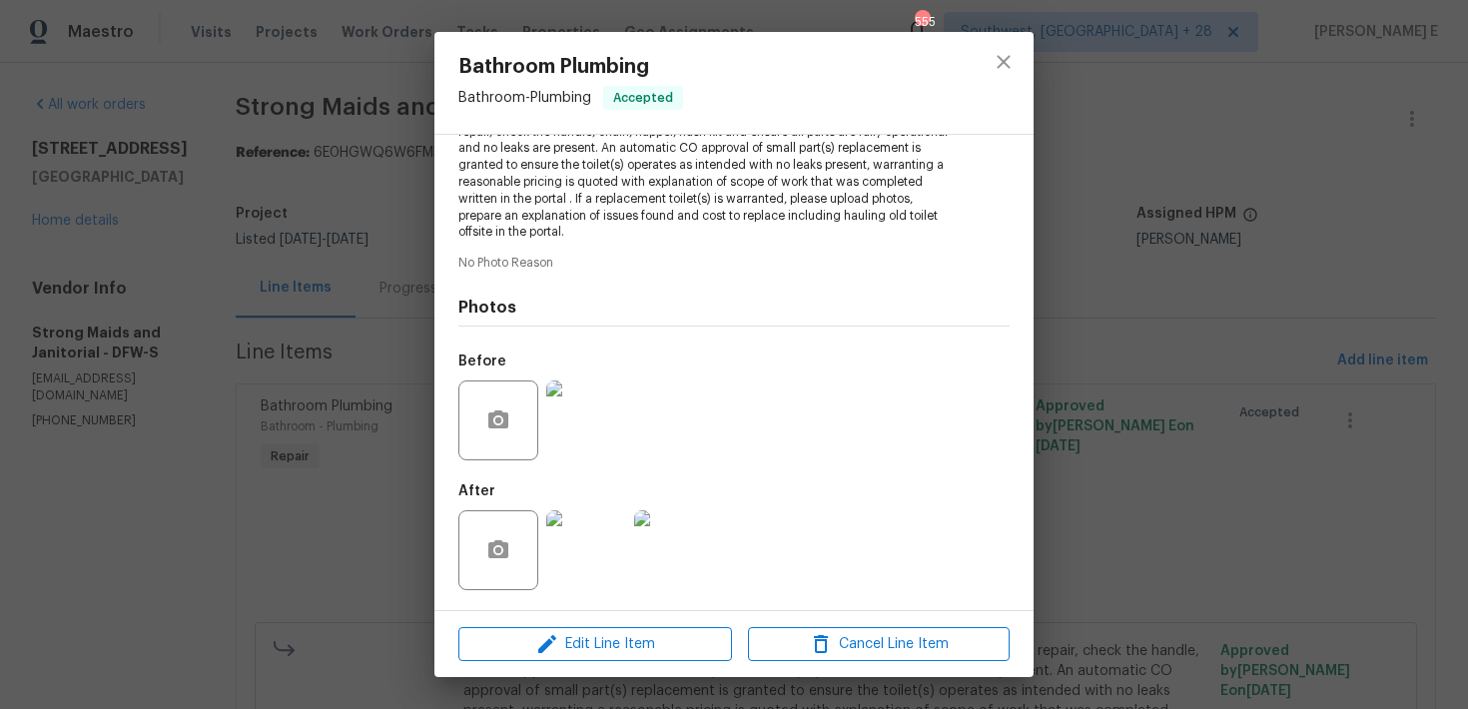
click at [577, 425] on img at bounding box center [586, 421] width 80 height 80
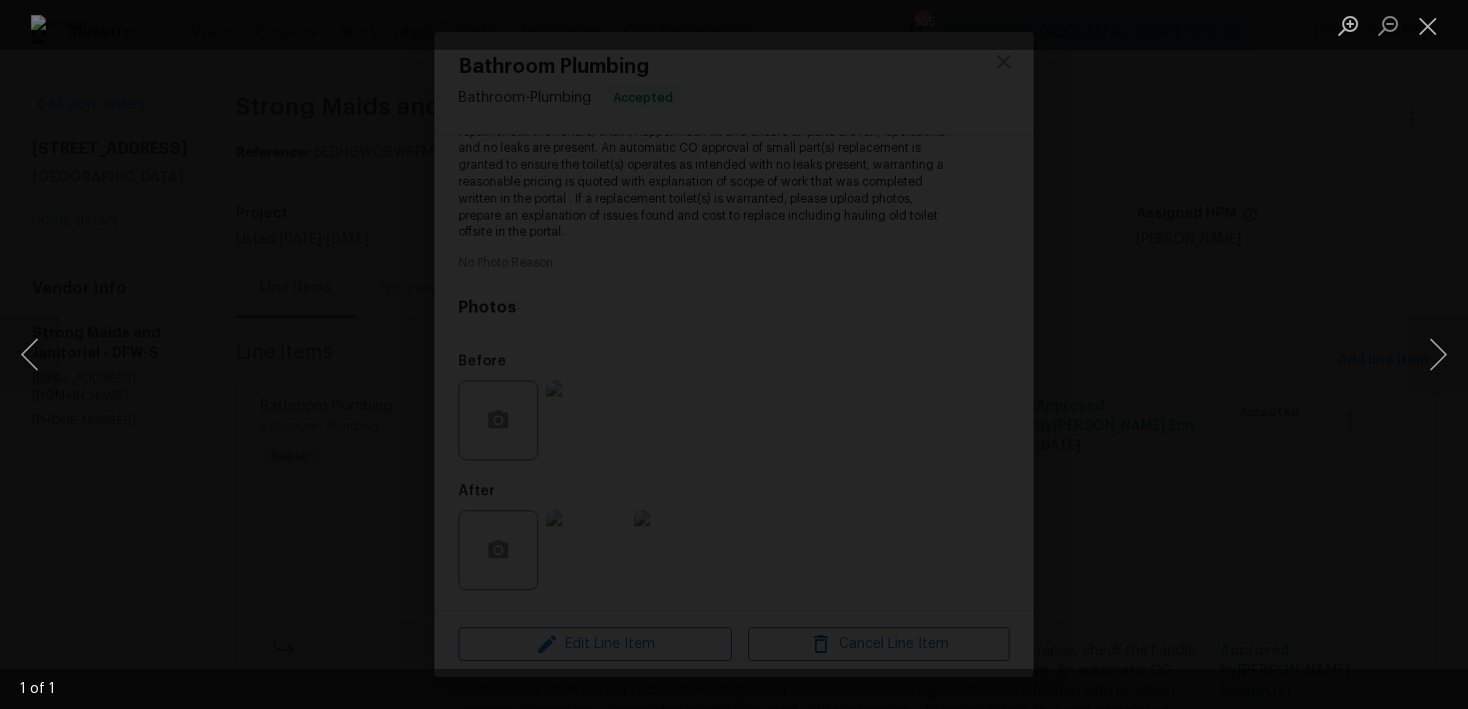
click at [1120, 260] on div "Lightbox" at bounding box center [734, 354] width 1468 height 709
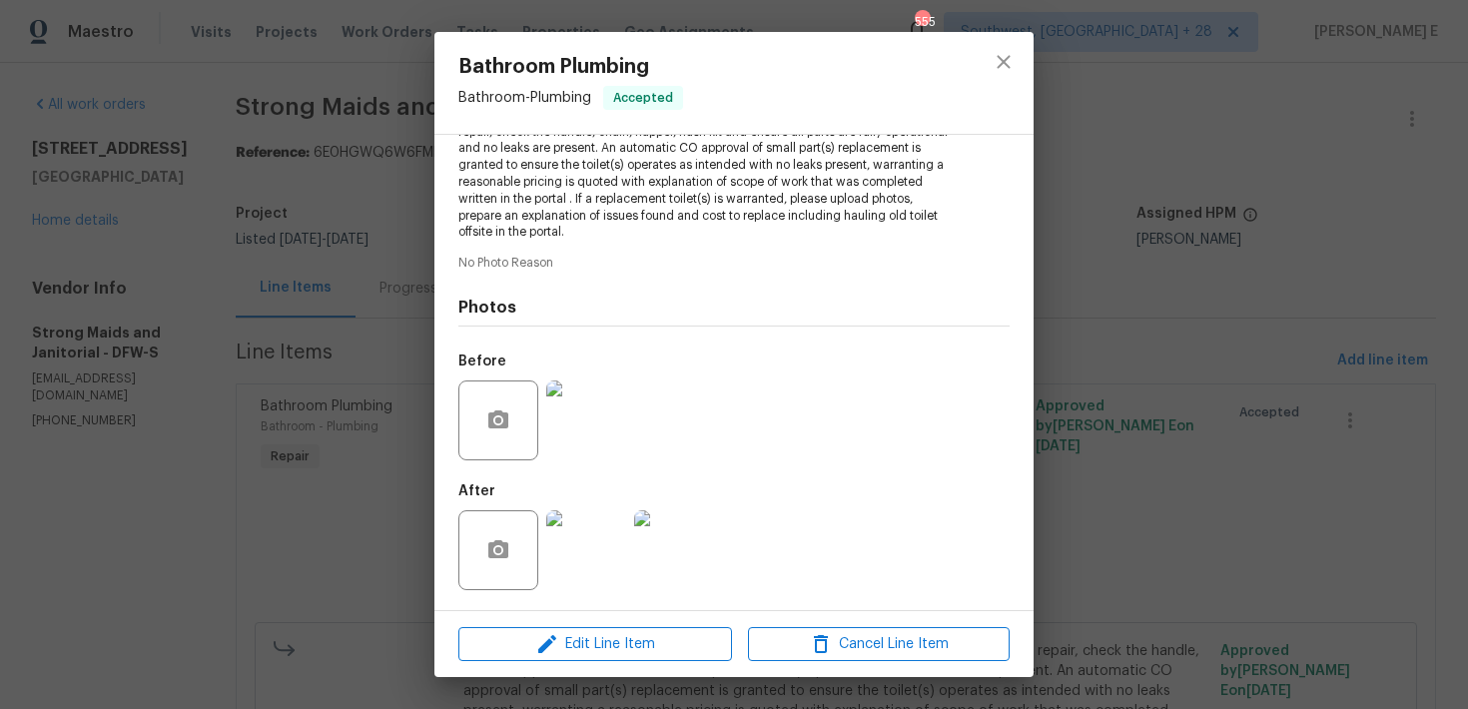
click at [1120, 260] on div "Lightbox" at bounding box center [734, 354] width 1468 height 709
click at [1120, 260] on div "Bathroom Plumbing Bathroom - Plumbing Accepted Vendor Strong Maids and Janitori…" at bounding box center [734, 354] width 1468 height 709
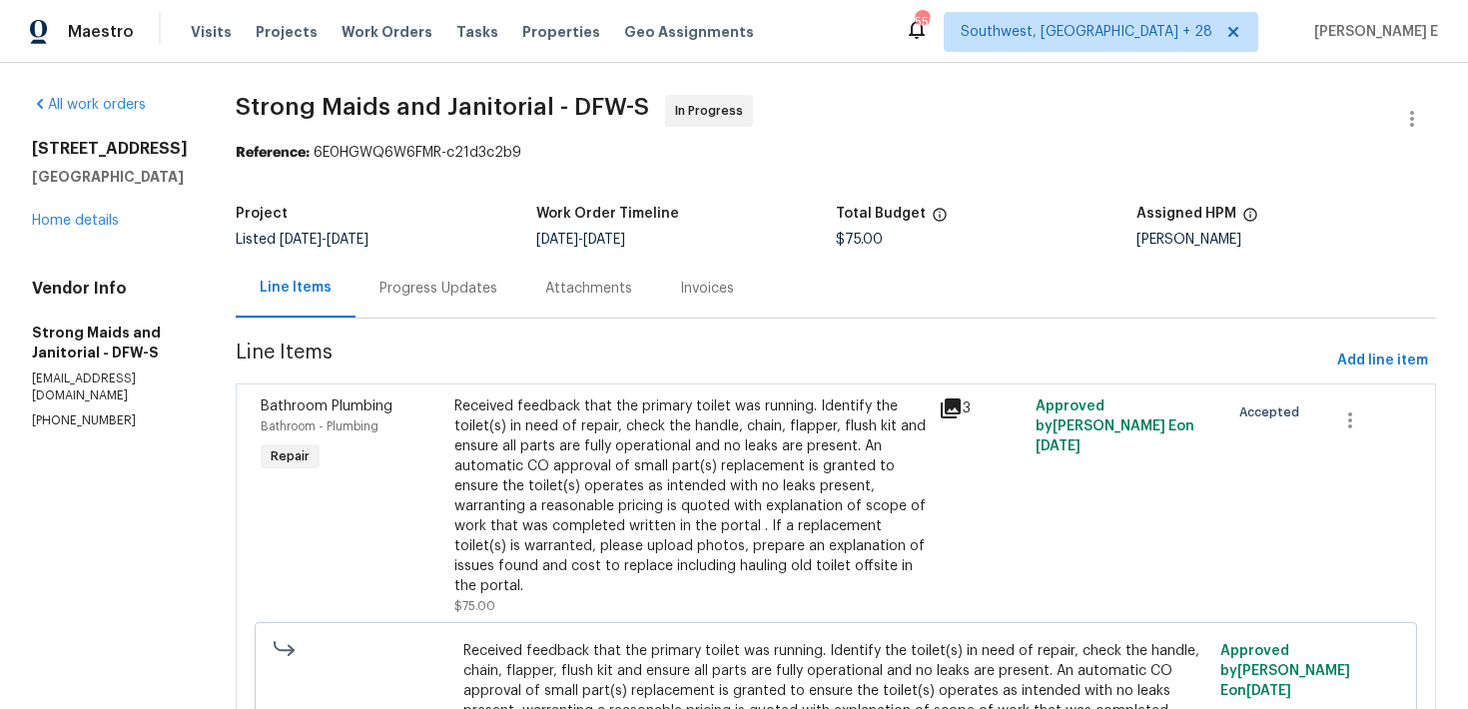
click at [477, 281] on div "Progress Updates" at bounding box center [439, 288] width 166 height 59
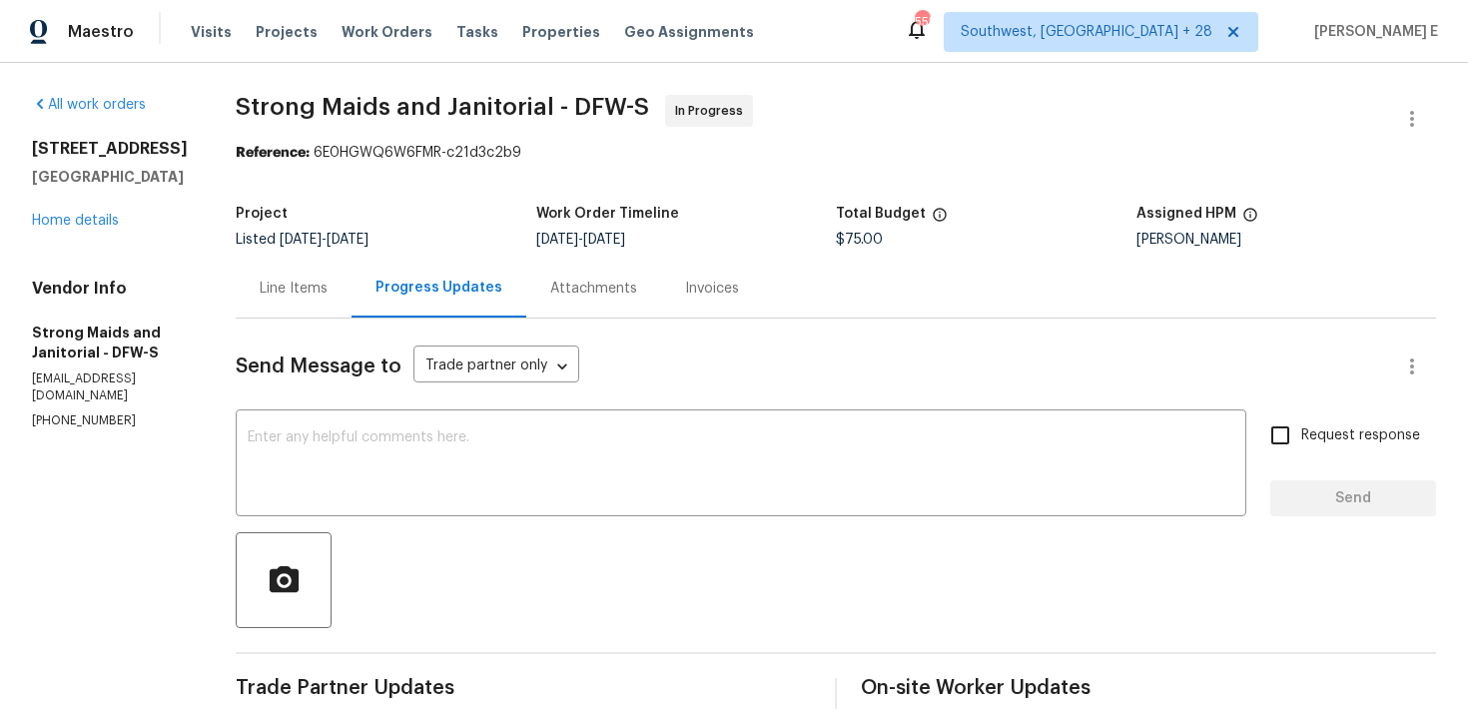
click at [323, 271] on div "Line Items" at bounding box center [294, 288] width 116 height 59
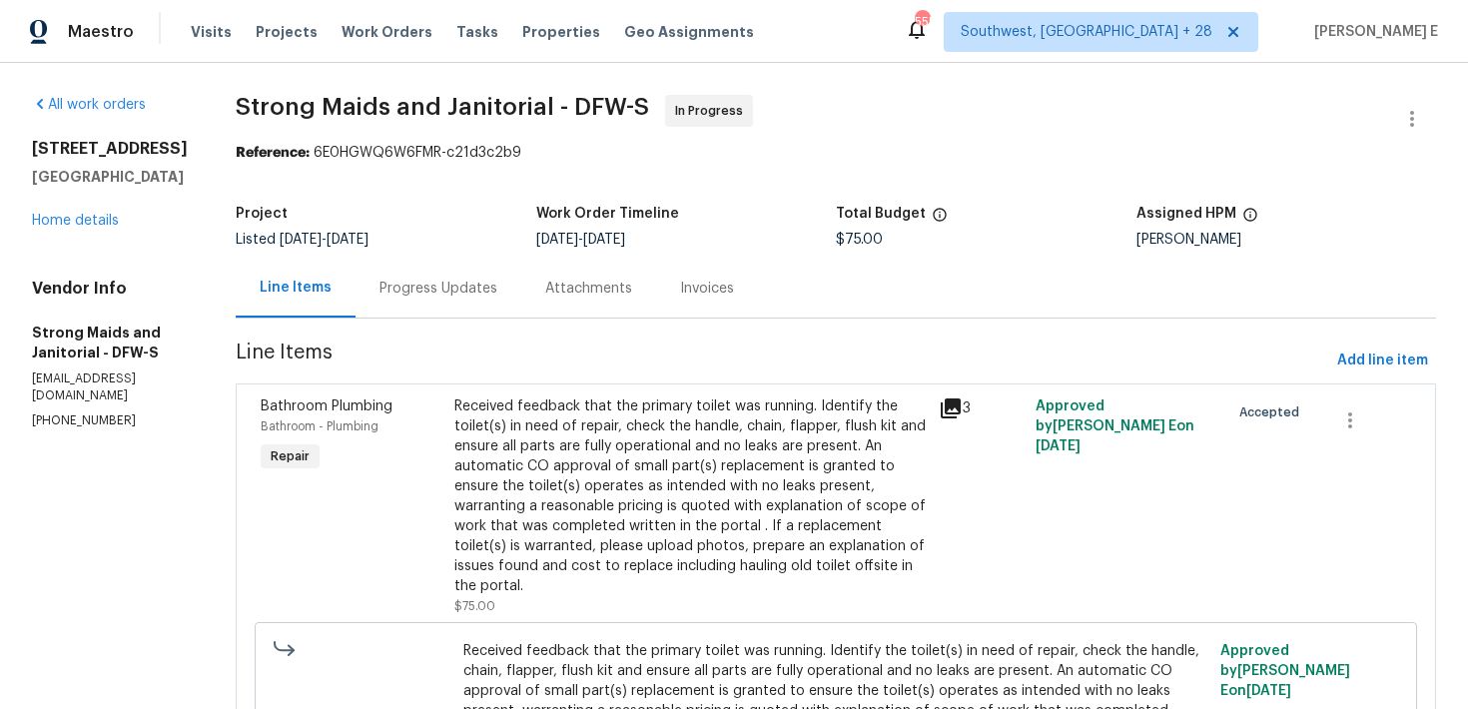
click at [584, 418] on div "Received feedback that the primary toilet was running. Identify the toilet(s) i…" at bounding box center [690, 496] width 472 height 200
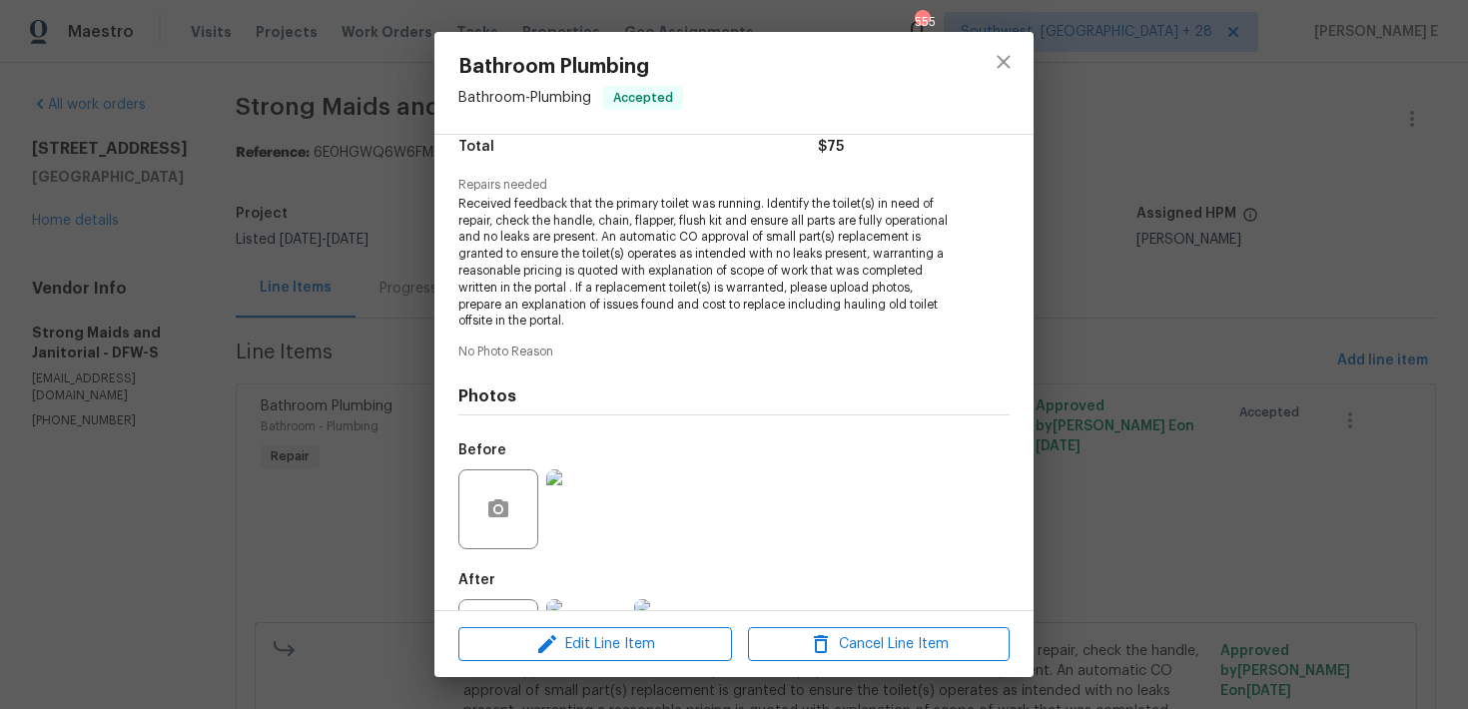
scroll to position [261, 0]
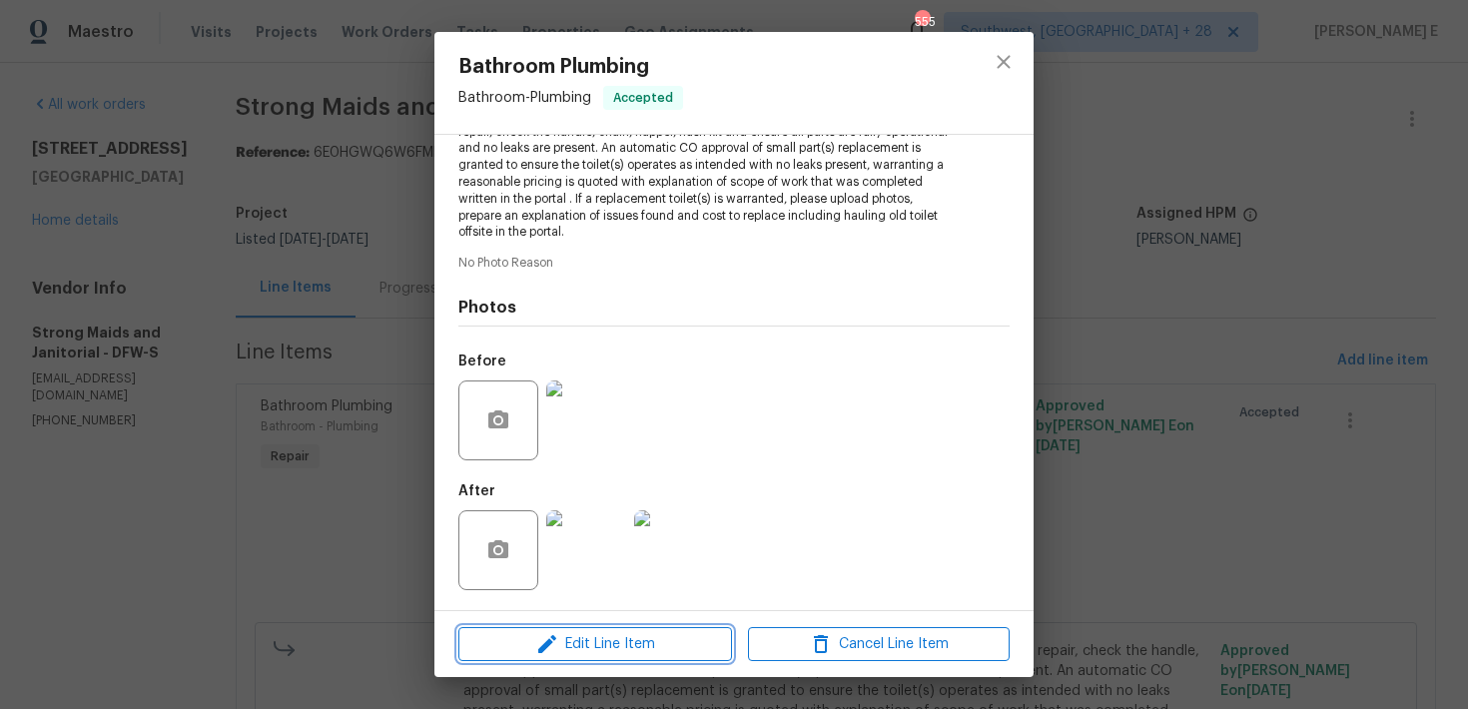
click at [522, 647] on span "Edit Line Item" at bounding box center [595, 644] width 262 height 25
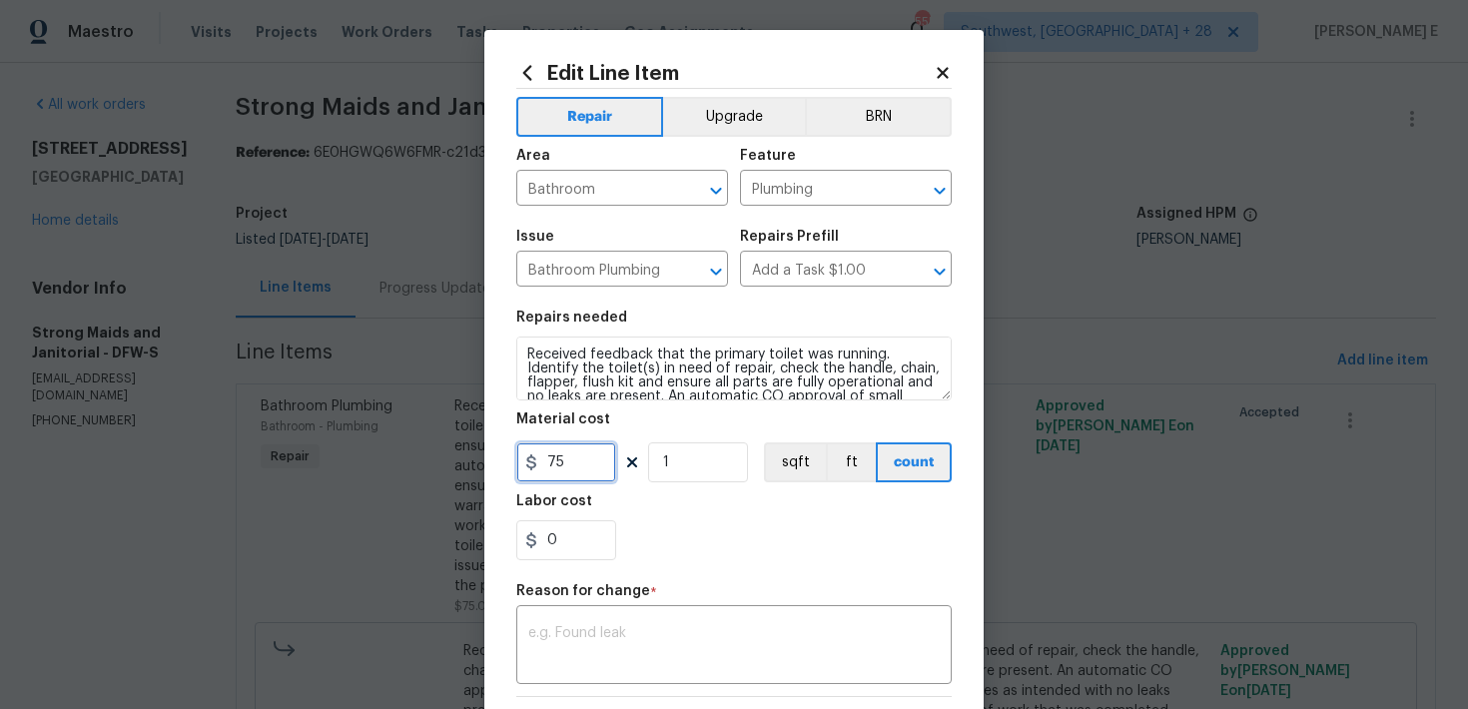
click at [566, 462] on input "75" at bounding box center [566, 462] width 100 height 40
type input "110"
click at [619, 677] on div "x ​" at bounding box center [733, 647] width 435 height 74
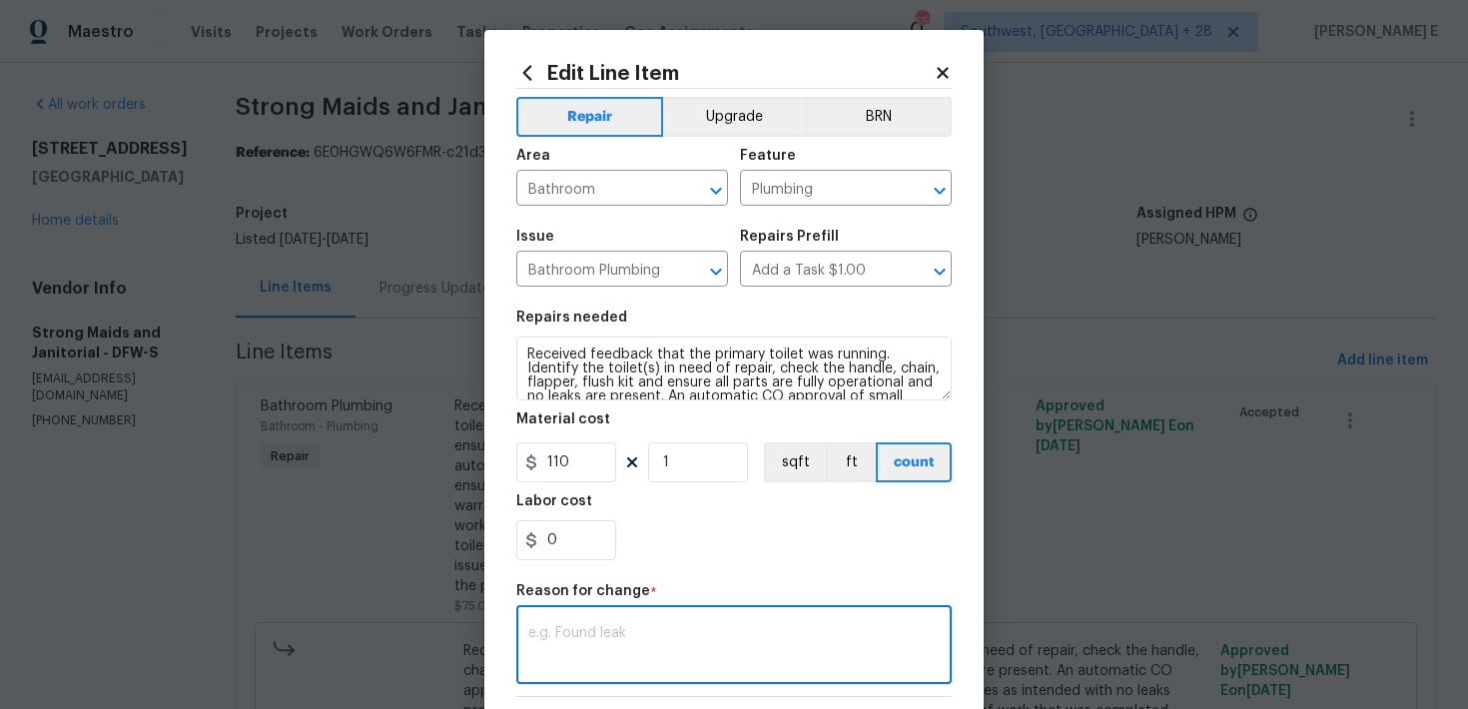
paste textarea "(KE) Updated per vendor's final cost."
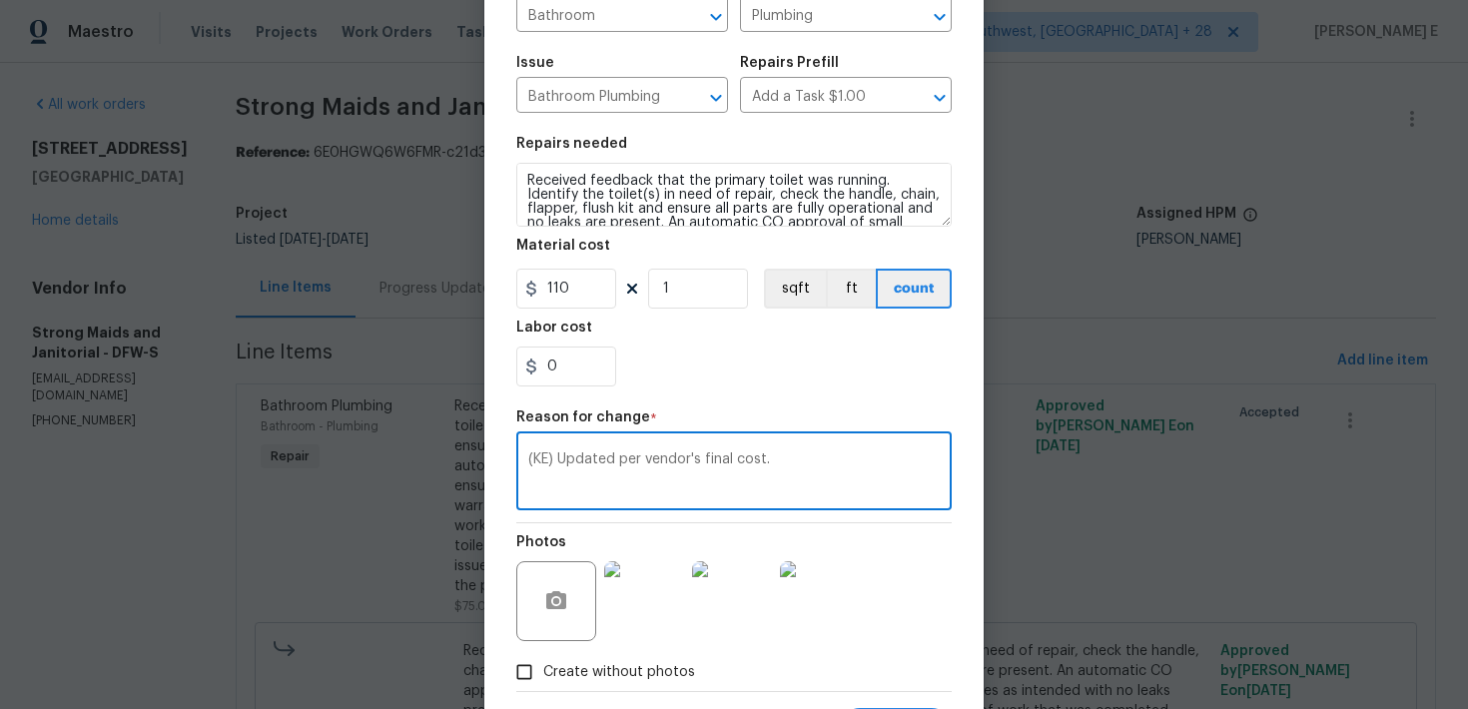
scroll to position [276, 0]
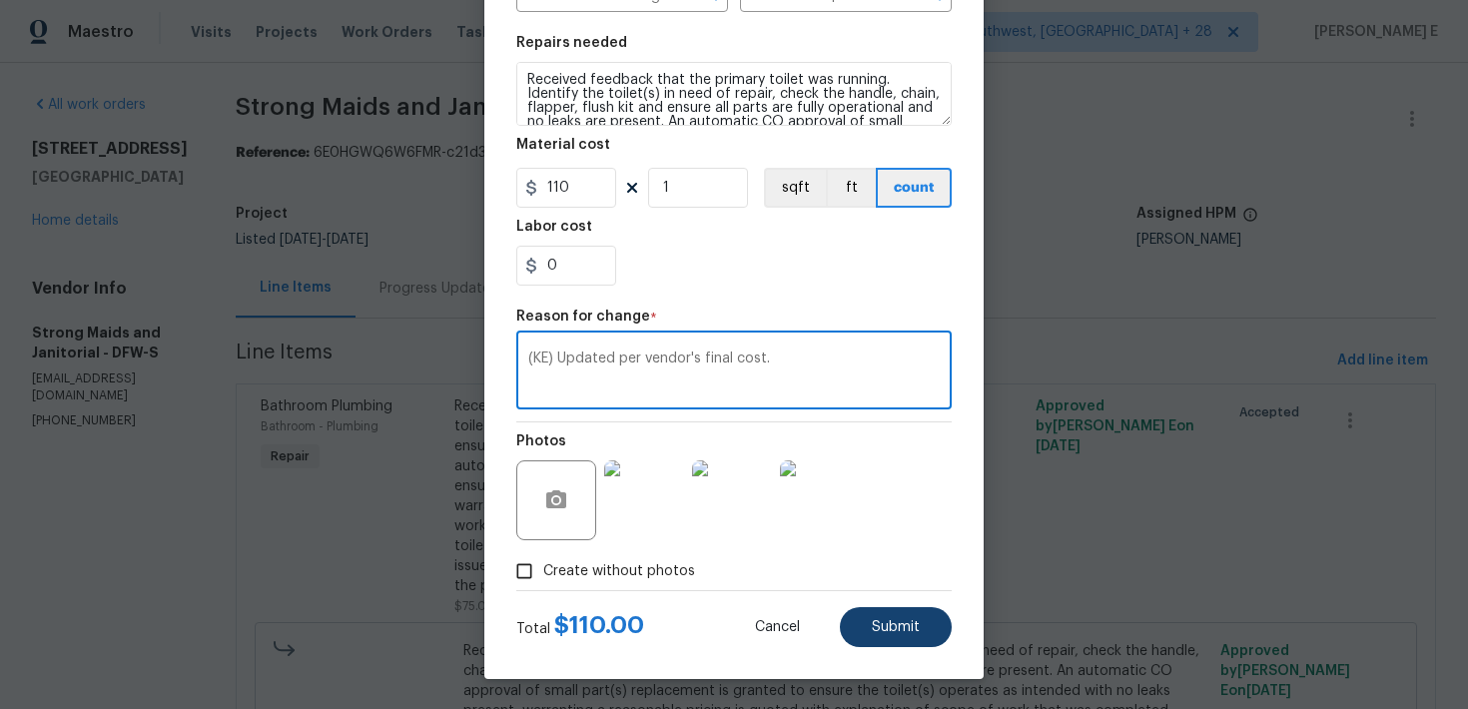
type textarea "(KE) Updated per vendor's final cost."
click at [937, 635] on button "Submit" at bounding box center [896, 627] width 112 height 40
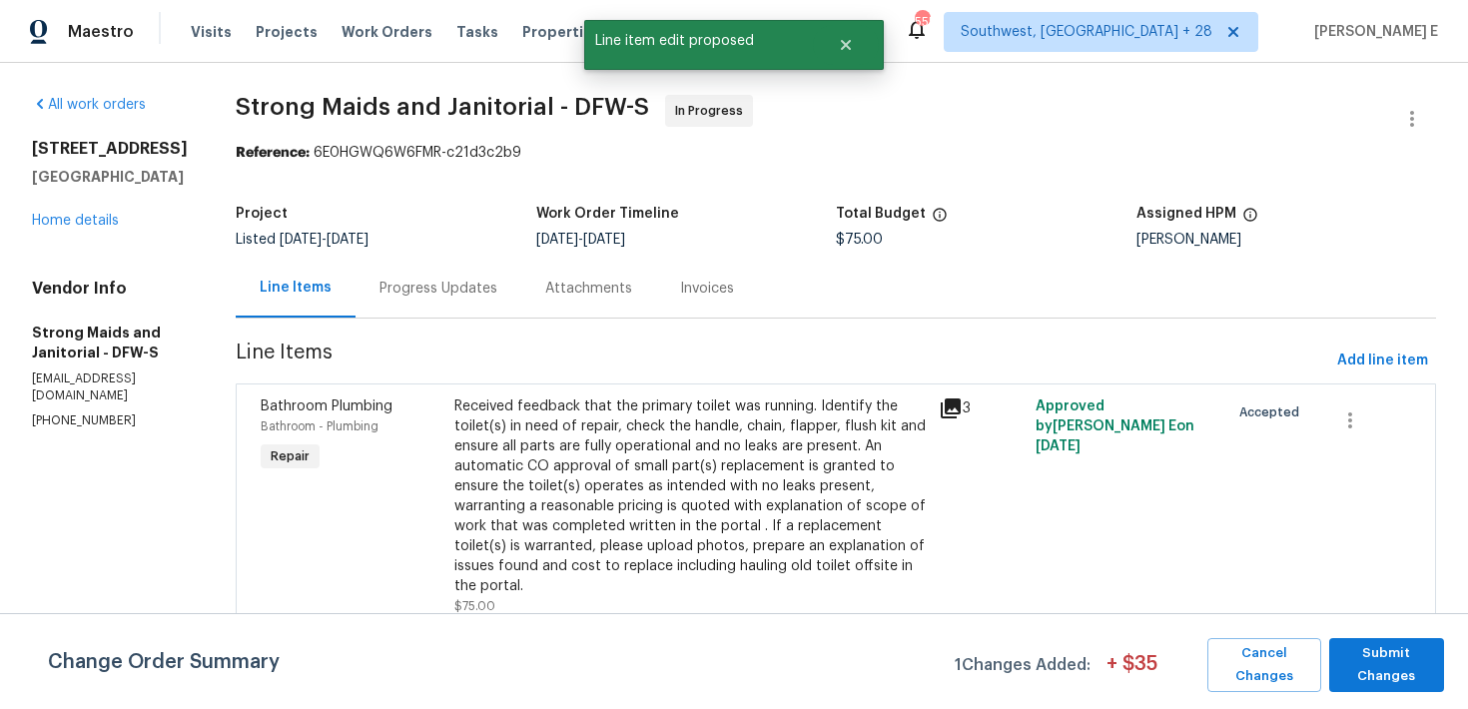
scroll to position [0, 0]
click at [1383, 657] on span "Submit Changes" at bounding box center [1386, 665] width 95 height 46
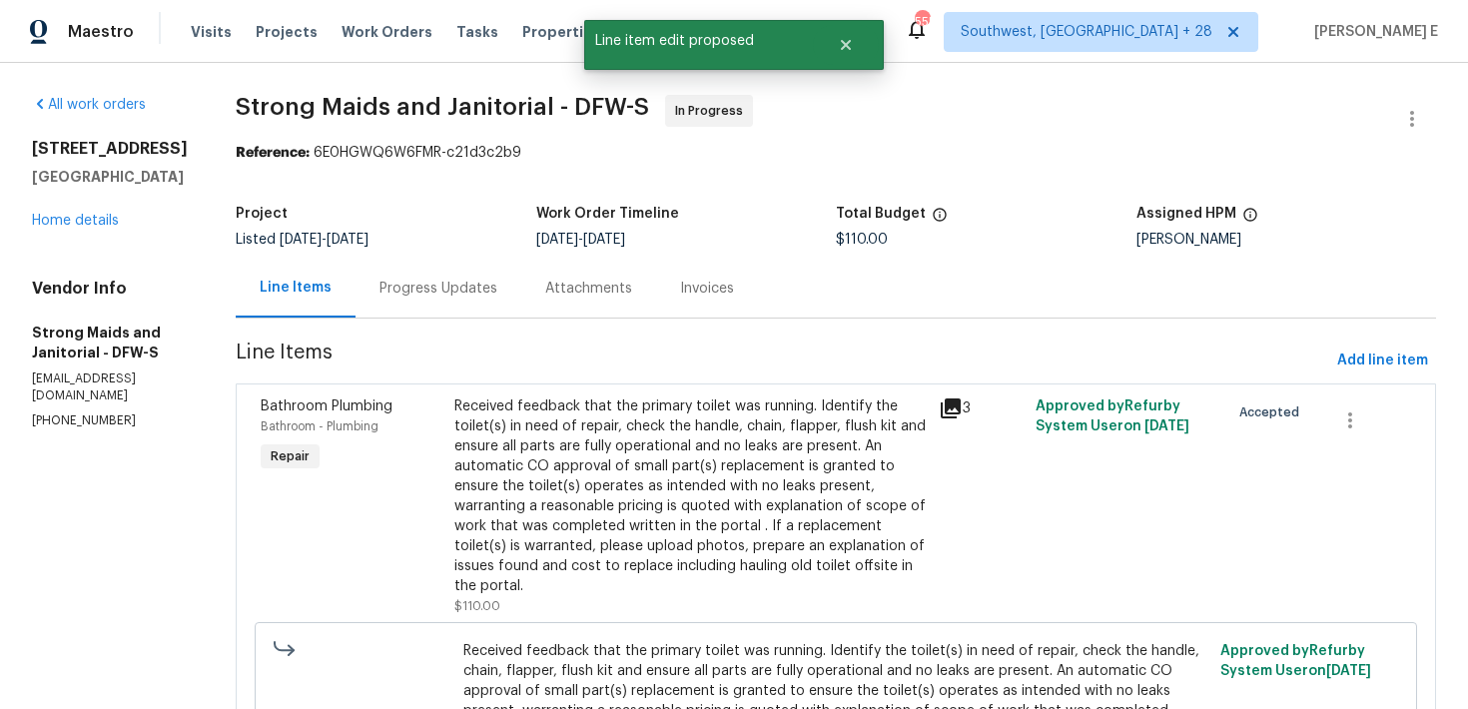
click at [396, 289] on div "Progress Updates" at bounding box center [439, 289] width 118 height 20
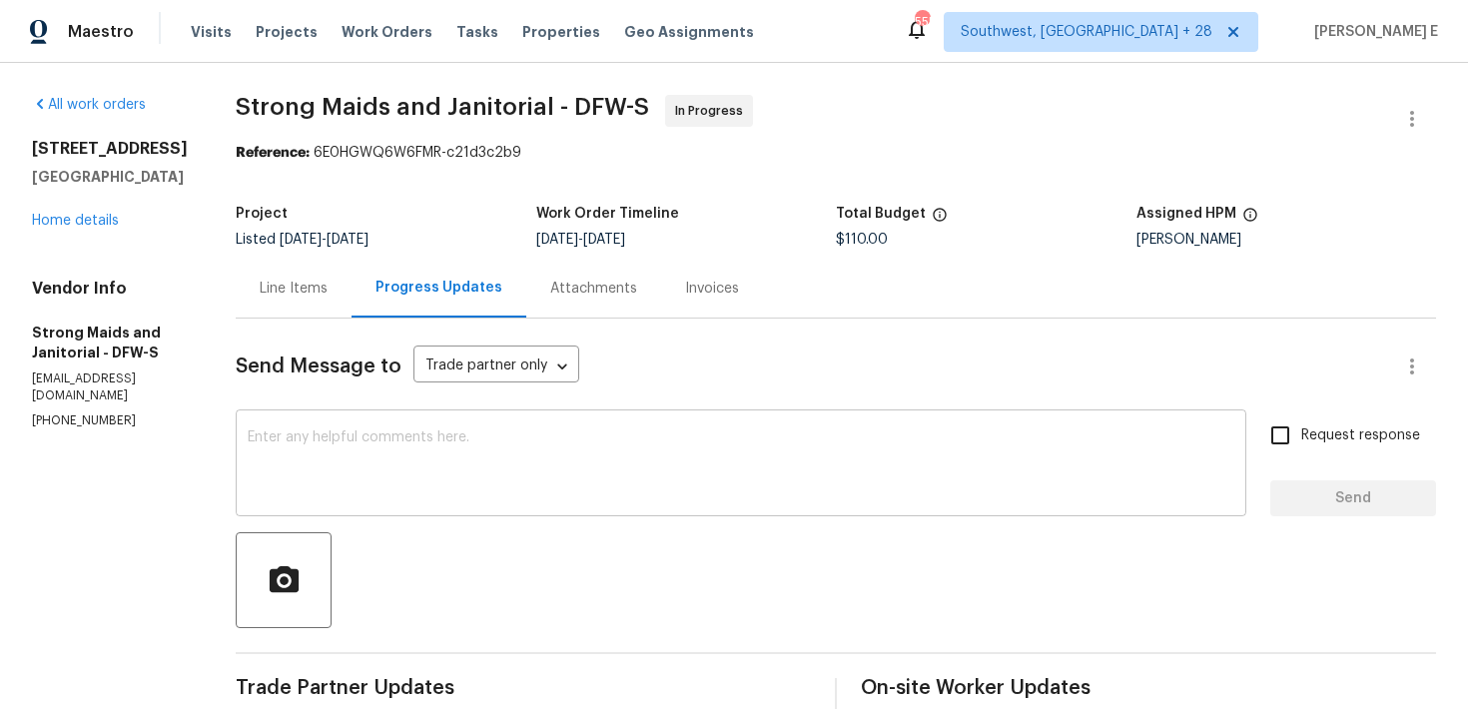
click at [674, 472] on textarea at bounding box center [741, 465] width 987 height 70
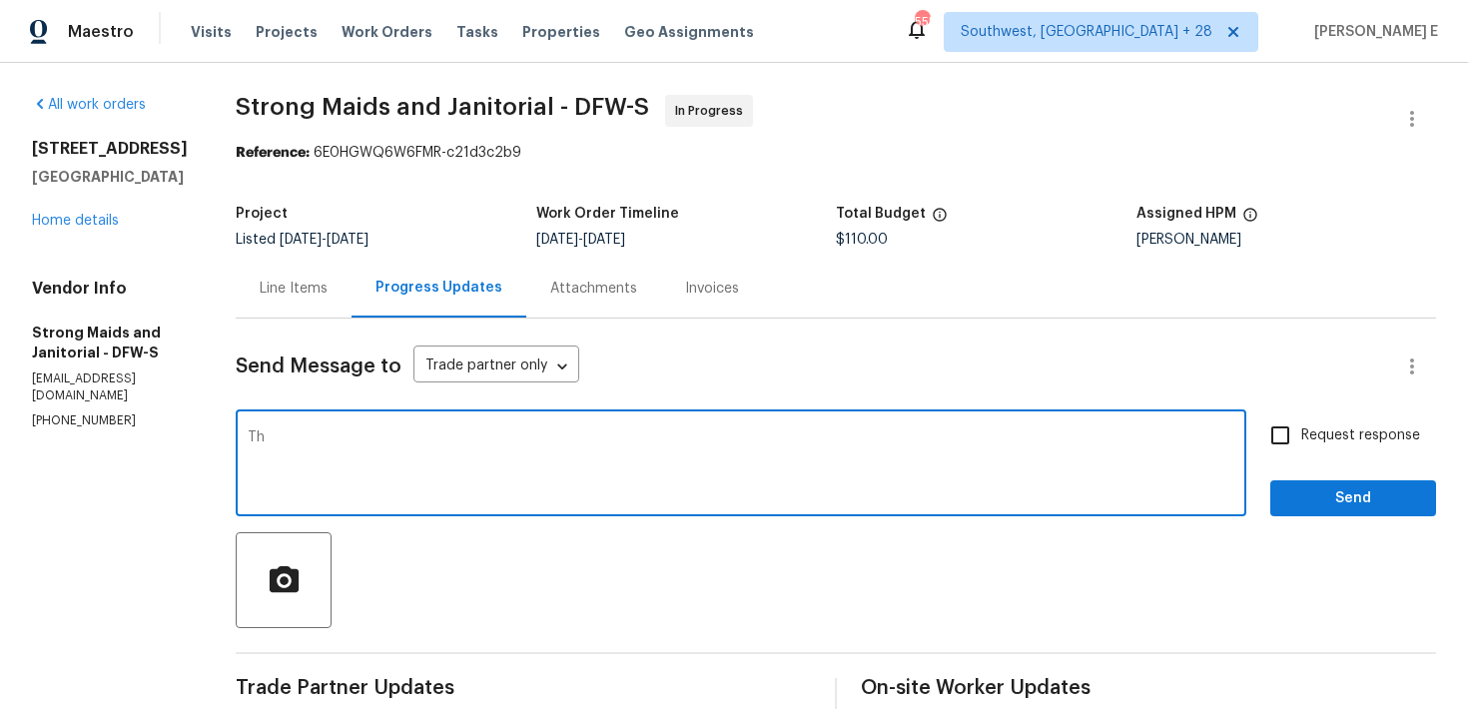
type textarea "T"
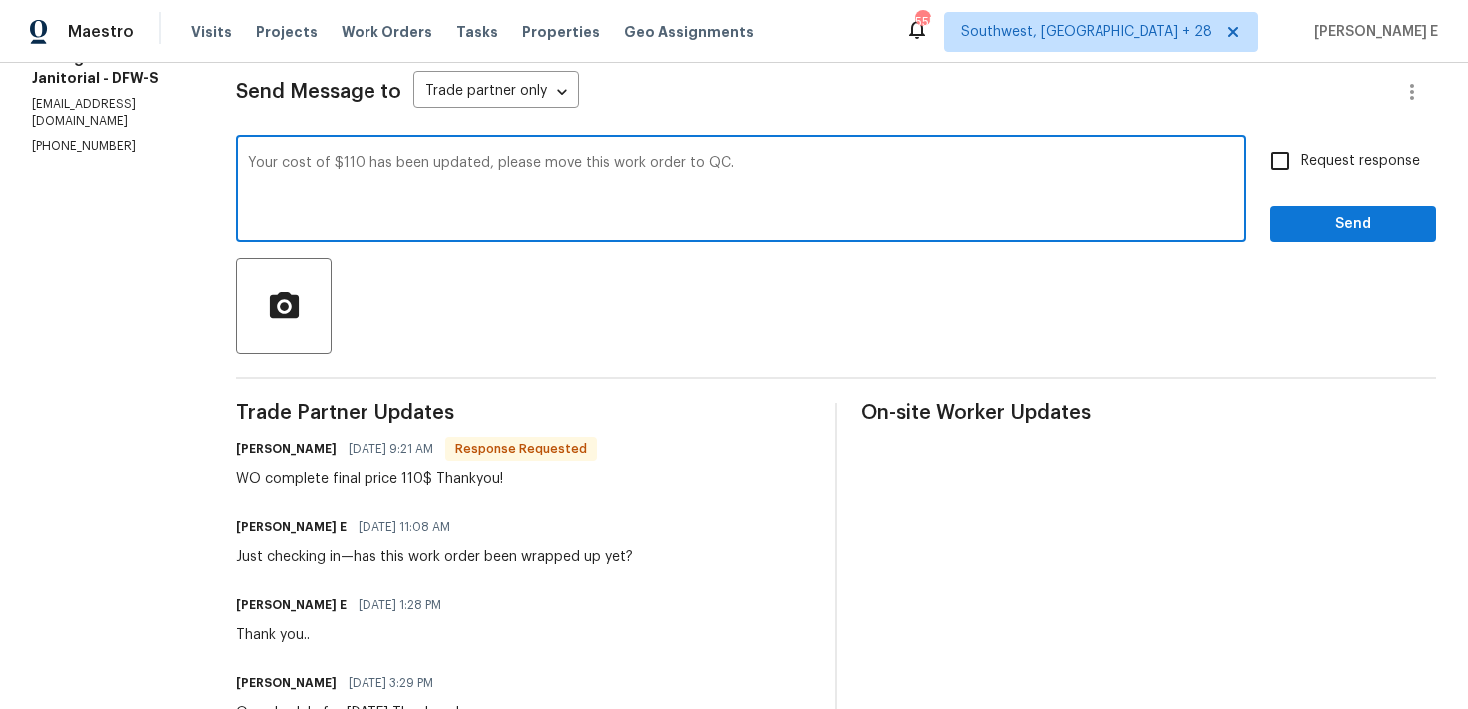
scroll to position [255, 0]
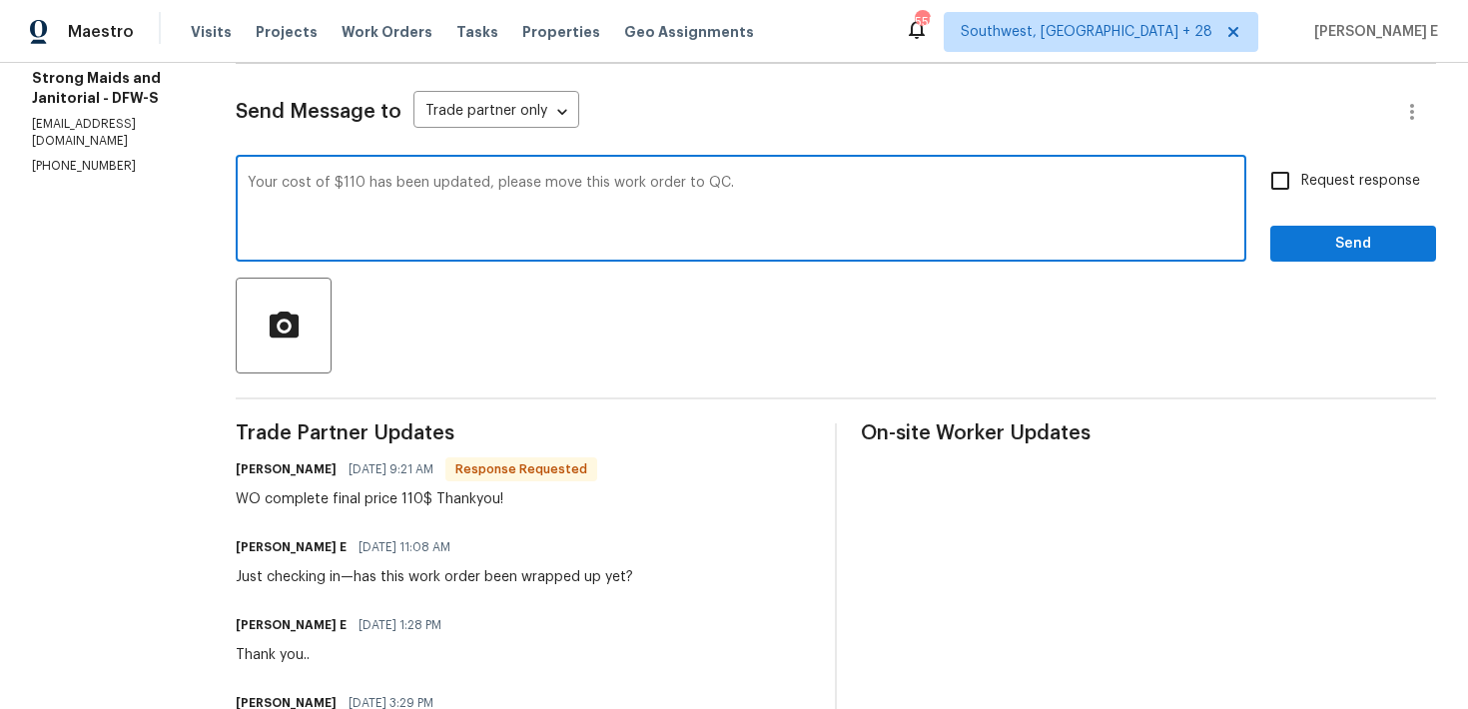
type textarea "Your cost of $110 has been updated, please move this work order to QC."
click at [1323, 192] on label "Request response" at bounding box center [1339, 181] width 161 height 42
click at [1301, 192] on input "Request response" at bounding box center [1280, 181] width 42 height 42
checkbox input "true"
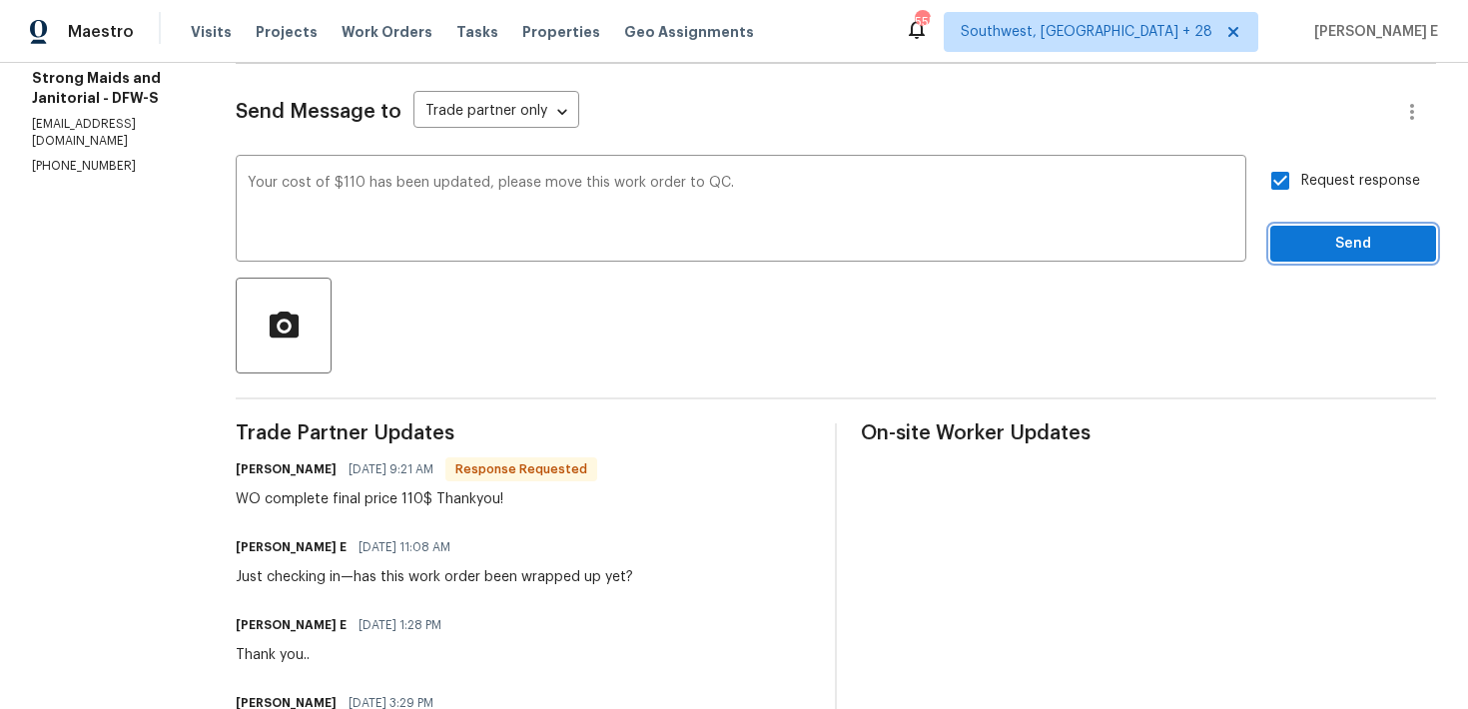
click at [1322, 247] on span "Send" at bounding box center [1353, 244] width 134 height 25
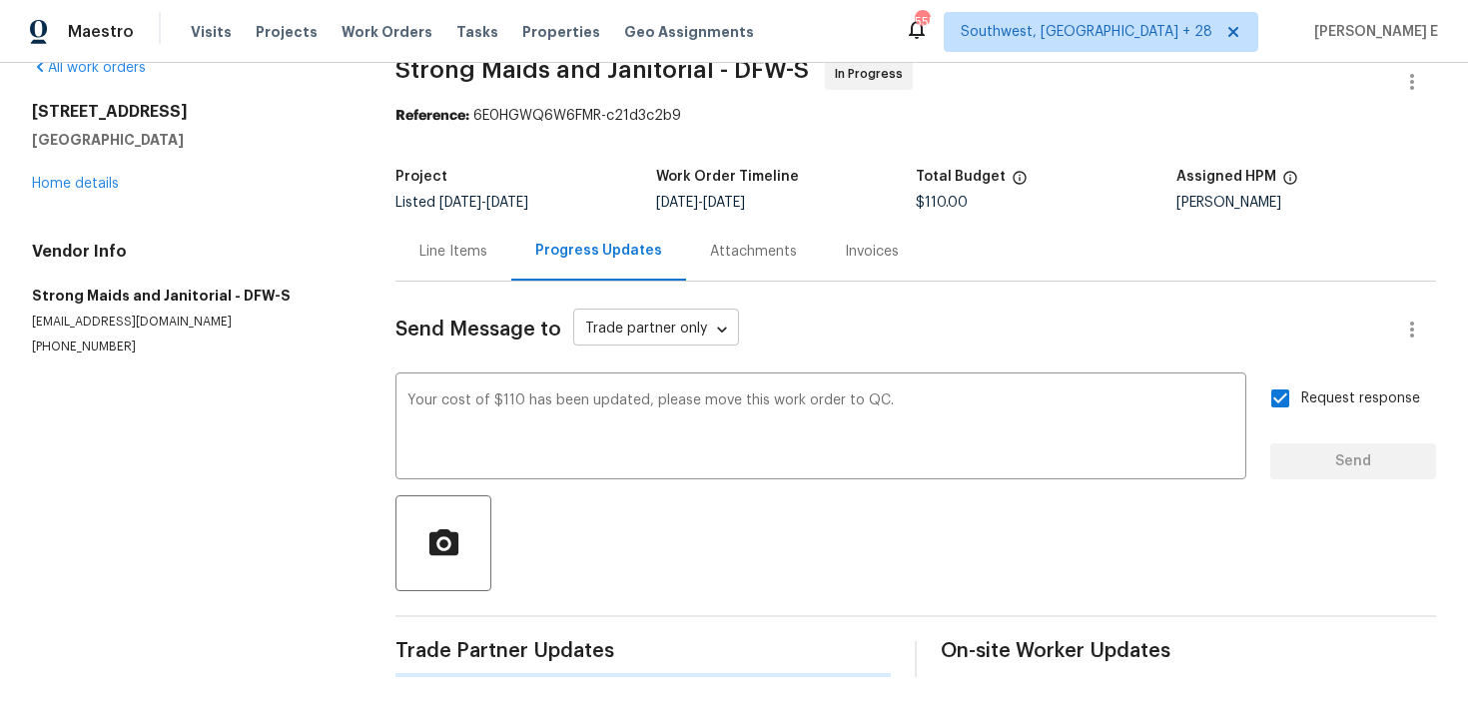
scroll to position [0, 0]
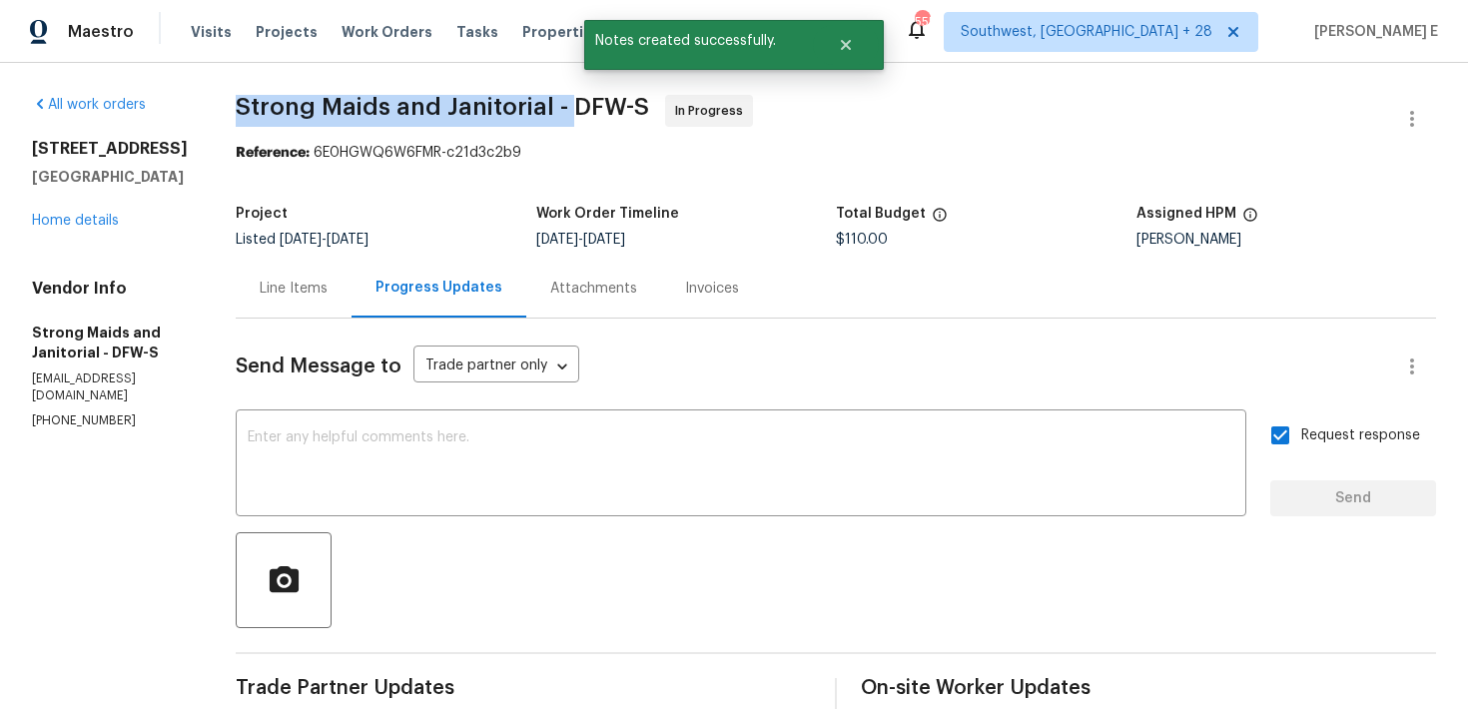
drag, startPoint x: 223, startPoint y: 113, endPoint x: 555, endPoint y: 112, distance: 332.6
copy span "Strong Maids and Janitorial -"
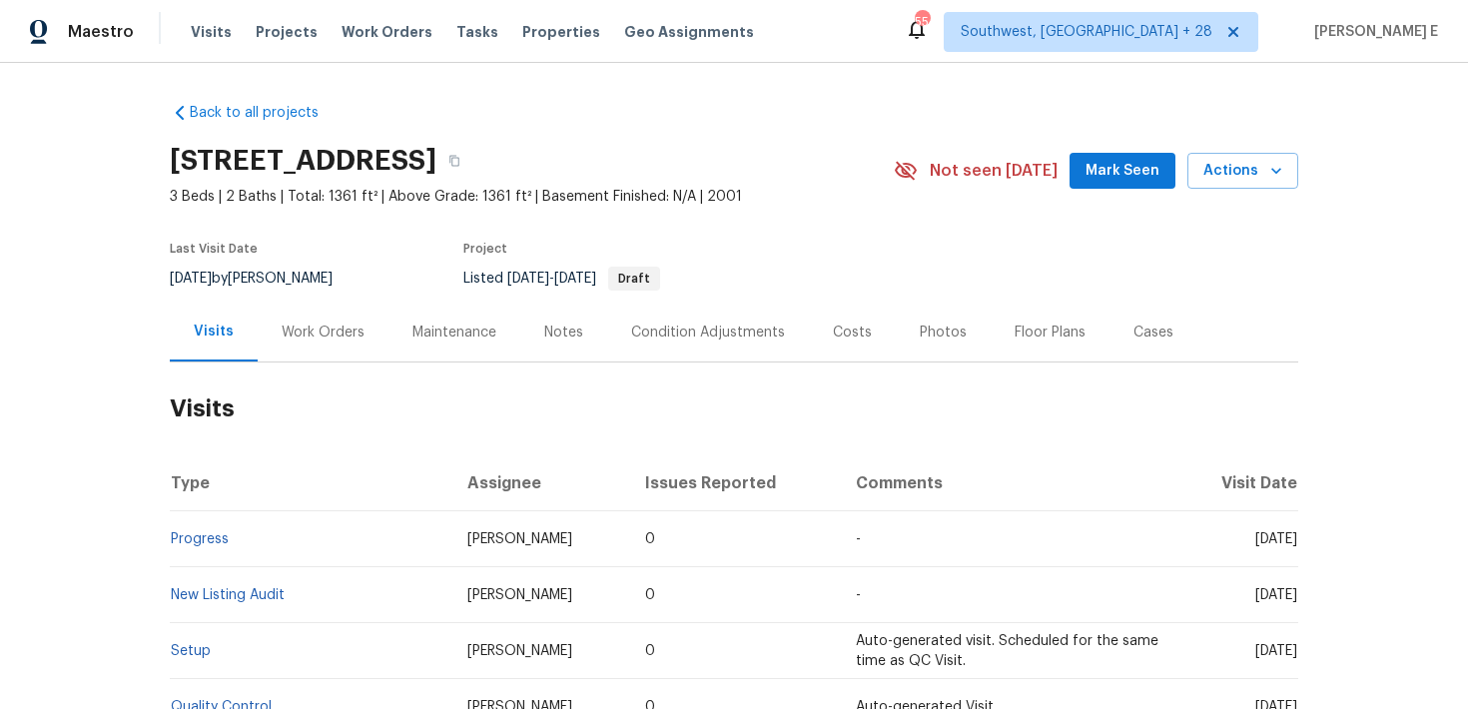
click at [304, 339] on div "Work Orders" at bounding box center [323, 333] width 83 height 20
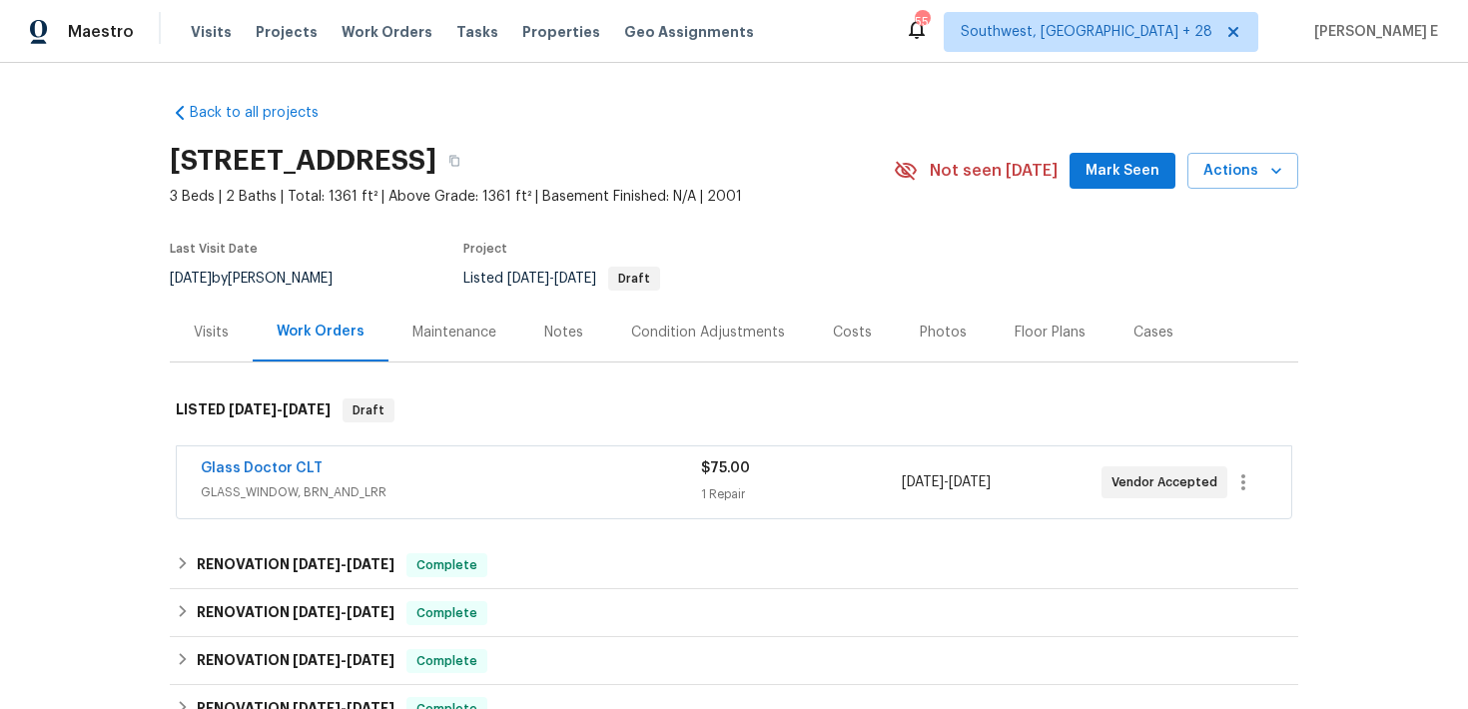
scroll to position [53, 0]
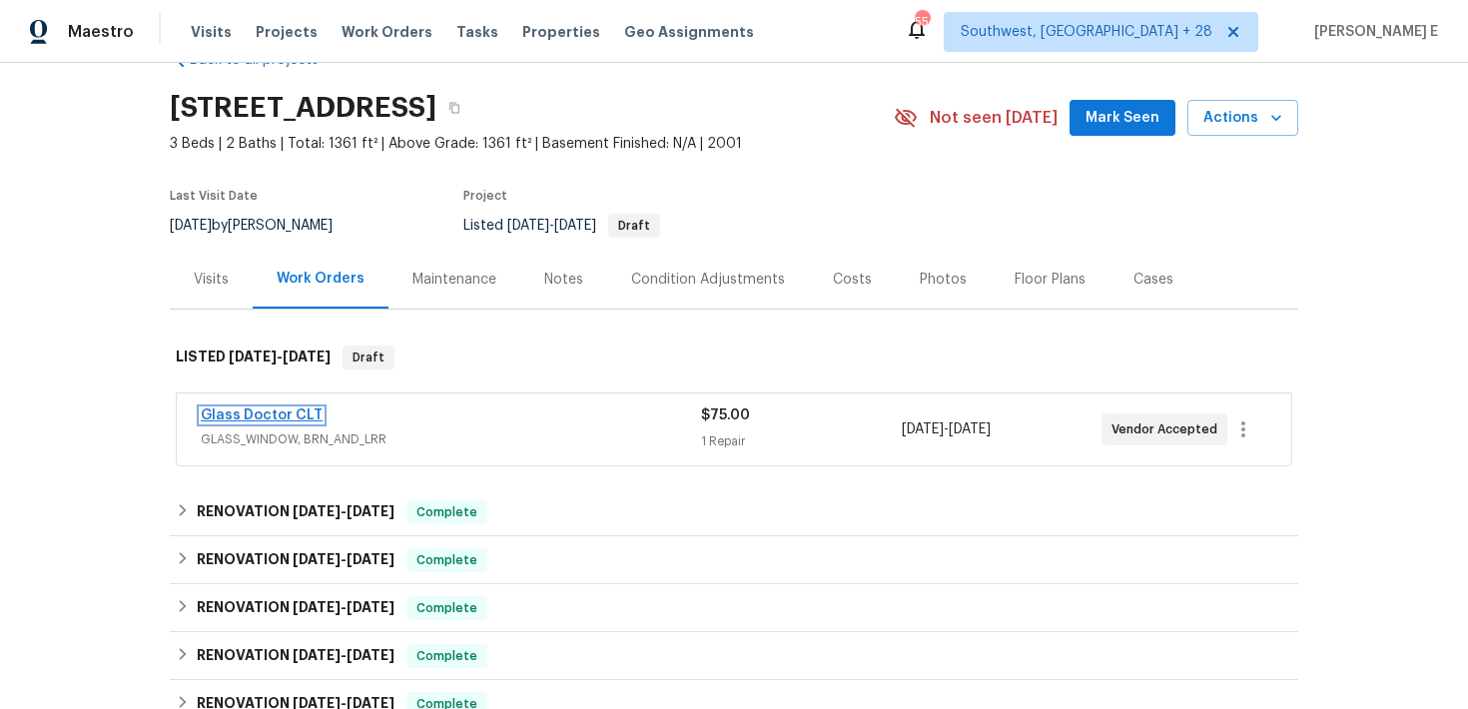
click at [295, 416] on link "Glass Doctor CLT" at bounding box center [262, 415] width 122 height 14
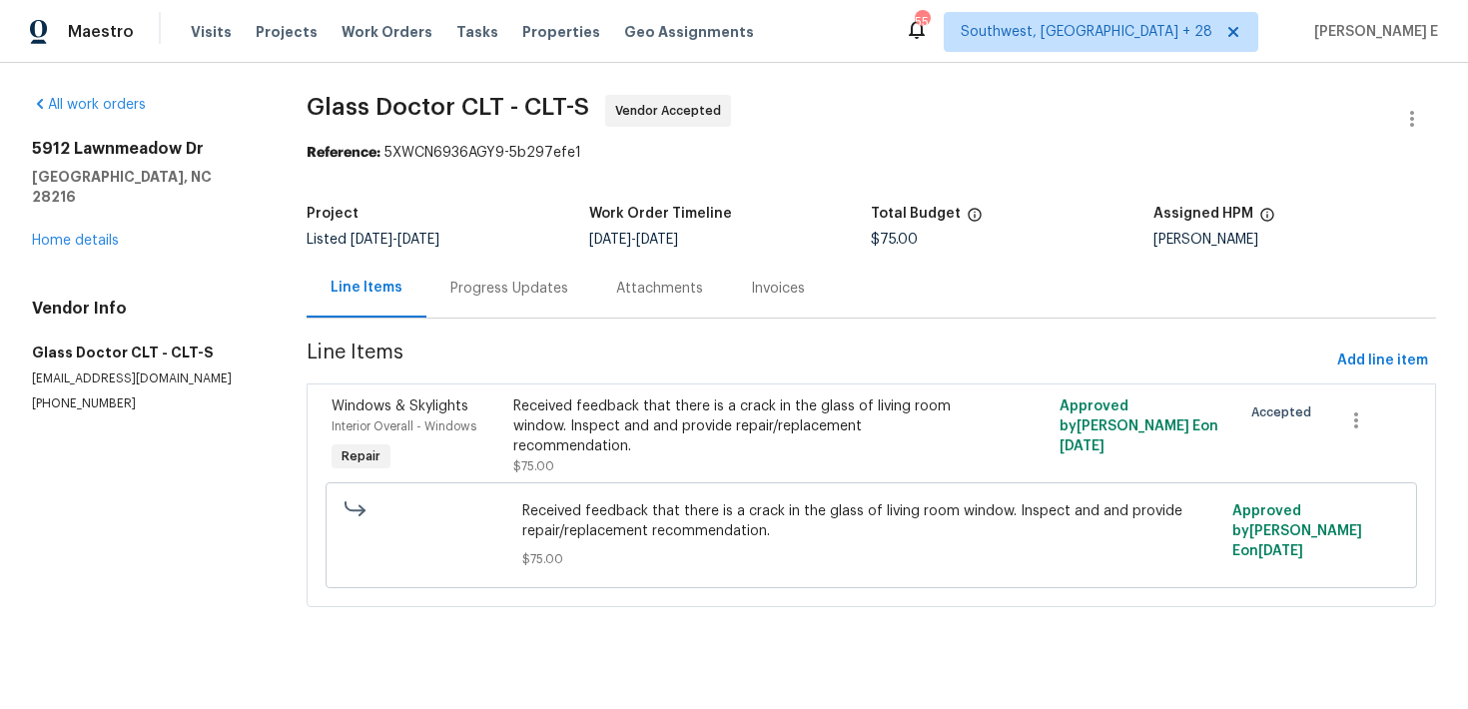
click at [546, 299] on div "Progress Updates" at bounding box center [509, 288] width 166 height 59
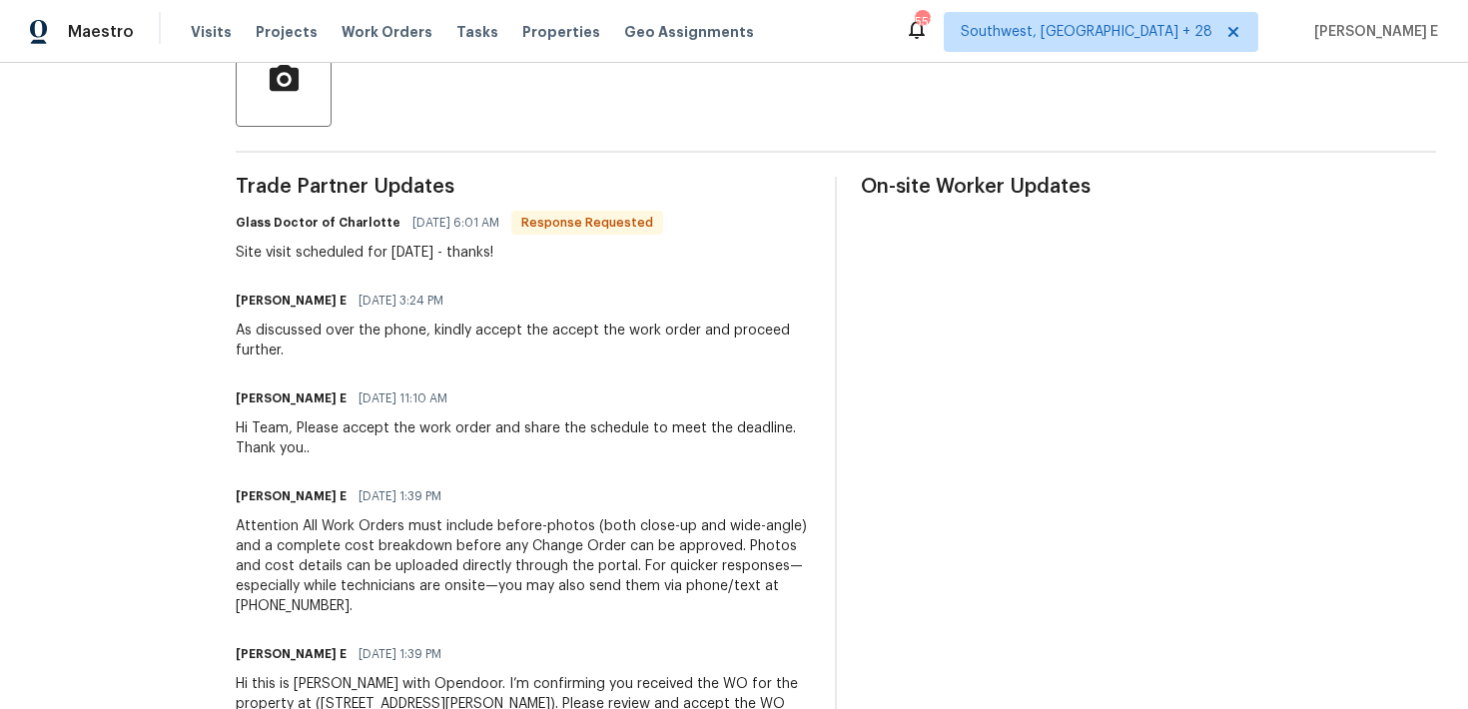
scroll to position [507, 0]
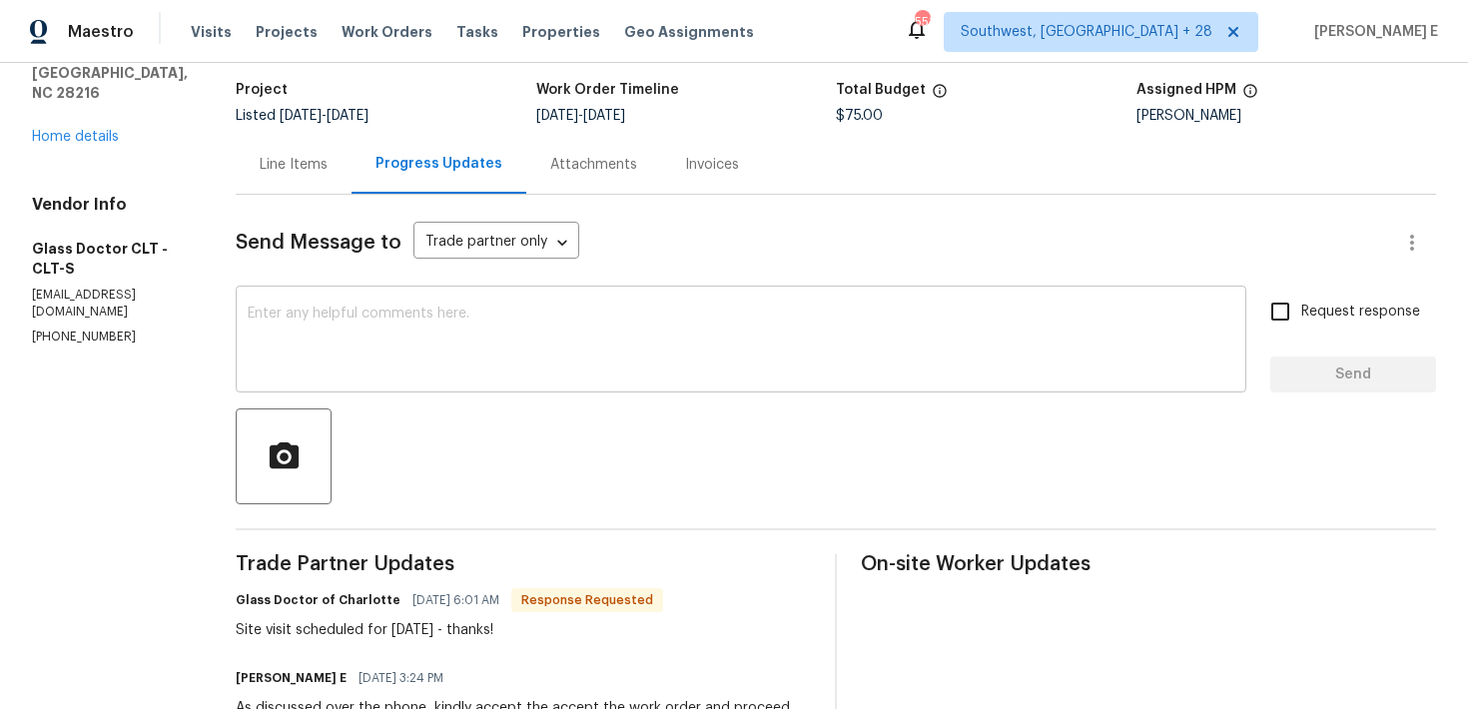
click at [616, 355] on textarea at bounding box center [741, 342] width 987 height 70
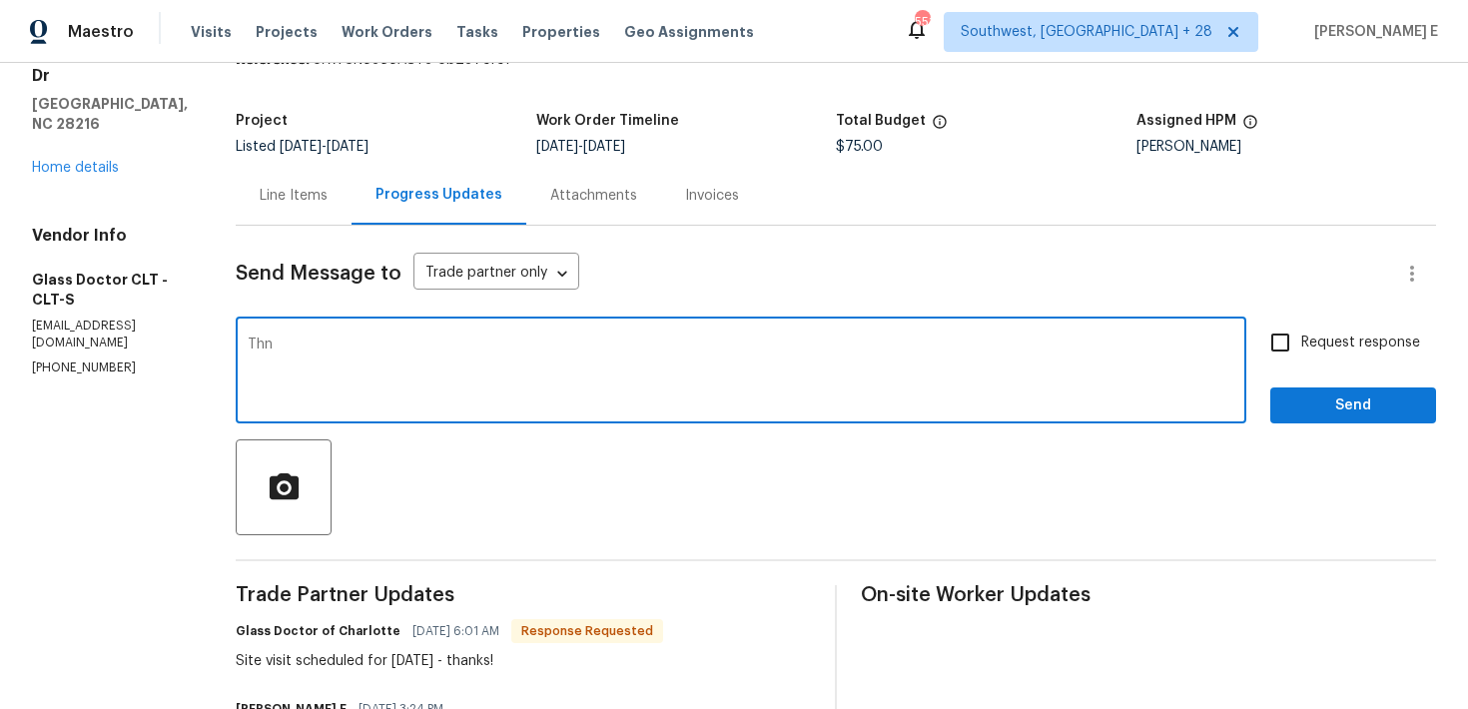
scroll to position [90, 0]
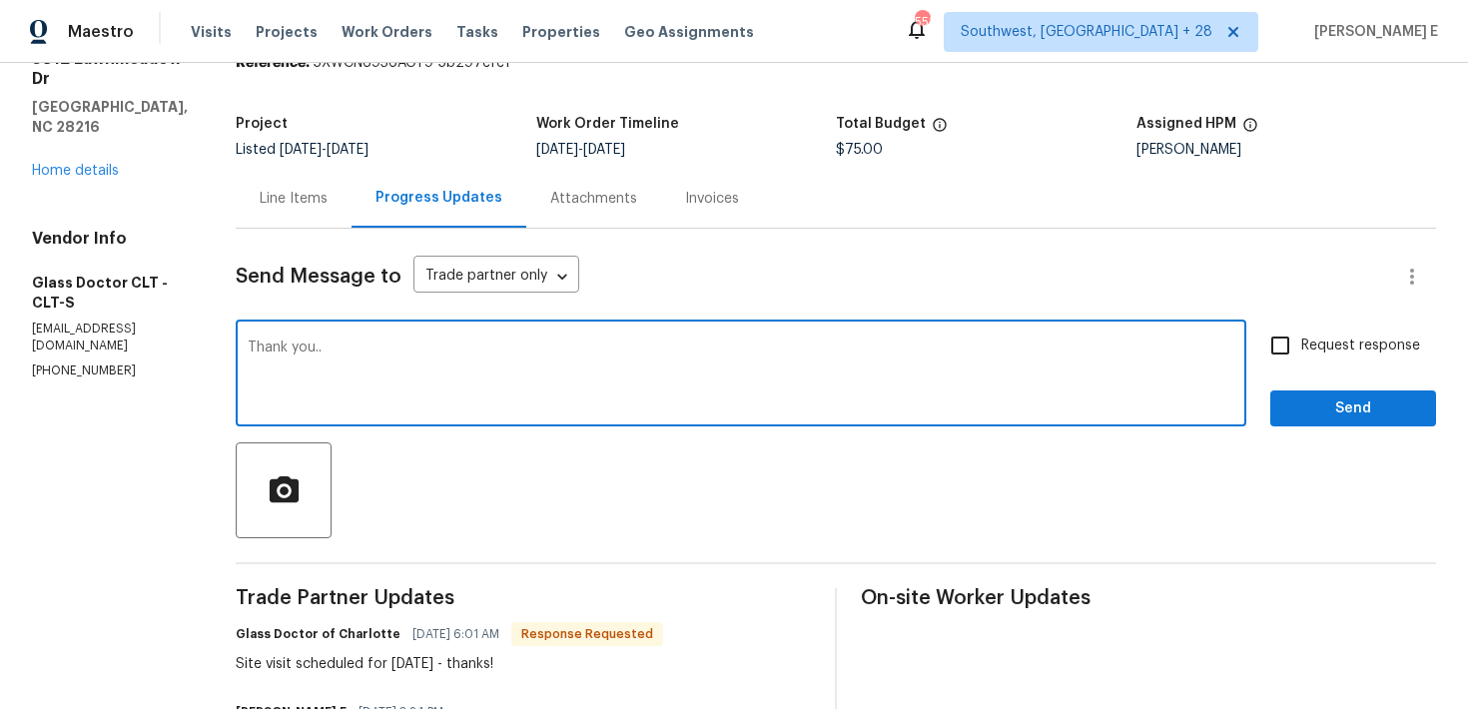
type textarea "Thank you.."
click at [1344, 410] on span "Send" at bounding box center [1353, 408] width 134 height 25
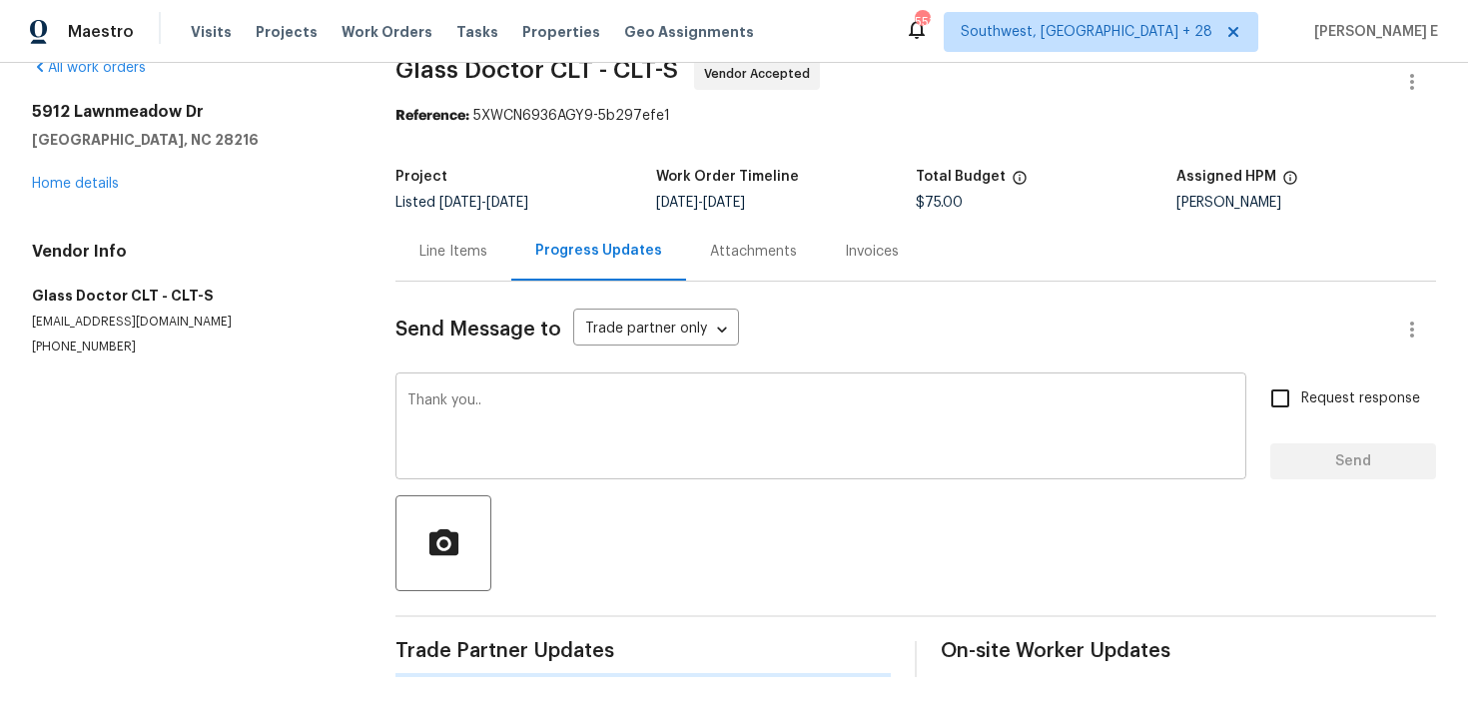
scroll to position [0, 0]
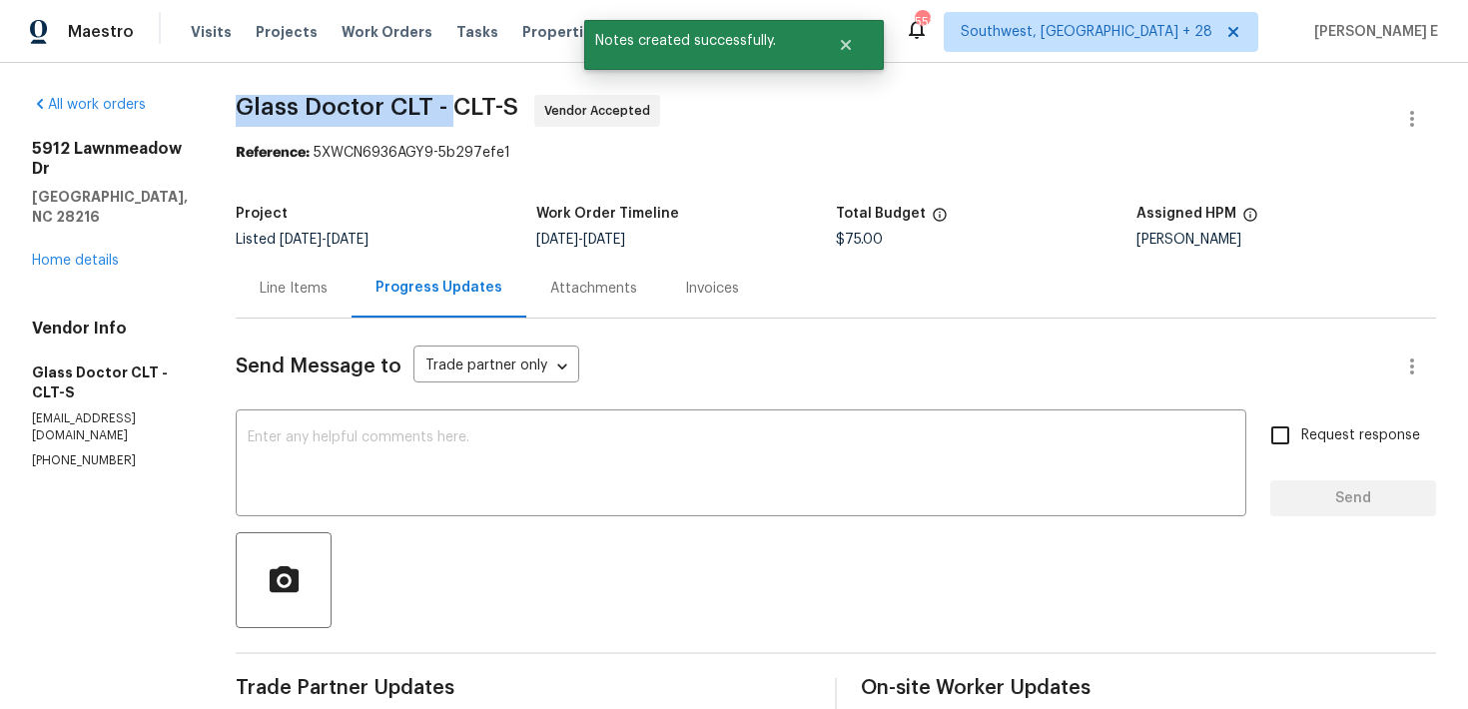
drag, startPoint x: 233, startPoint y: 108, endPoint x: 443, endPoint y: 109, distance: 210.7
click at [443, 109] on span "Glass Doctor CLT - CLT-S" at bounding box center [377, 107] width 283 height 24
copy span "Glass Doctor CLT -"
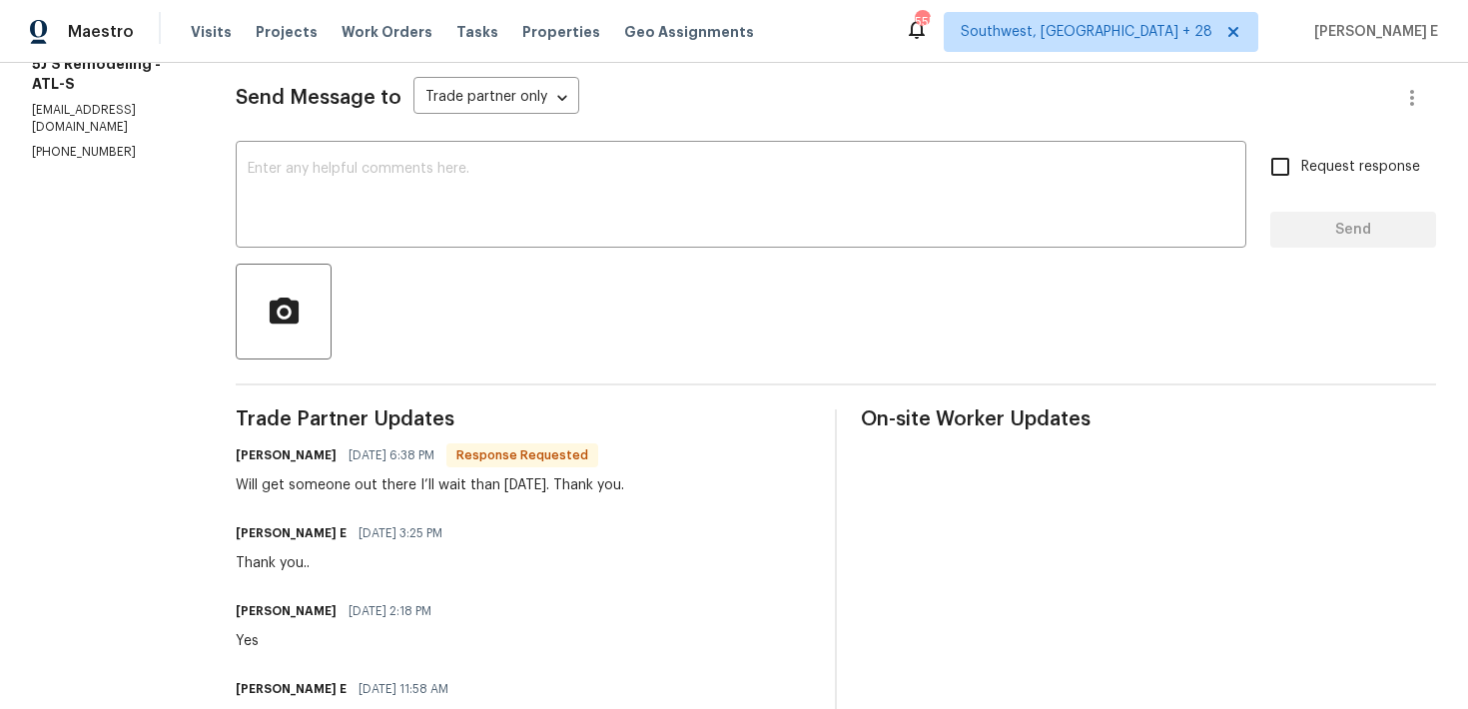
scroll to position [273, 0]
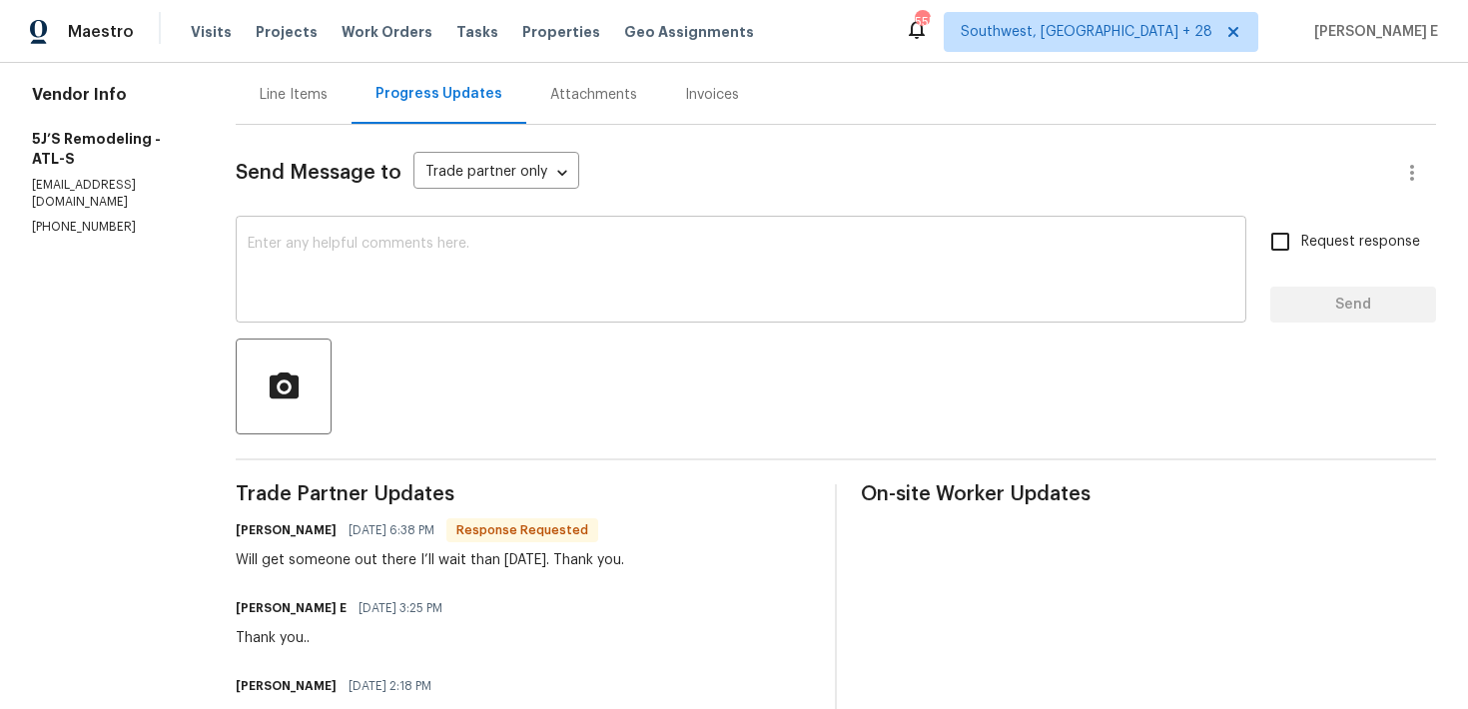
click at [553, 303] on textarea at bounding box center [741, 272] width 987 height 70
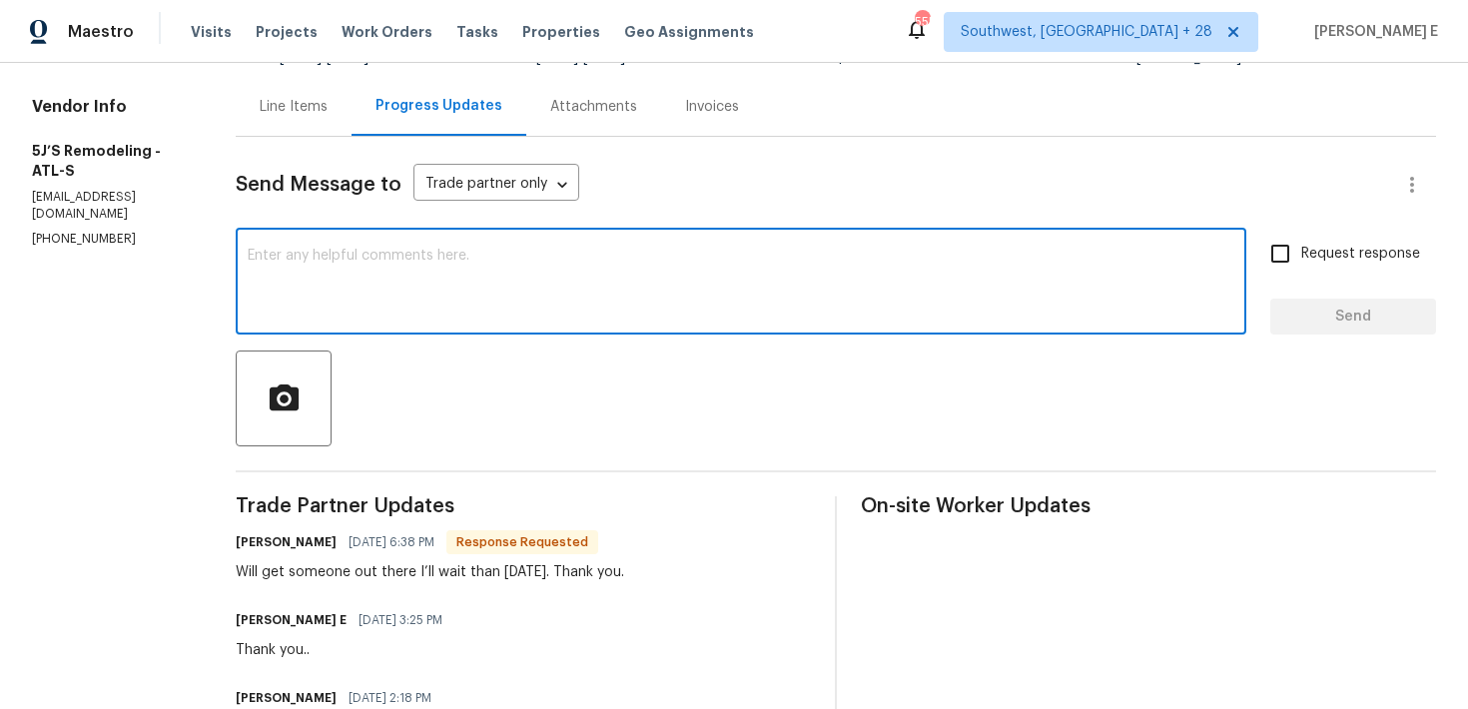
scroll to position [171, 0]
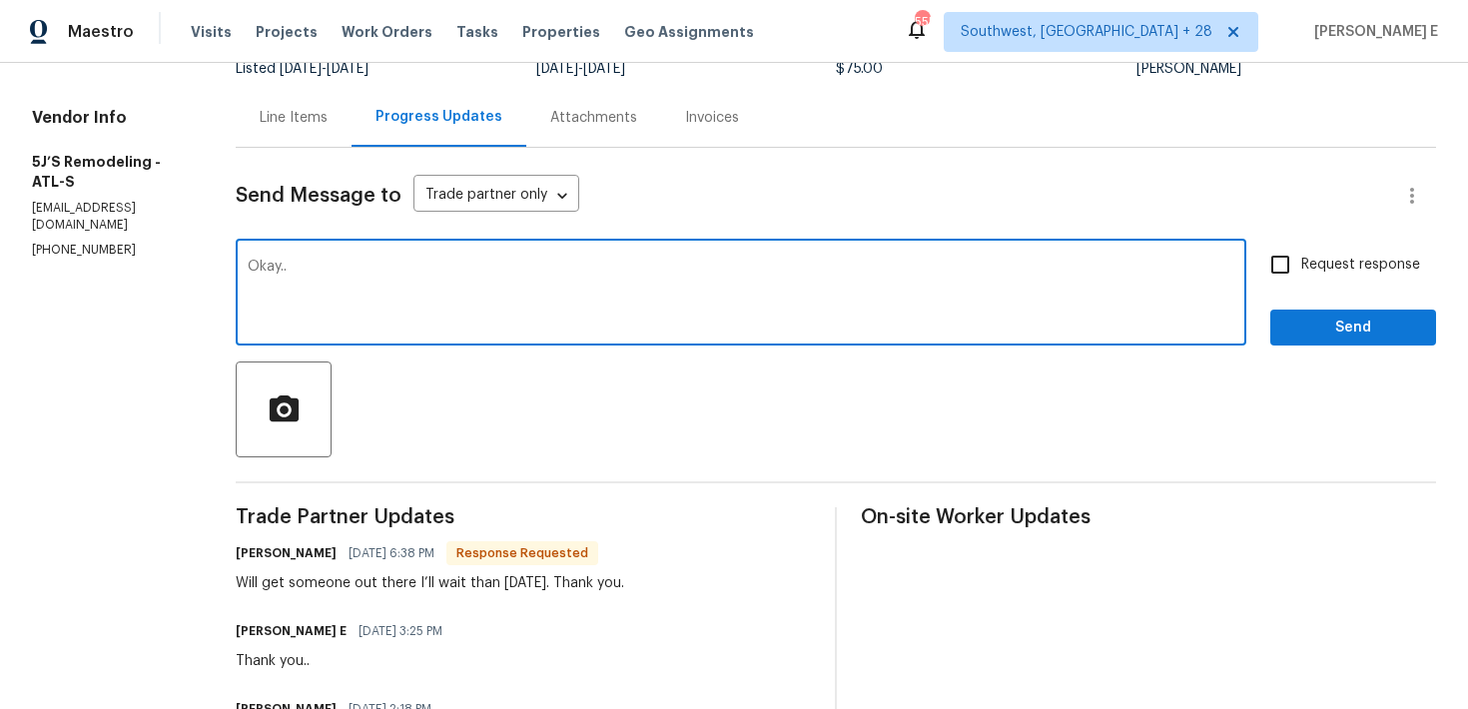
type textarea "Okay.."
click at [1303, 341] on button "Send" at bounding box center [1353, 328] width 166 height 37
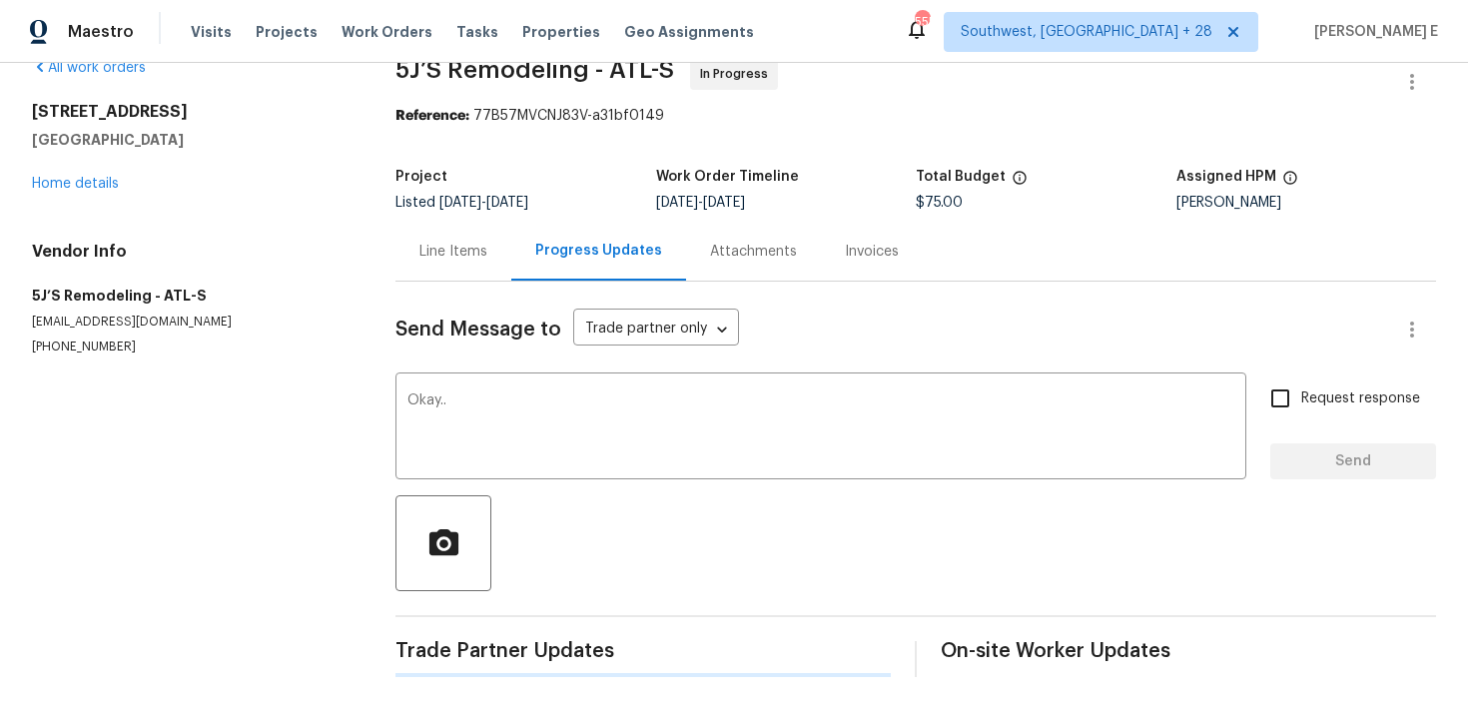
scroll to position [0, 0]
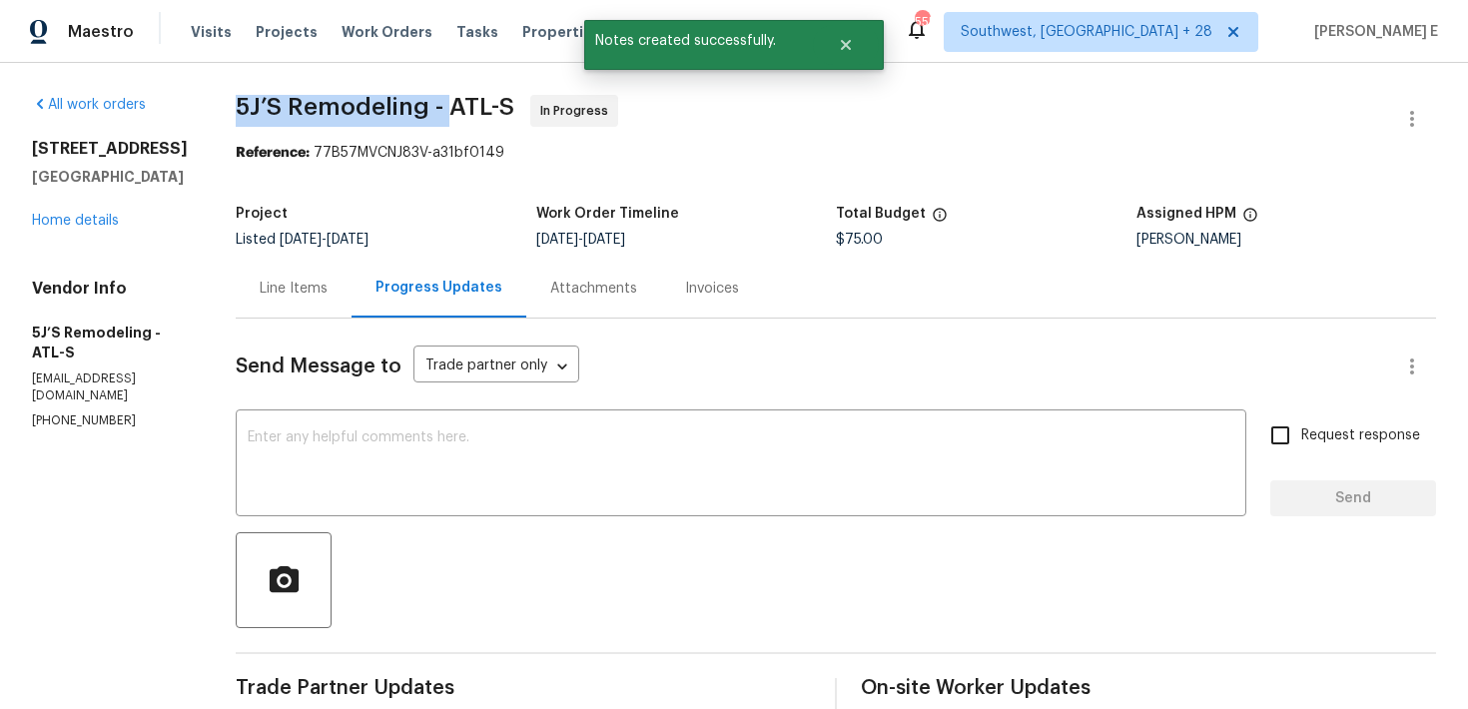
drag, startPoint x: 237, startPoint y: 111, endPoint x: 447, endPoint y: 113, distance: 210.7
click at [447, 113] on span "5J’S Remodeling - ATL-S" at bounding box center [375, 107] width 279 height 24
copy span "5J’S Remodeling -"
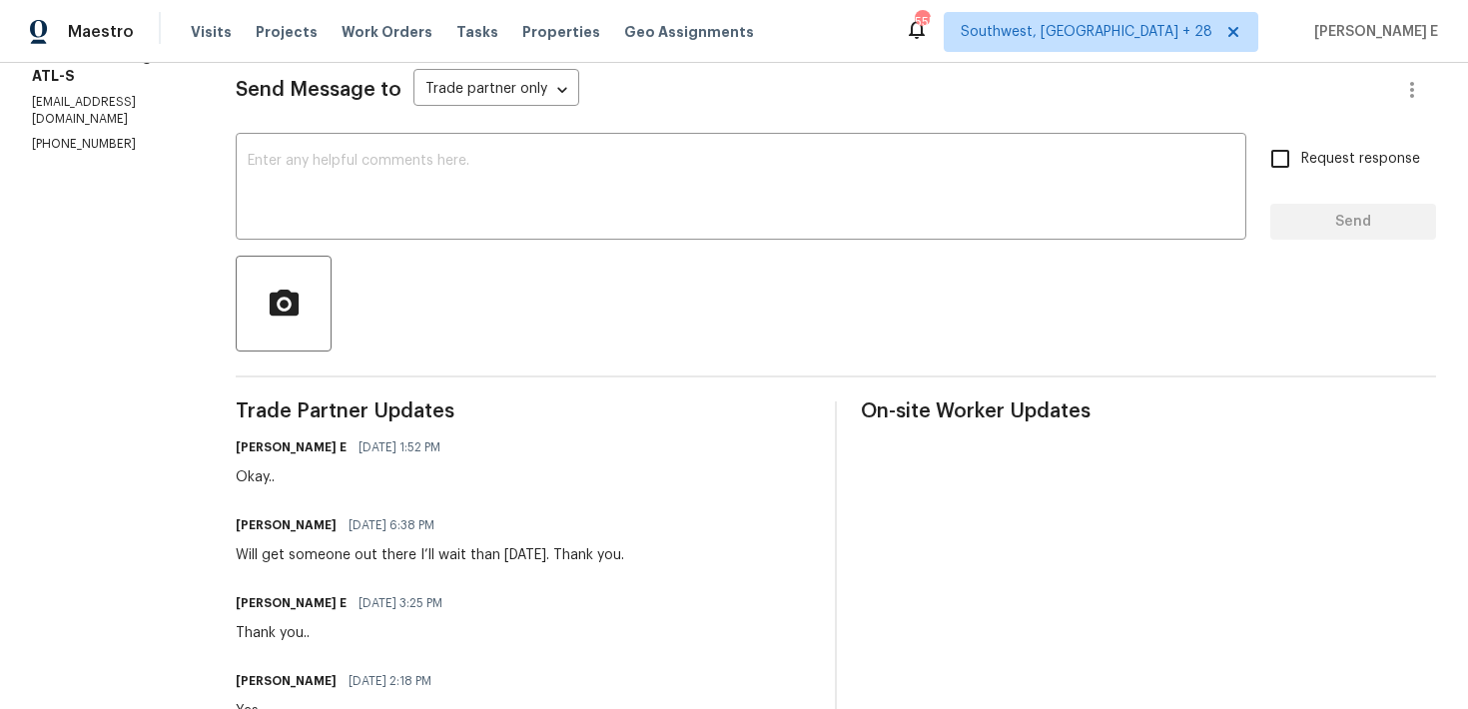
scroll to position [217, 0]
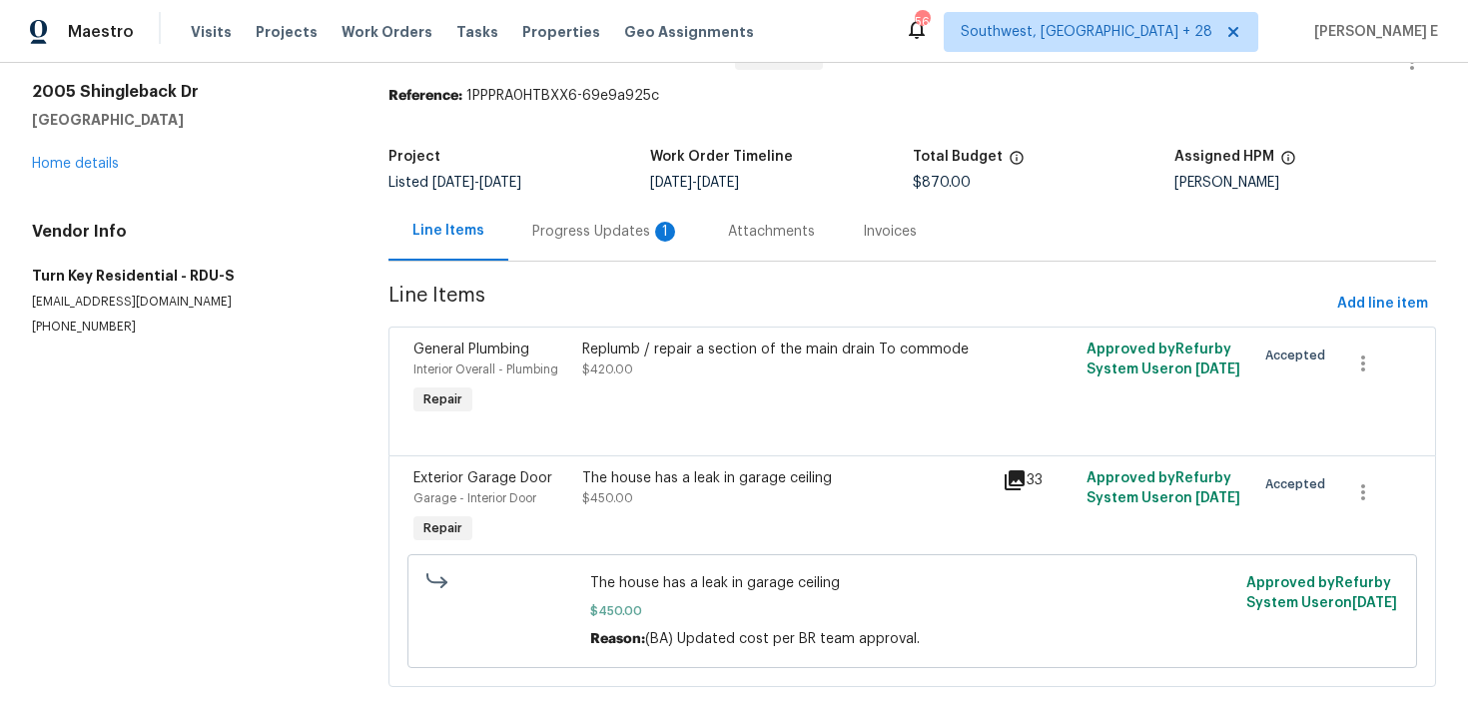
click at [608, 231] on div "Progress Updates 1" at bounding box center [606, 232] width 148 height 20
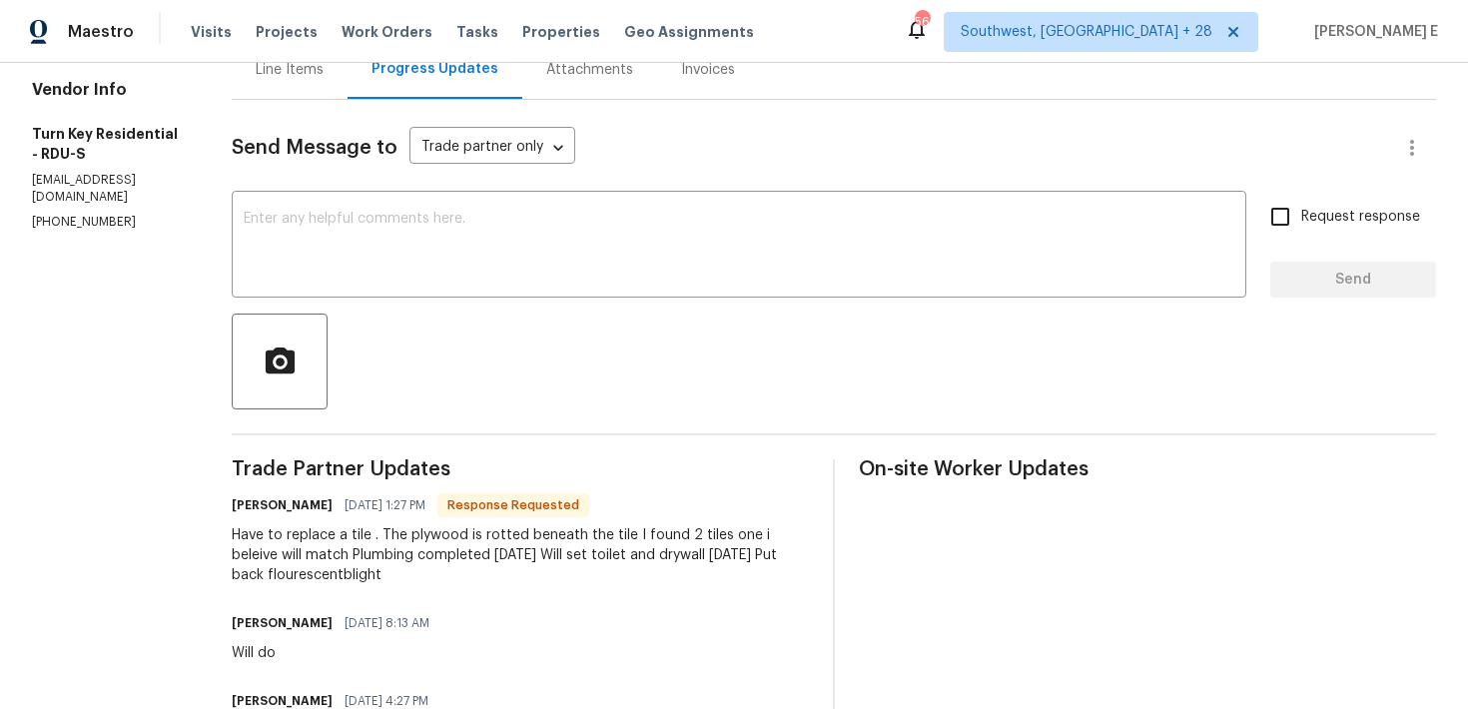
scroll to position [199, 0]
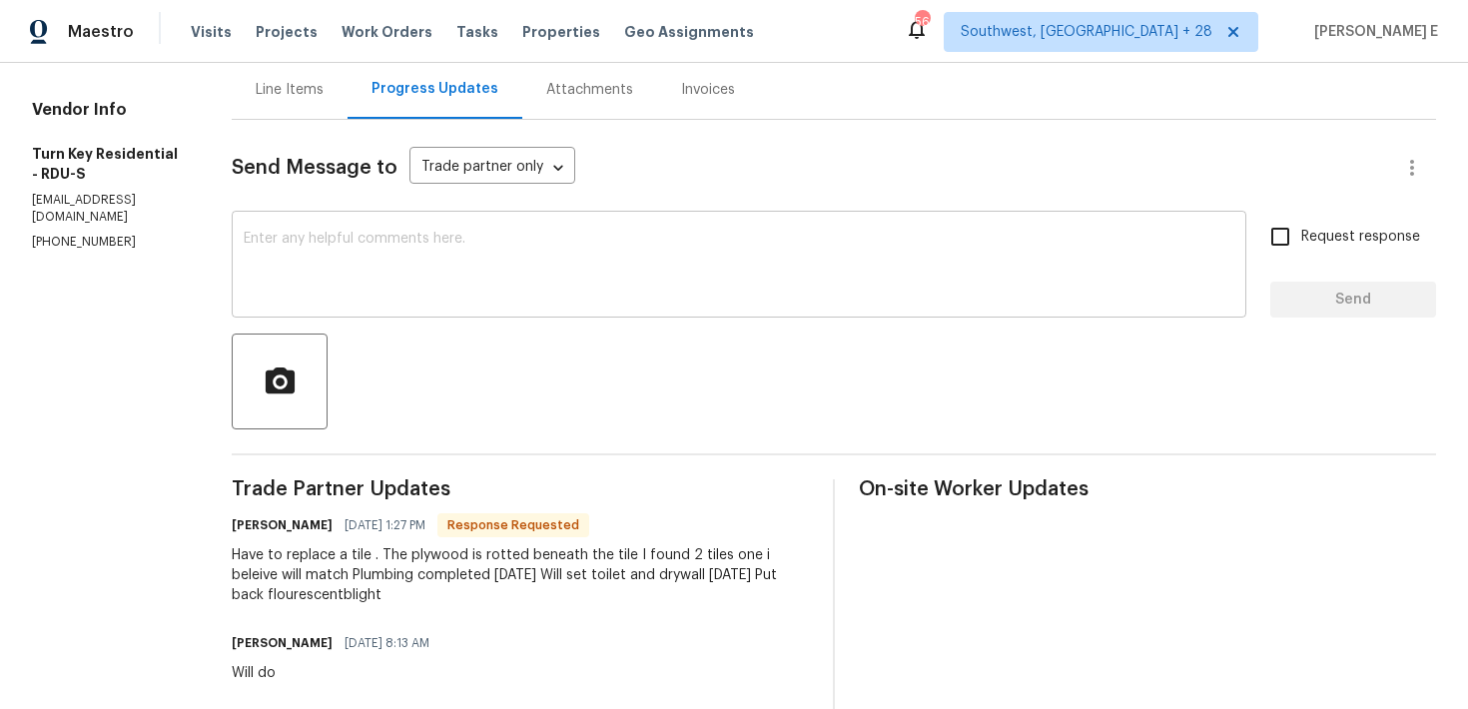
click at [588, 314] on div "x ​" at bounding box center [739, 267] width 1015 height 102
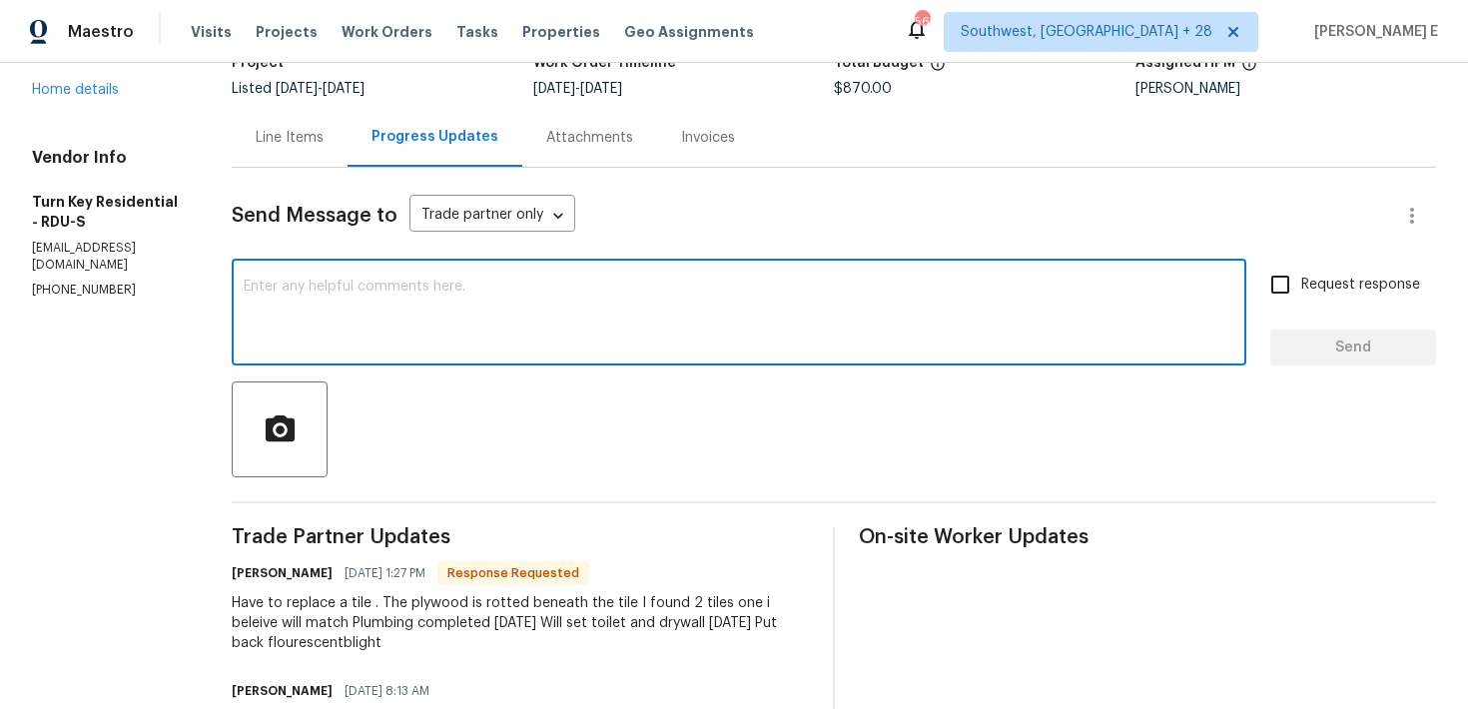
scroll to position [157, 0]
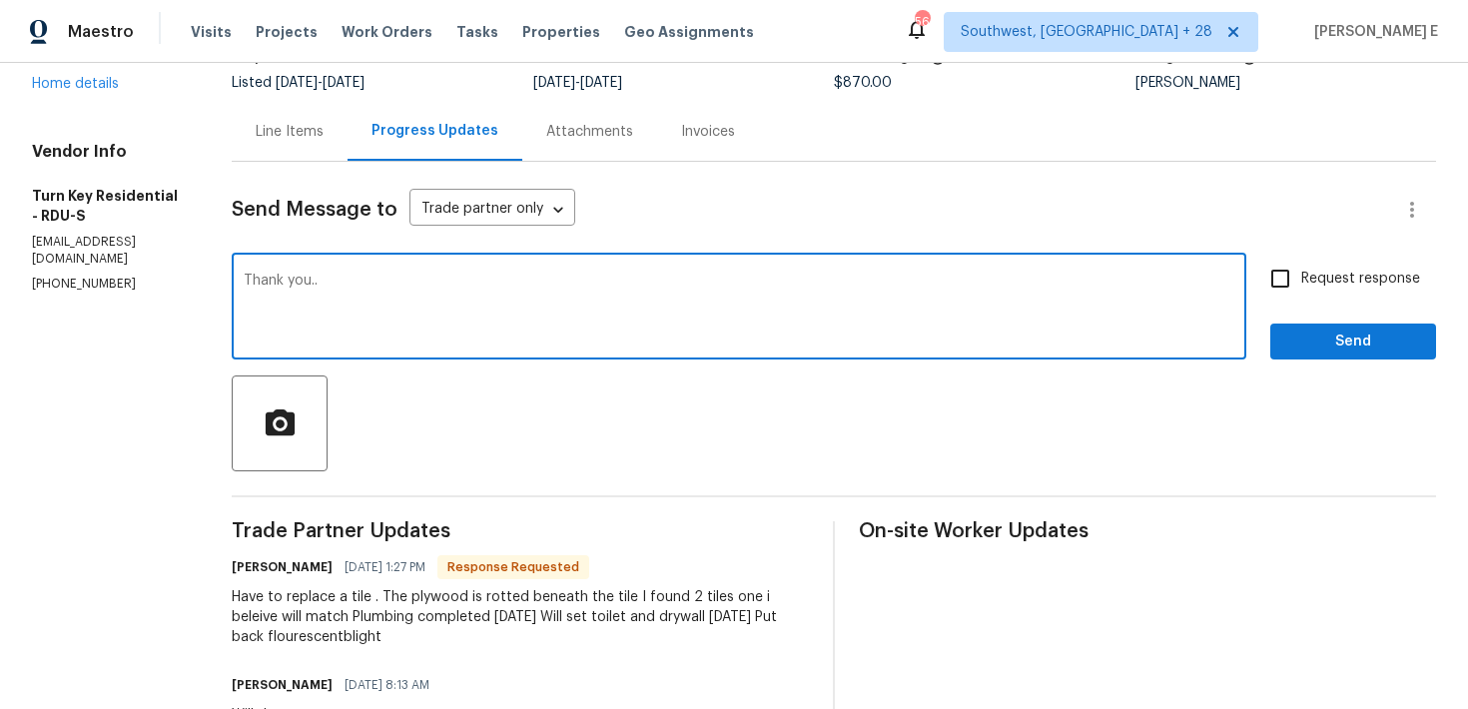
type textarea "Thank you.."
click at [1313, 319] on div "Request response Send" at bounding box center [1353, 309] width 166 height 102
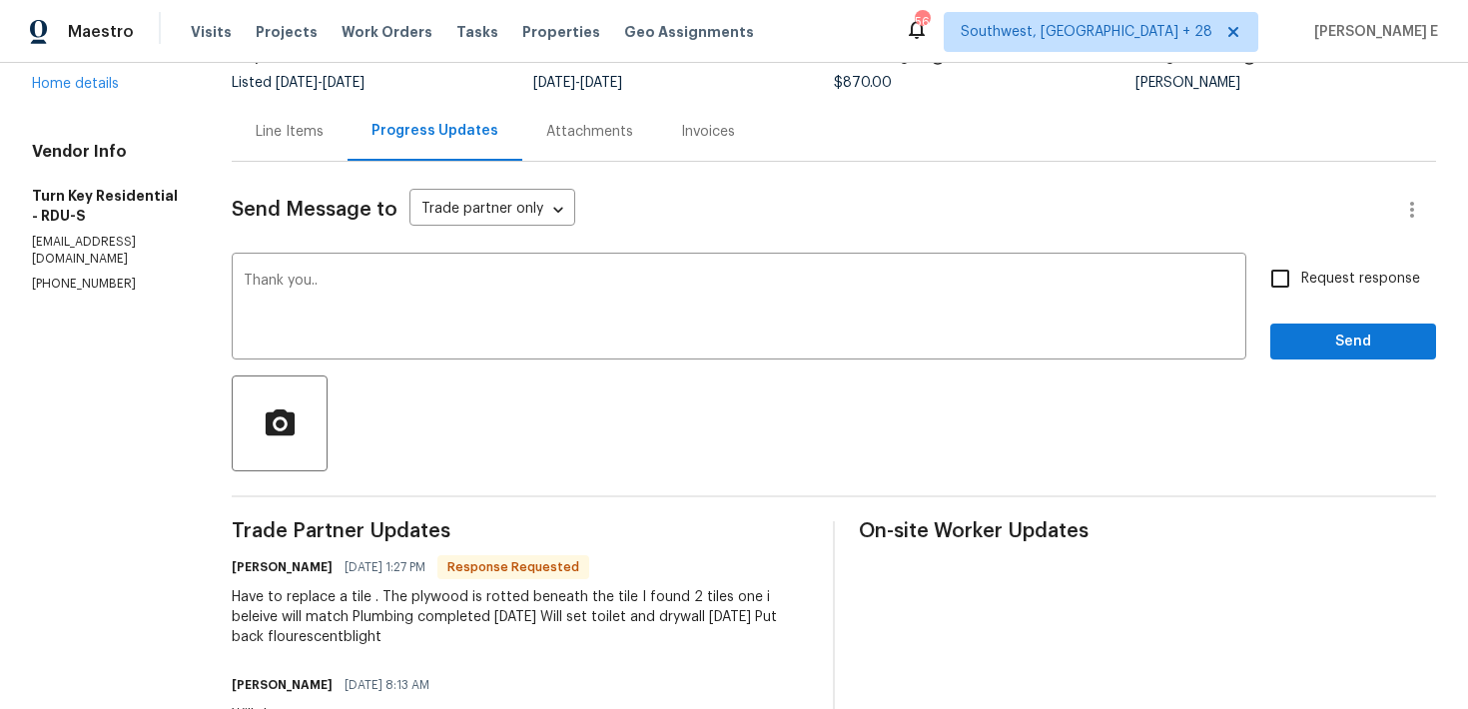
click at [1263, 356] on div "Thank you.. x ​ Request response Send" at bounding box center [834, 309] width 1204 height 102
click at [1314, 339] on span "Send" at bounding box center [1353, 342] width 134 height 25
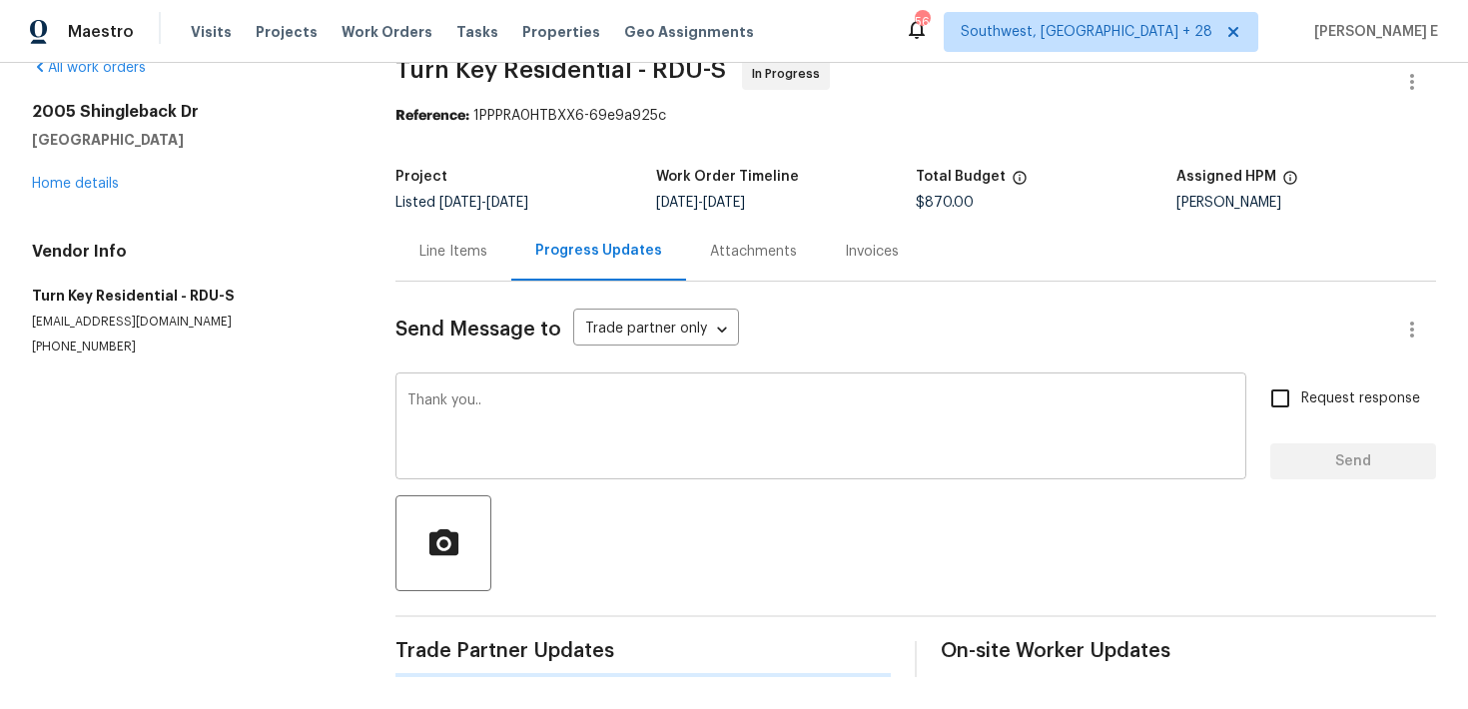
scroll to position [0, 0]
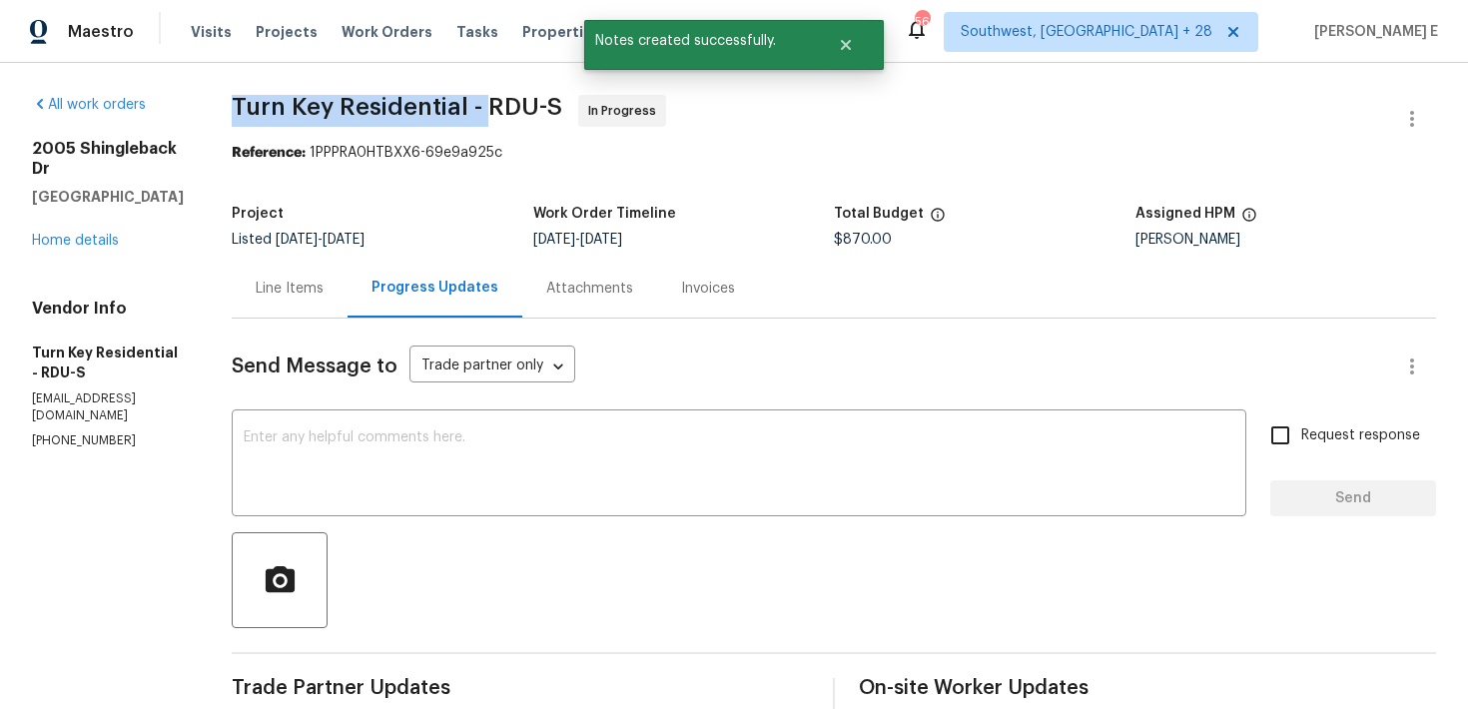
drag, startPoint x: 282, startPoint y: 102, endPoint x: 536, endPoint y: 111, distance: 254.8
copy span "Turn Key Residential -"
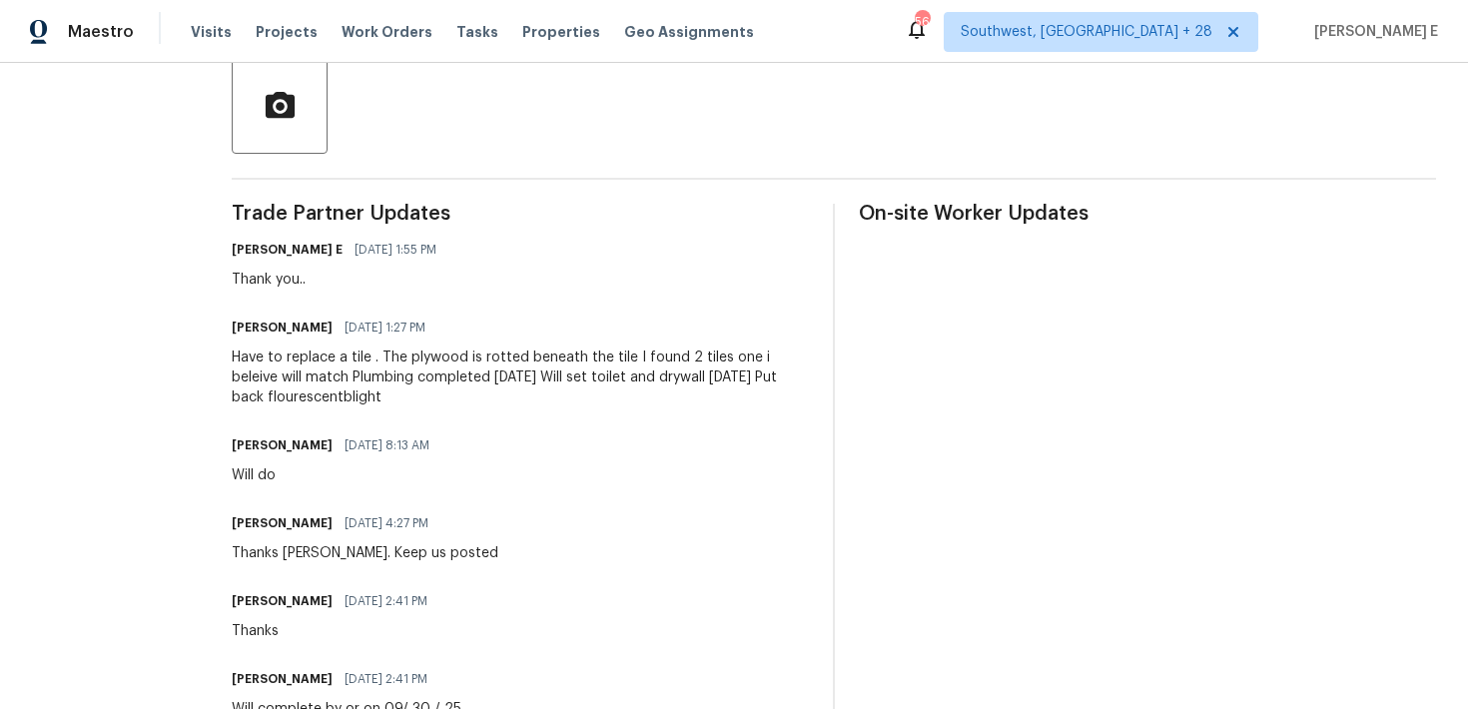
scroll to position [441, 0]
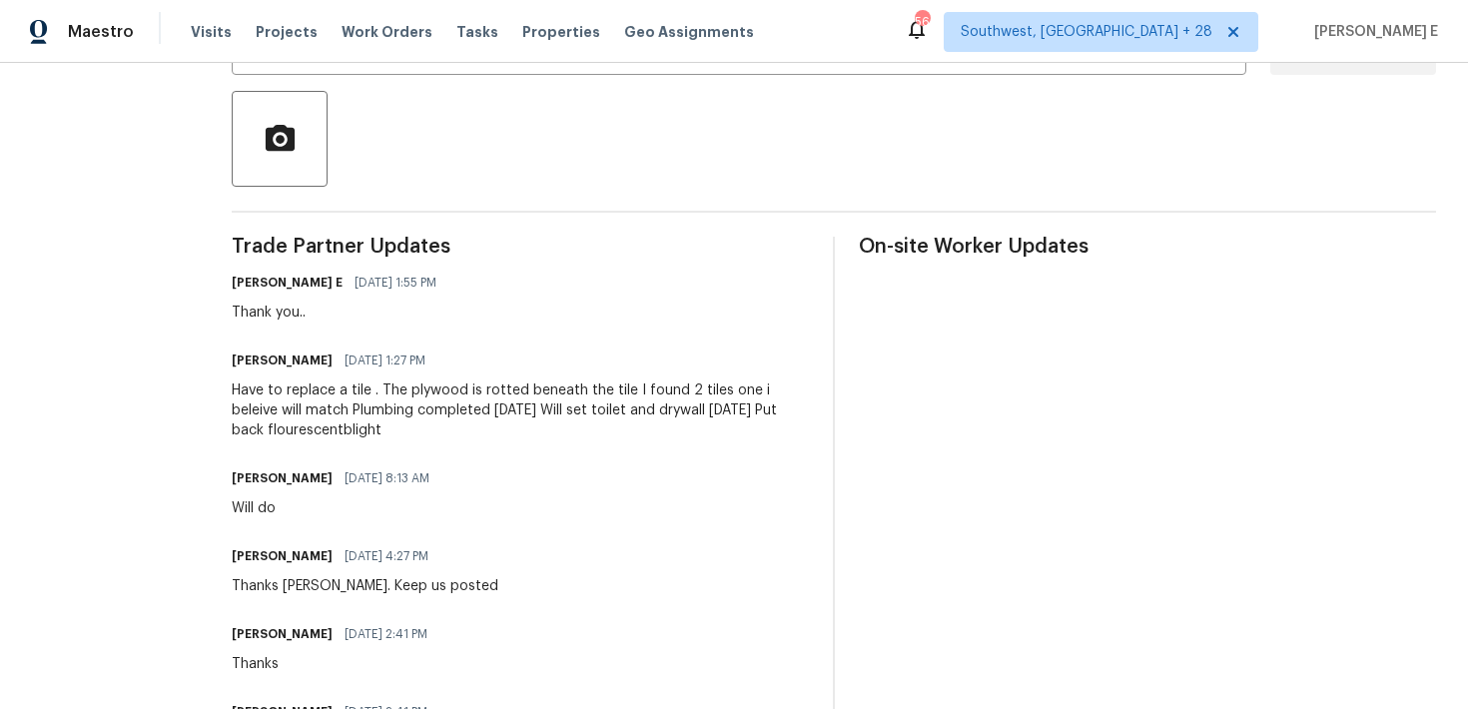
drag, startPoint x: 282, startPoint y: 388, endPoint x: 464, endPoint y: 433, distance: 188.2
copy div "Have to replace a tile . The plywood is rotted beneath the tile I found 2 tiles…"
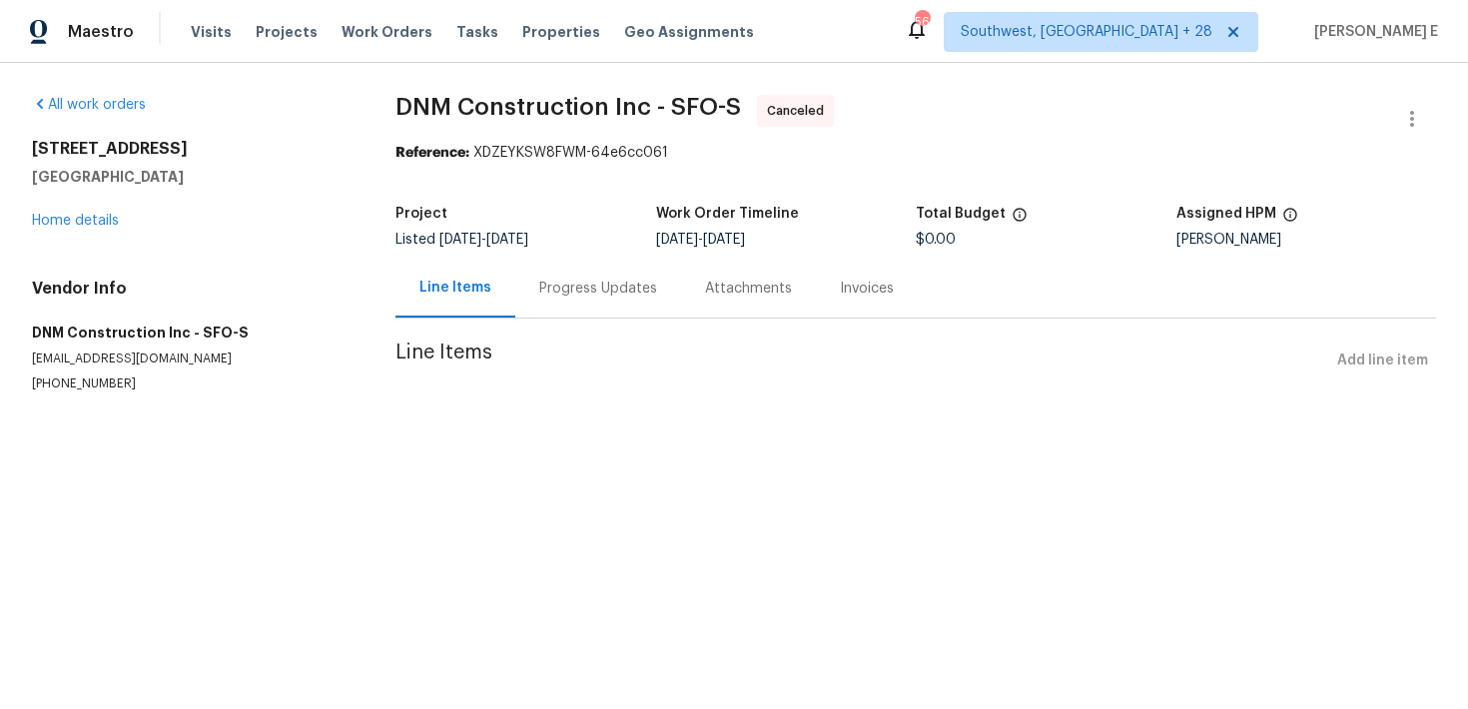
click at [40, 229] on div "[STREET_ADDRESS][PERSON_NAME] Home details" at bounding box center [190, 185] width 316 height 92
click at [47, 226] on link "Home details" at bounding box center [75, 221] width 87 height 14
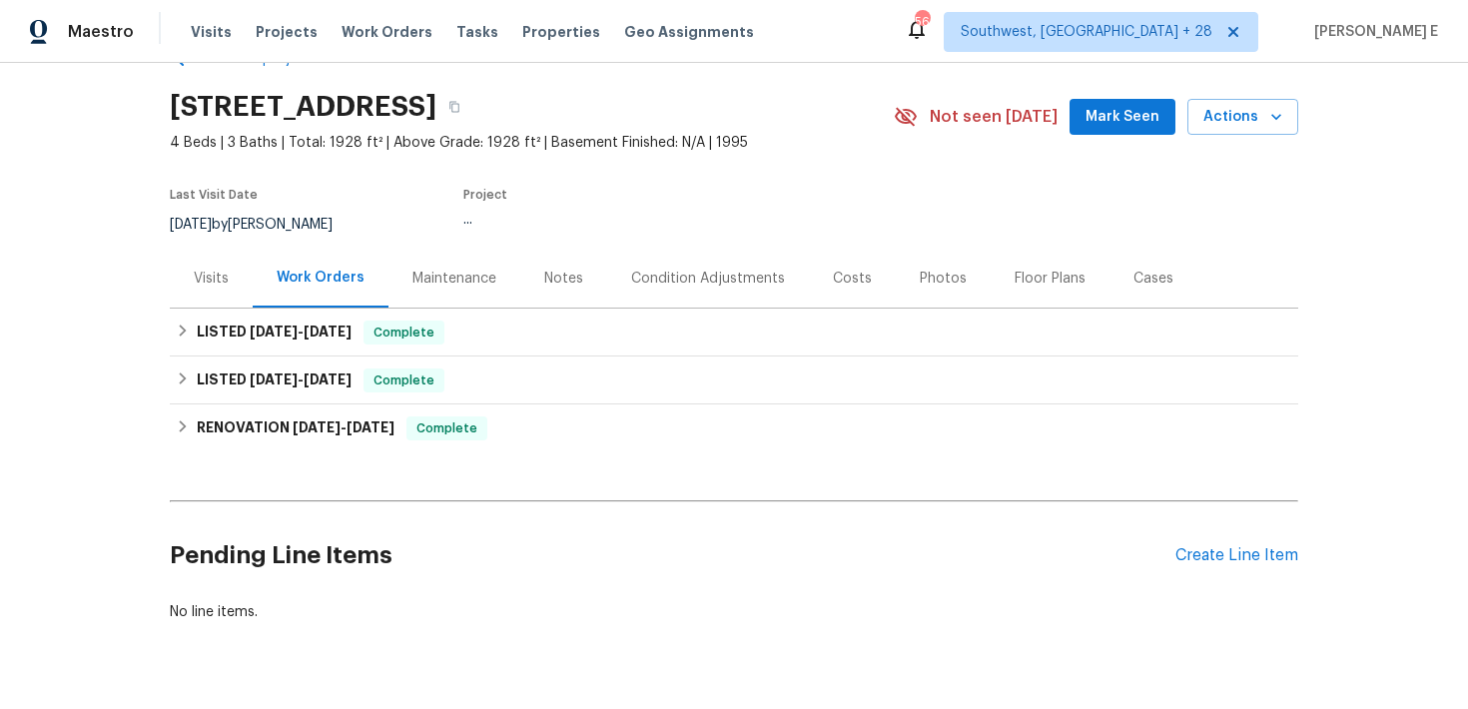
scroll to position [64, 0]
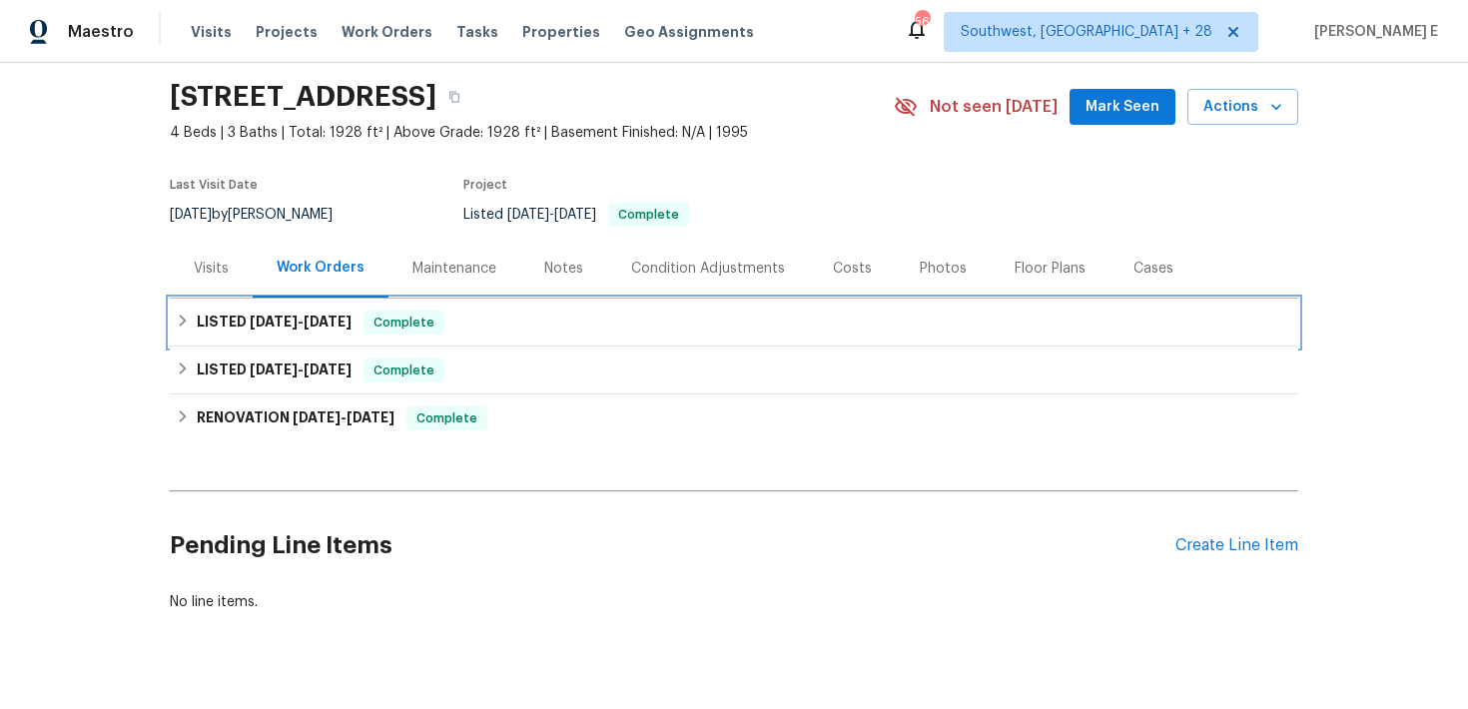
click at [297, 327] on span "[DATE] - [DATE]" at bounding box center [301, 322] width 102 height 14
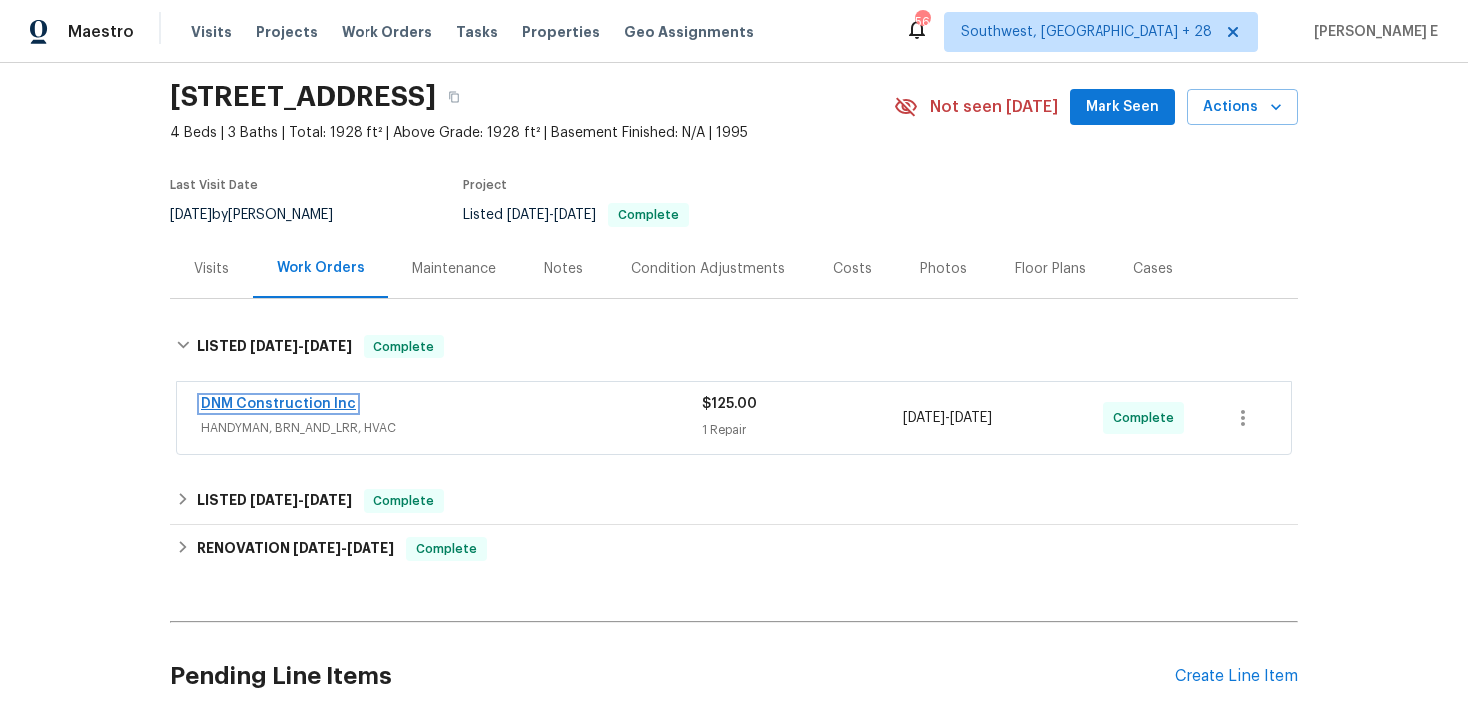
click at [313, 408] on link "DNM Construction Inc" at bounding box center [278, 404] width 155 height 14
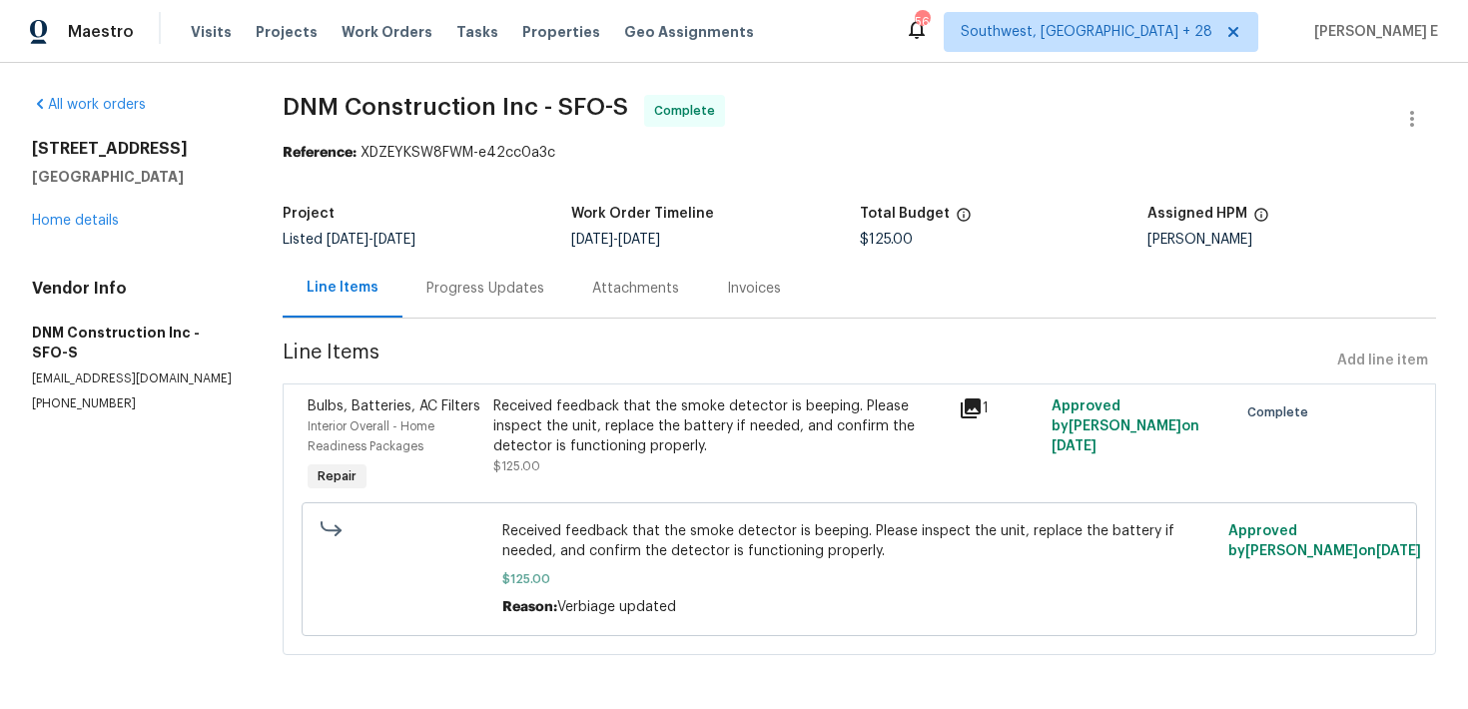
click at [512, 302] on div "Progress Updates" at bounding box center [485, 288] width 166 height 59
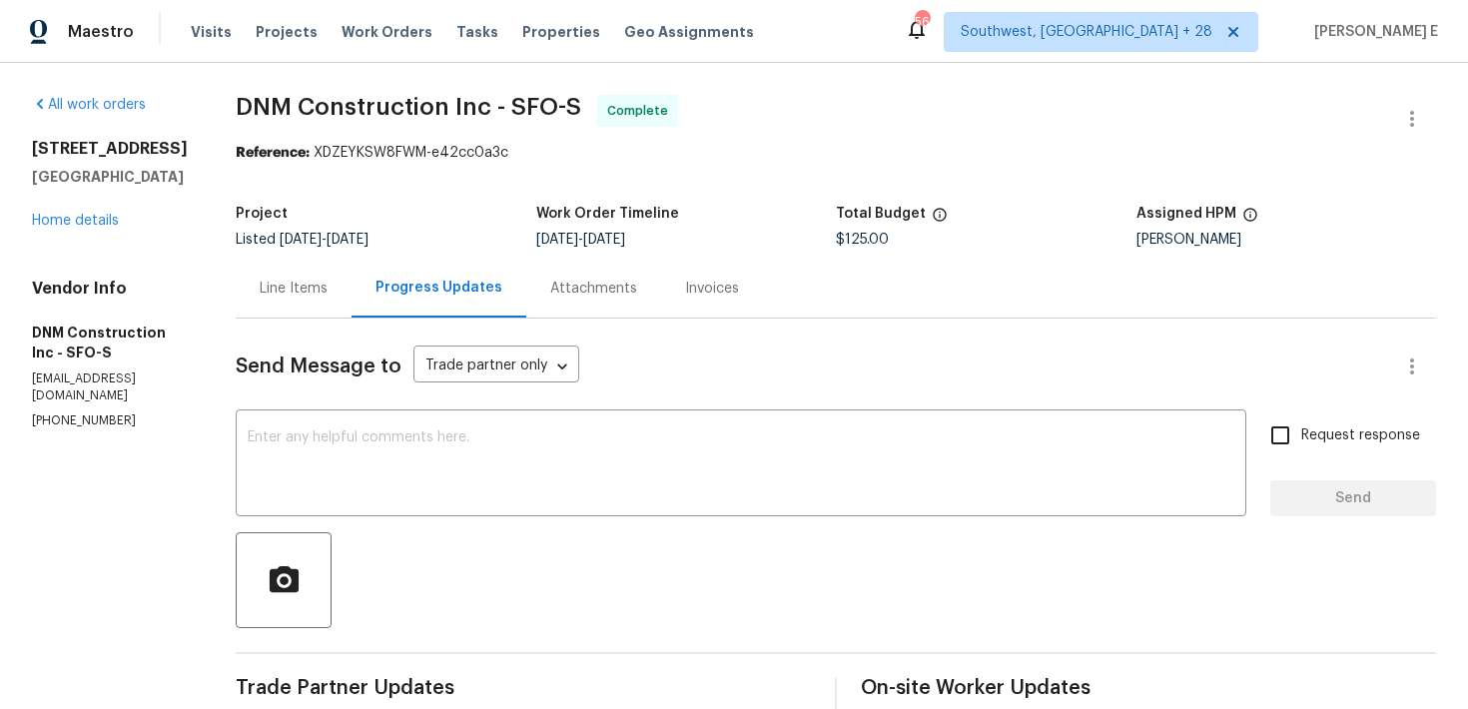
click at [328, 297] on div "Line Items" at bounding box center [294, 289] width 68 height 20
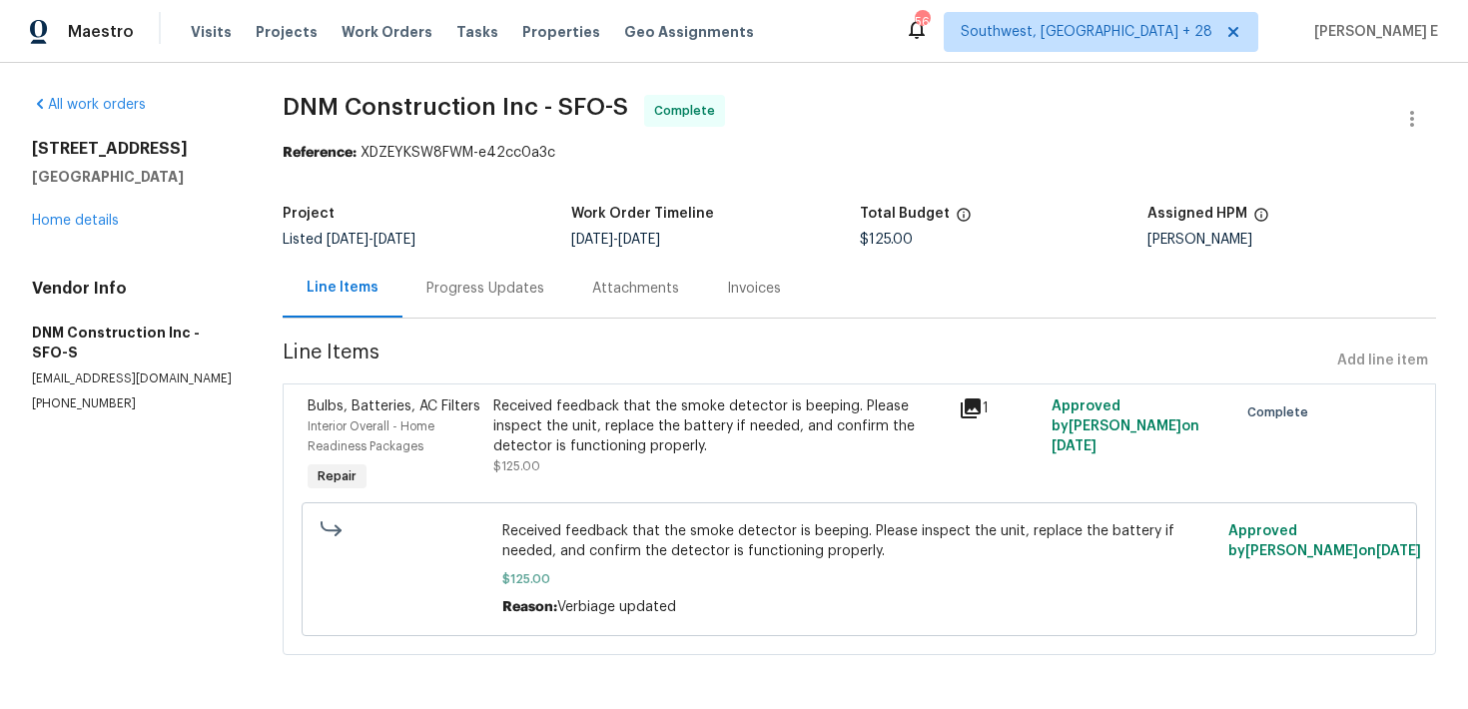
scroll to position [3, 0]
click at [616, 421] on div "Received feedback that the smoke detector is beeping. Please inspect the unit, …" at bounding box center [719, 424] width 452 height 60
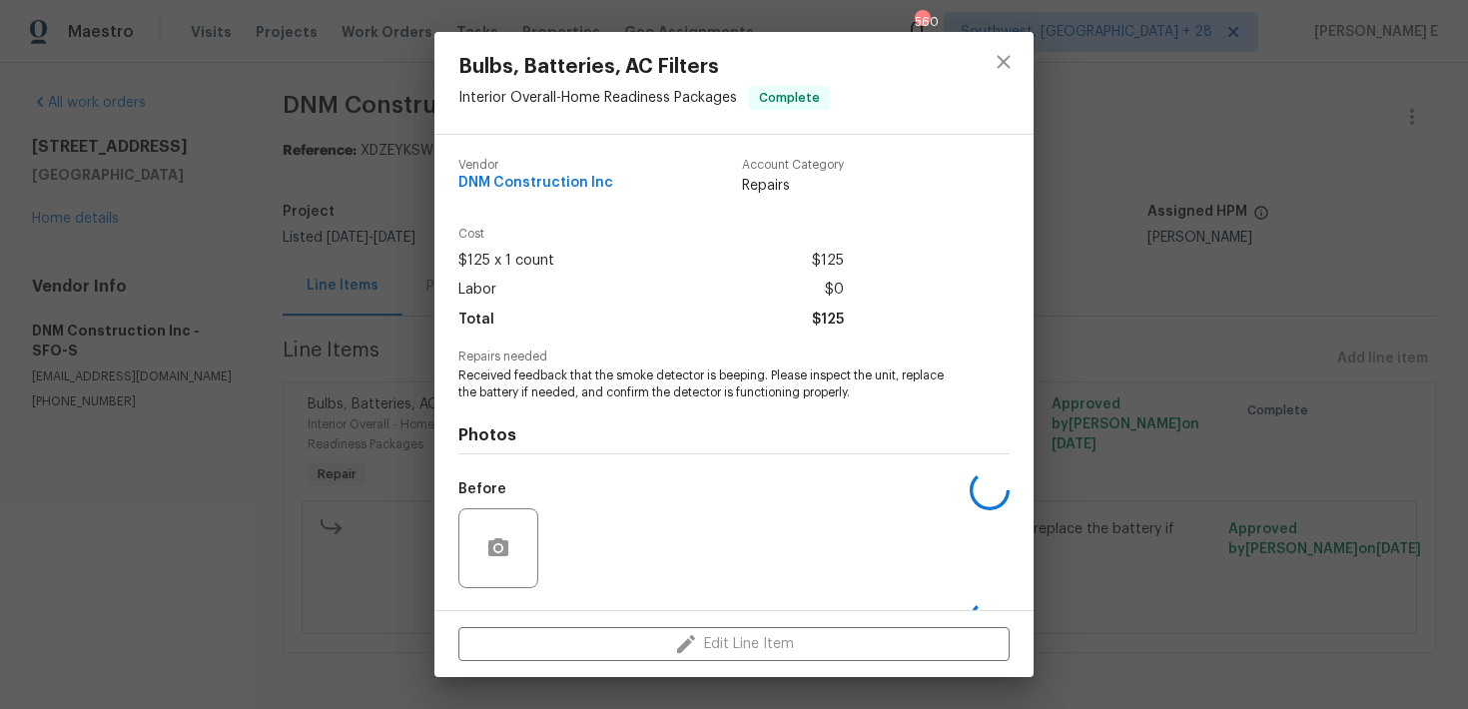
scroll to position [128, 0]
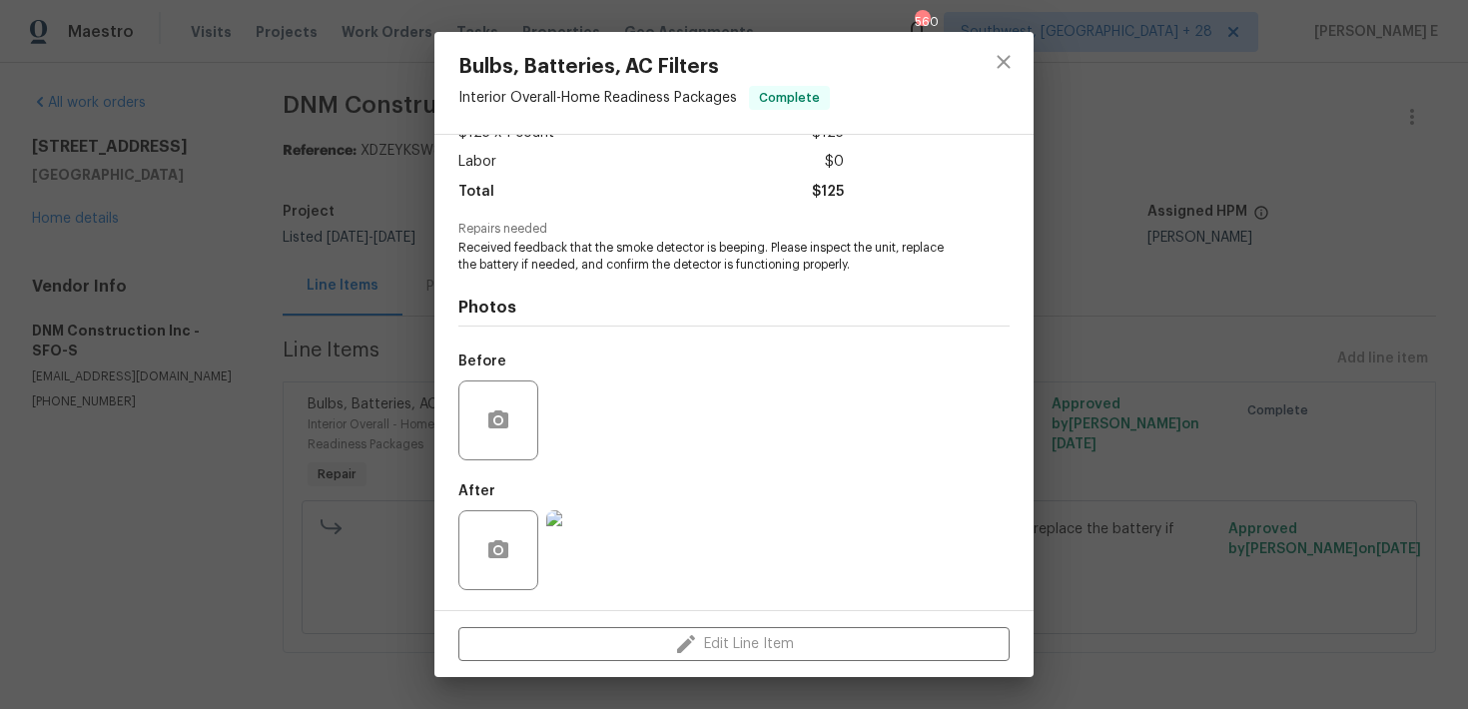
click at [575, 563] on img at bounding box center [586, 550] width 80 height 80
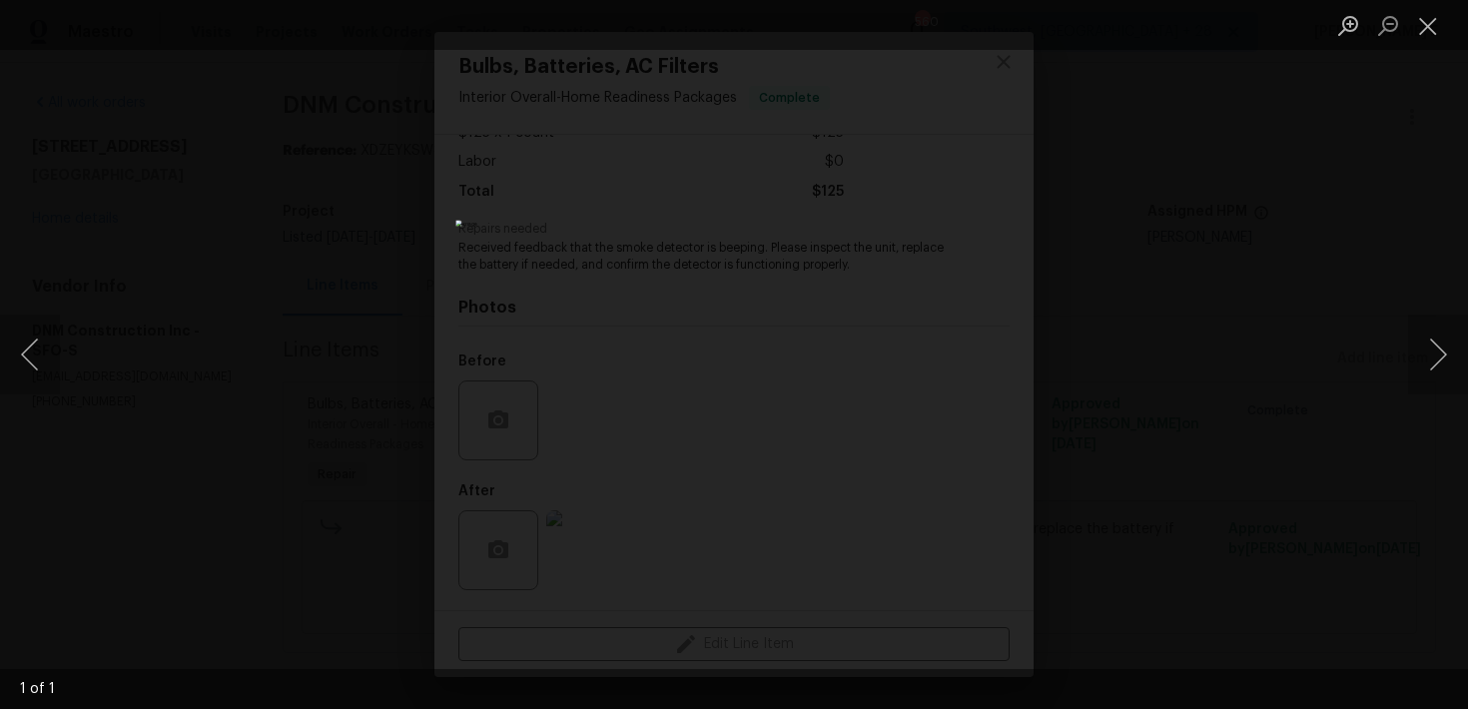
click at [1002, 305] on div "Lightbox" at bounding box center [734, 354] width 1468 height 709
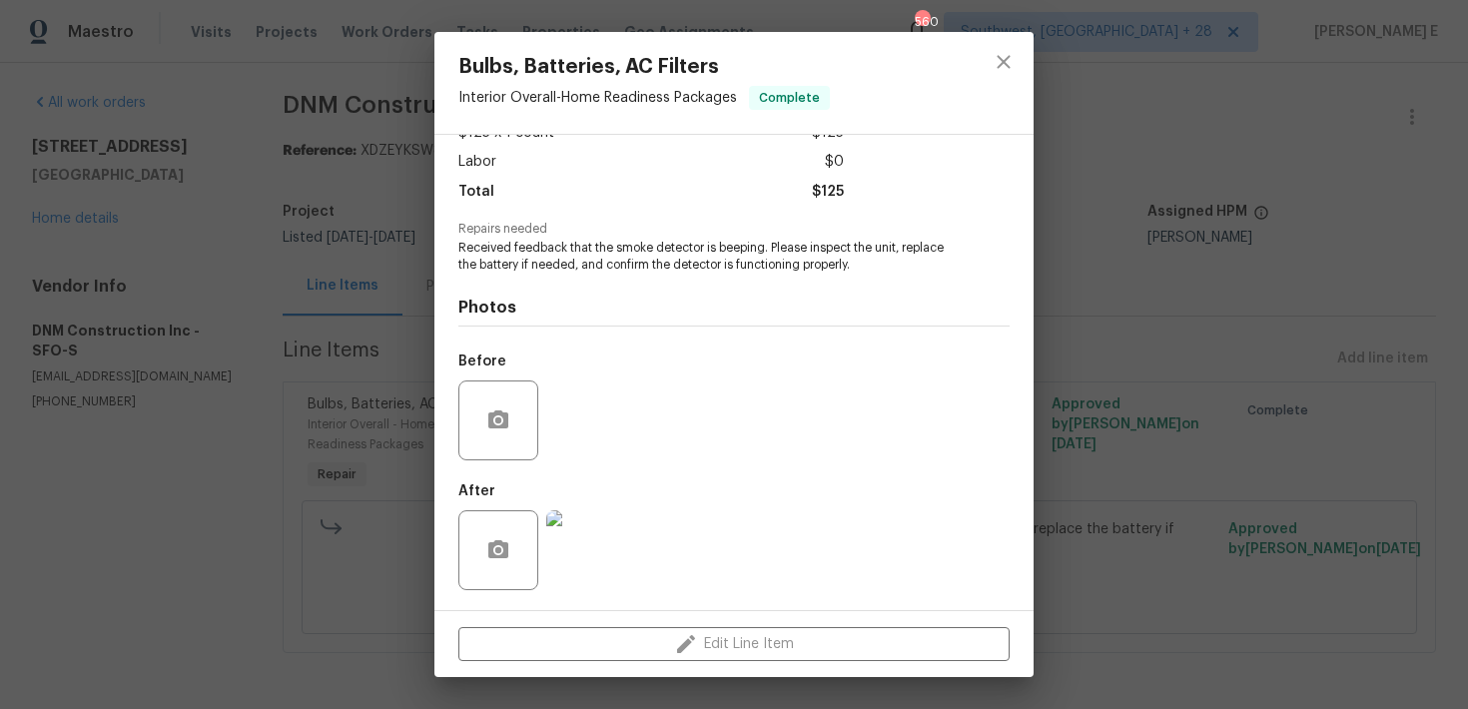
click at [1135, 291] on div "Bulbs, Batteries, AC Filters Interior Overall - Home Readiness Packages Complet…" at bounding box center [734, 354] width 1468 height 709
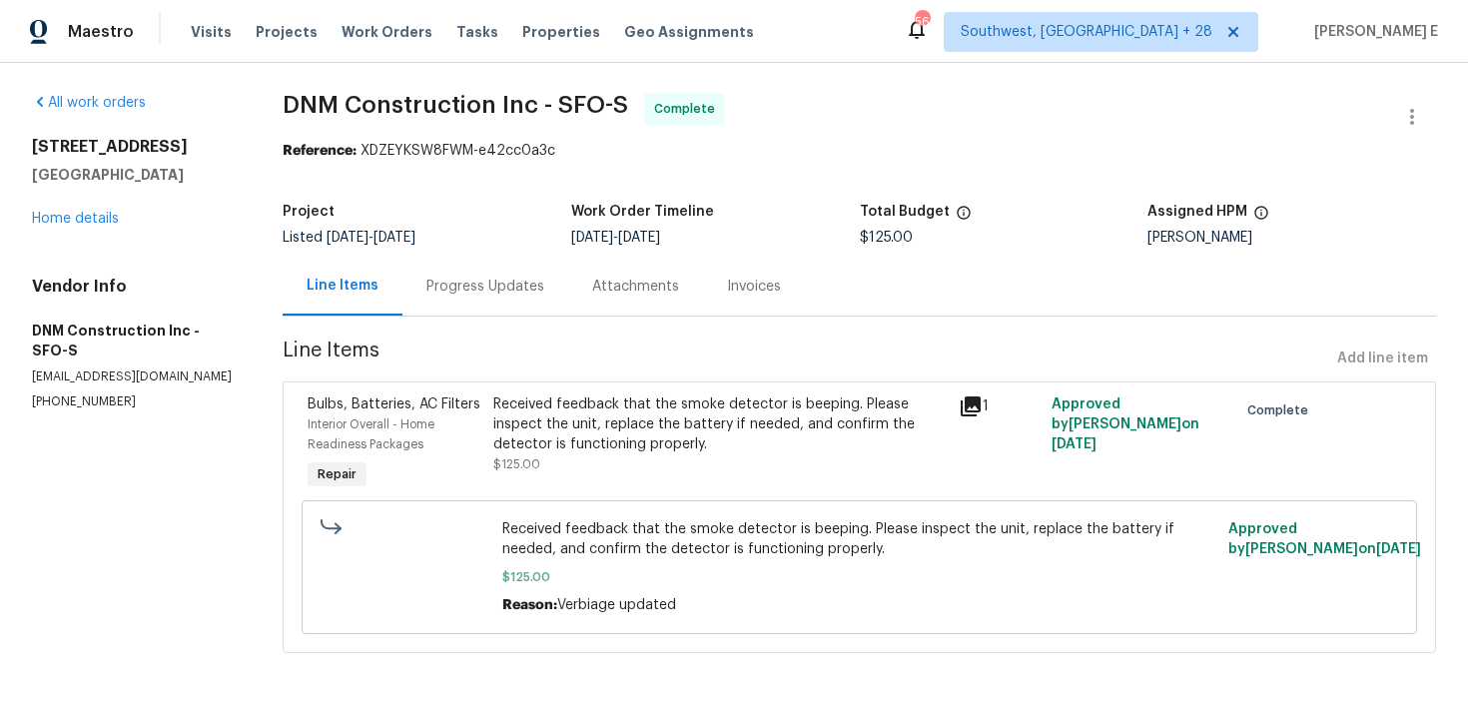
click at [483, 288] on div "Progress Updates" at bounding box center [485, 287] width 118 height 20
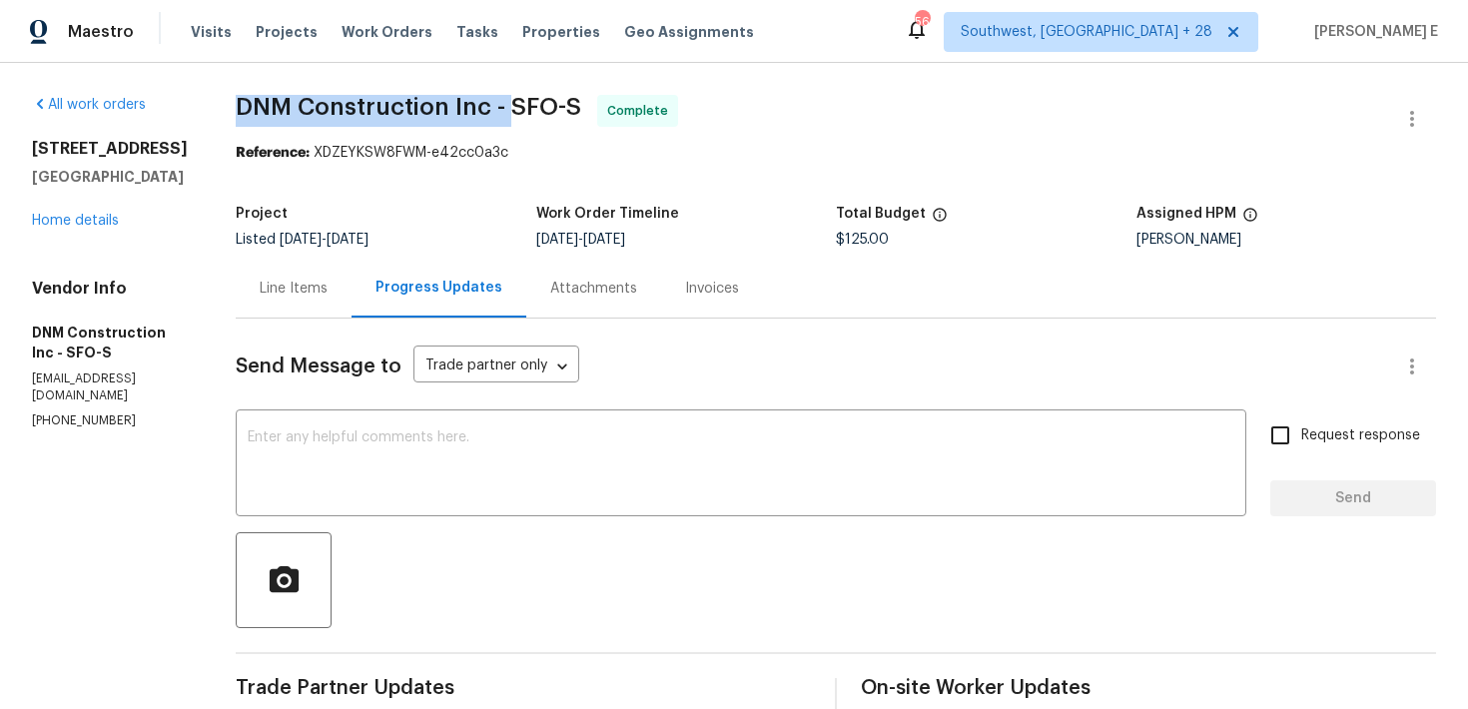
drag, startPoint x: 272, startPoint y: 104, endPoint x: 551, endPoint y: 106, distance: 279.6
click at [551, 105] on div "All work orders [STREET_ADDRESS][PERSON_NAME] Home details Vendor Info DNM Cons…" at bounding box center [734, 697] width 1468 height 1268
copy span "DNM Construction Inc -"
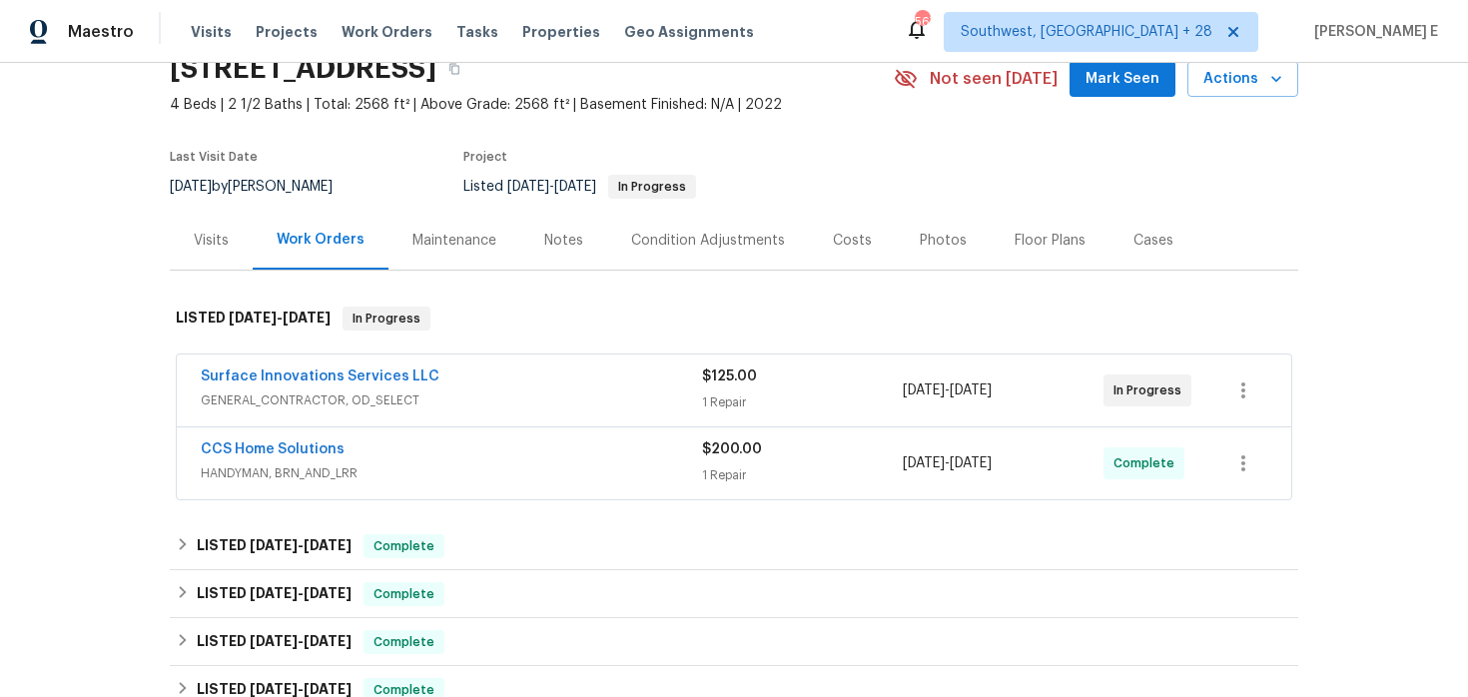
scroll to position [87, 0]
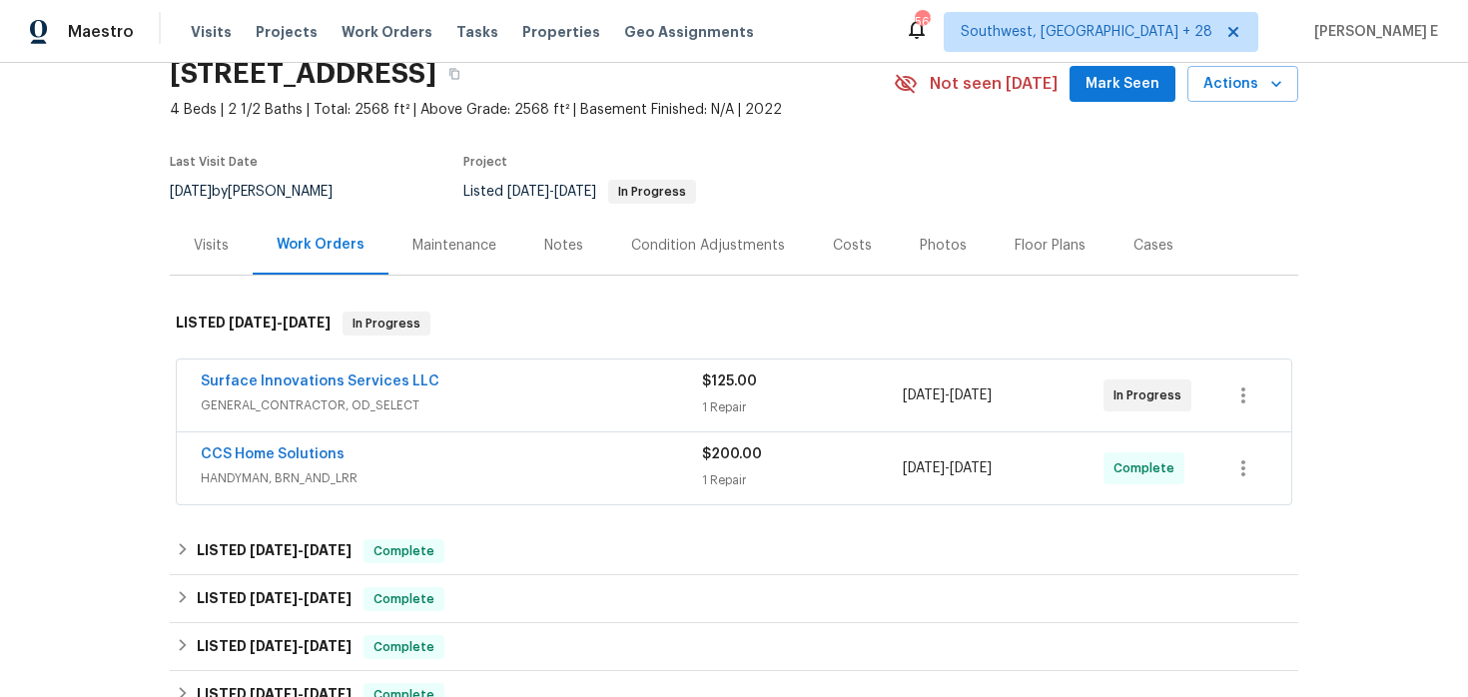
click at [220, 243] on div "Visits" at bounding box center [211, 246] width 35 height 20
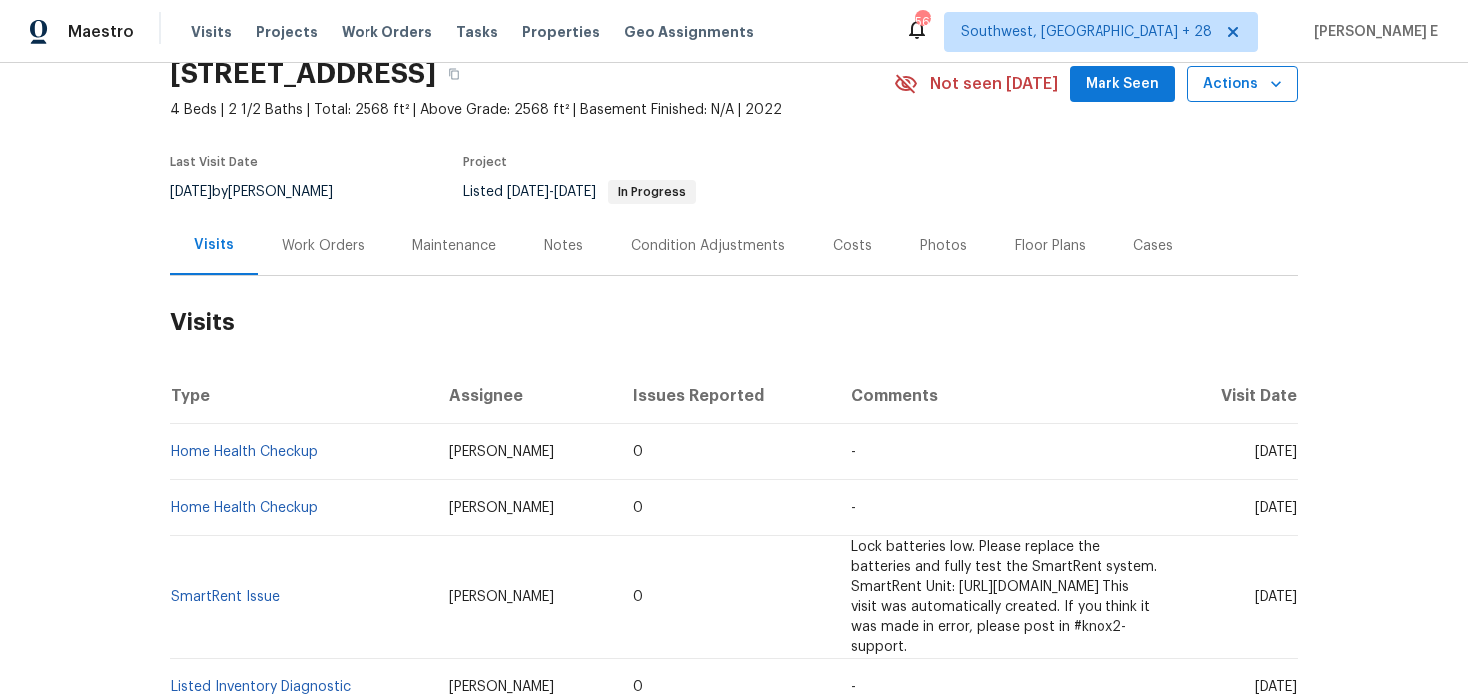
click at [1250, 70] on button "Actions" at bounding box center [1242, 84] width 111 height 37
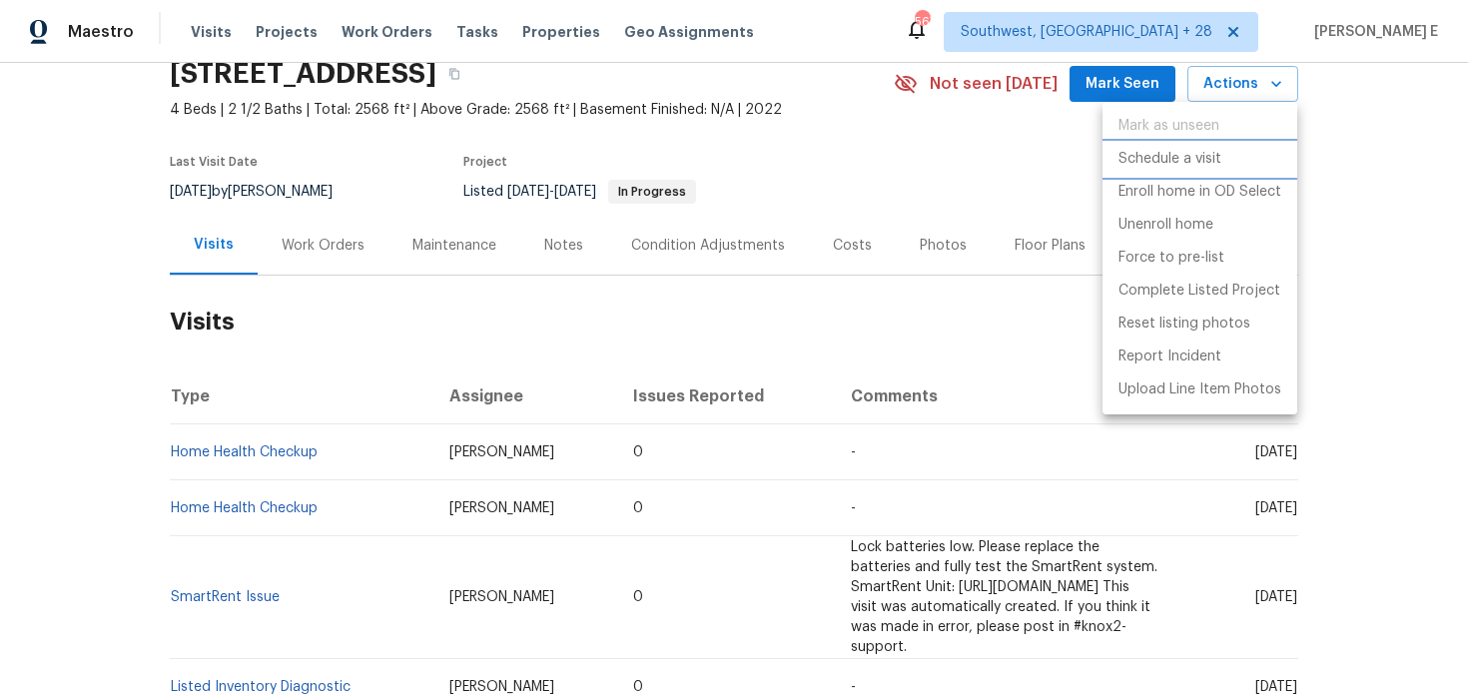
click at [1154, 158] on p "Schedule a visit" at bounding box center [1170, 159] width 103 height 21
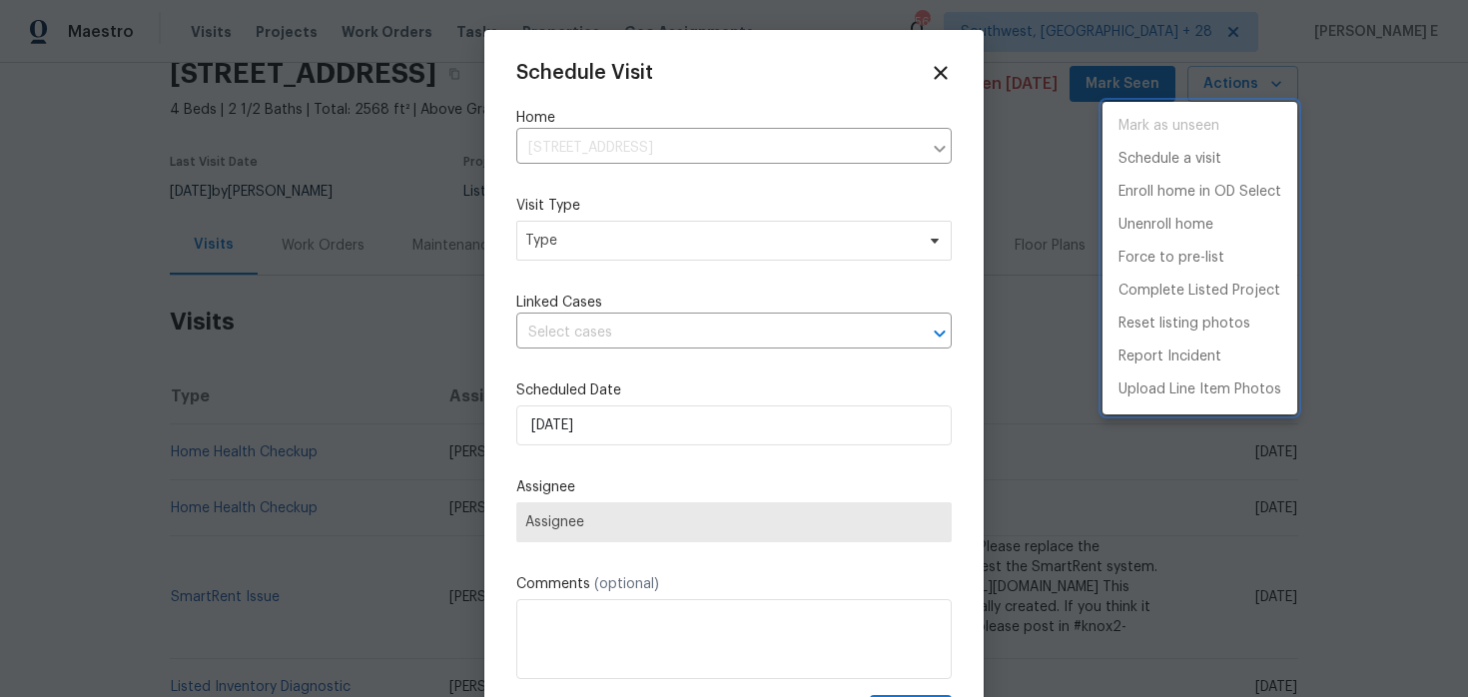
click at [714, 229] on div at bounding box center [734, 348] width 1468 height 697
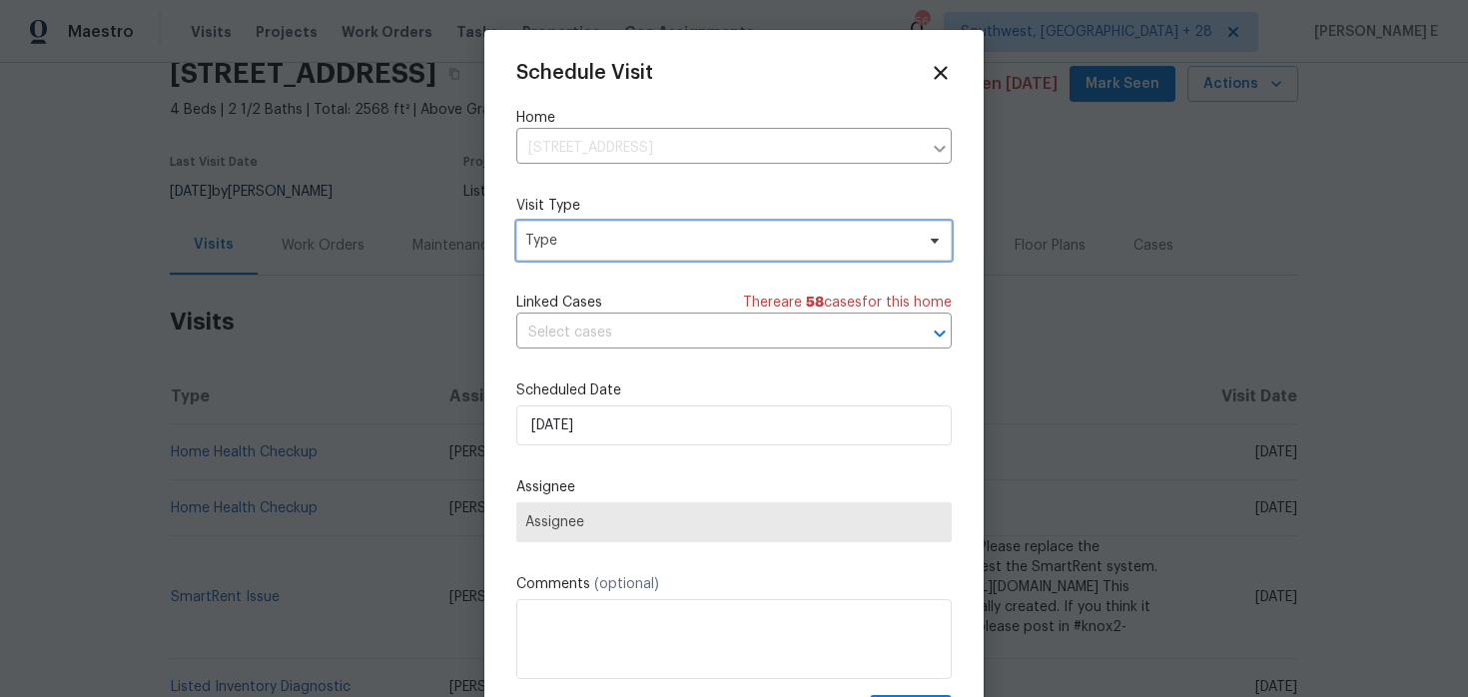
click at [714, 229] on span "Type" at bounding box center [733, 241] width 435 height 40
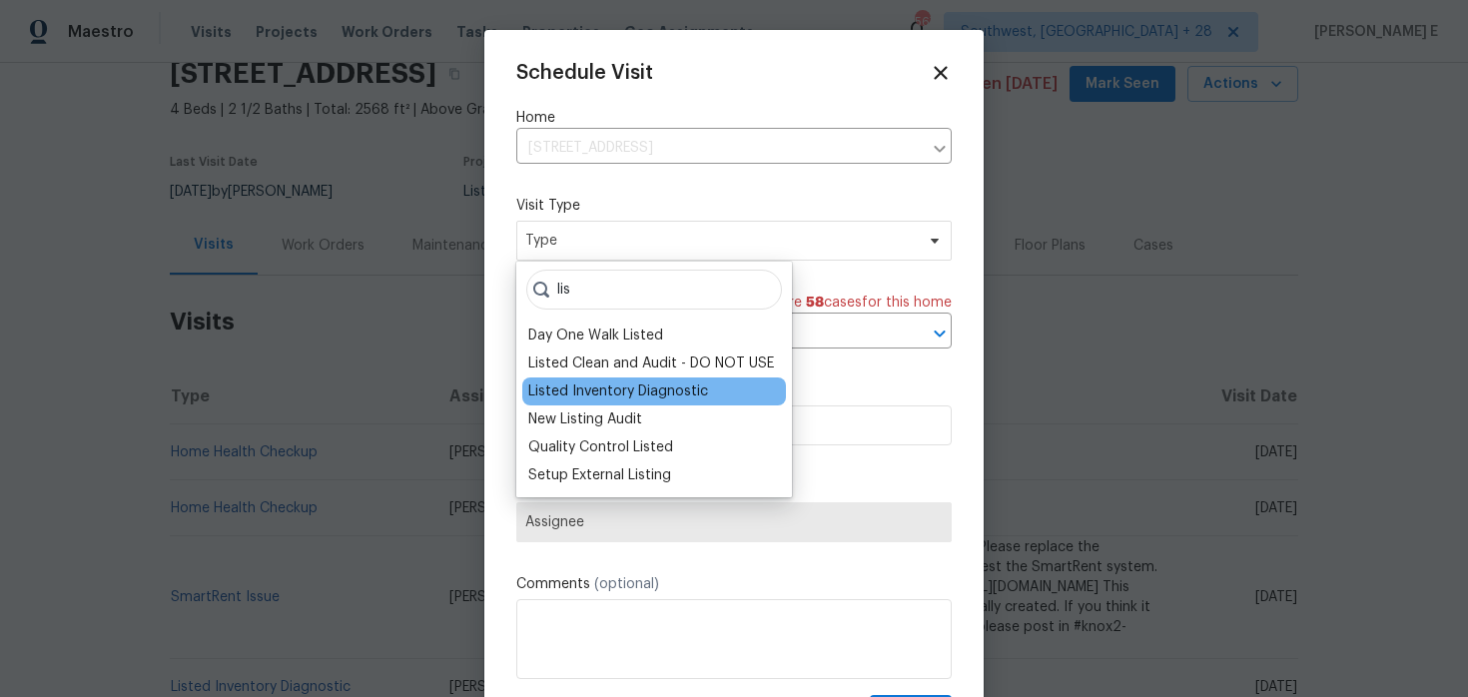
type input "lis"
click at [650, 383] on div "Listed Inventory Diagnostic" at bounding box center [618, 392] width 180 height 20
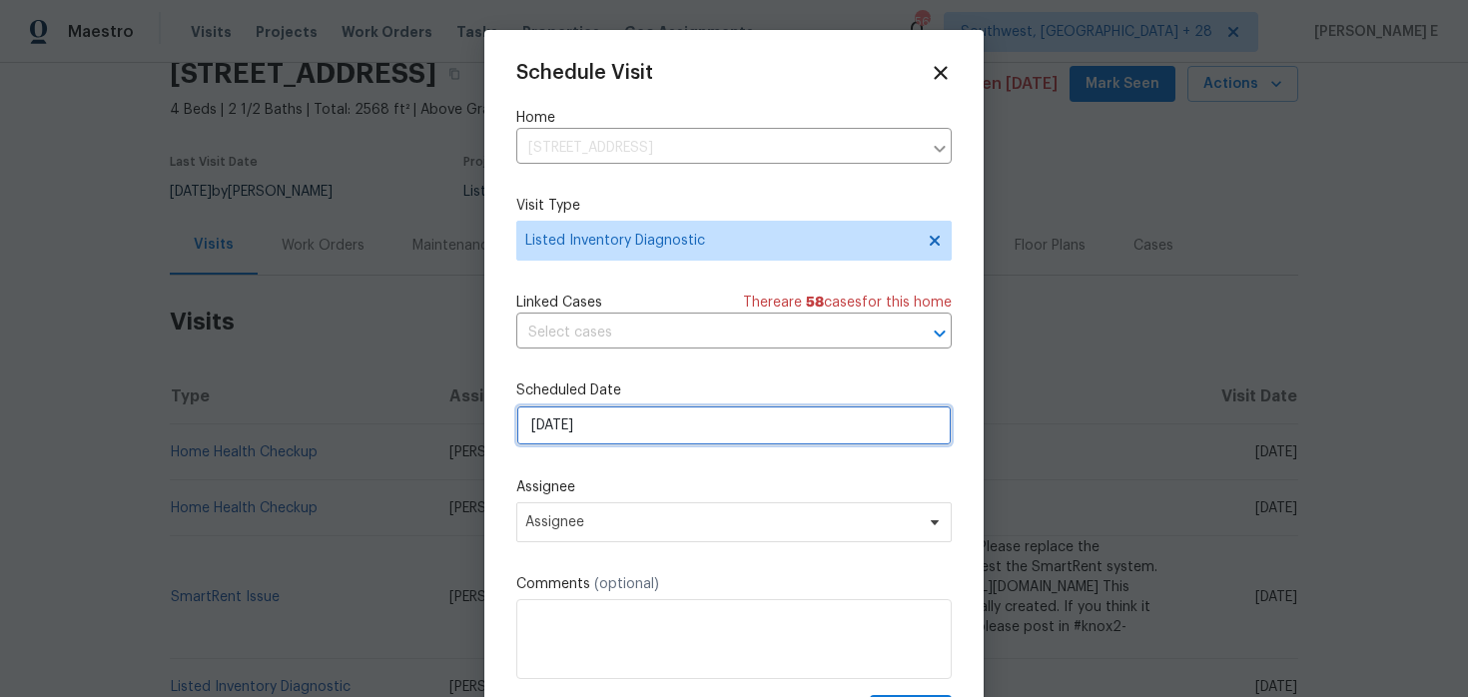
click at [604, 421] on input "[DATE]" at bounding box center [733, 425] width 435 height 40
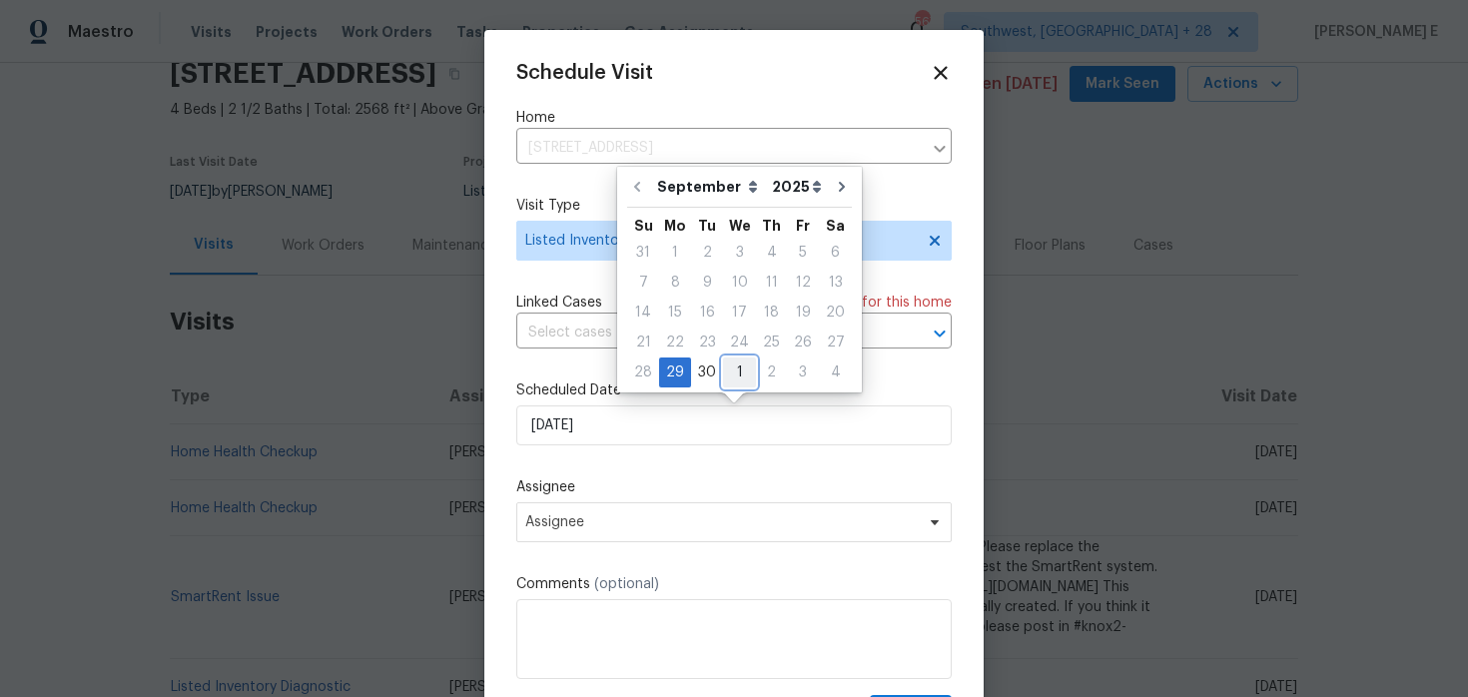
click at [729, 371] on div "1" at bounding box center [739, 373] width 33 height 28
type input "[DATE]"
select select "9"
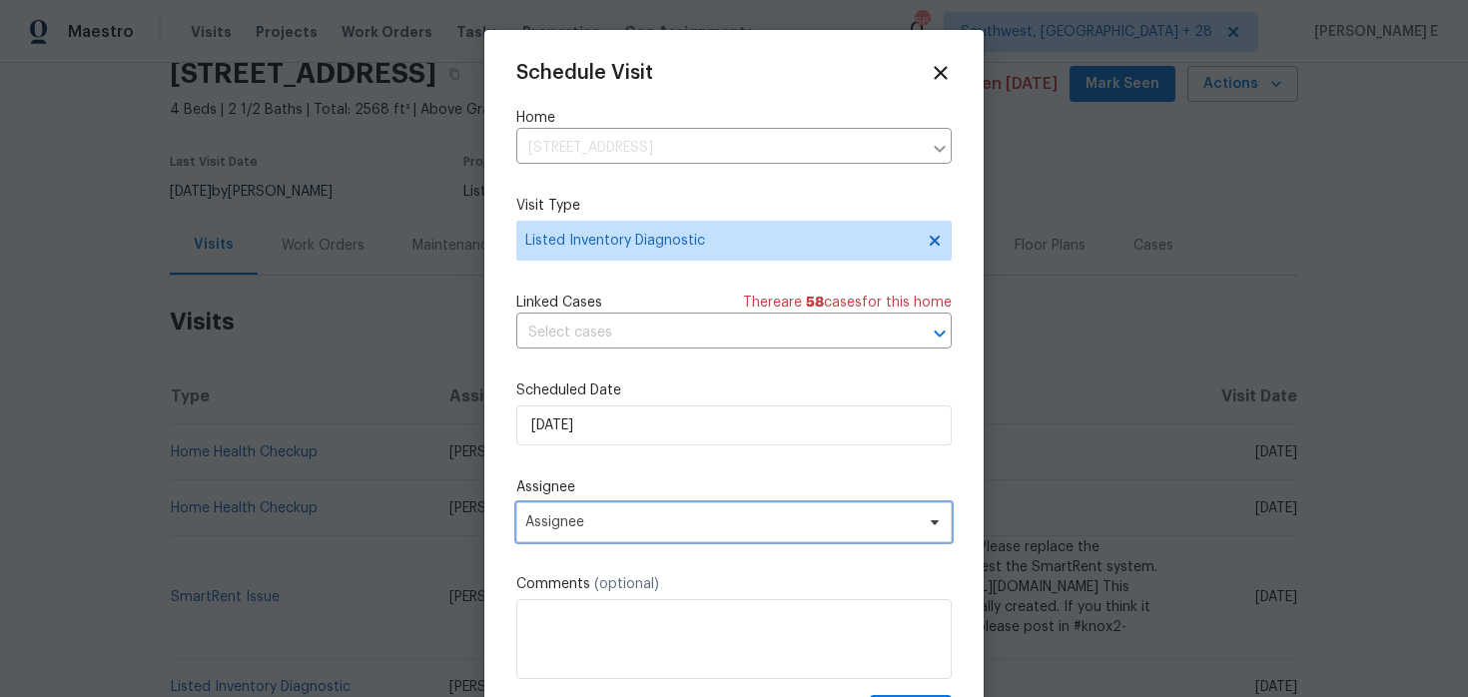
click at [659, 535] on span "Assignee" at bounding box center [733, 522] width 435 height 40
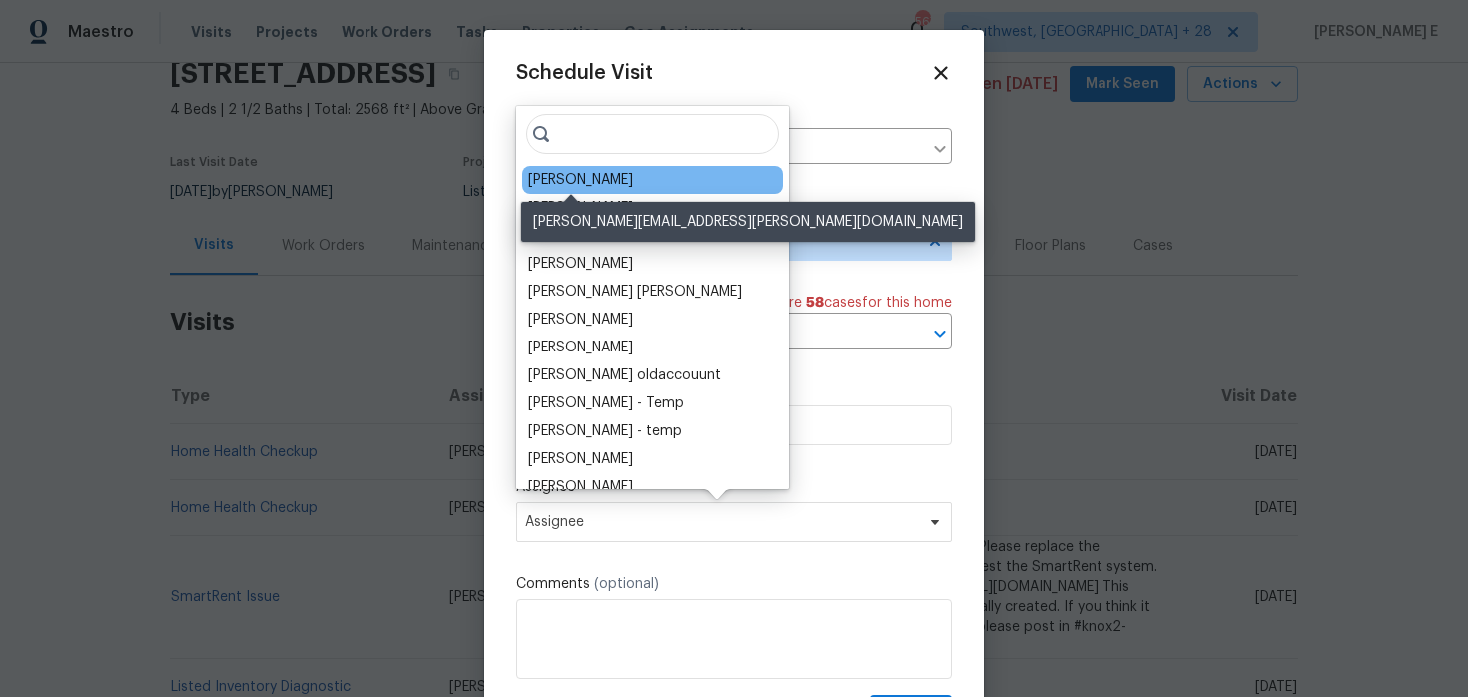
click at [582, 183] on div "[PERSON_NAME]" at bounding box center [580, 180] width 105 height 20
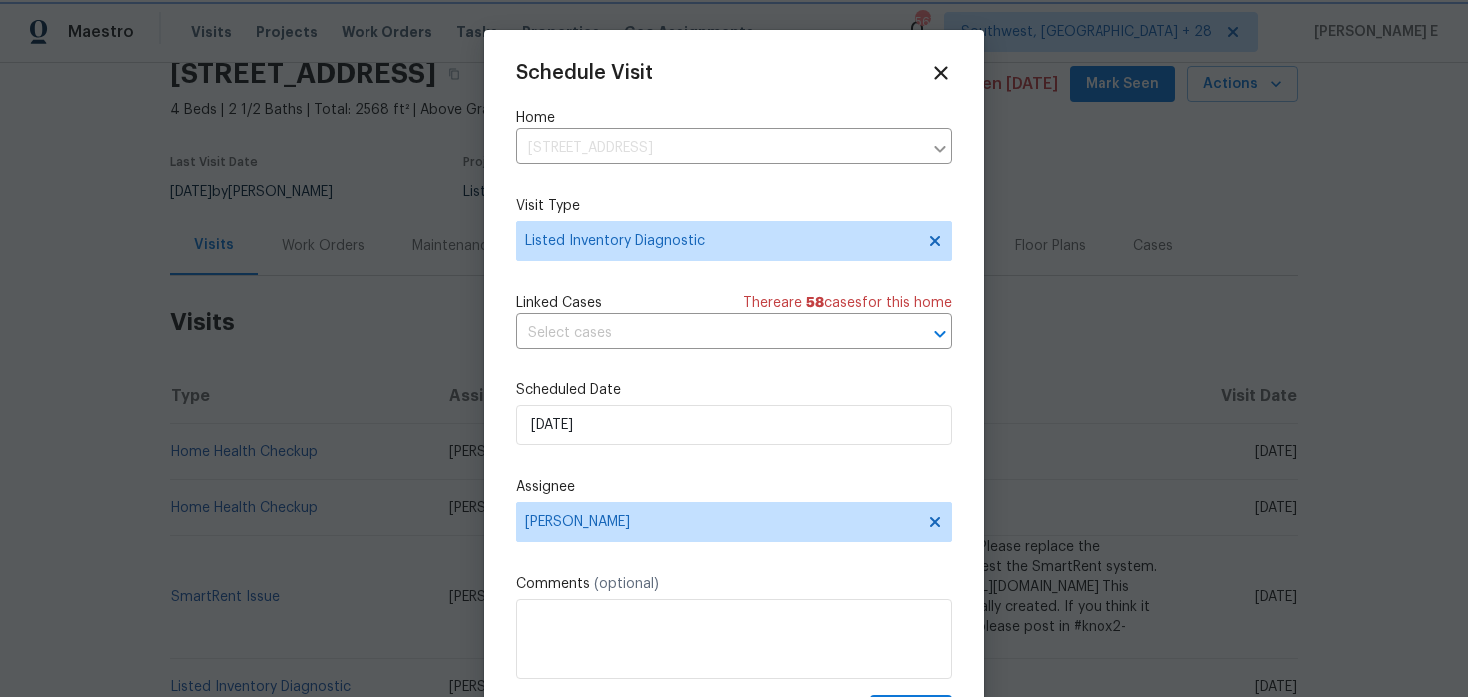
scroll to position [36, 0]
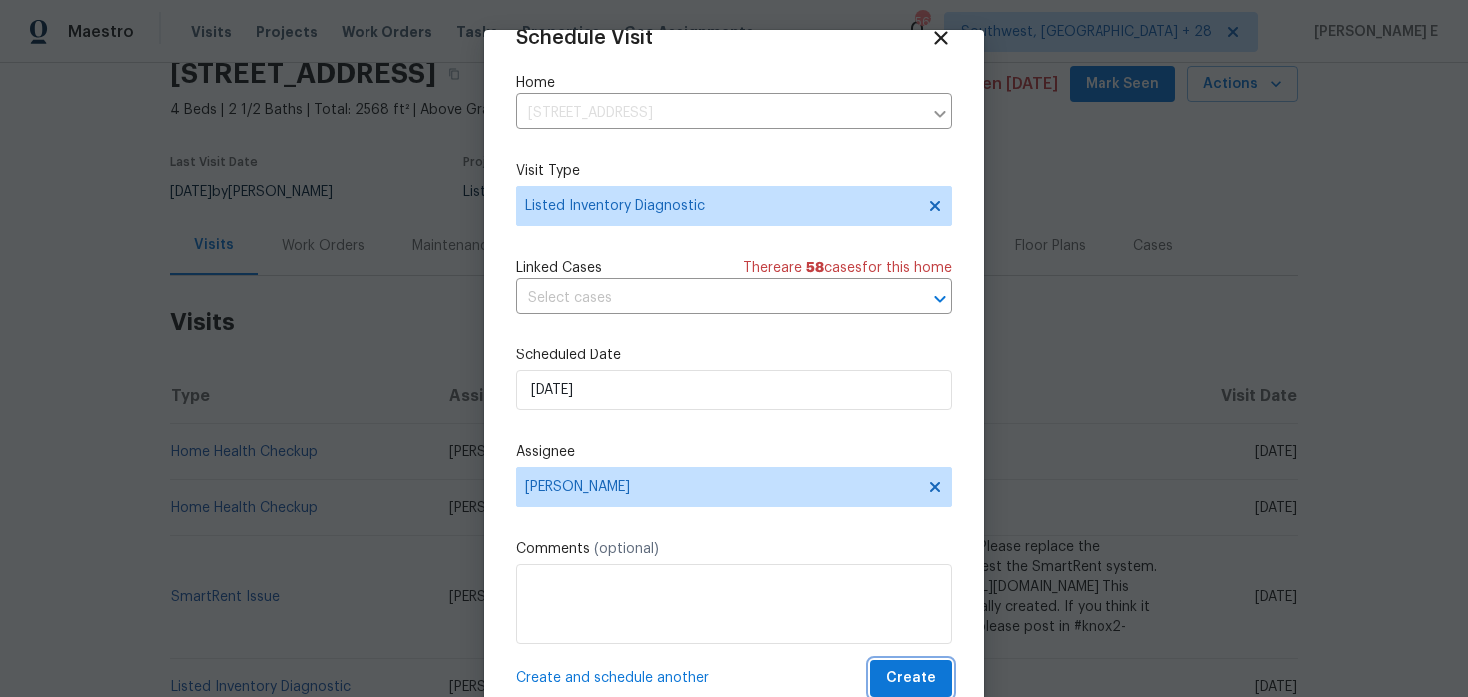
click at [896, 680] on span "Create" at bounding box center [911, 678] width 50 height 25
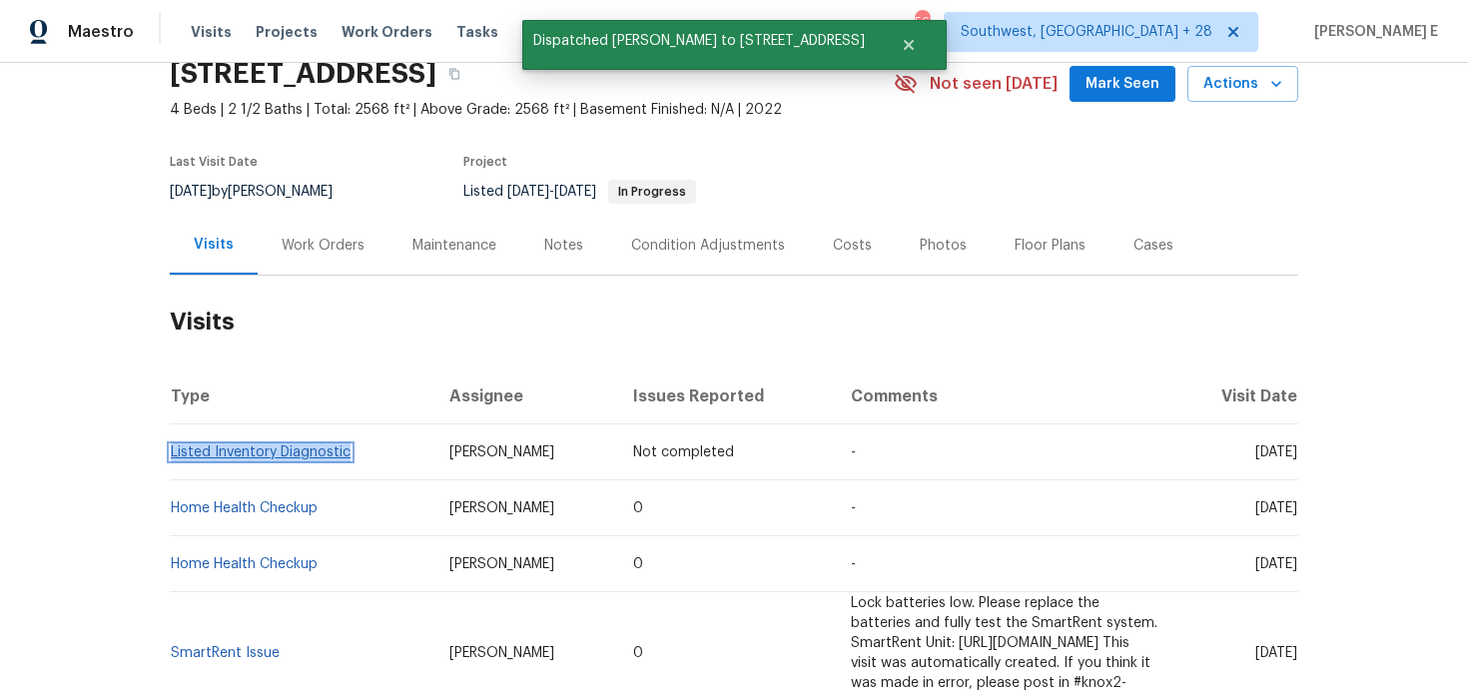
copy link "Listed Inventory Diagnostic"
